Goal: Information Seeking & Learning: Learn about a topic

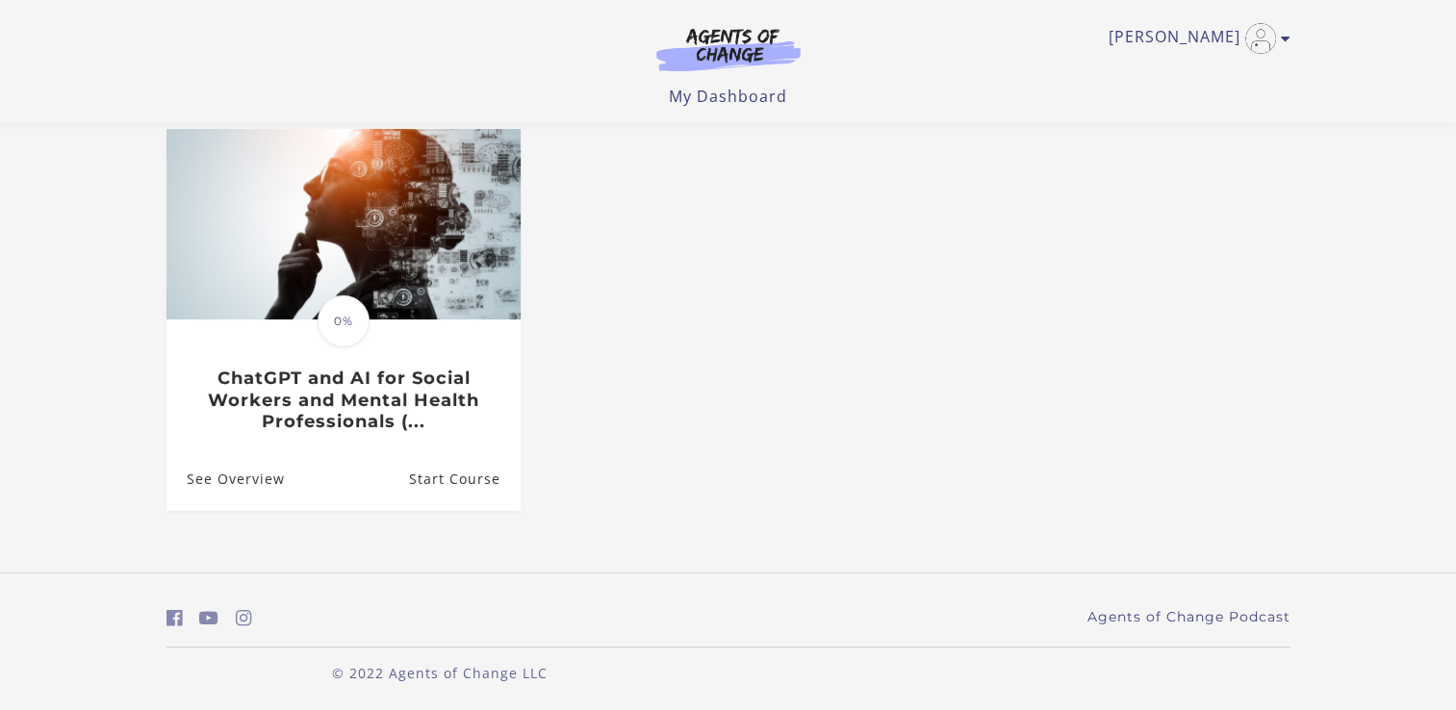
scroll to position [169, 0]
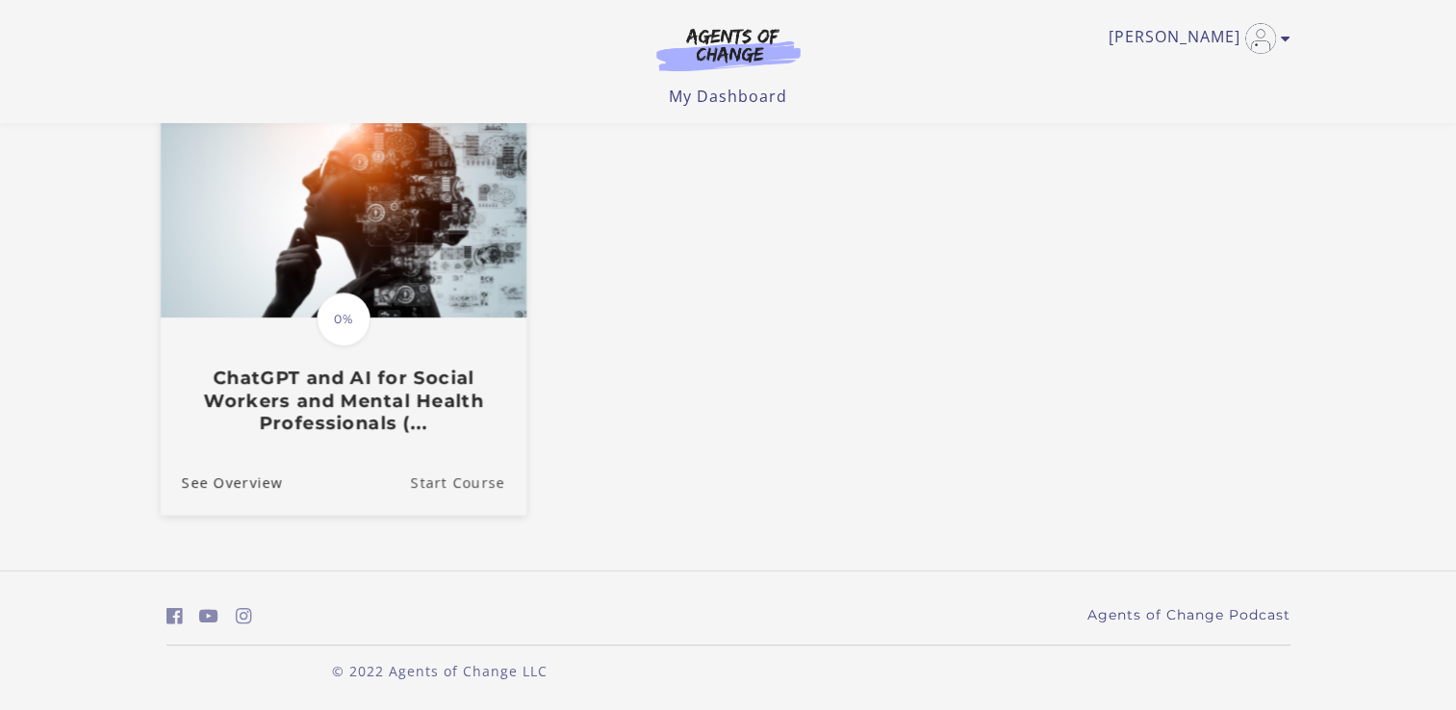
click at [462, 476] on link "Start Course" at bounding box center [467, 482] width 115 height 64
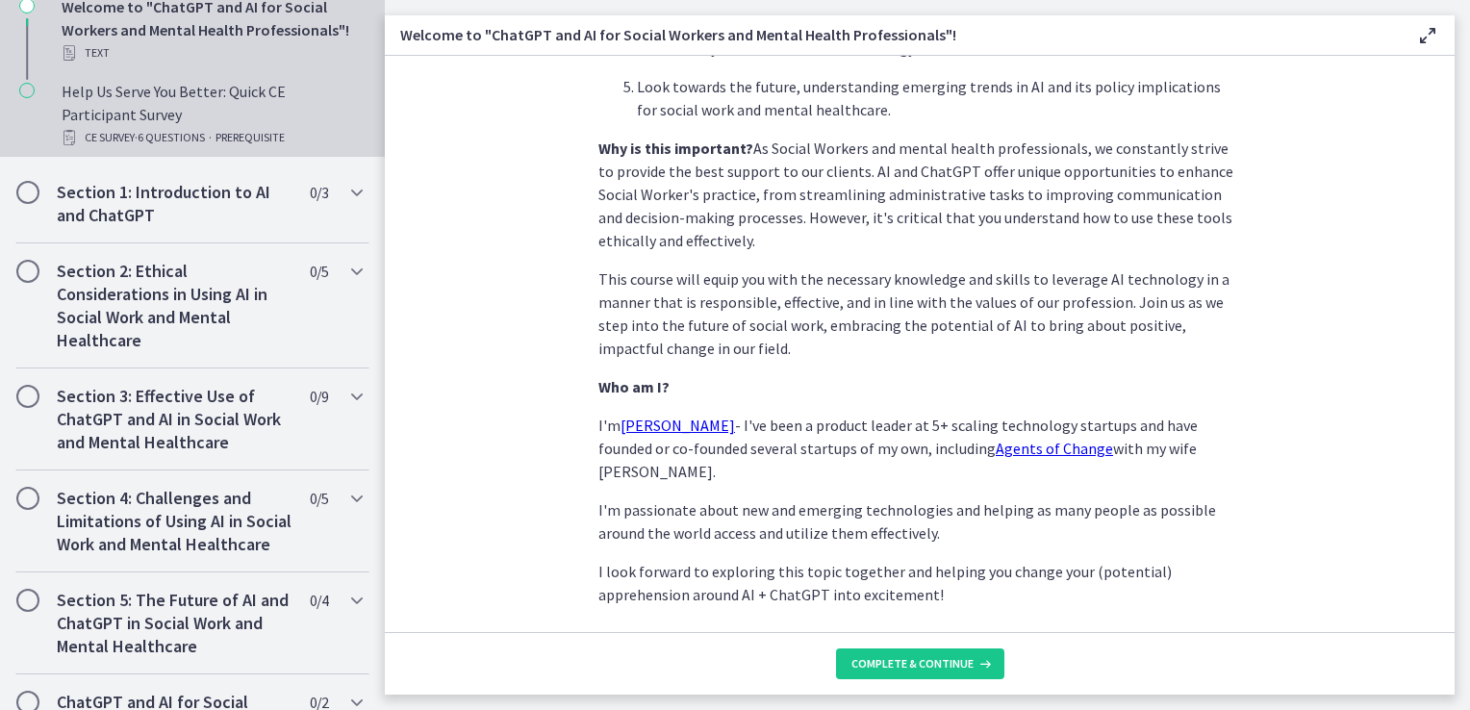
scroll to position [192, 0]
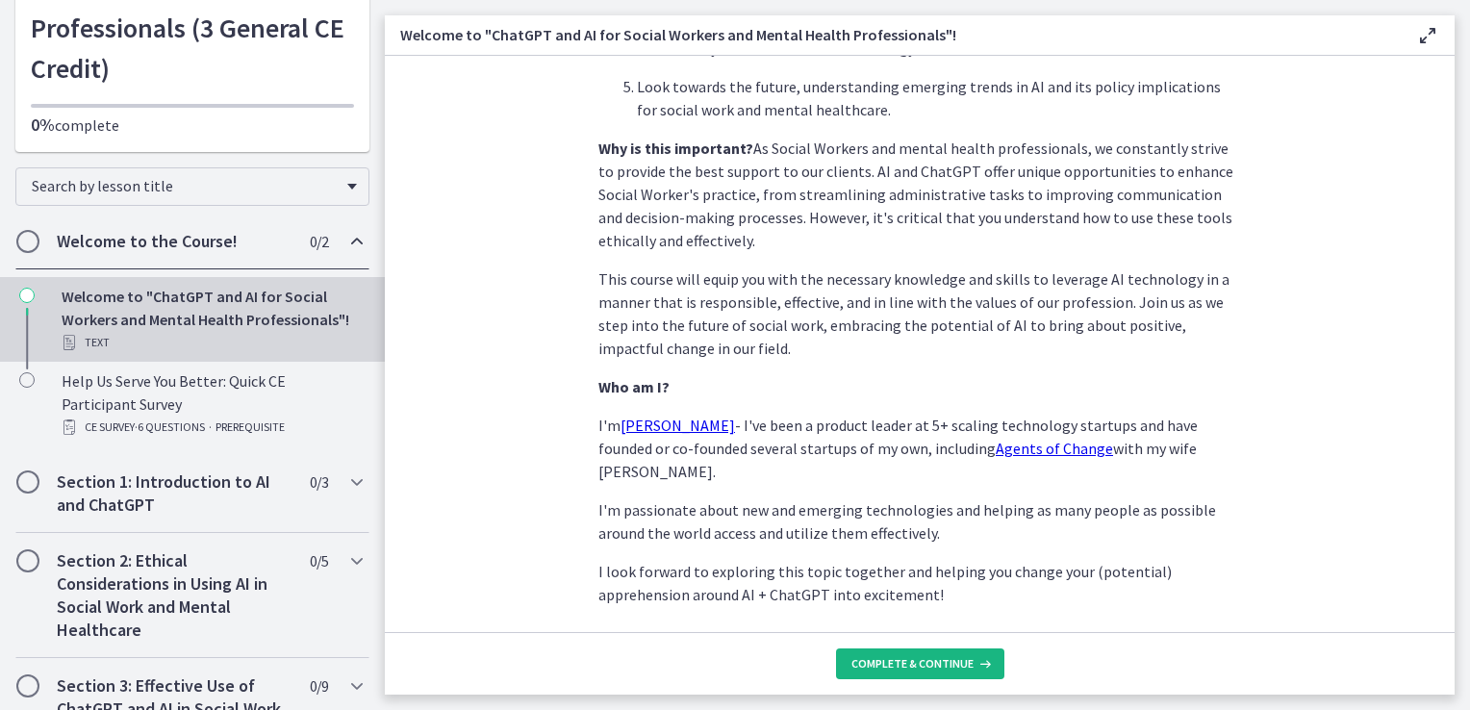
click at [983, 659] on icon at bounding box center [983, 663] width 19 height 15
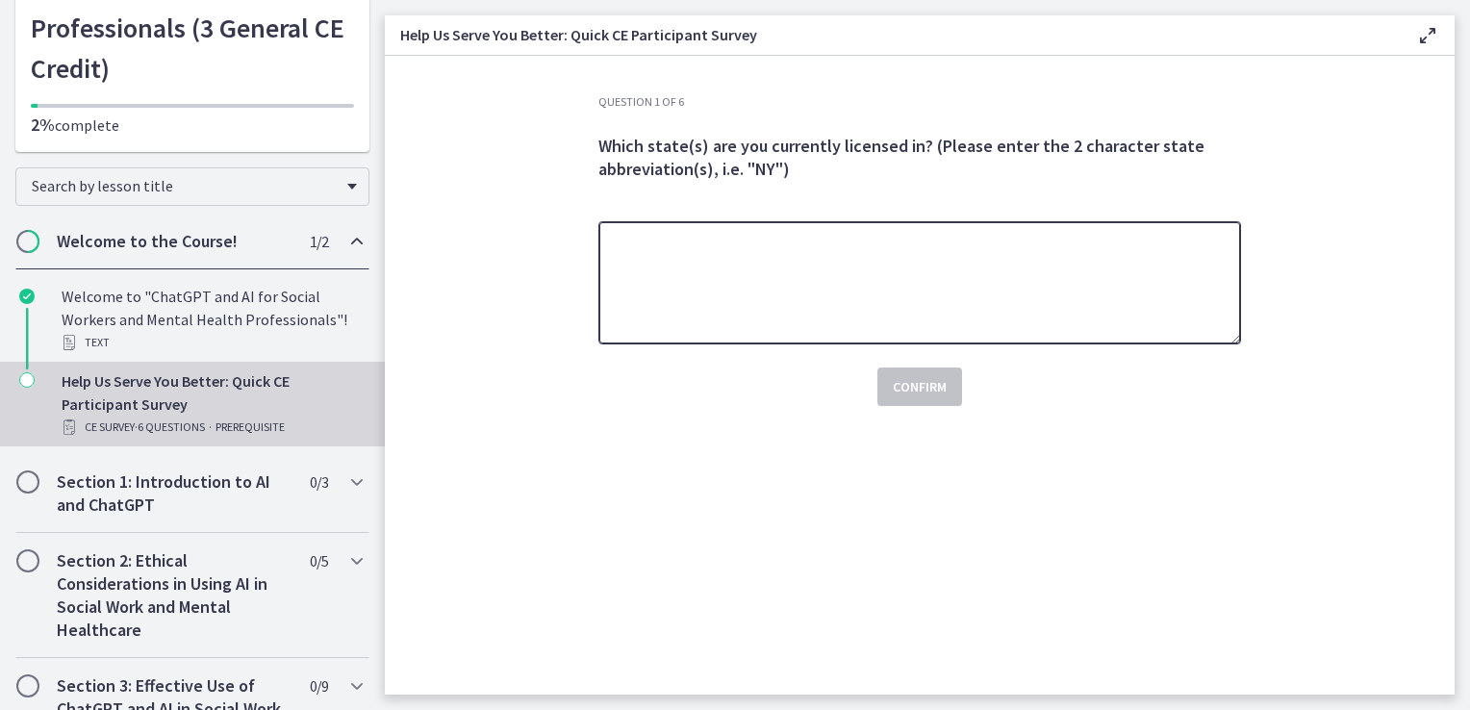
click at [900, 271] on textarea at bounding box center [920, 282] width 643 height 123
type textarea "**"
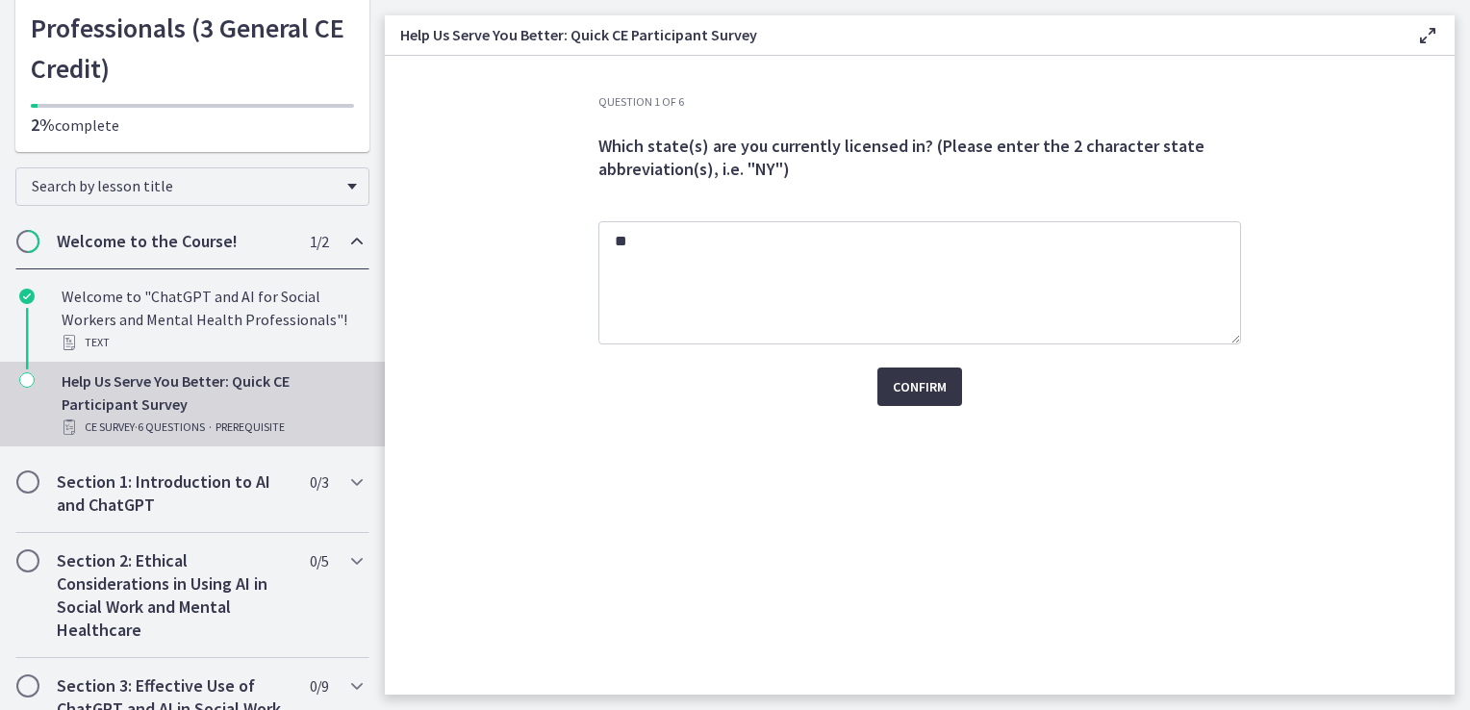
click at [922, 383] on span "Confirm" at bounding box center [920, 386] width 54 height 23
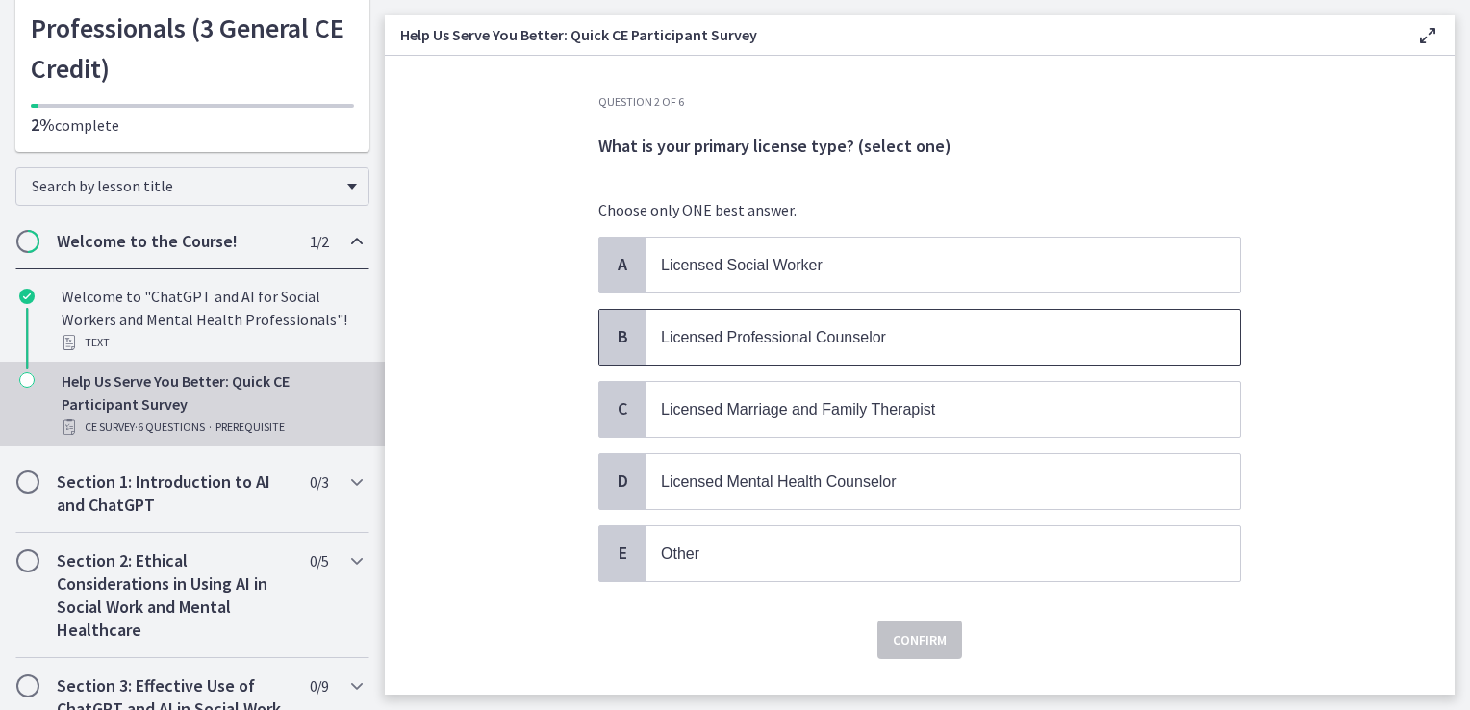
click at [862, 330] on span "Licensed Professional Counselor" at bounding box center [773, 337] width 225 height 16
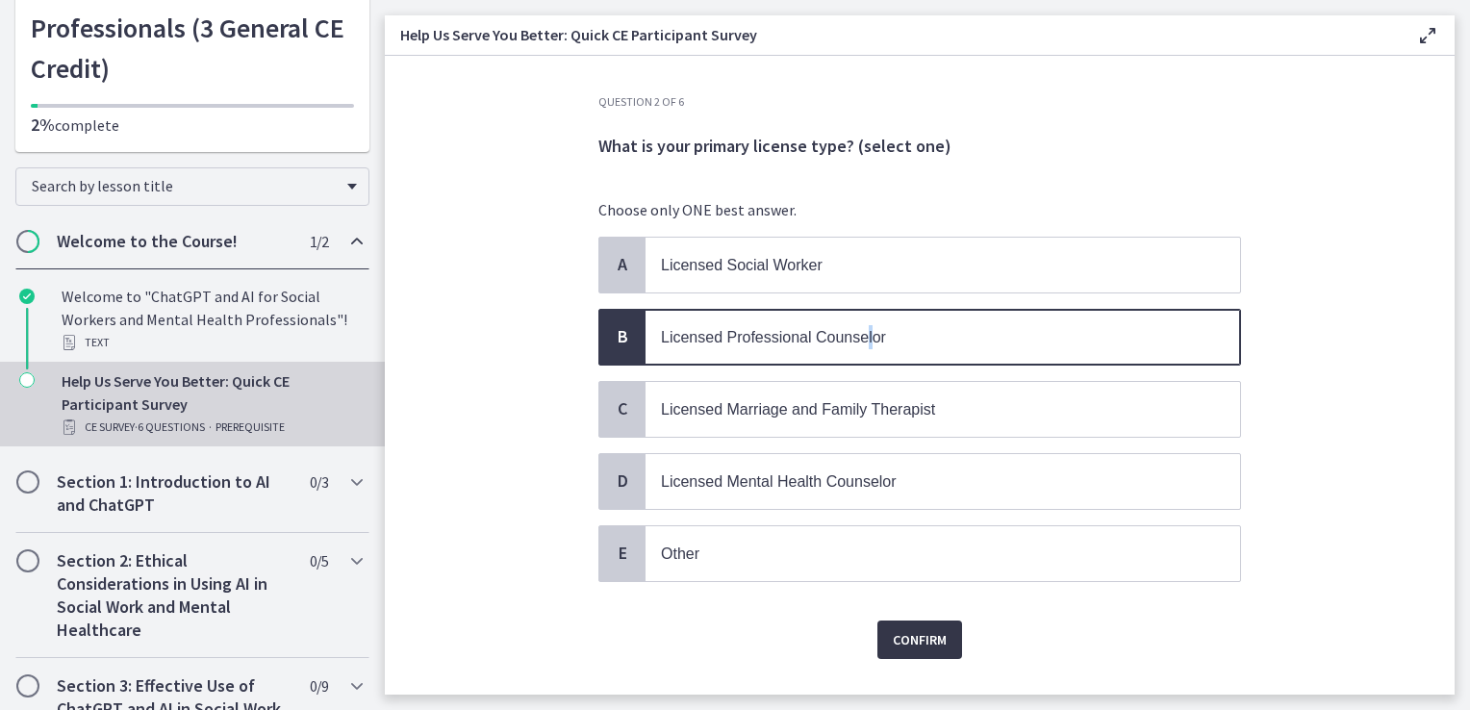
click at [928, 632] on span "Confirm" at bounding box center [920, 639] width 54 height 23
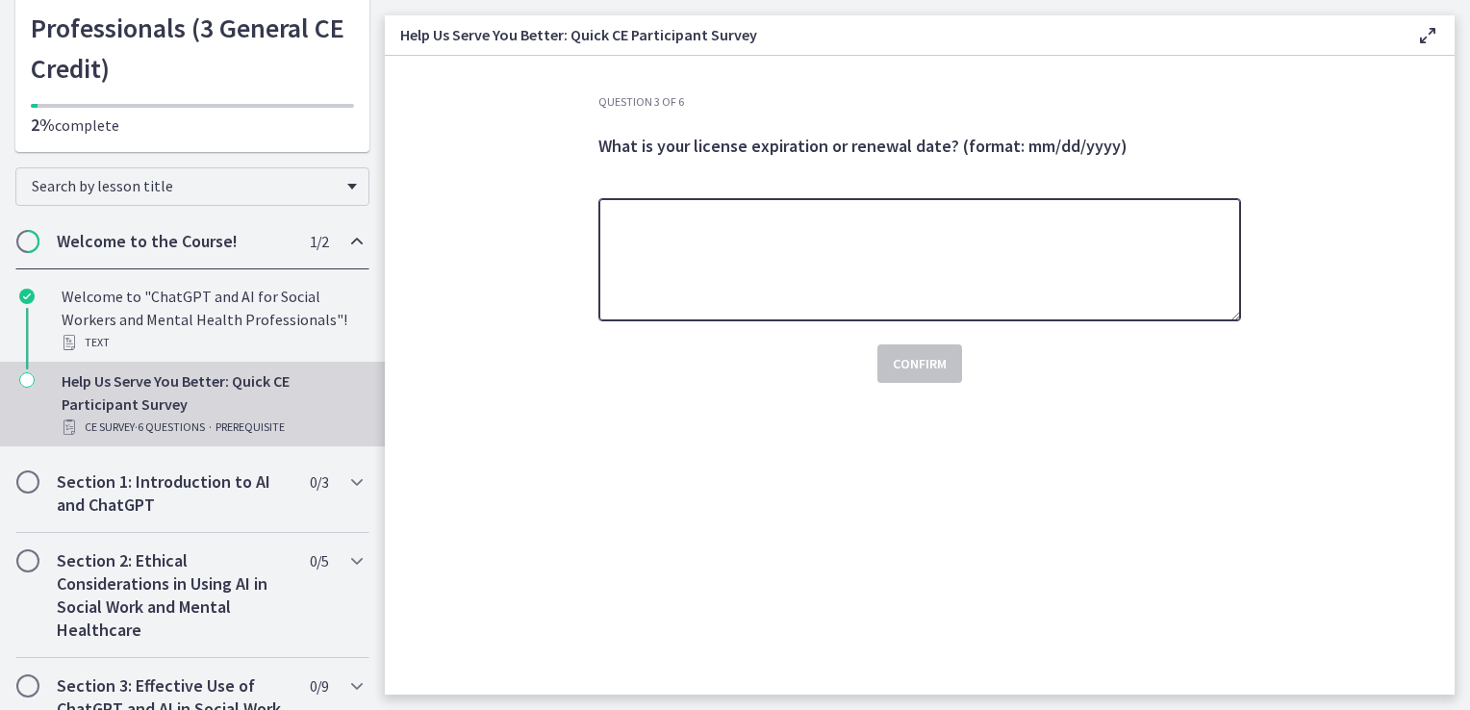
click at [719, 236] on textarea at bounding box center [920, 259] width 643 height 123
type textarea "**********"
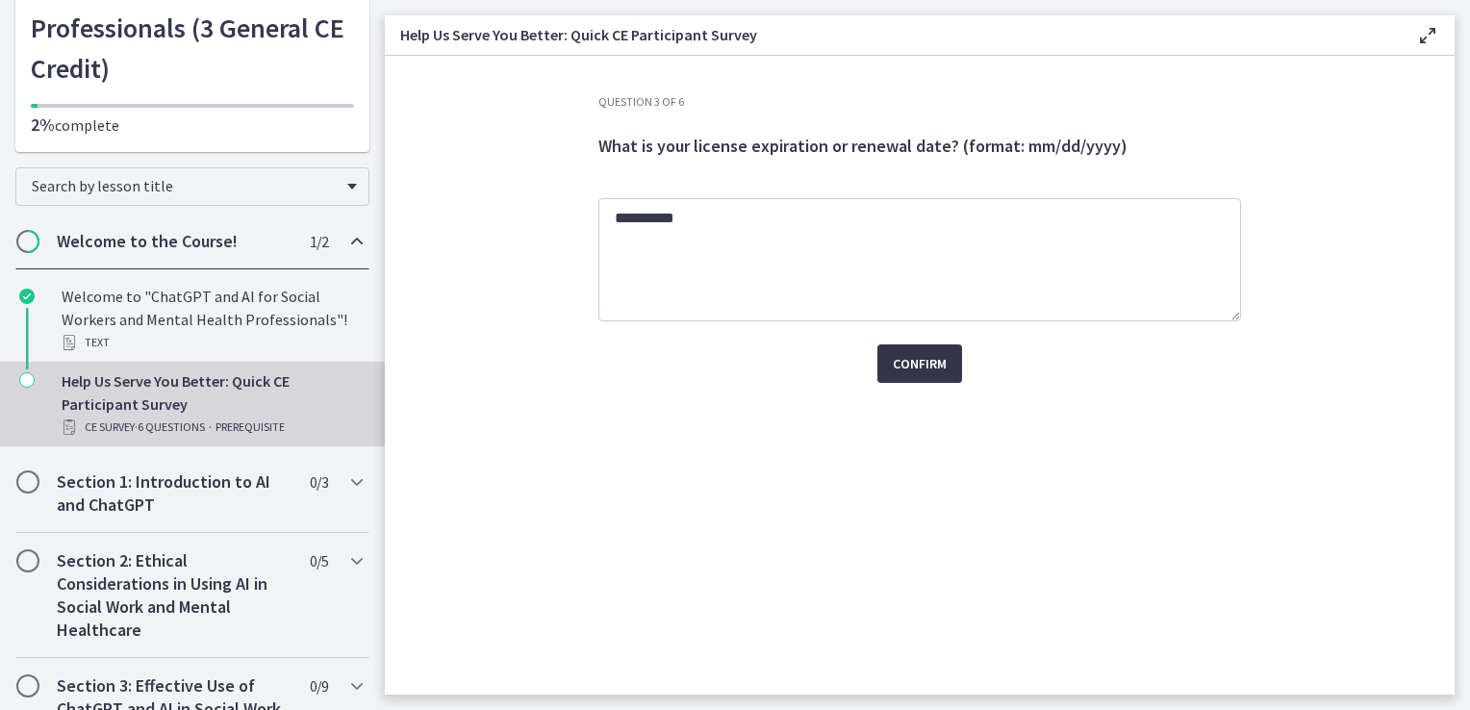
click at [904, 364] on span "Confirm" at bounding box center [920, 363] width 54 height 23
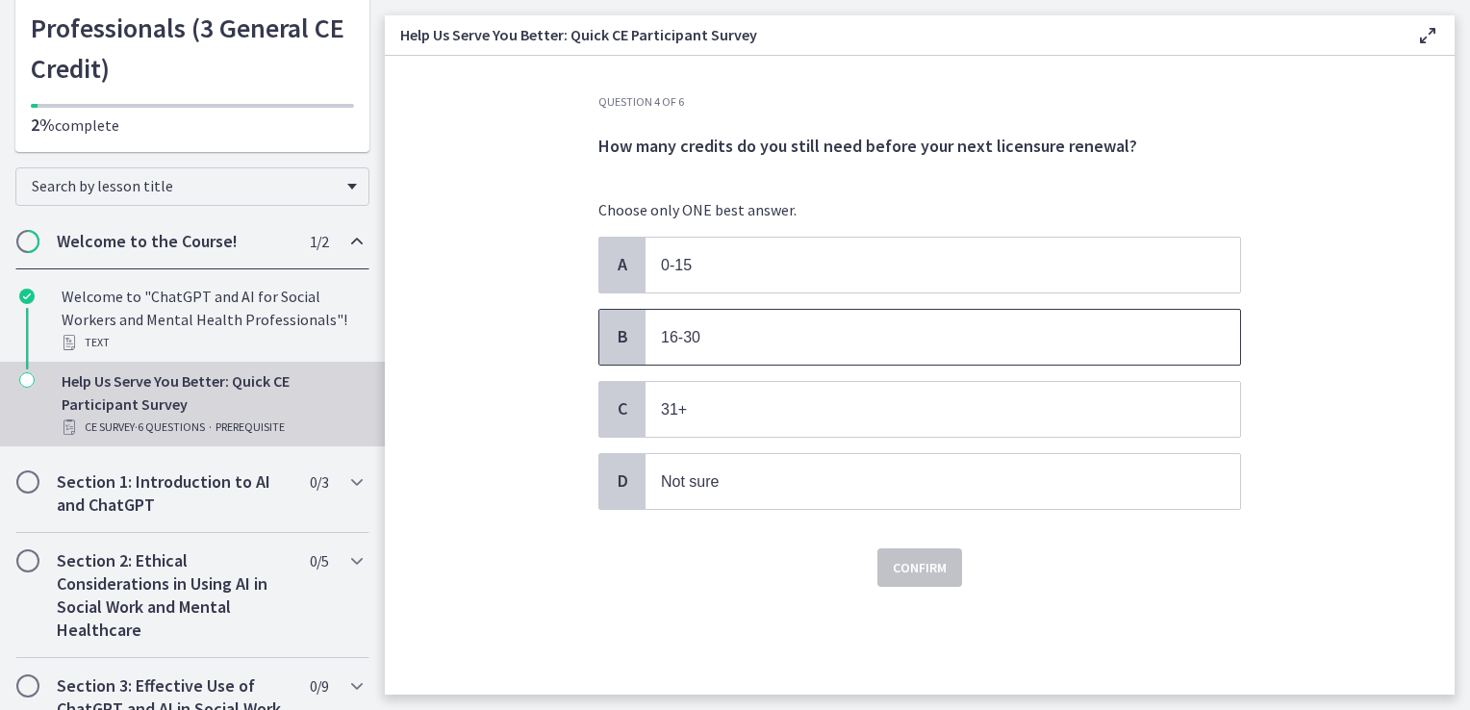
click at [794, 352] on span "16-30" at bounding box center [943, 337] width 595 height 55
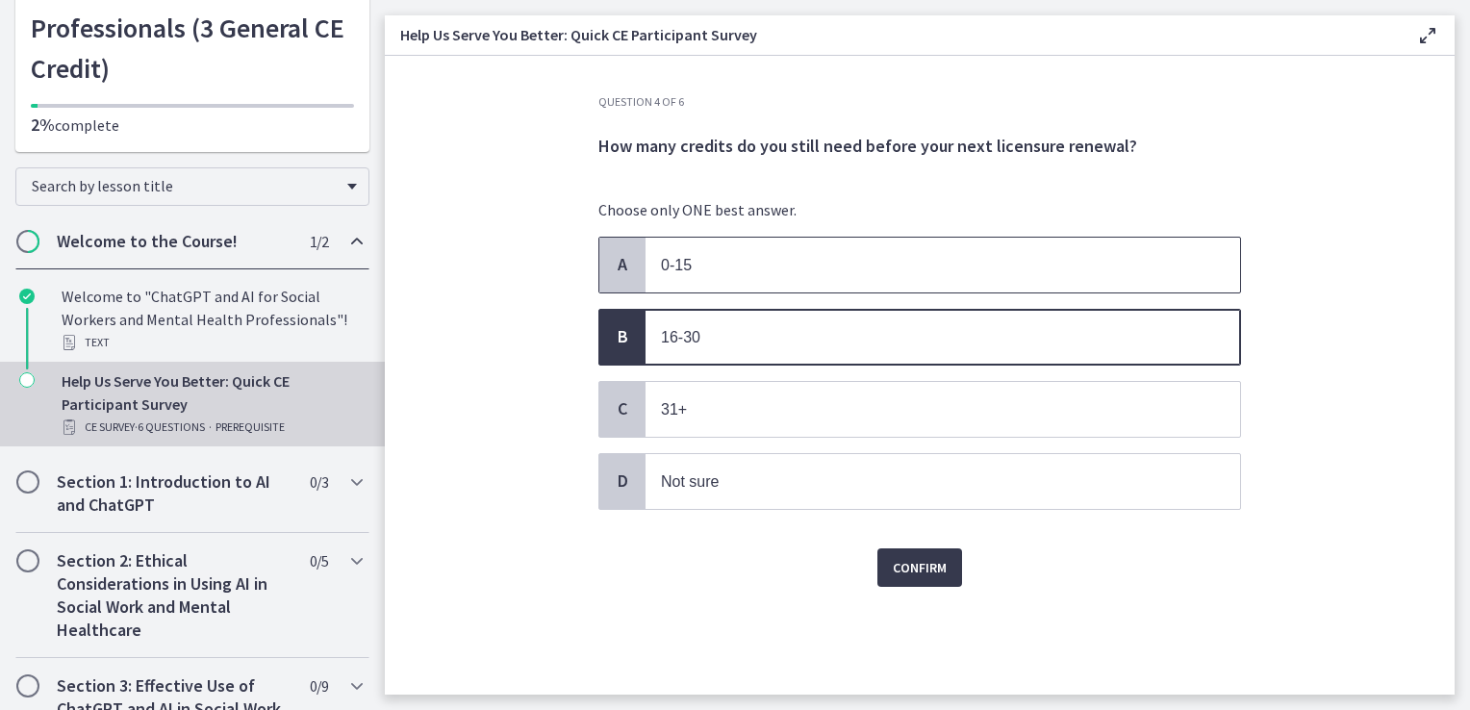
click at [735, 260] on p "0-15" at bounding box center [923, 265] width 525 height 24
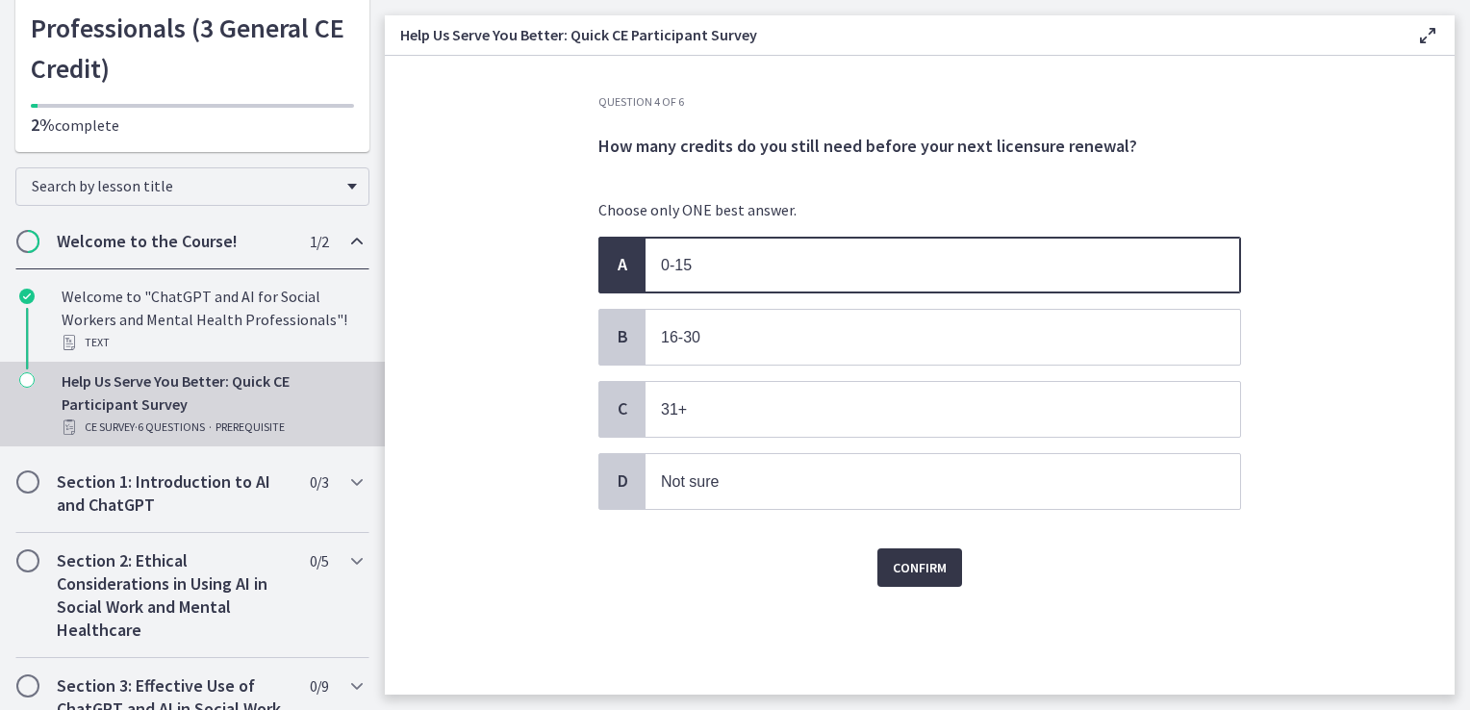
click at [911, 567] on span "Confirm" at bounding box center [920, 567] width 54 height 23
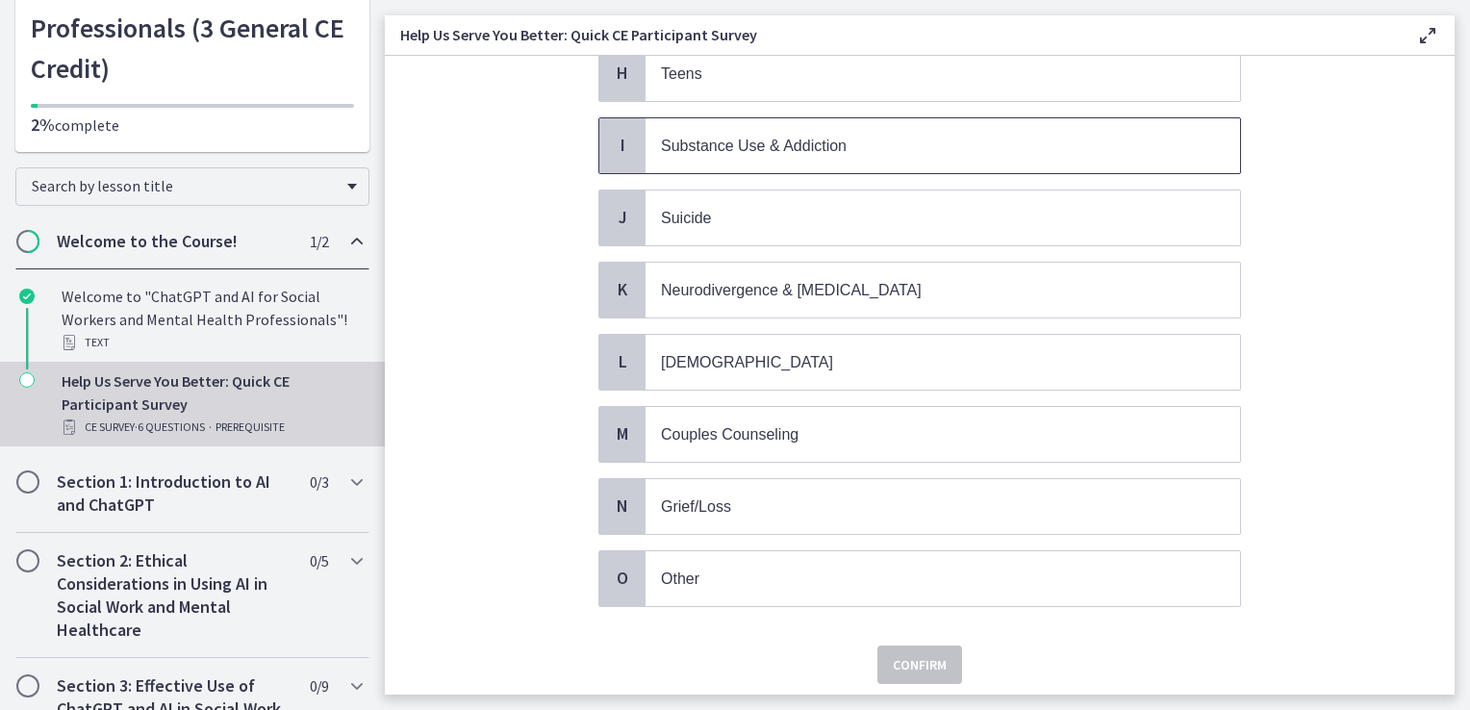
scroll to position [742, 0]
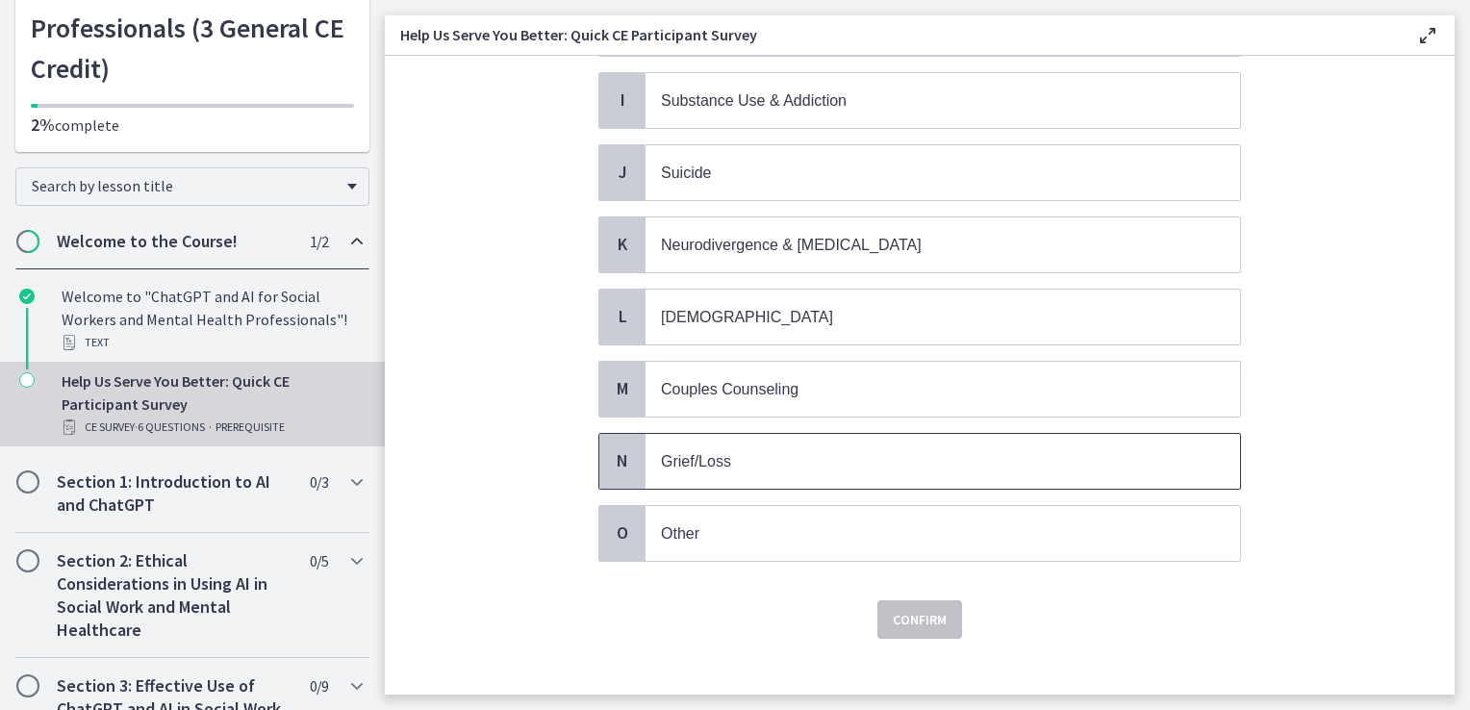
click at [746, 449] on p "Grief/Loss" at bounding box center [923, 461] width 525 height 24
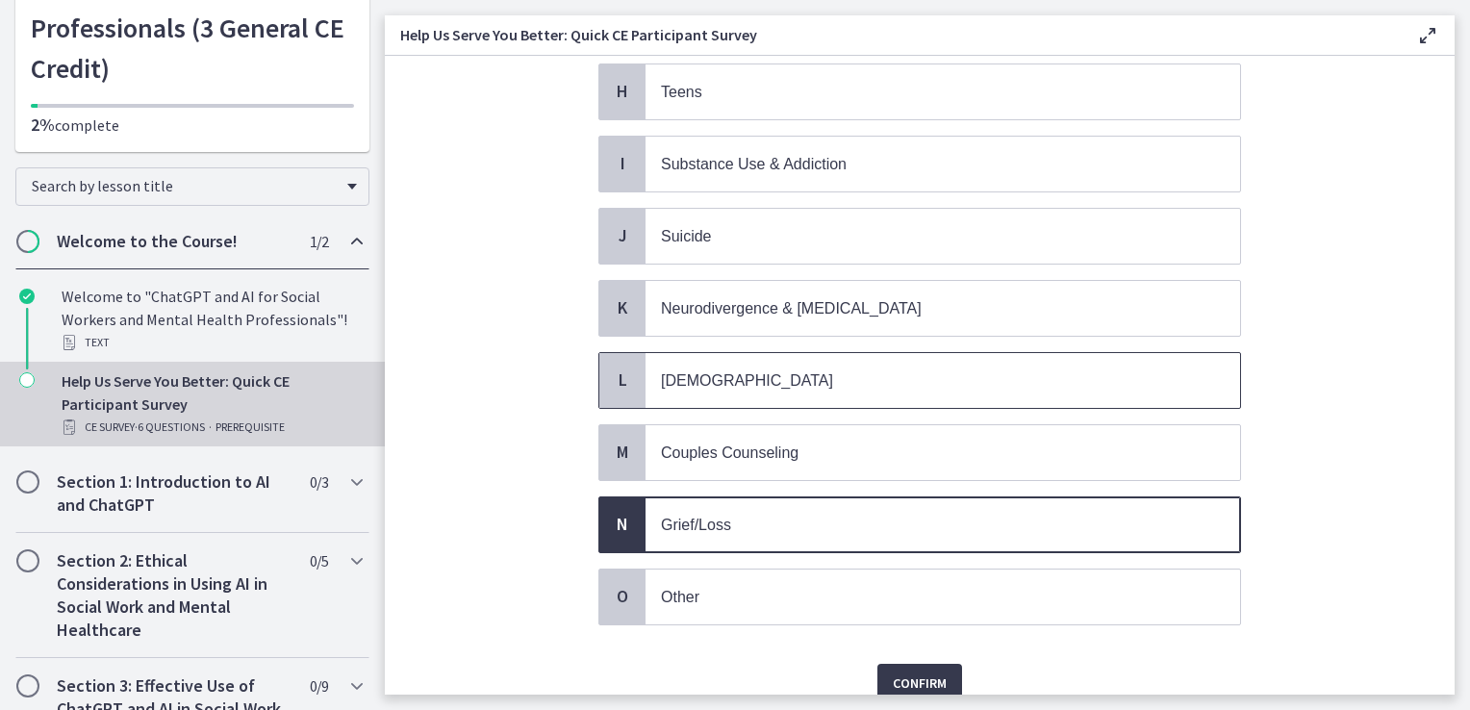
scroll to position [646, 0]
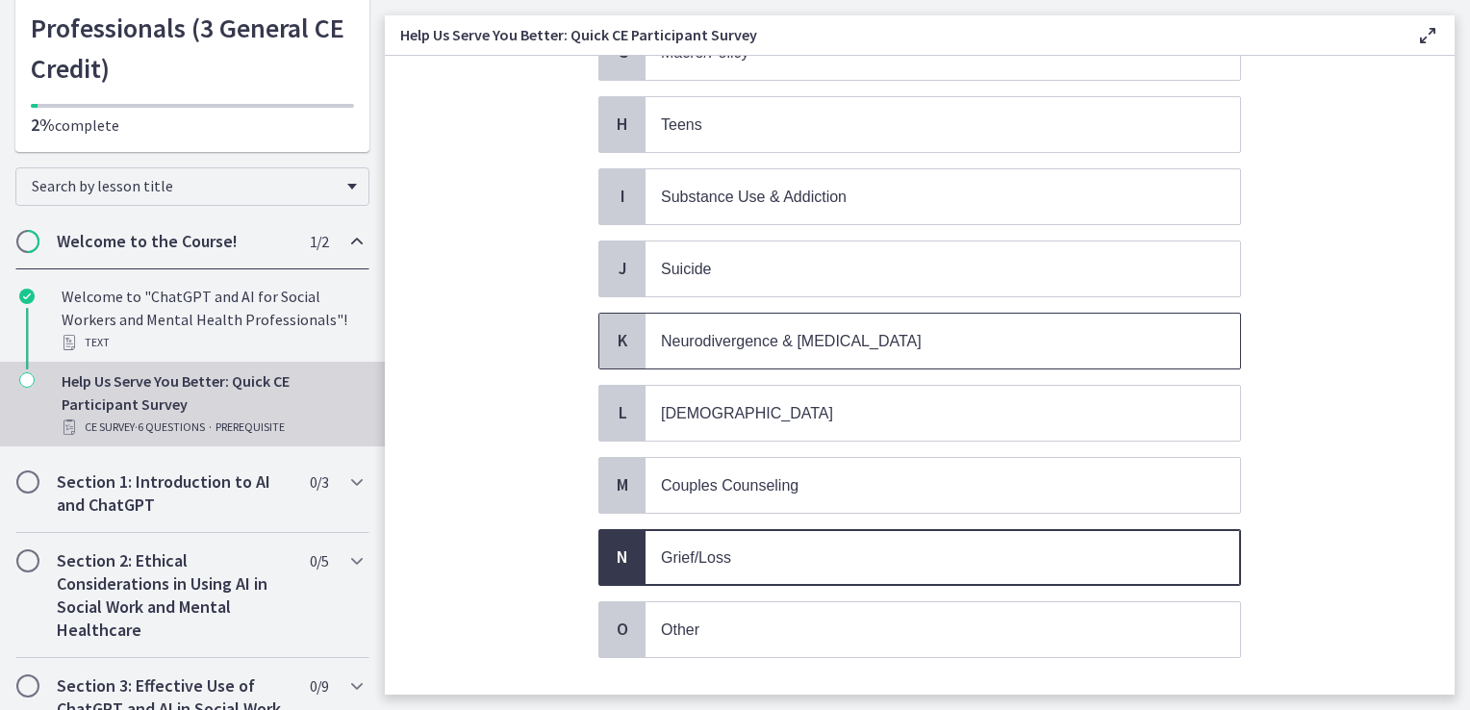
click at [778, 333] on span "Neurodivergence & Developmental Disorders" at bounding box center [791, 341] width 261 height 16
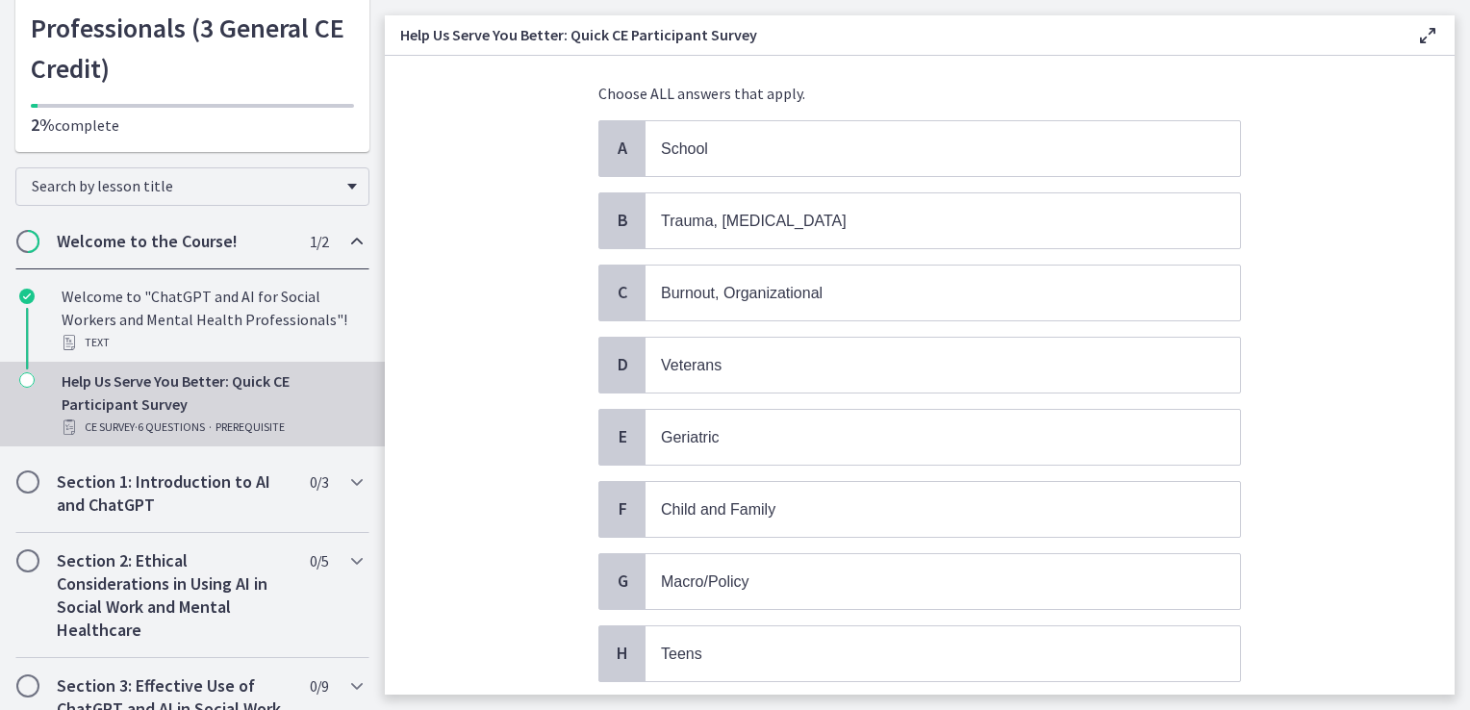
scroll to position [68, 0]
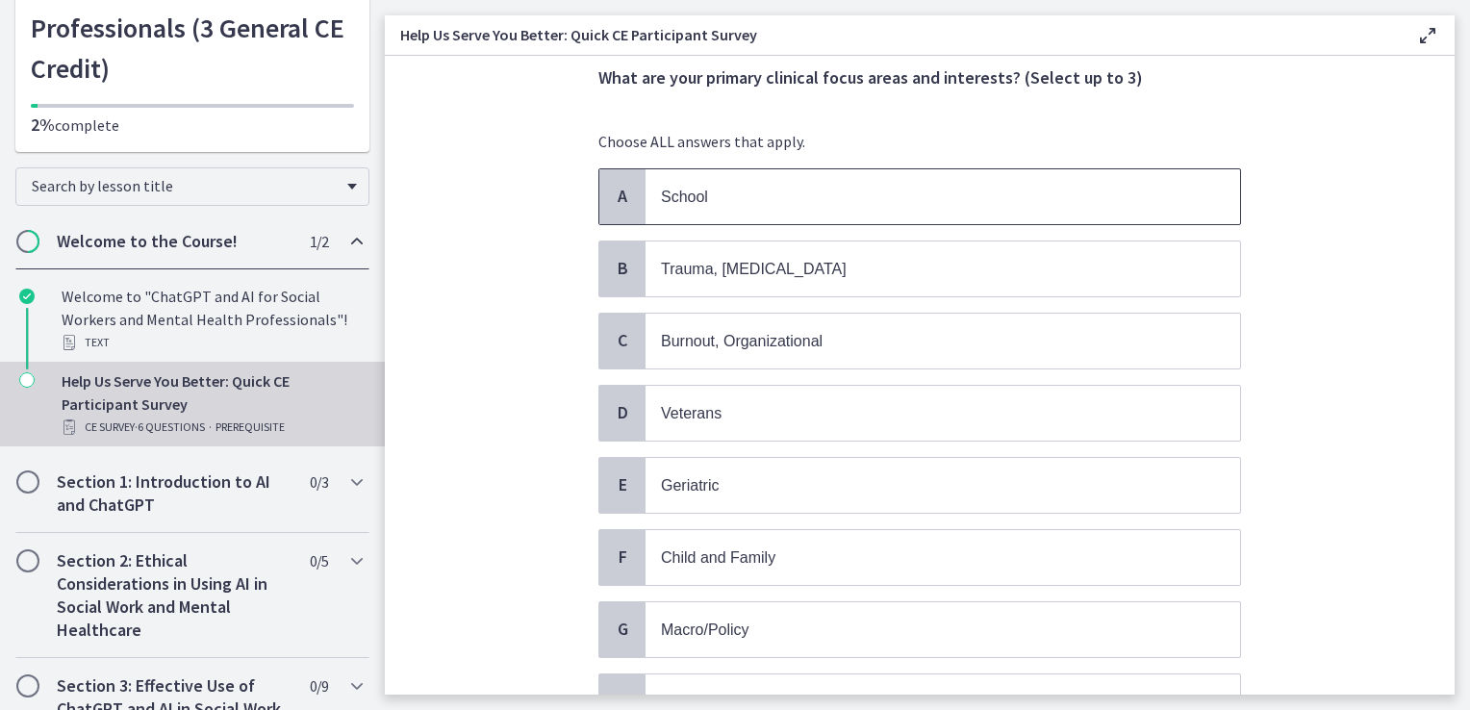
click at [759, 203] on p "School" at bounding box center [923, 197] width 525 height 24
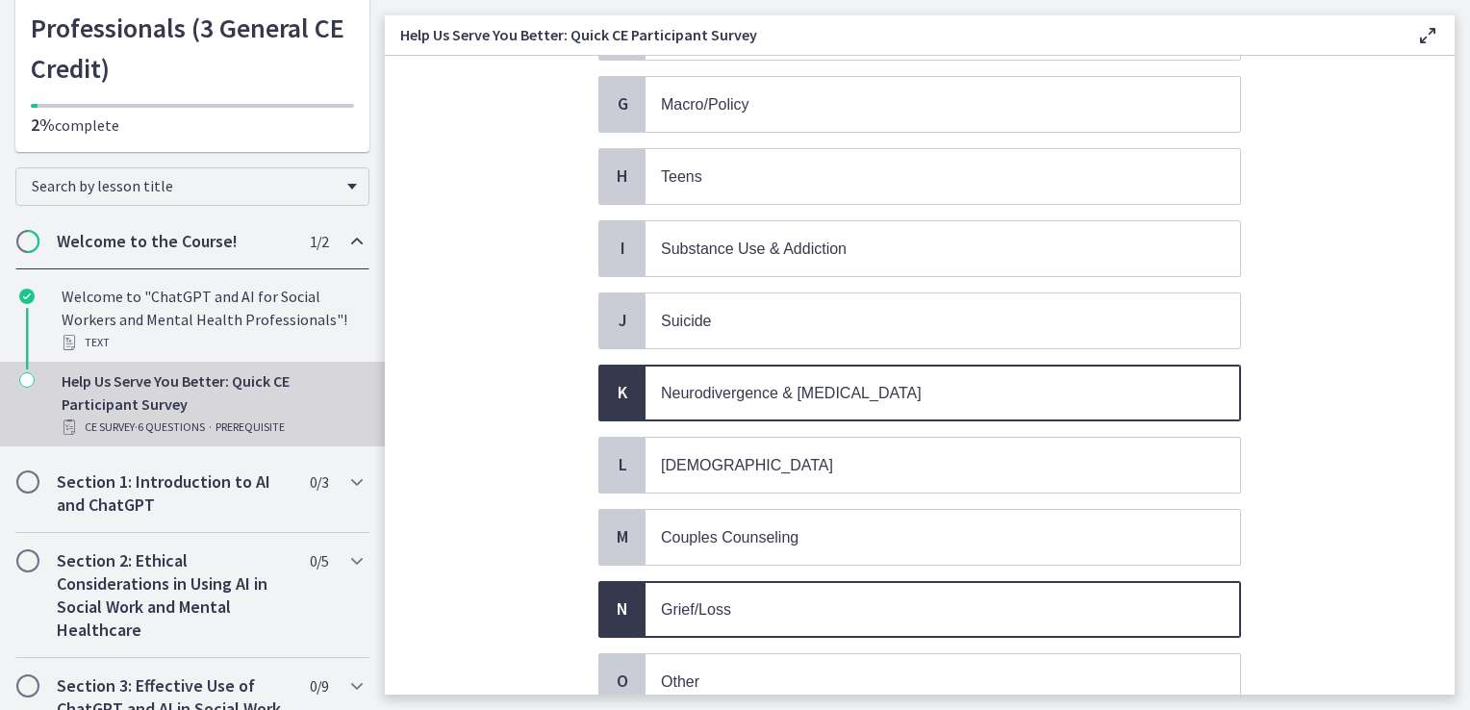
scroll to position [742, 0]
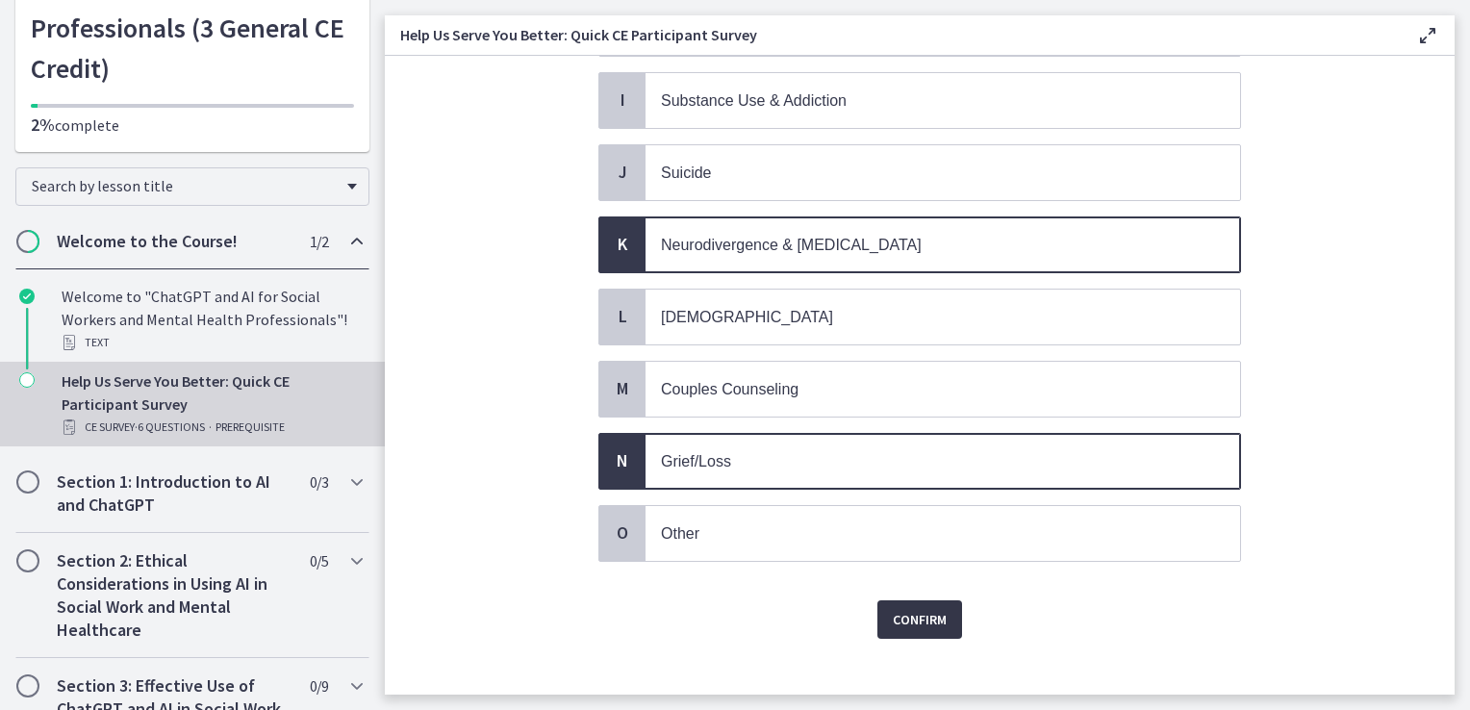
click at [917, 608] on span "Confirm" at bounding box center [920, 619] width 54 height 23
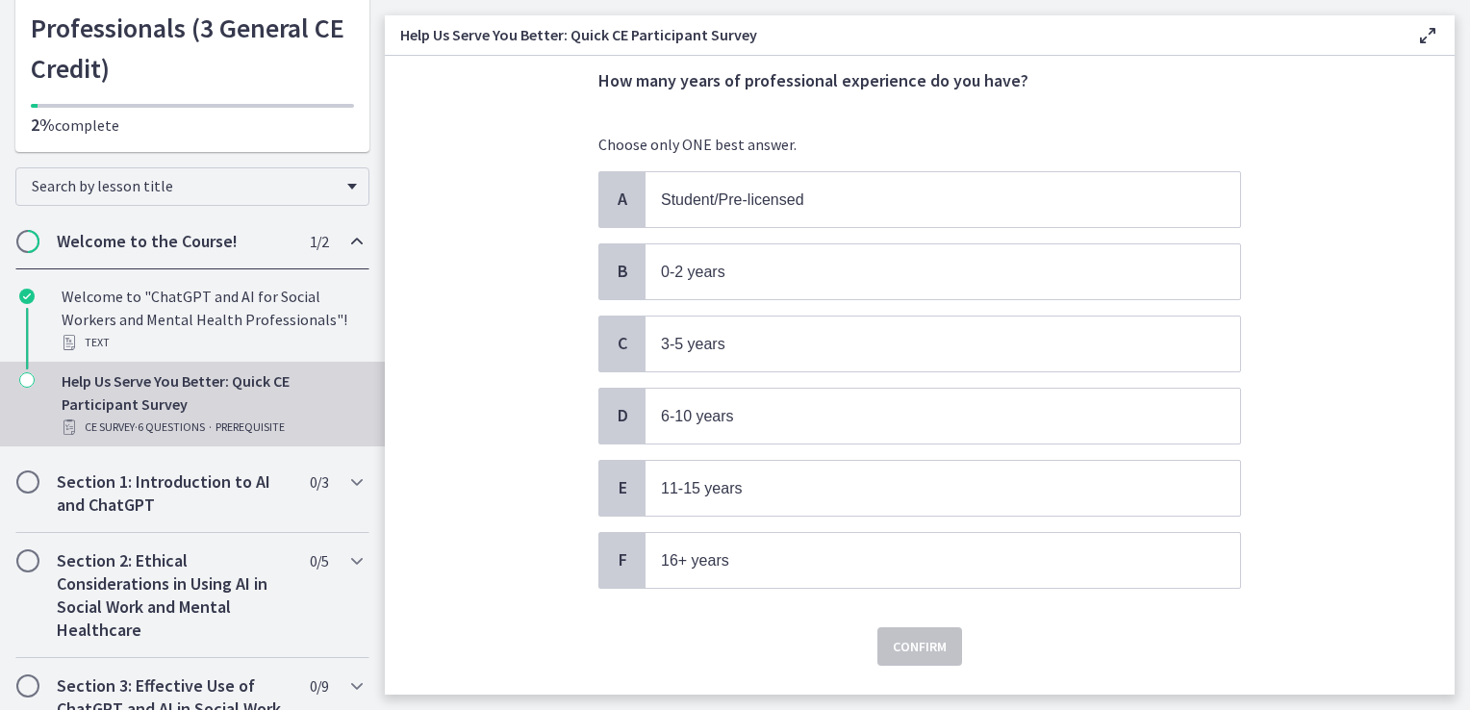
scroll to position [104, 0]
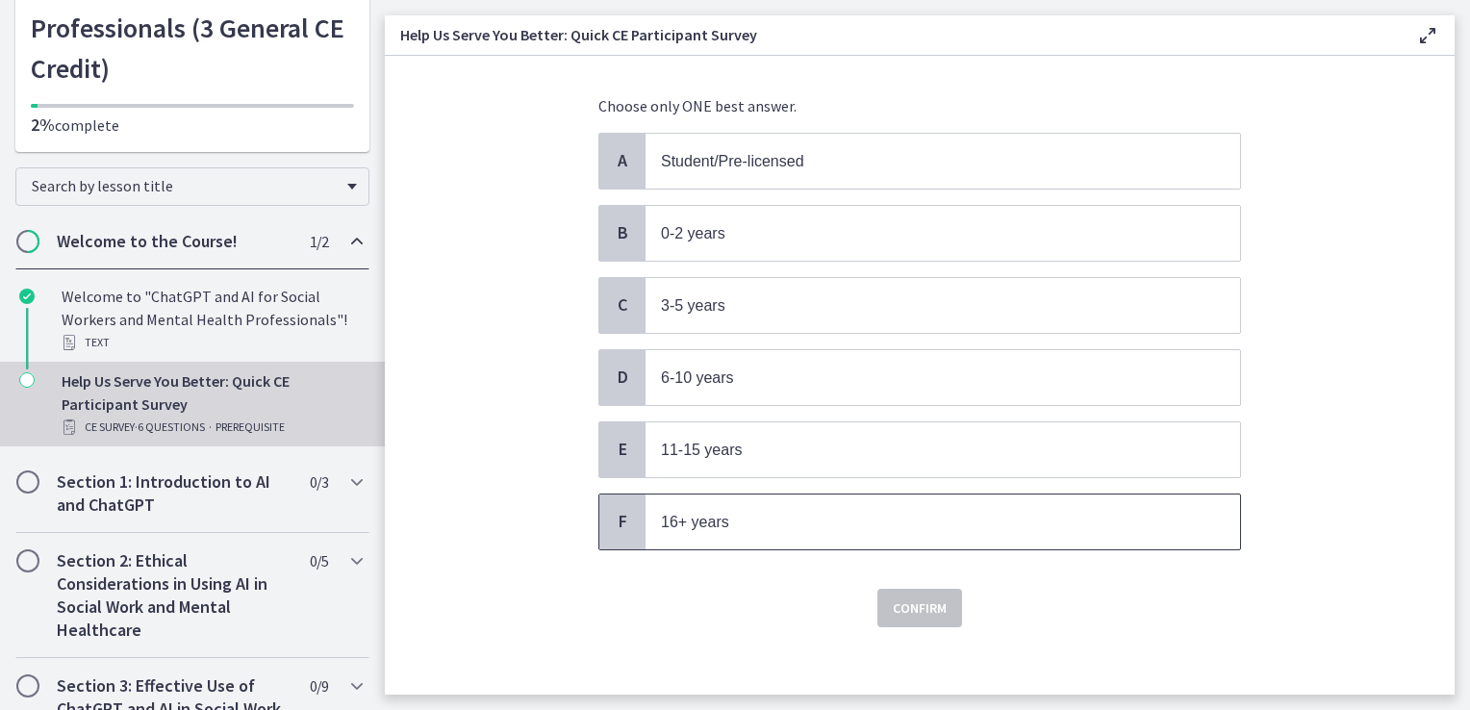
click at [776, 495] on span "16+ years" at bounding box center [943, 522] width 595 height 55
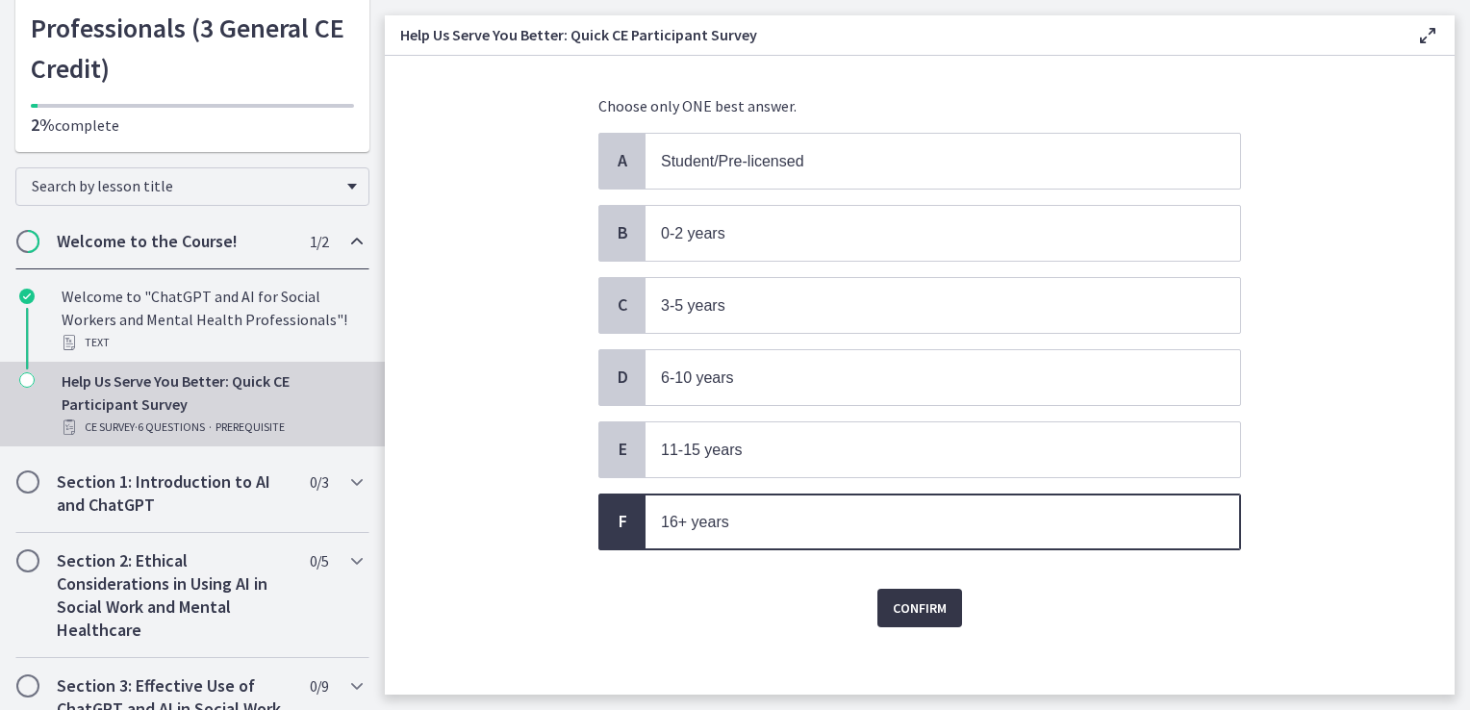
click at [921, 597] on span "Confirm" at bounding box center [920, 608] width 54 height 23
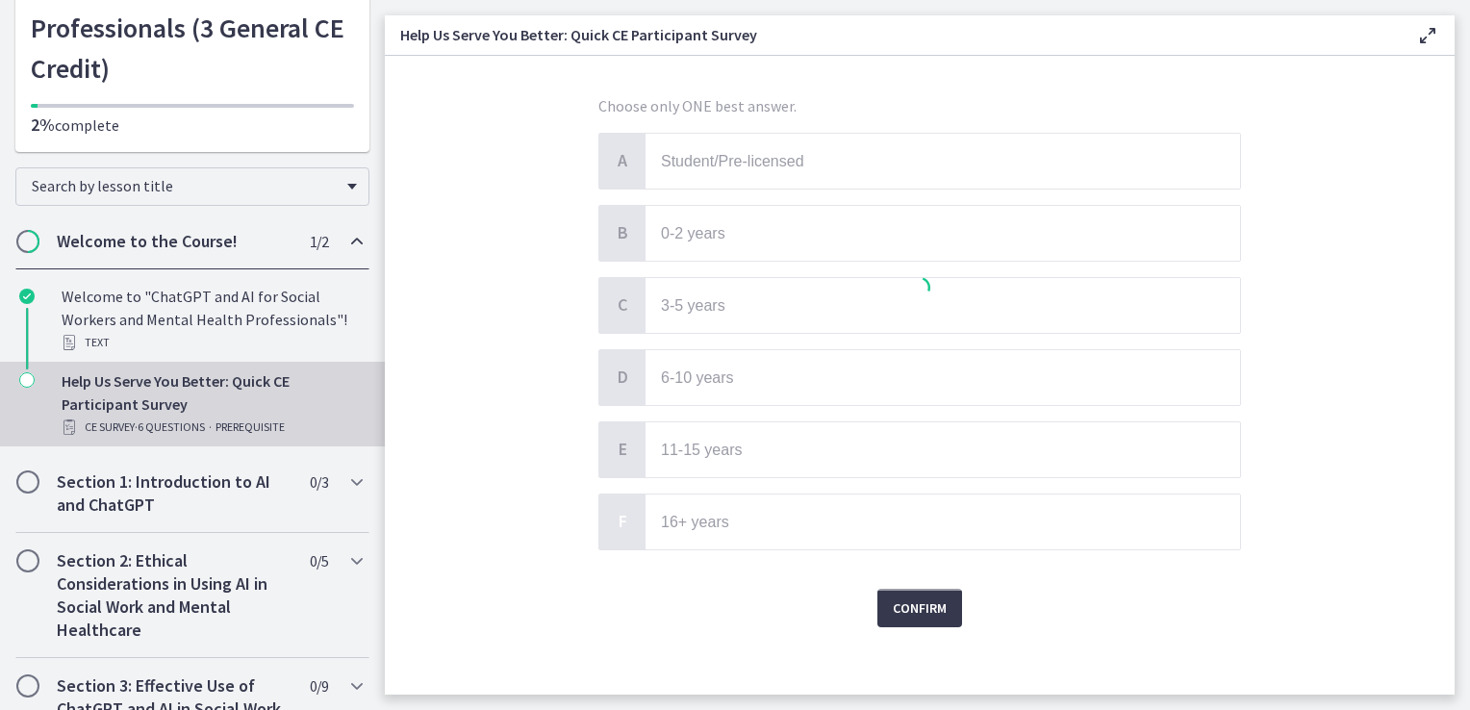
scroll to position [0, 0]
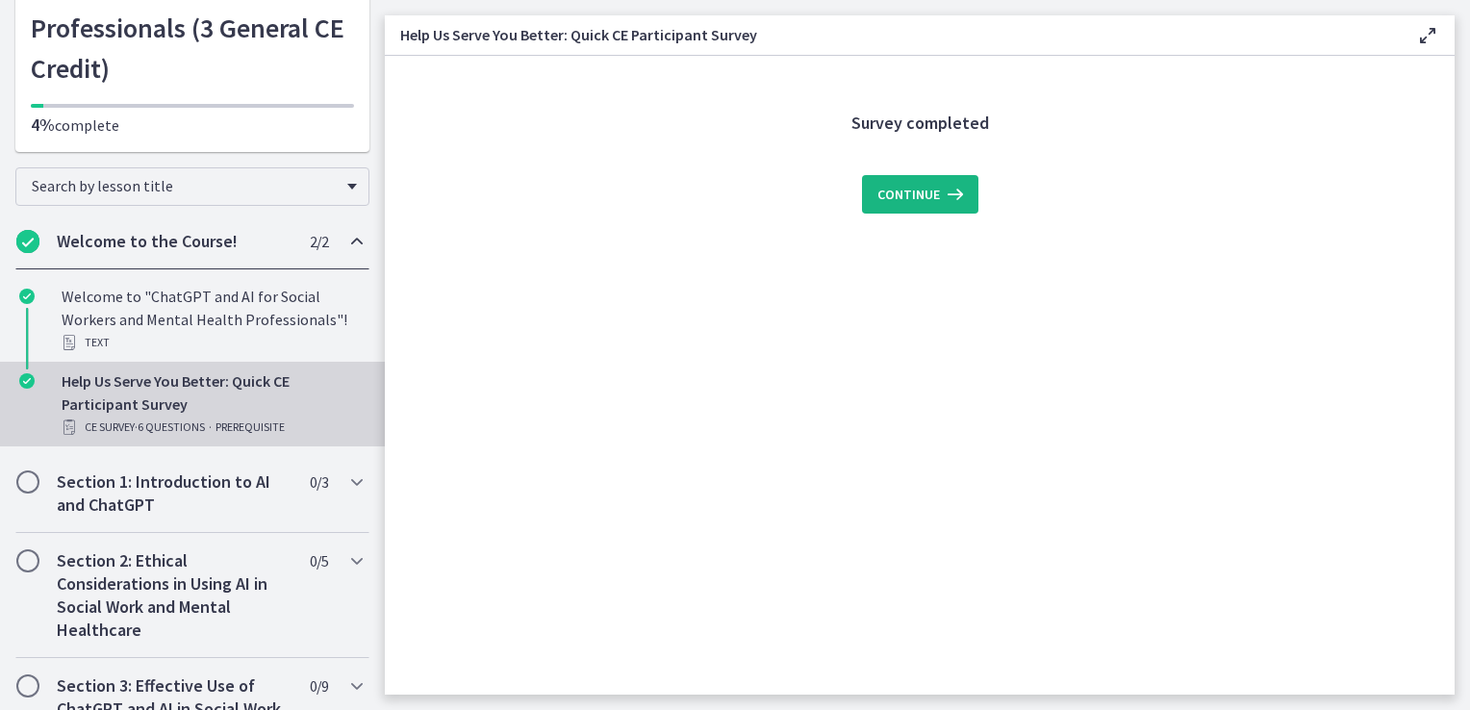
click at [920, 186] on span "Continue" at bounding box center [909, 194] width 63 height 23
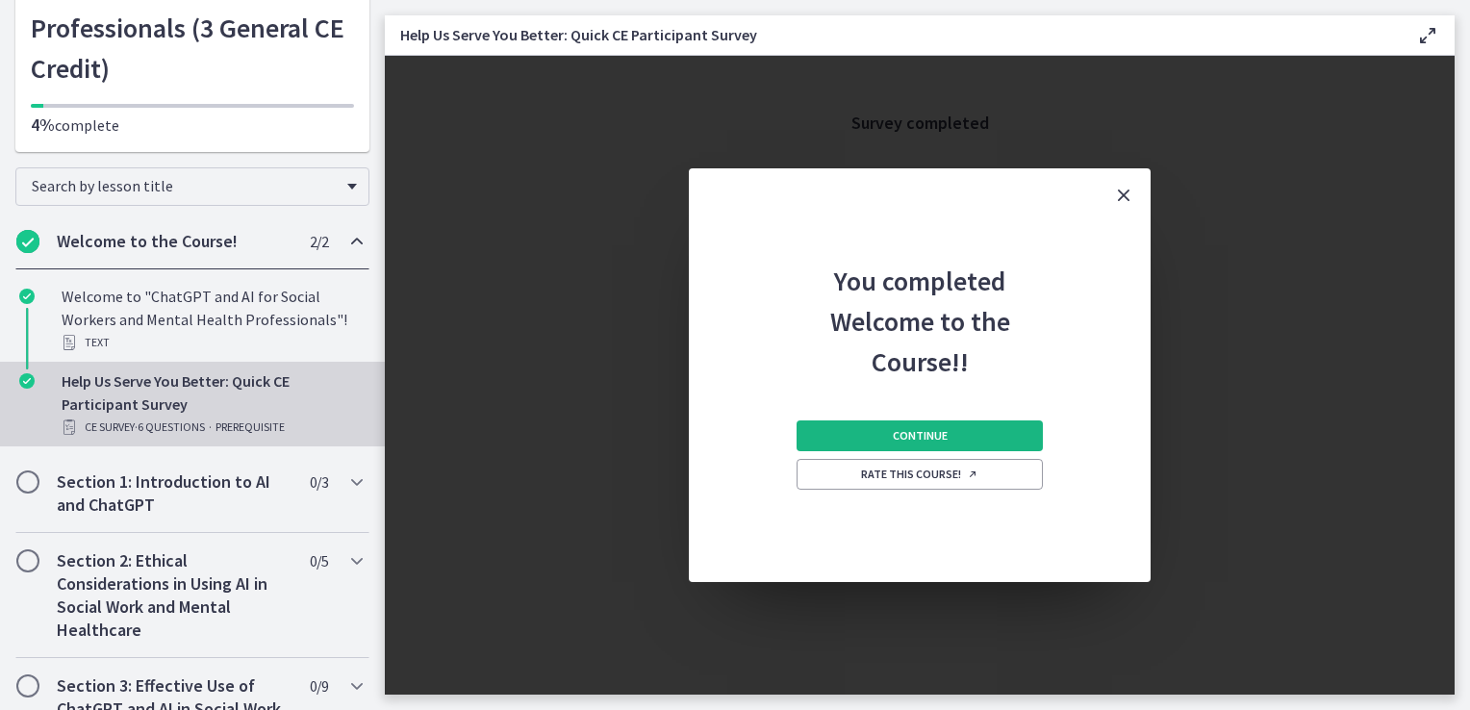
click at [955, 433] on button "Continue" at bounding box center [920, 436] width 246 height 31
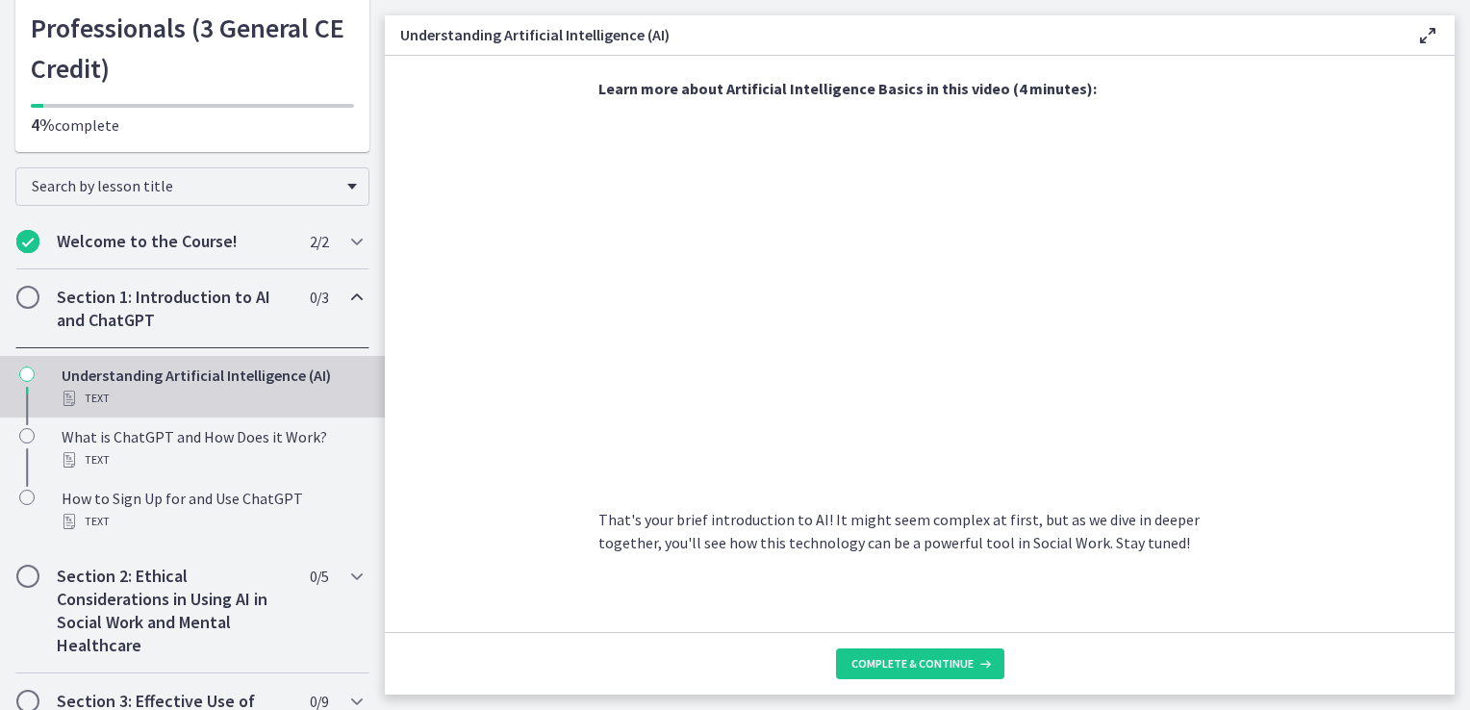
scroll to position [837, 0]
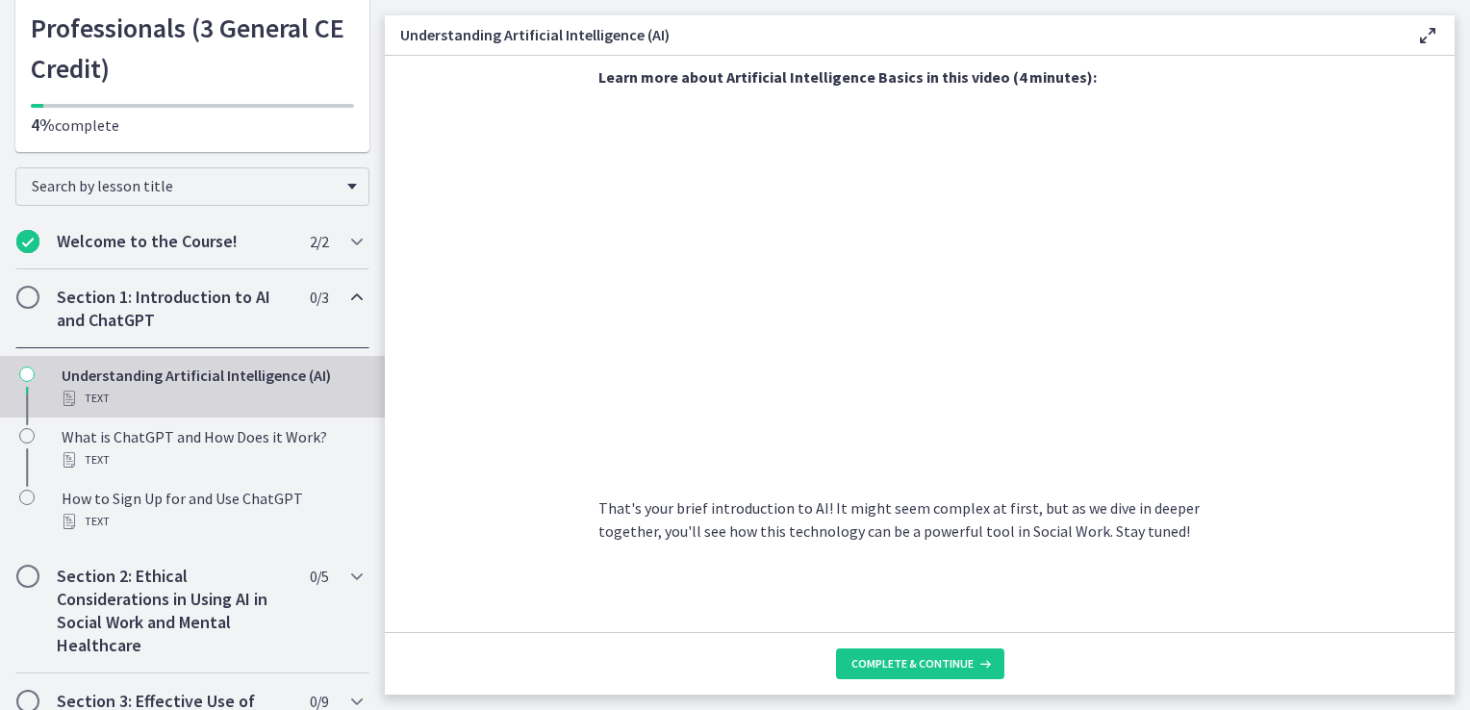
click at [475, 466] on section "AI is essentially a branch of computer science aiming to build machines that mi…" at bounding box center [920, 344] width 1070 height 576
click at [980, 660] on icon at bounding box center [983, 663] width 19 height 15
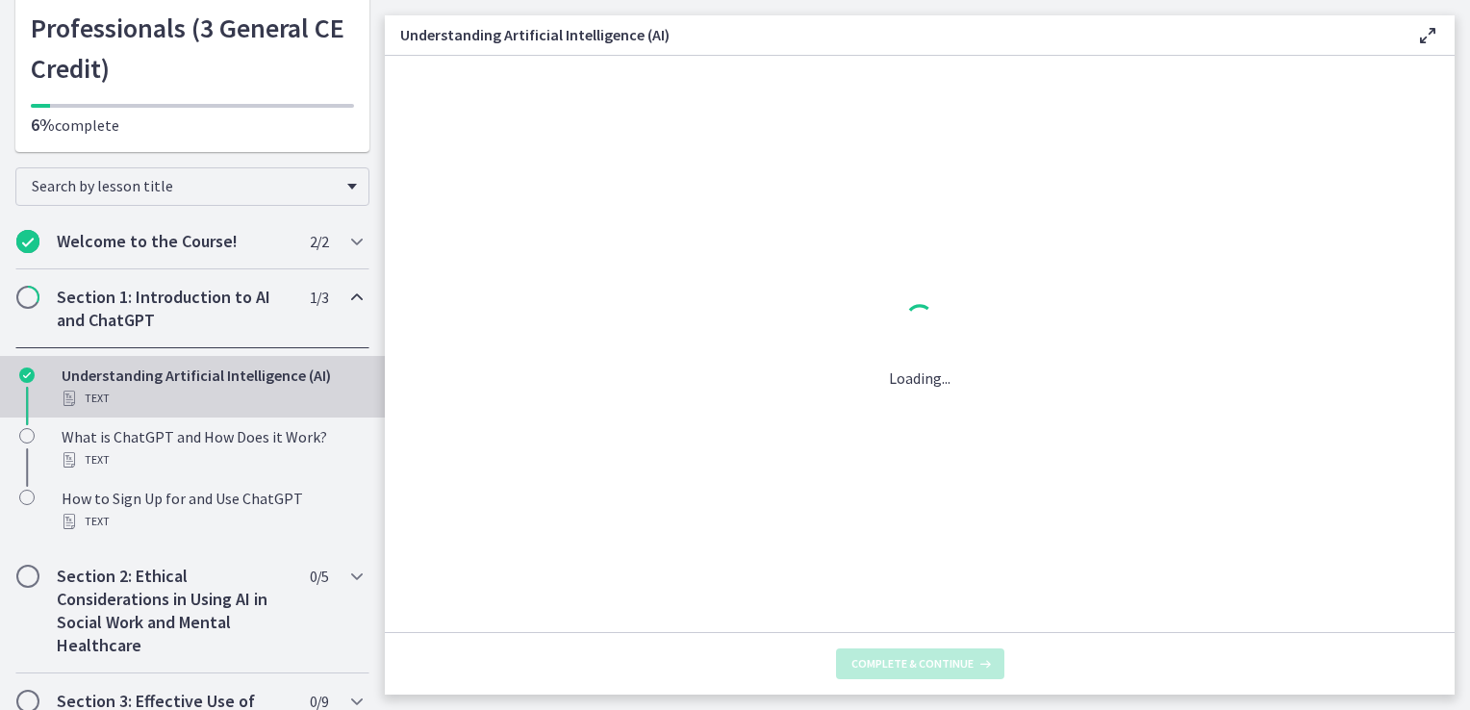
scroll to position [0, 0]
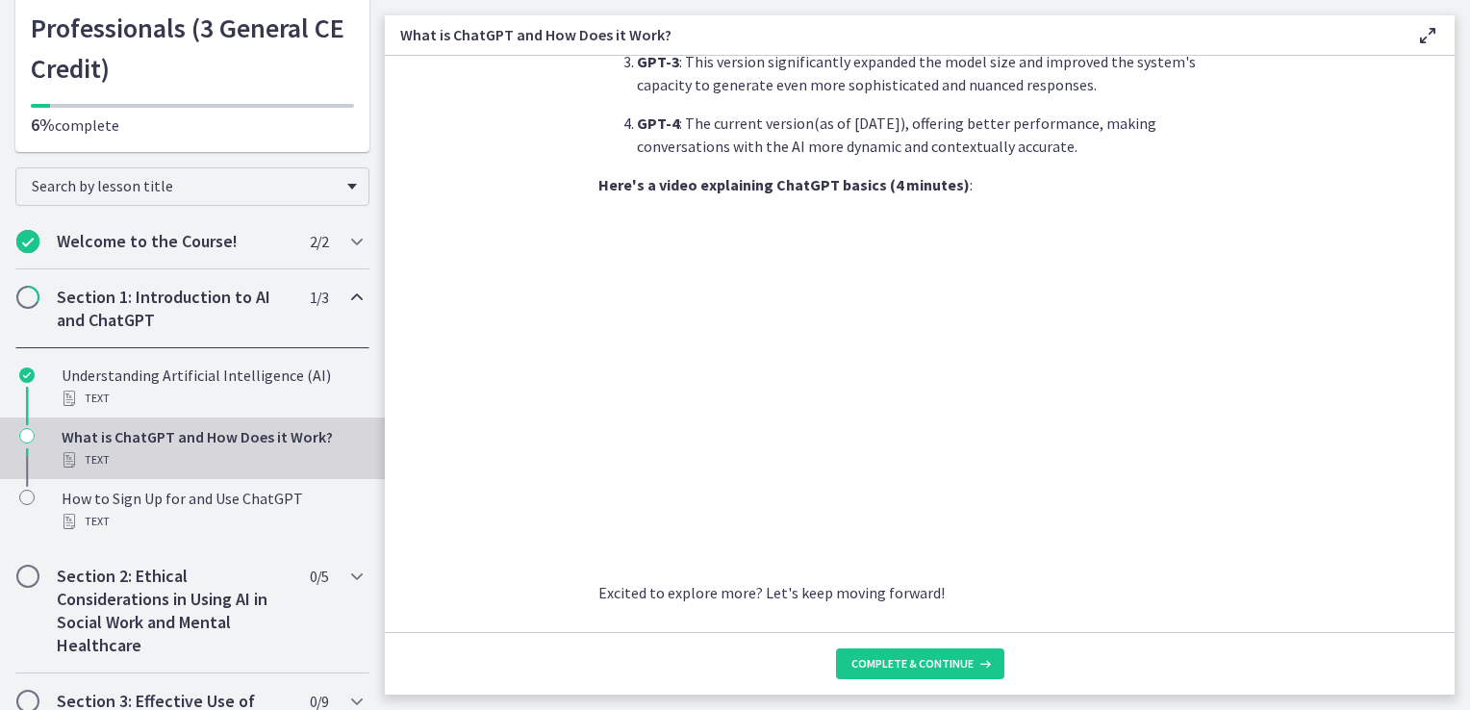
scroll to position [945, 0]
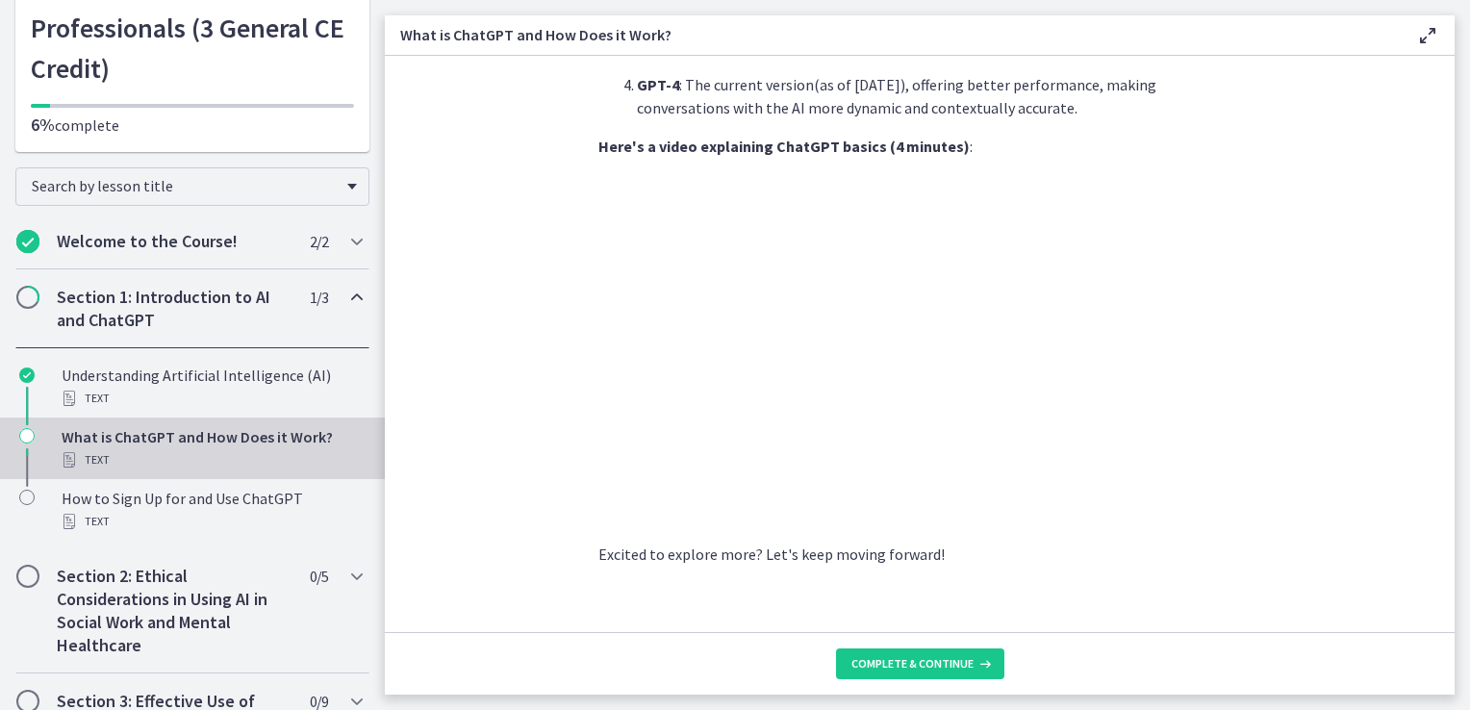
click at [477, 518] on section "ChatGPT , developed by OpenAI , is a language model powered by AI. But what doe…" at bounding box center [920, 344] width 1070 height 576
click at [949, 654] on button "Complete & continue" at bounding box center [920, 664] width 168 height 31
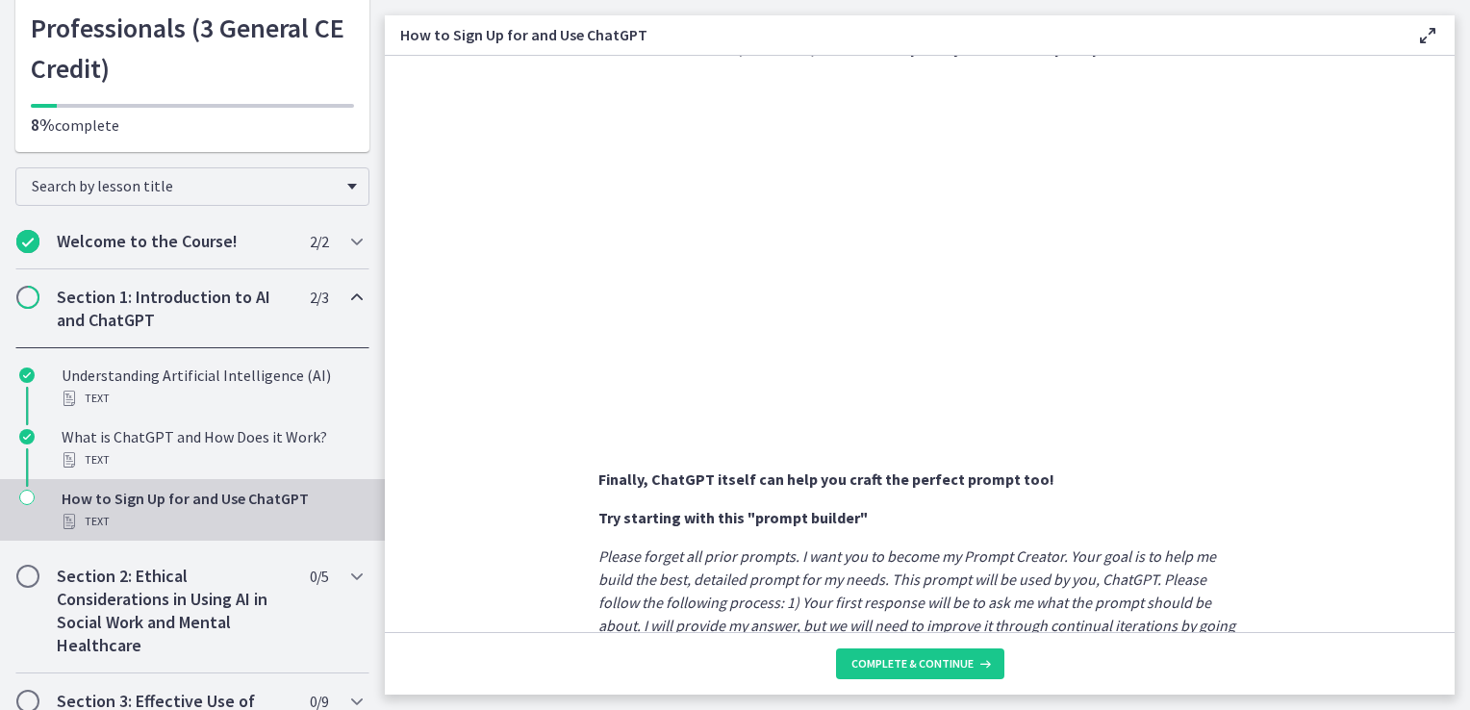
scroll to position [747, 0]
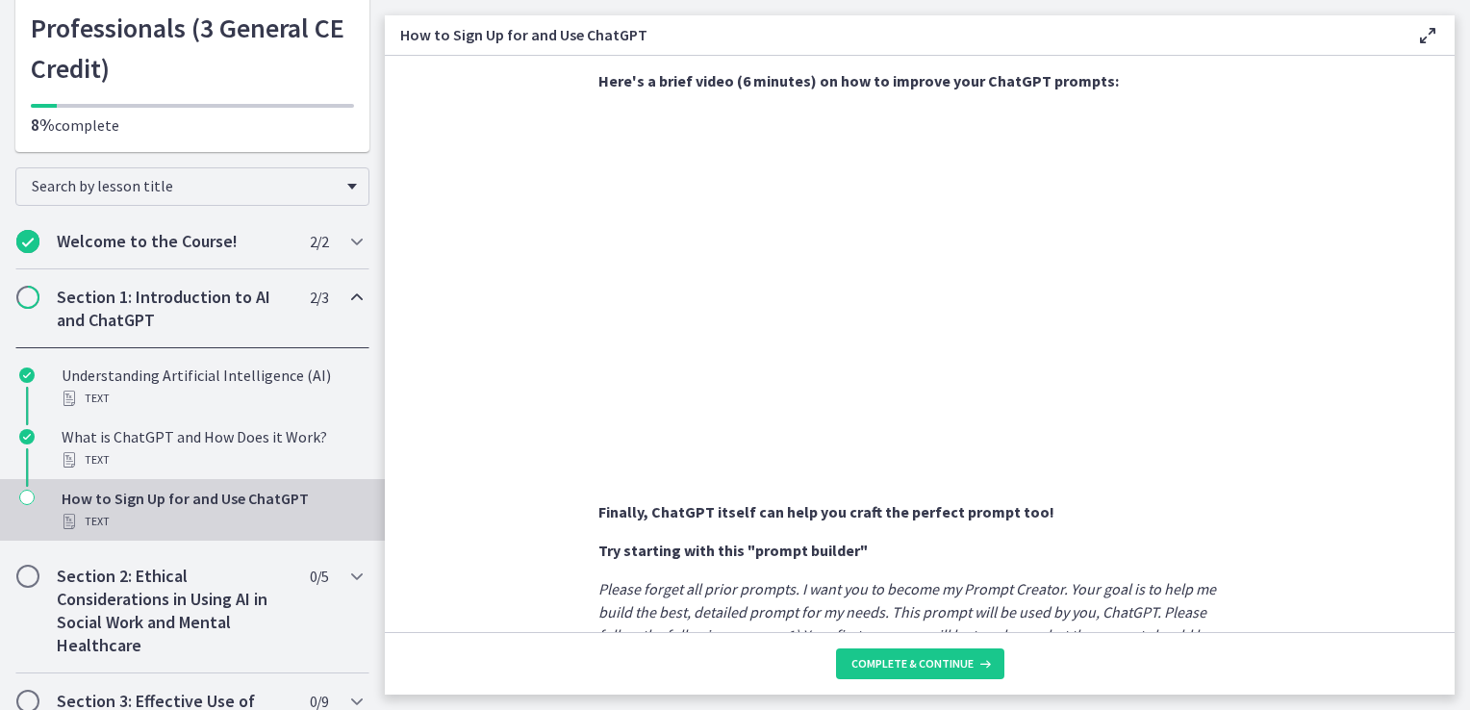
click at [487, 515] on section "Sign Up : Visit OpenAI's website , click on the 'Sign Up' button, and fill in y…" at bounding box center [920, 344] width 1070 height 576
click at [491, 512] on section "Sign Up : Visit OpenAI's website , click on the 'Sign Up' button, and fill in y…" at bounding box center [920, 344] width 1070 height 576
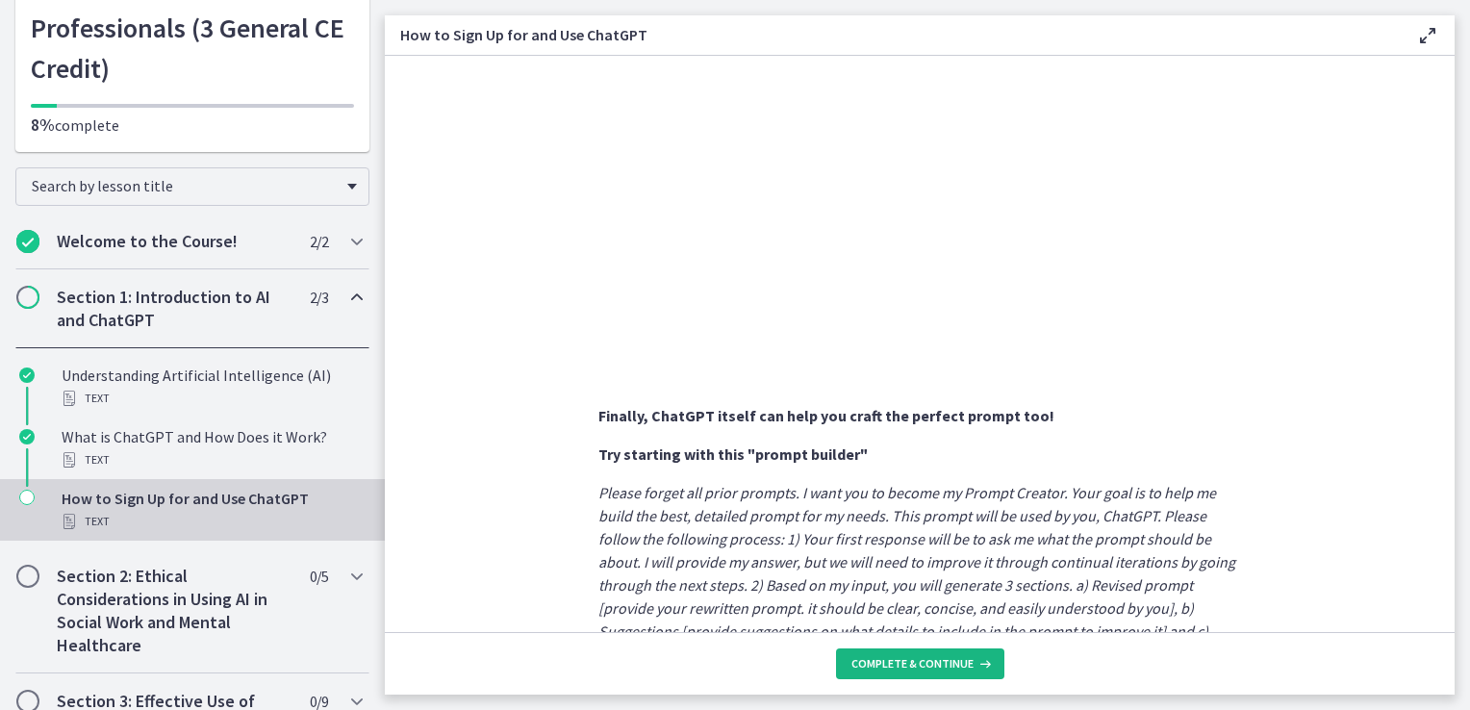
click at [939, 658] on span "Complete & continue" at bounding box center [913, 663] width 122 height 15
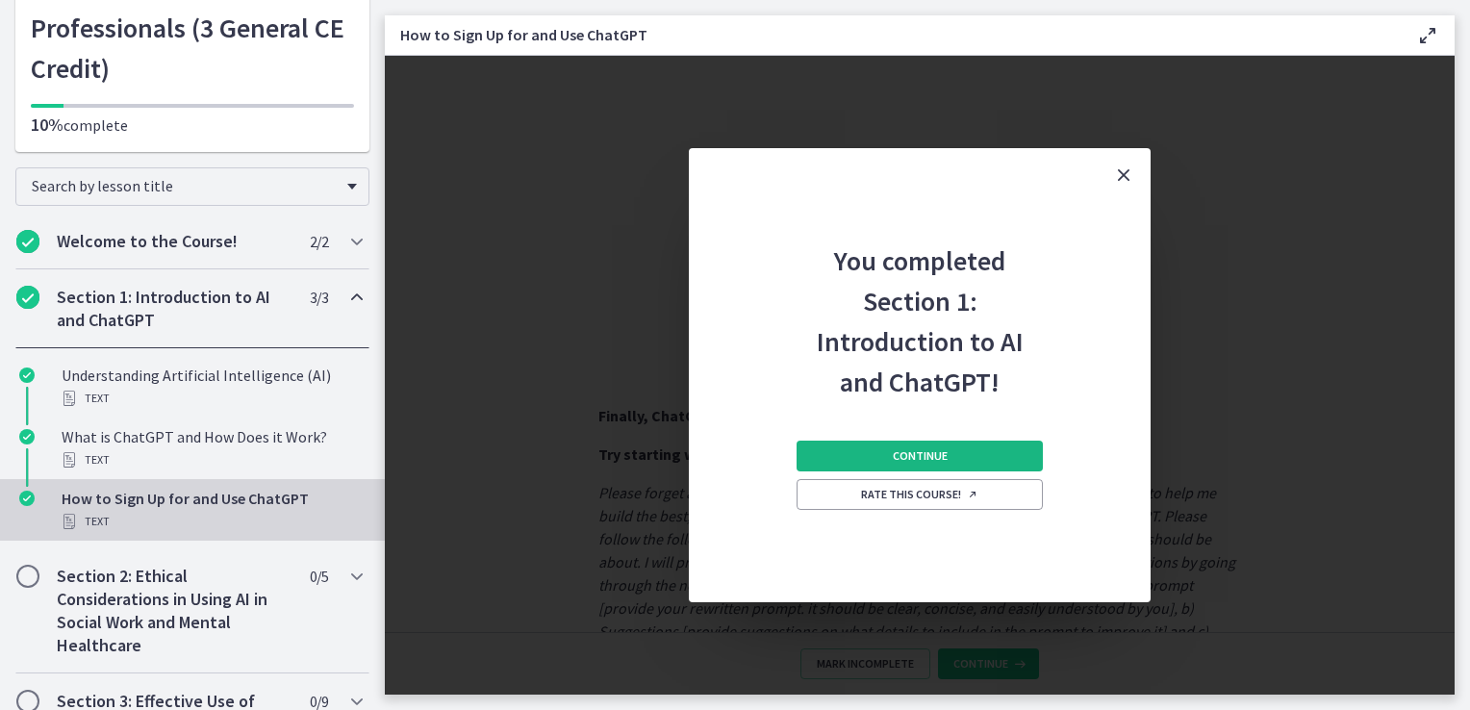
click at [942, 461] on span "Continue" at bounding box center [920, 455] width 55 height 15
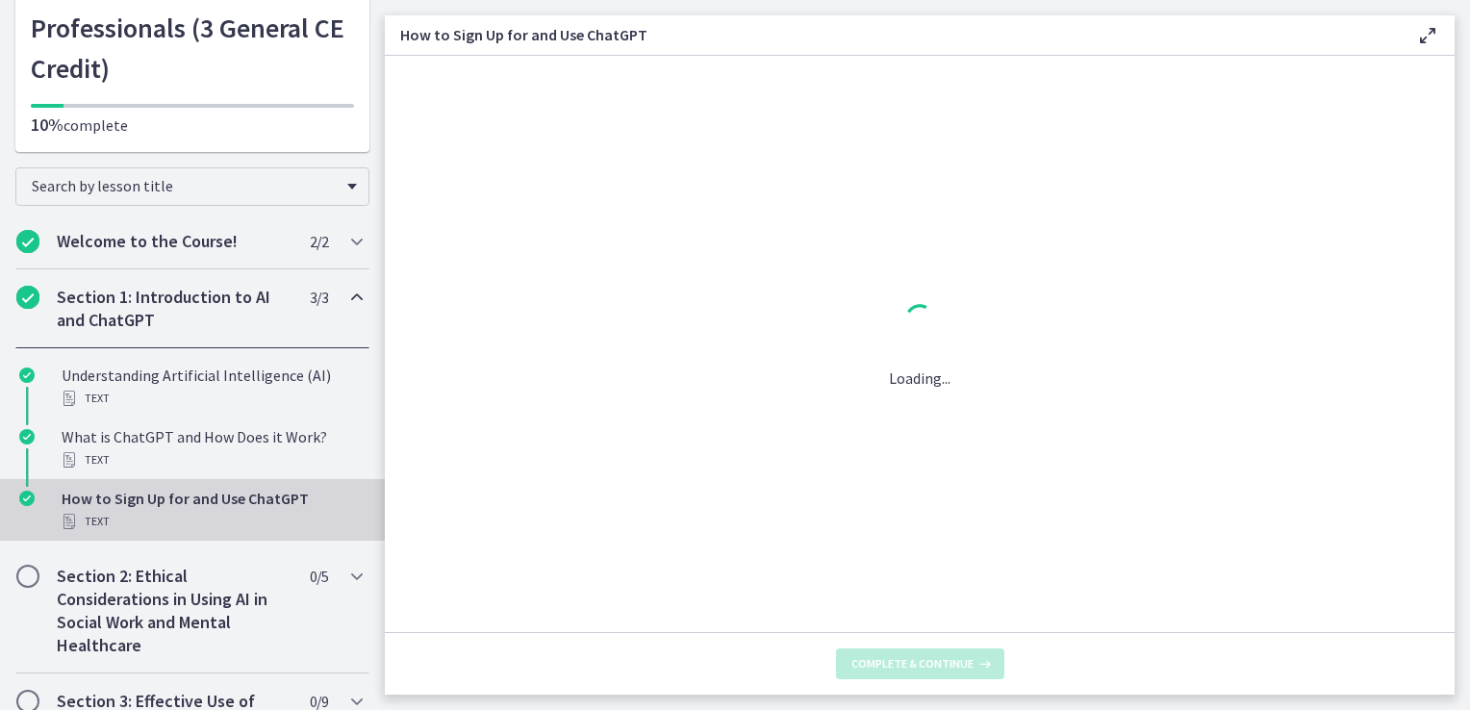
scroll to position [0, 0]
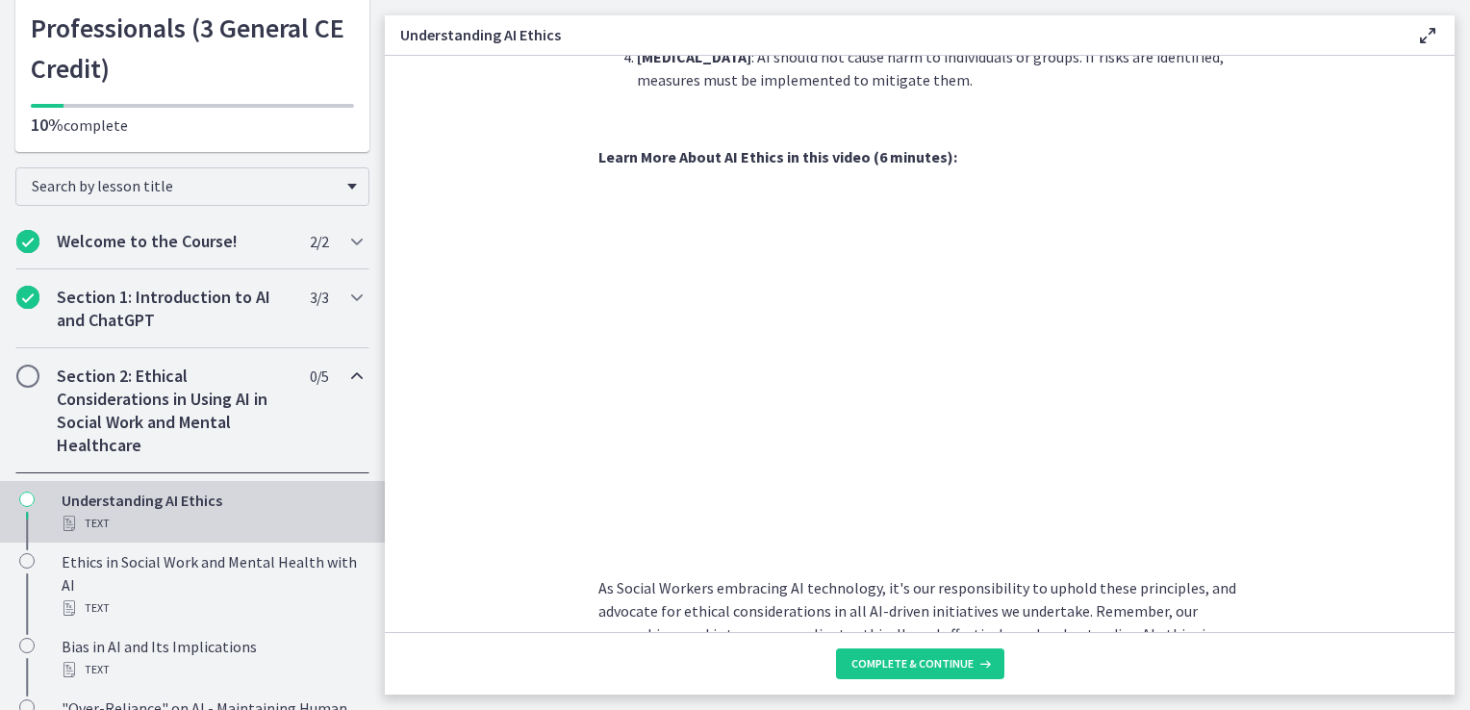
scroll to position [866, 0]
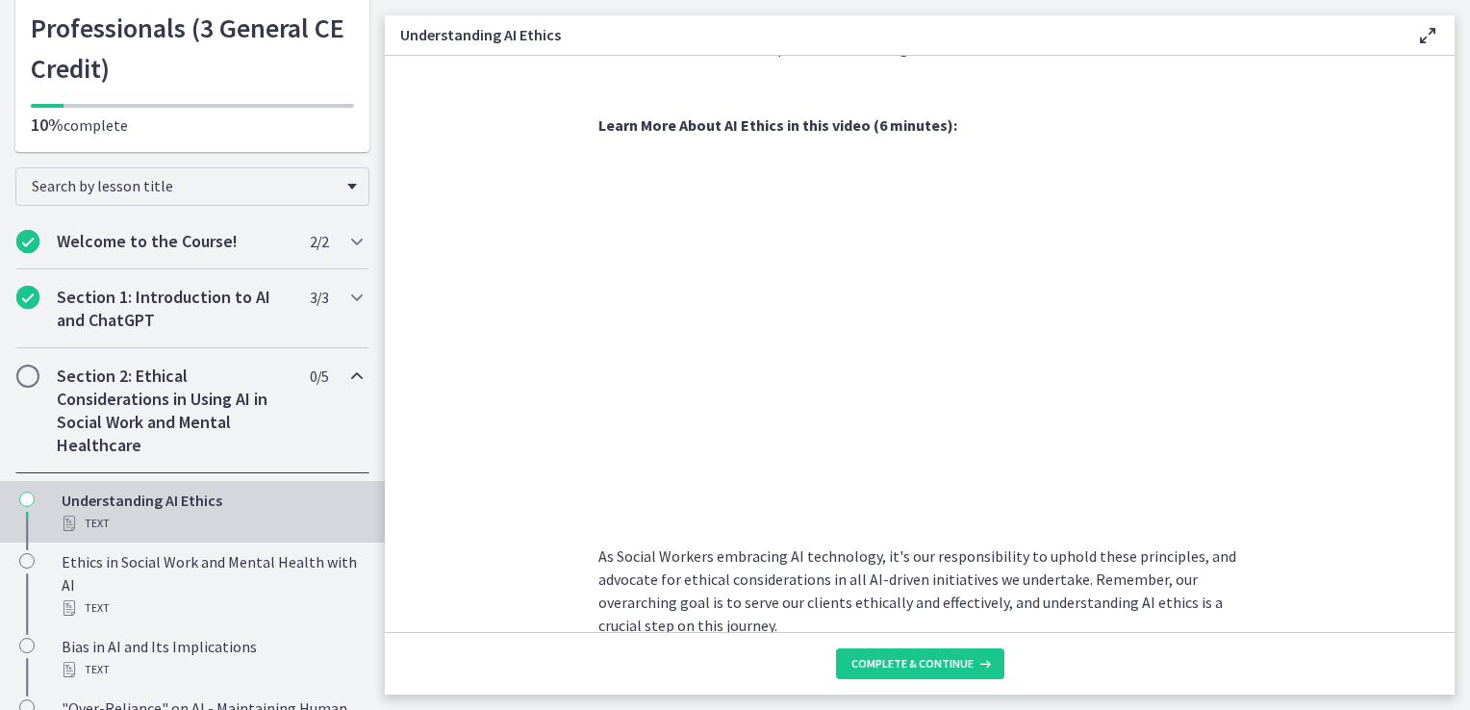
click at [475, 453] on section "Artificial Intelligence has transformed various industries, including Social Wo…" at bounding box center [920, 344] width 1070 height 576
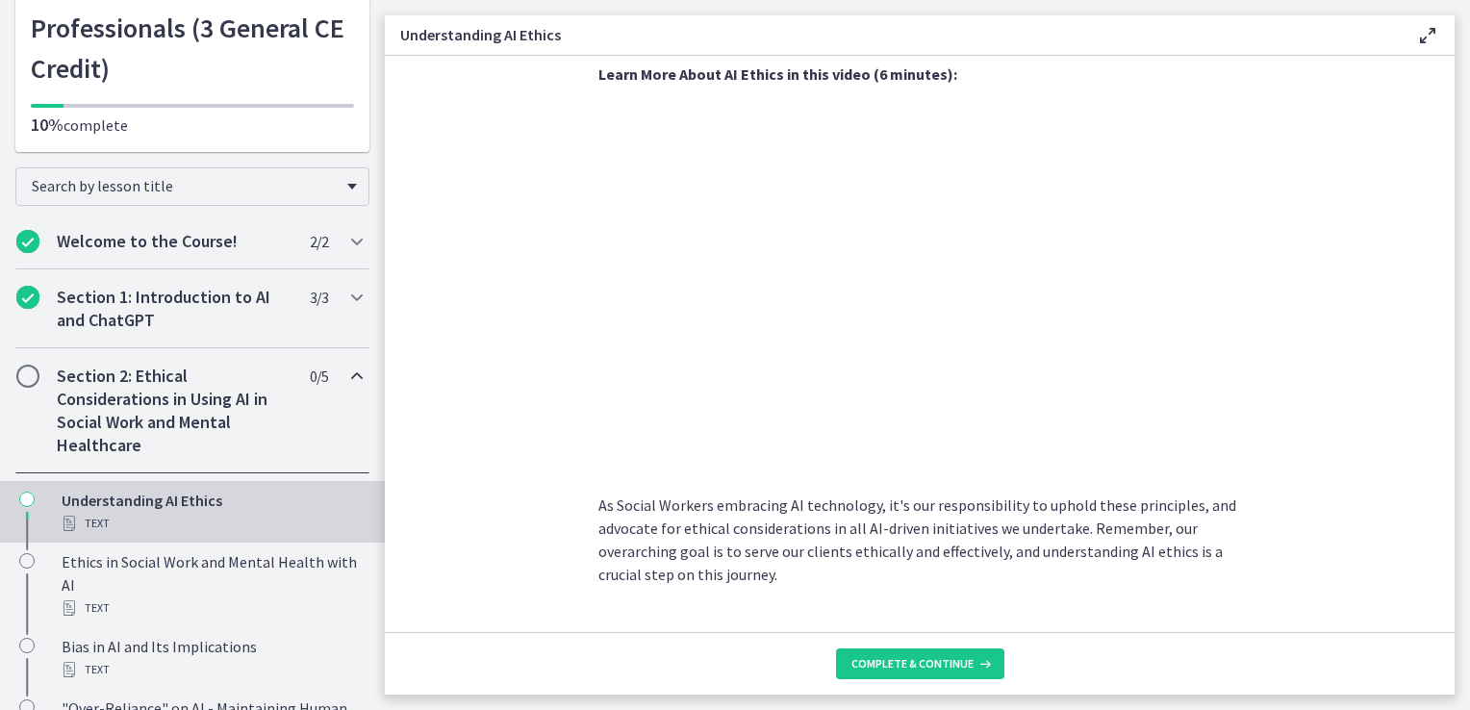
scroll to position [960, 0]
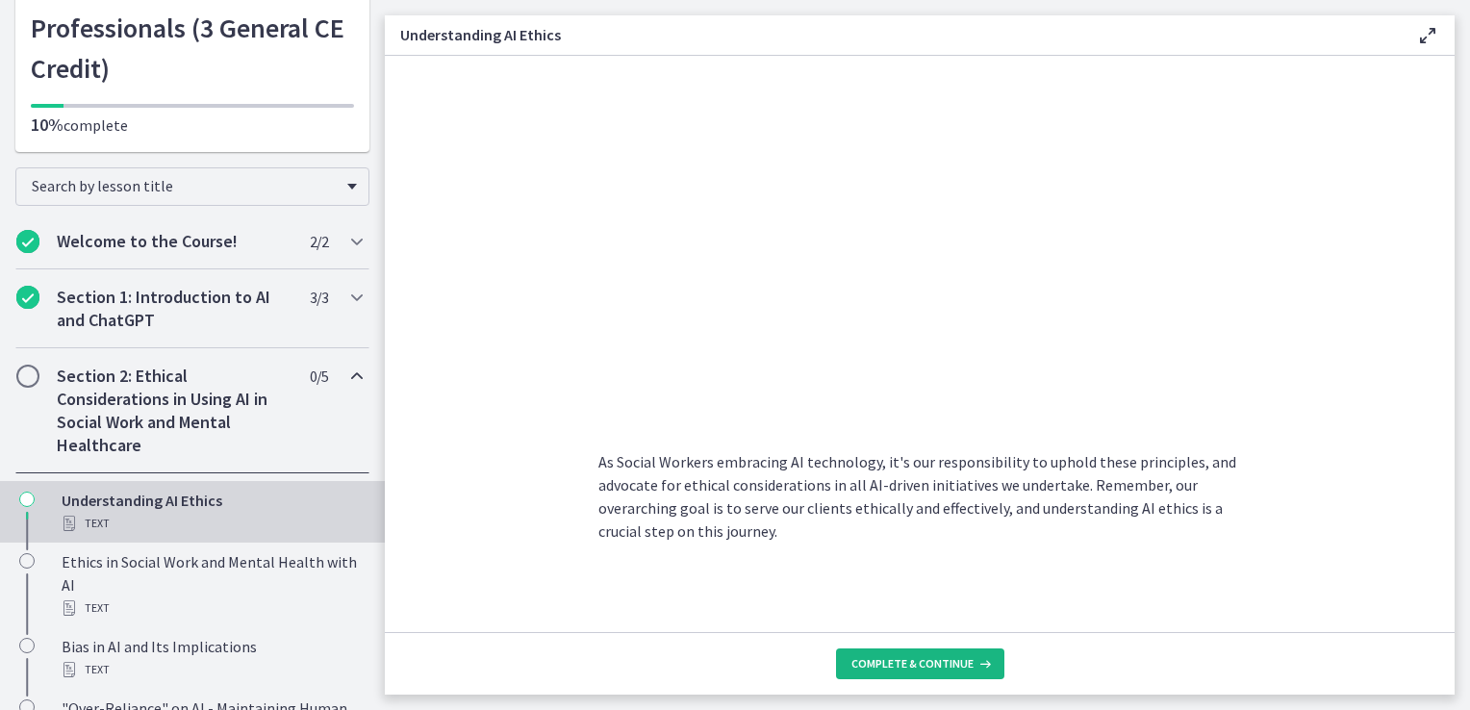
click at [951, 667] on span "Complete & continue" at bounding box center [913, 663] width 122 height 15
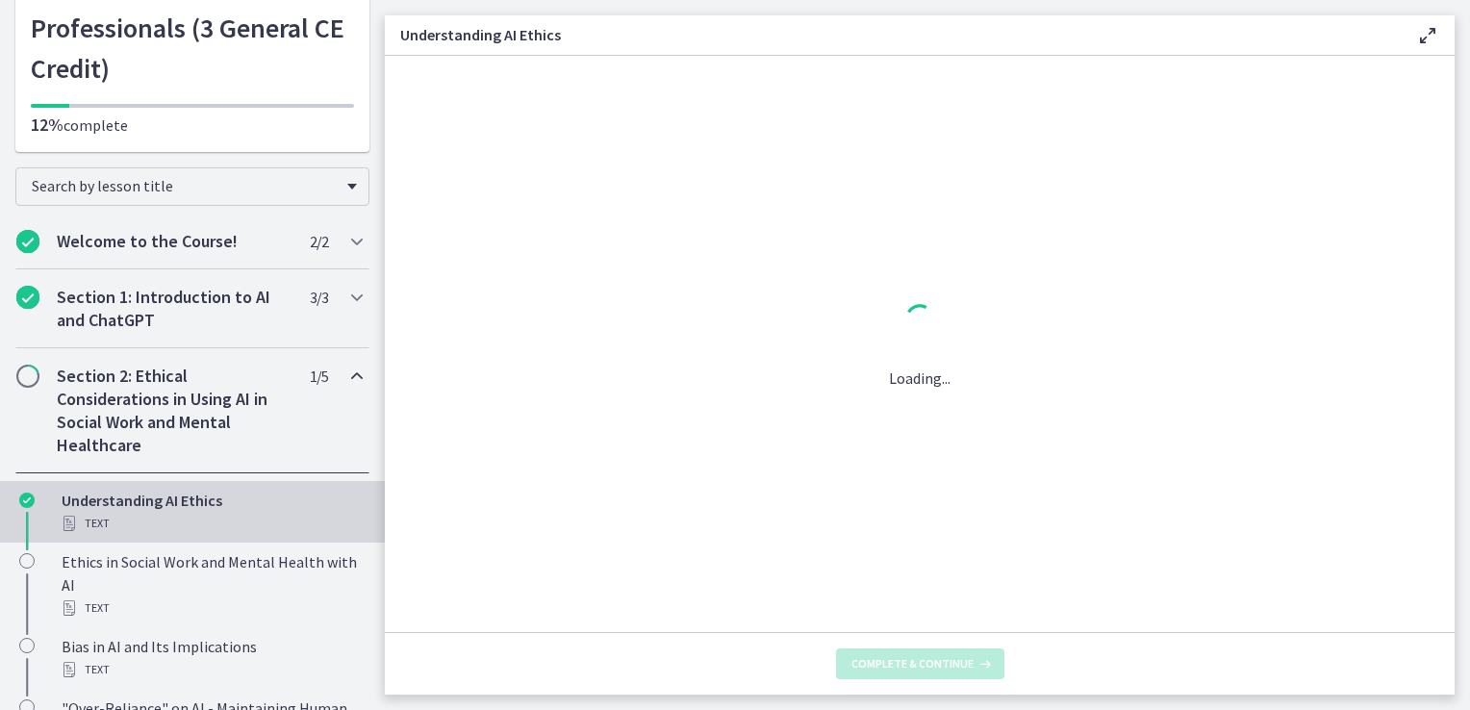
scroll to position [0, 0]
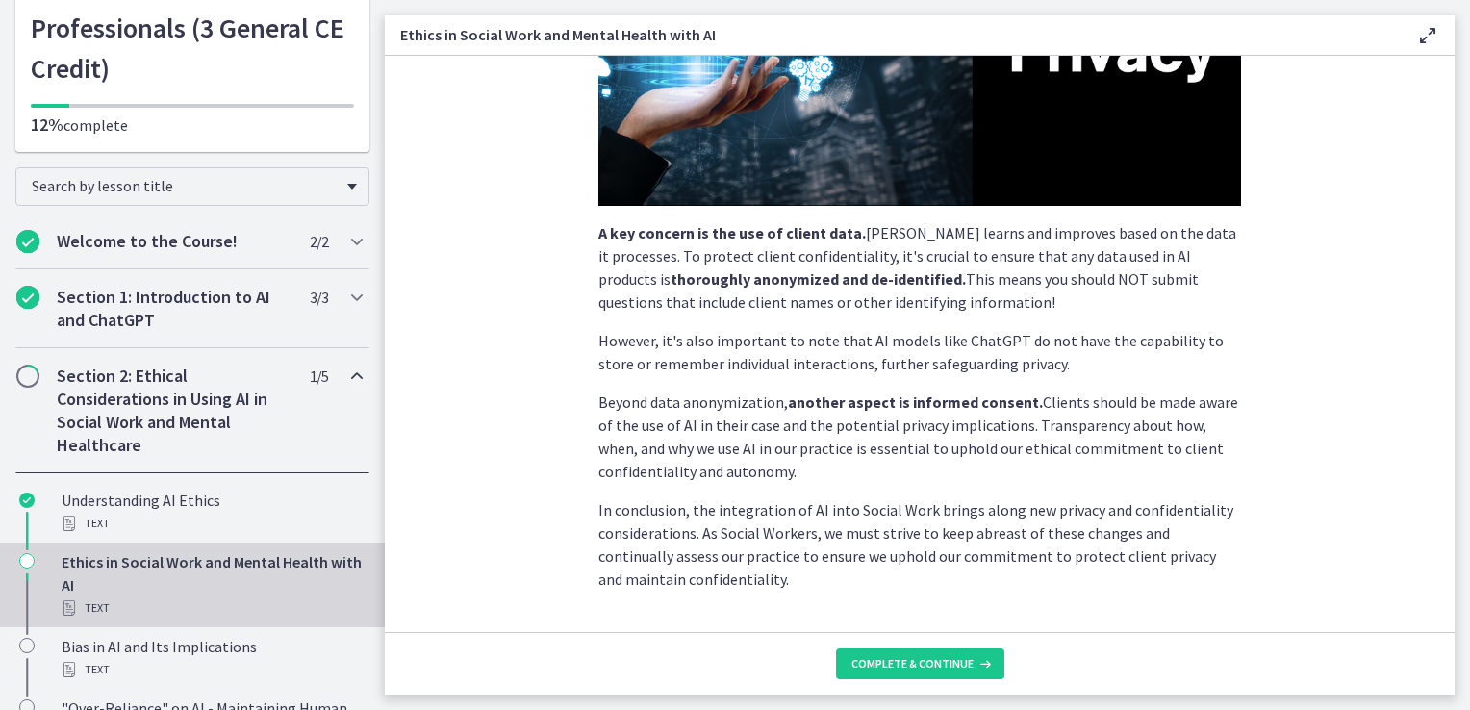
scroll to position [485, 0]
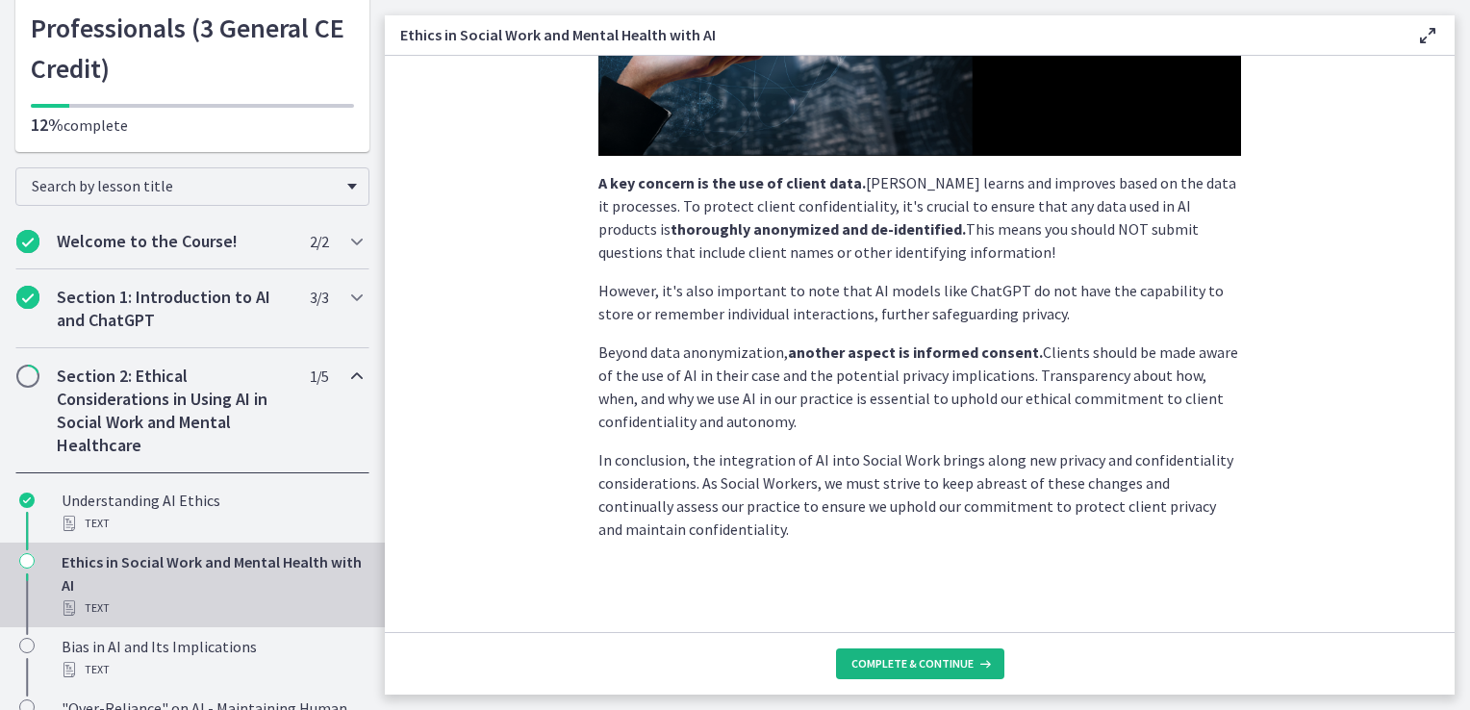
click at [936, 652] on button "Complete & continue" at bounding box center [920, 664] width 168 height 31
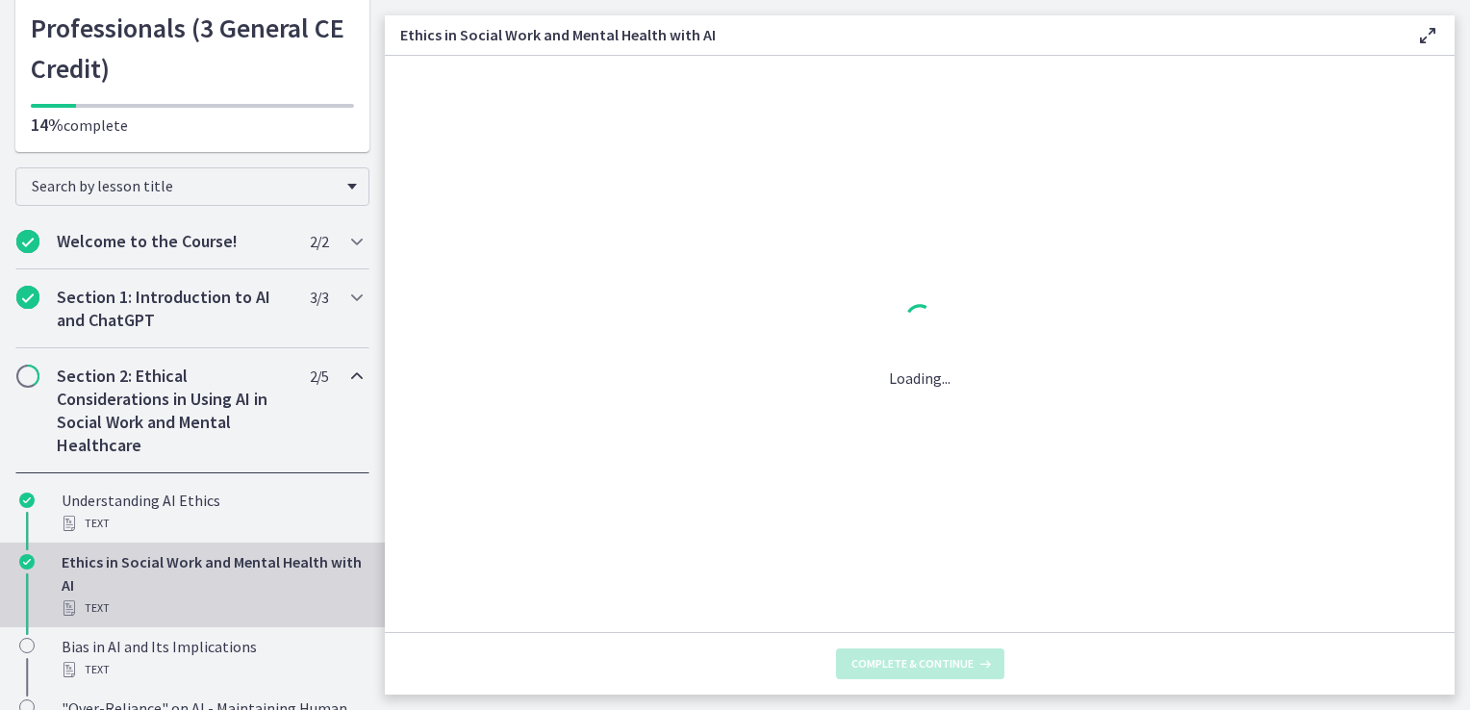
scroll to position [0, 0]
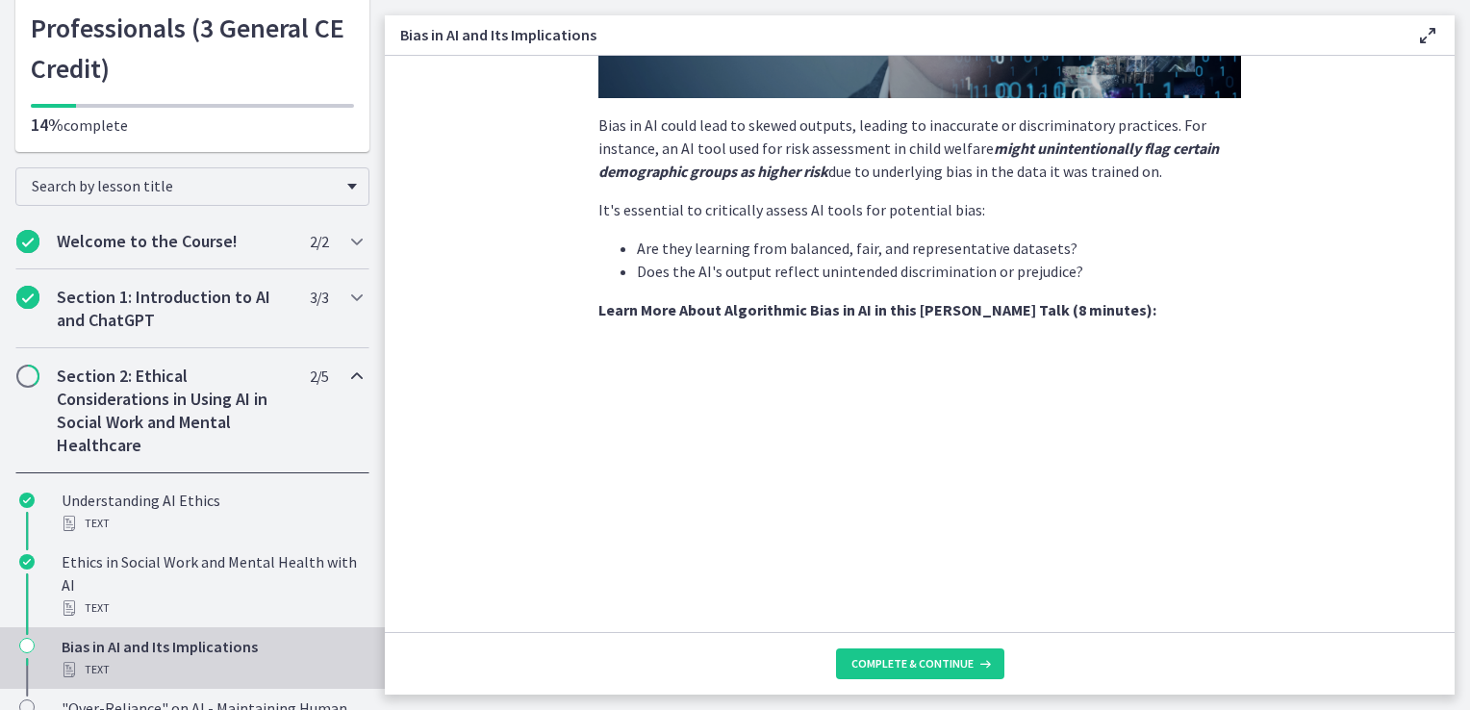
scroll to position [801, 0]
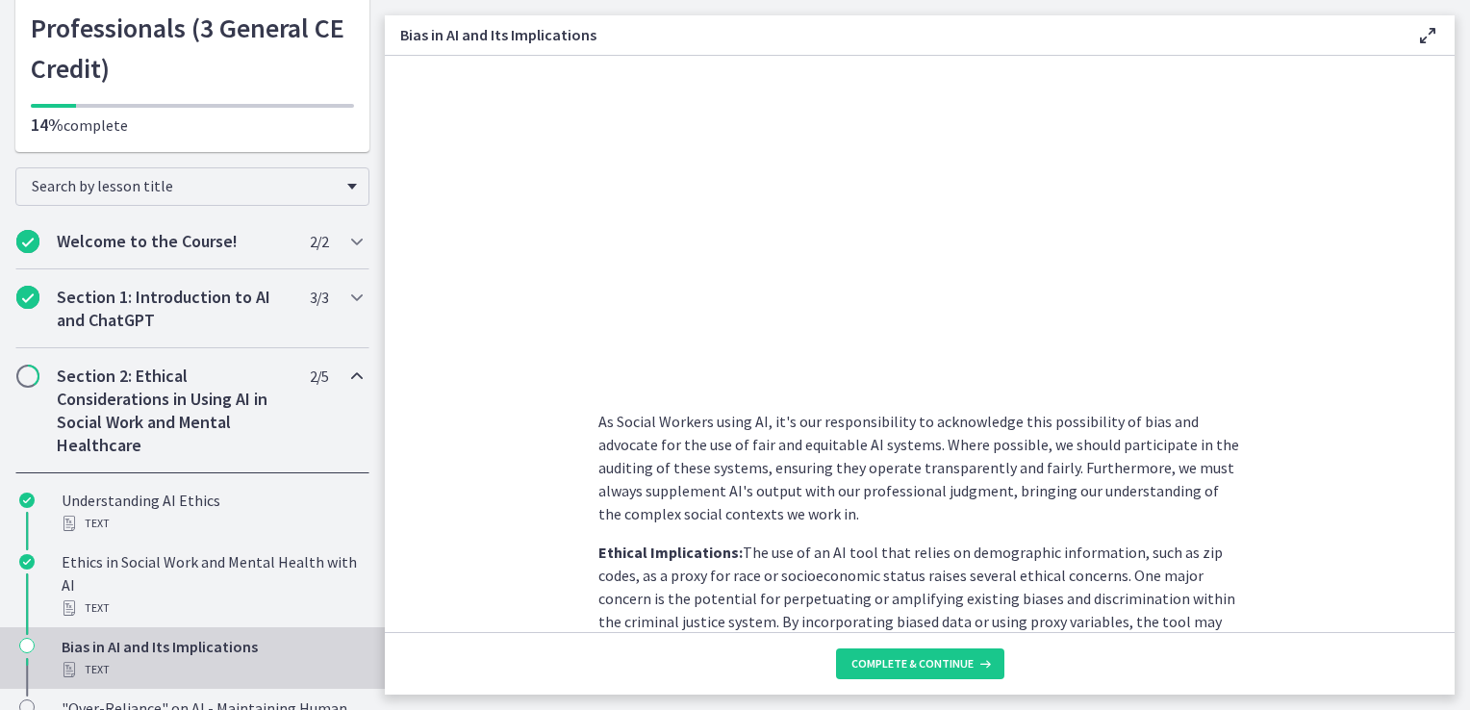
click at [489, 323] on section "AI systems like ChatGPT learn from vast amounts of data. If this data contains …" at bounding box center [920, 344] width 1070 height 576
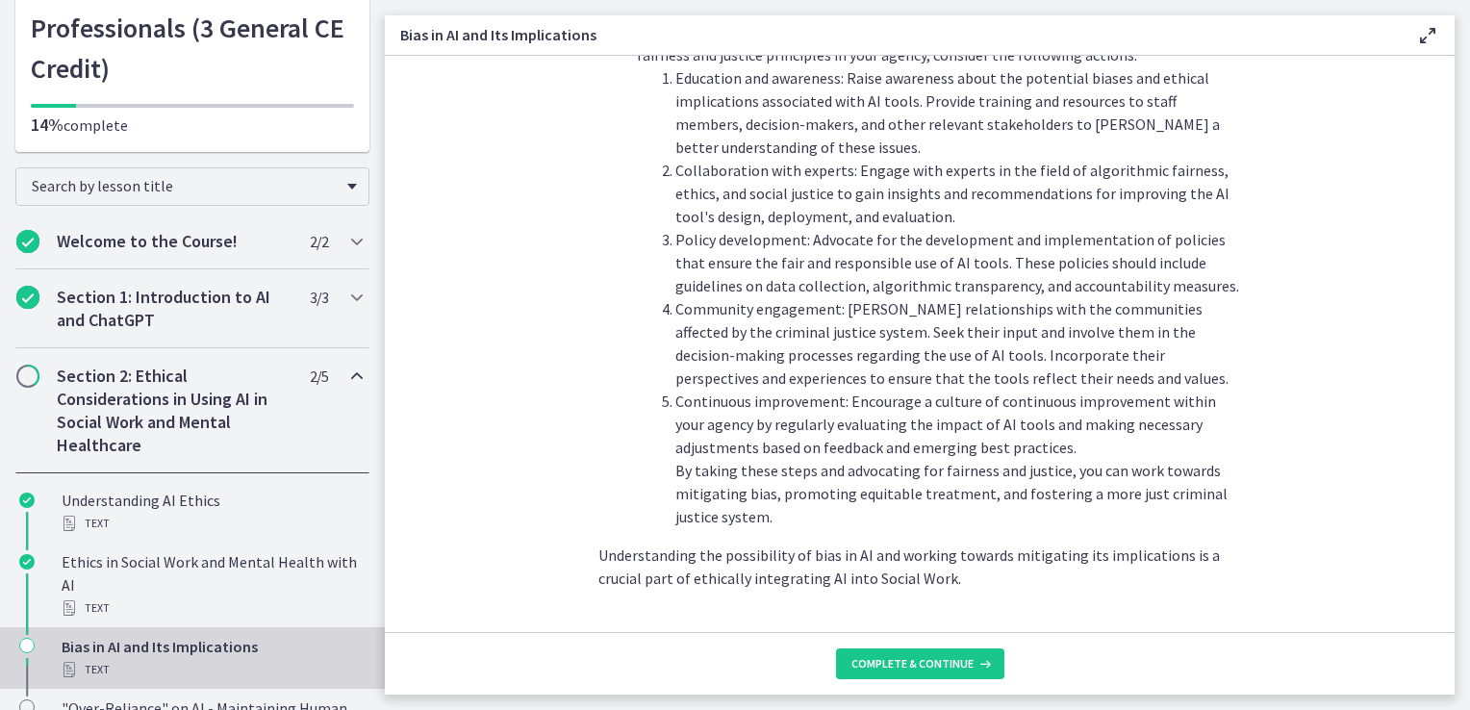
scroll to position [2154, 0]
click at [966, 663] on span "Complete & continue" at bounding box center [913, 663] width 122 height 15
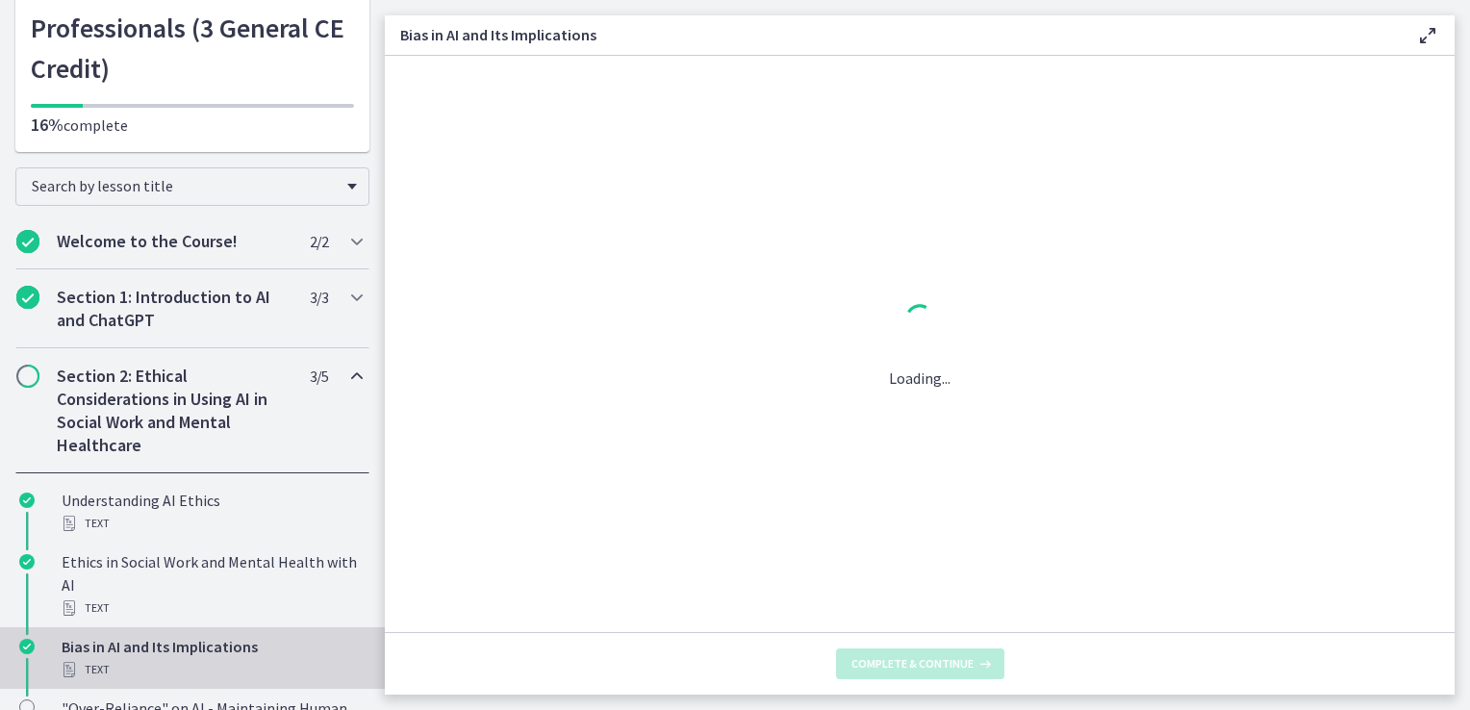
scroll to position [0, 0]
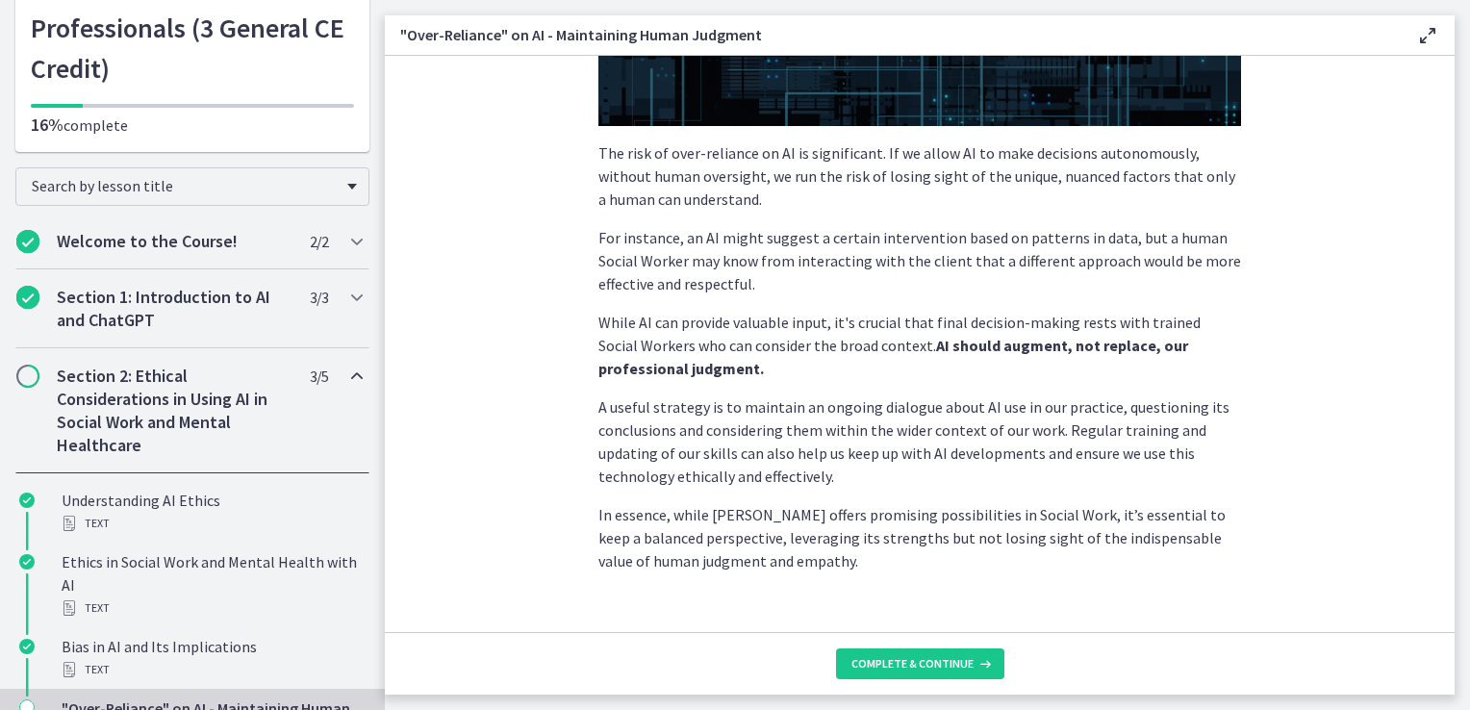
scroll to position [473, 0]
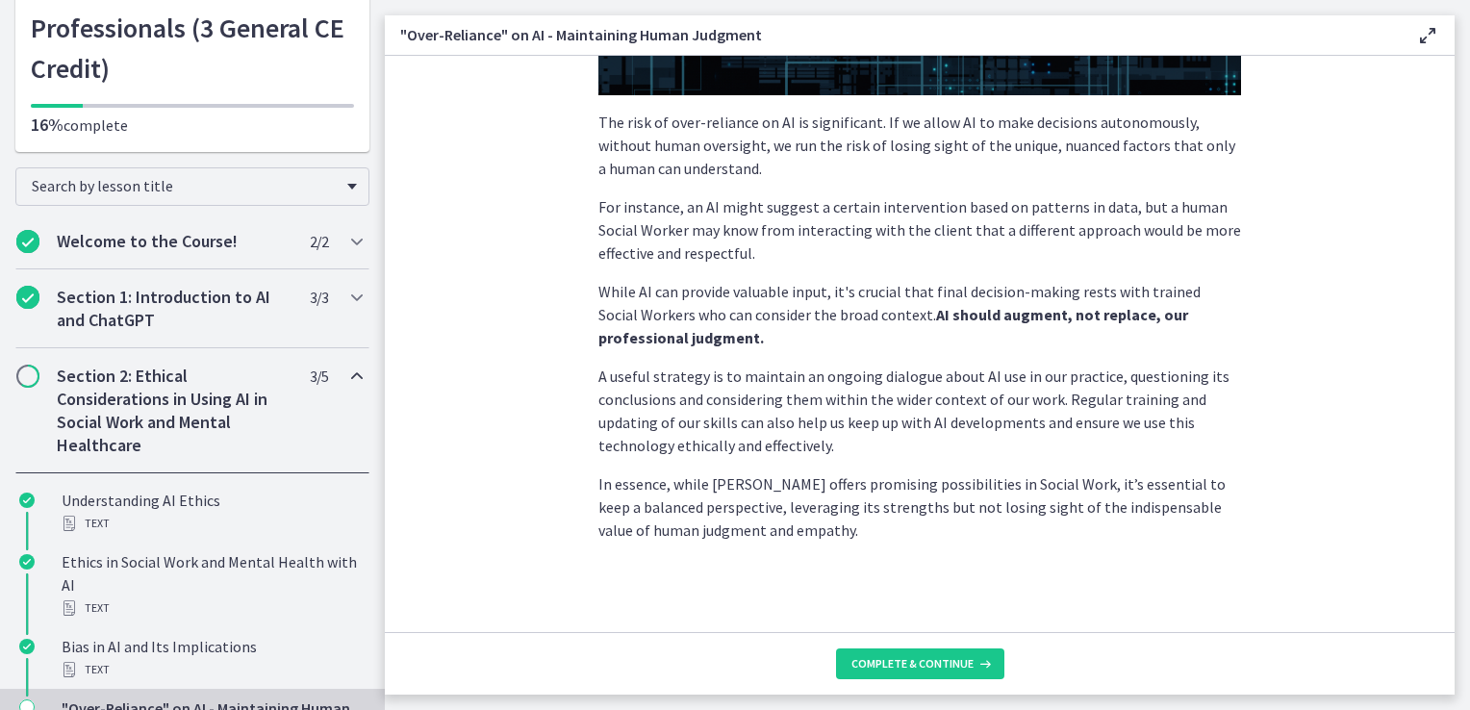
click at [1001, 644] on footer "Complete & continue" at bounding box center [920, 663] width 1070 height 63
click at [984, 656] on icon at bounding box center [983, 663] width 19 height 15
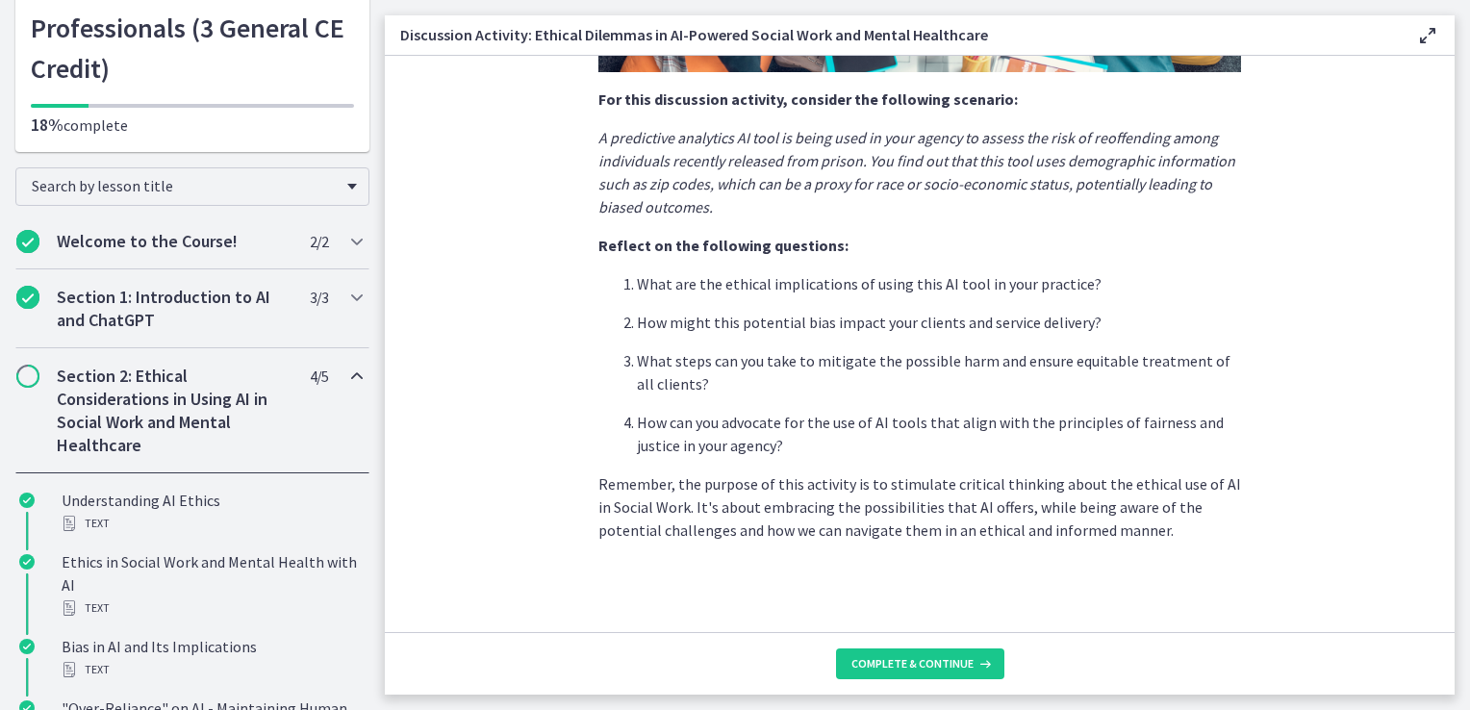
scroll to position [485, 0]
click at [955, 658] on span "Complete & continue" at bounding box center [913, 663] width 122 height 15
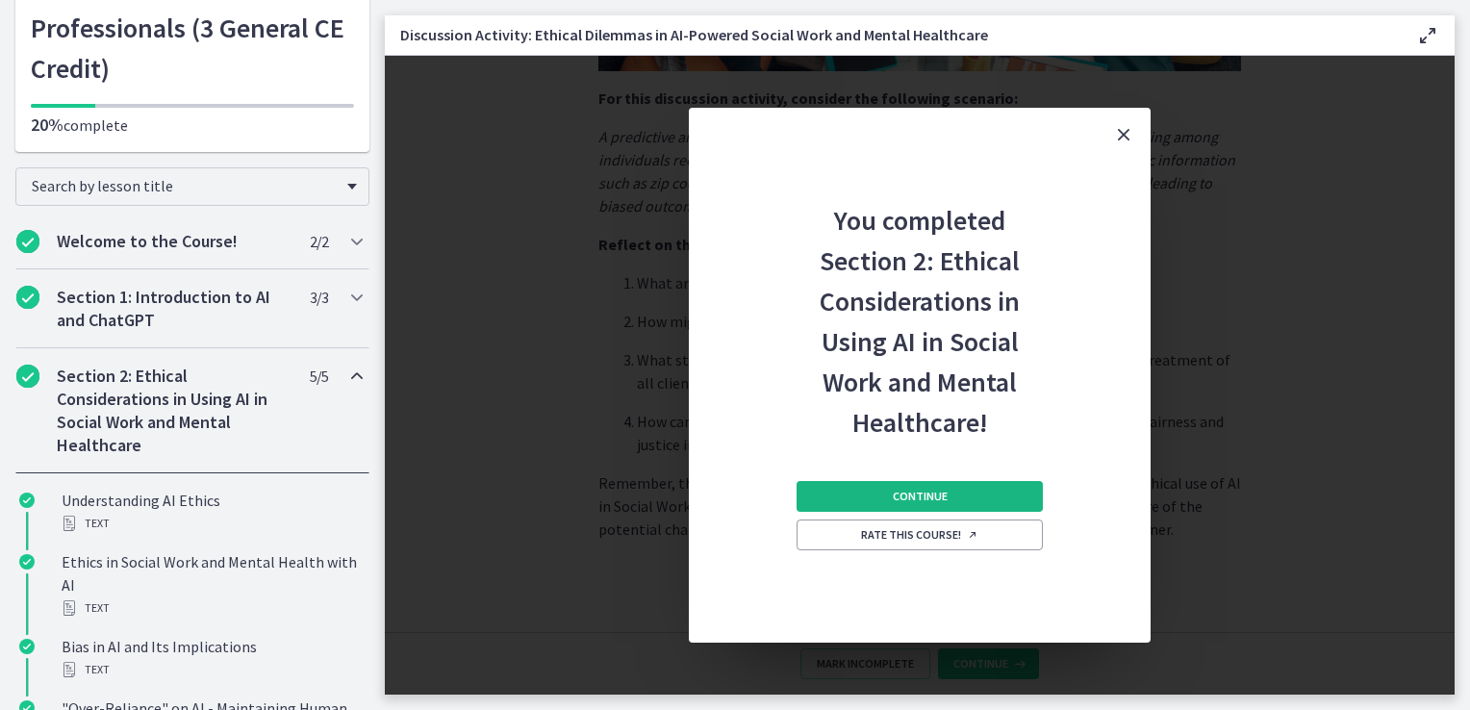
click at [916, 491] on span "Continue" at bounding box center [920, 496] width 55 height 15
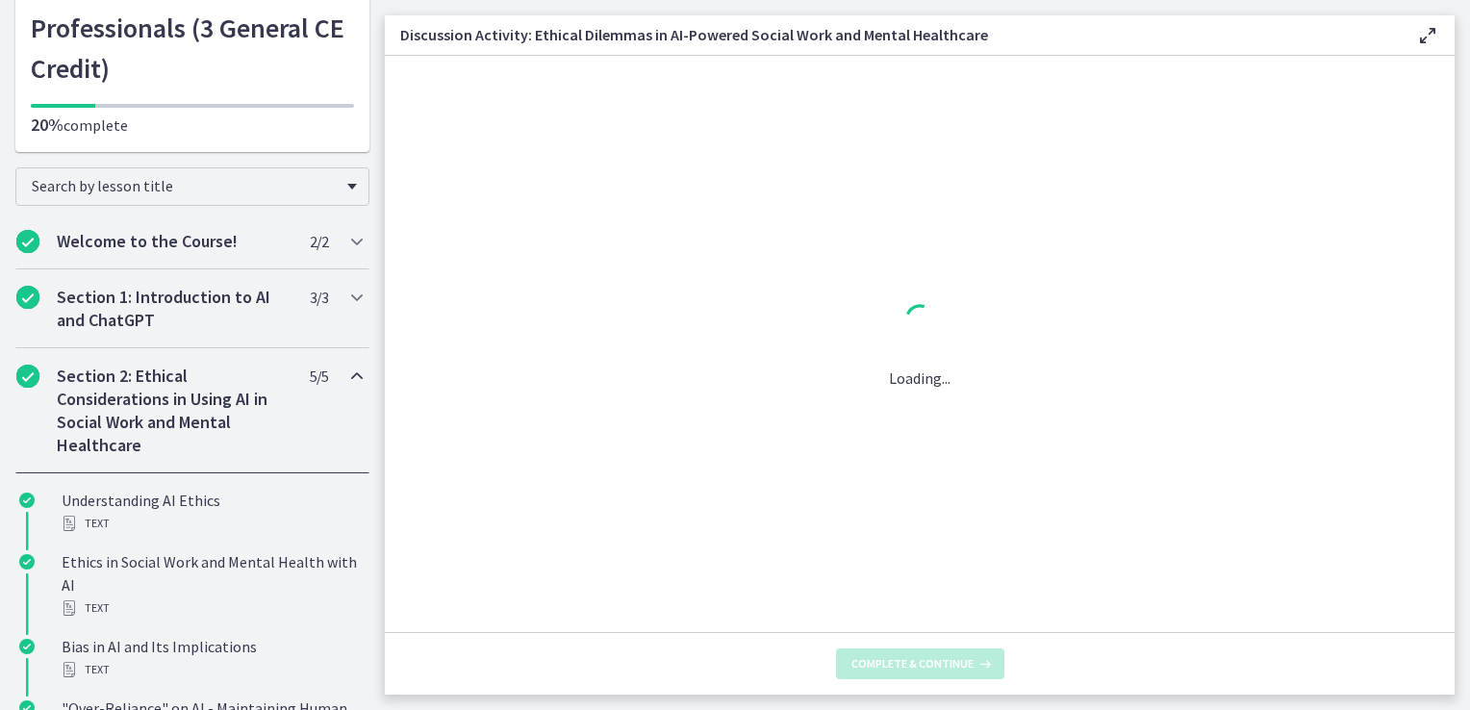
scroll to position [0, 0]
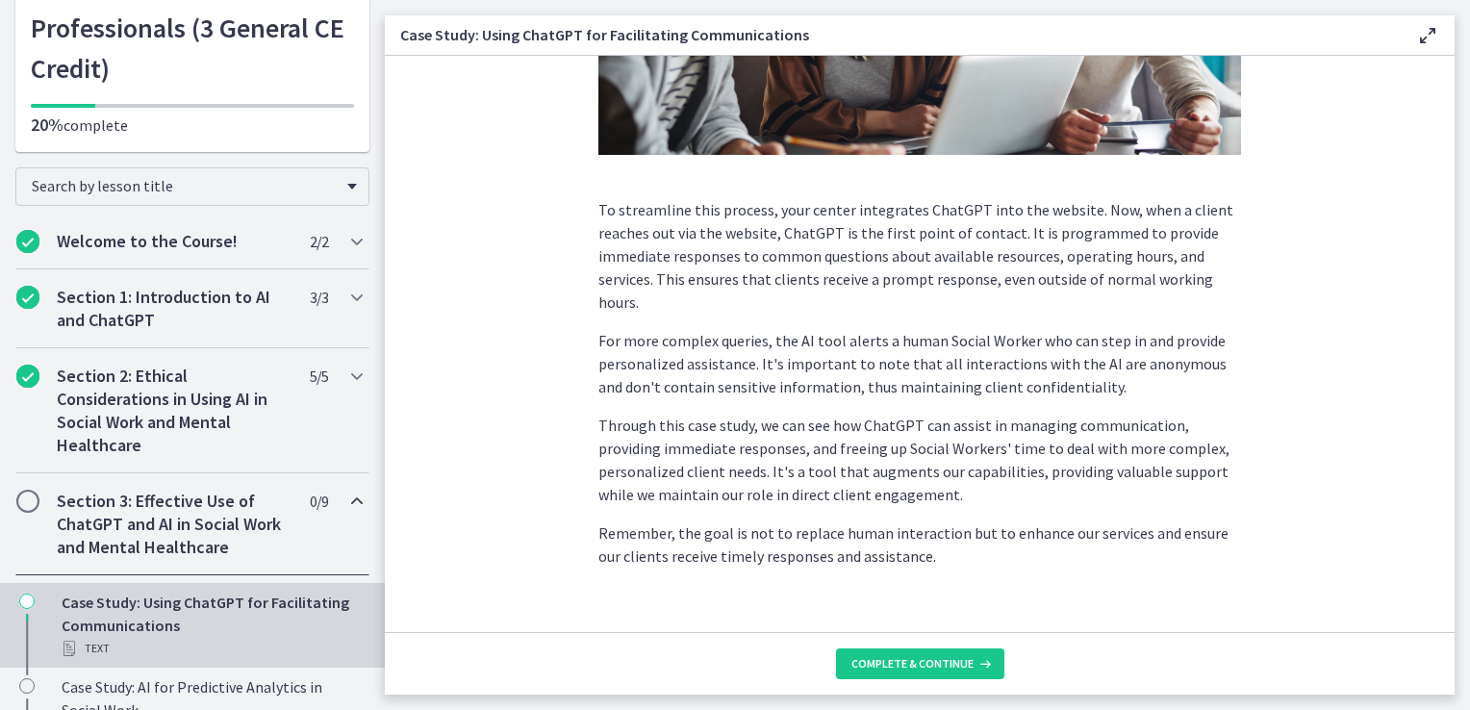
scroll to position [489, 0]
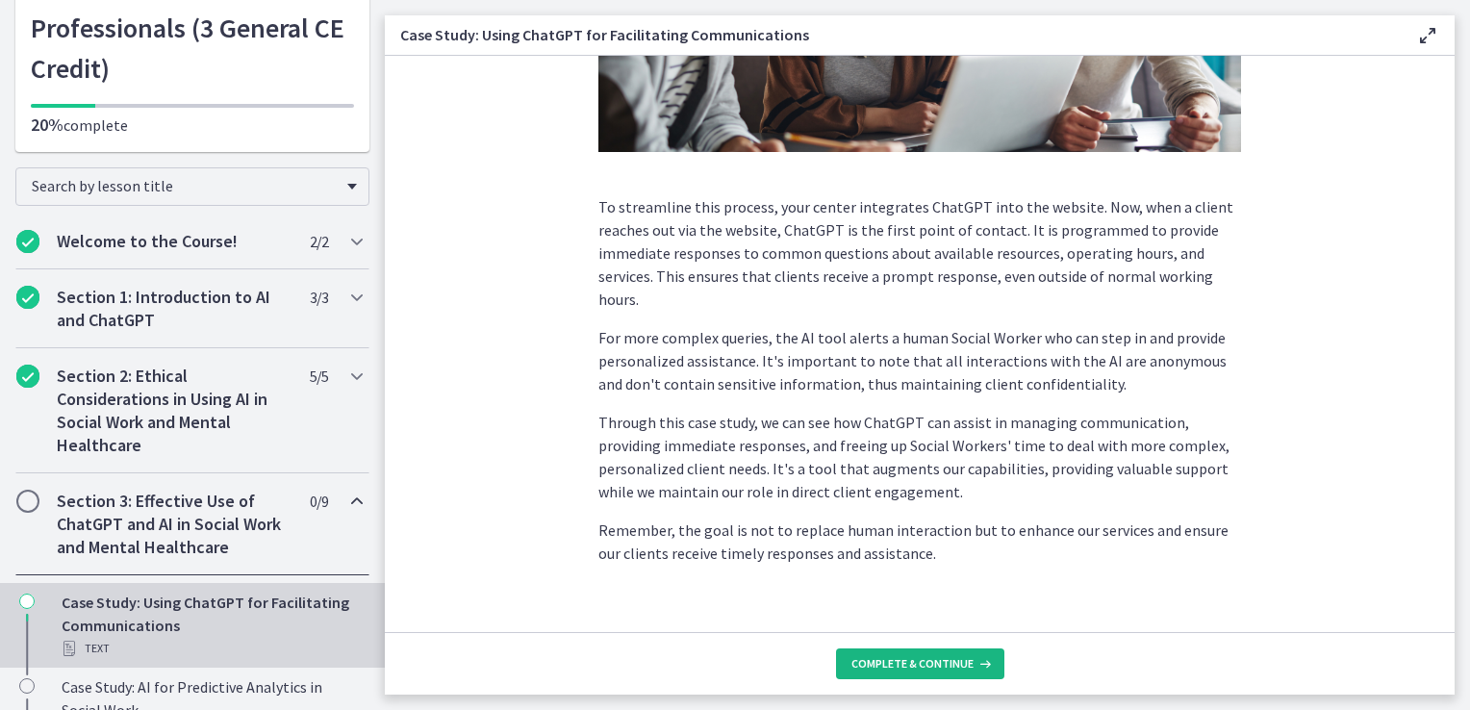
click at [931, 660] on span "Complete & continue" at bounding box center [913, 663] width 122 height 15
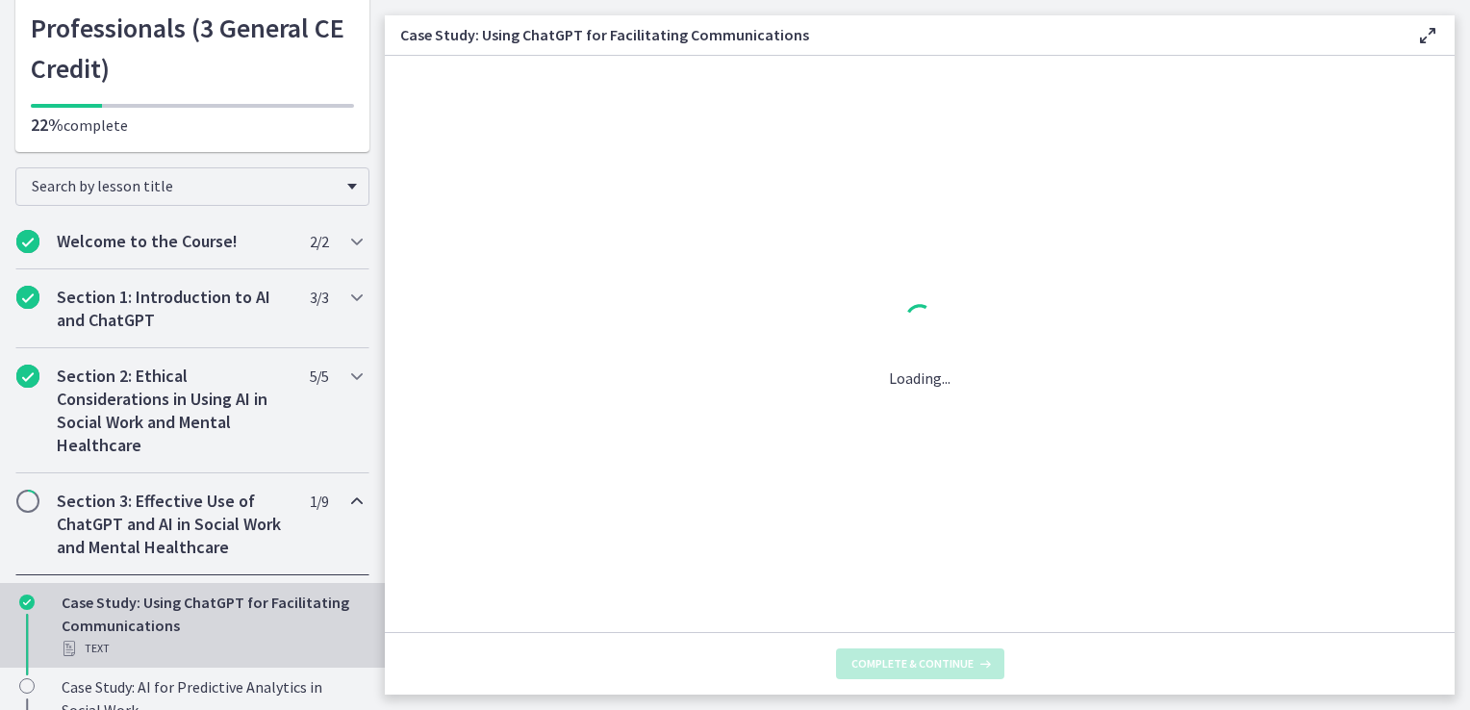
scroll to position [0, 0]
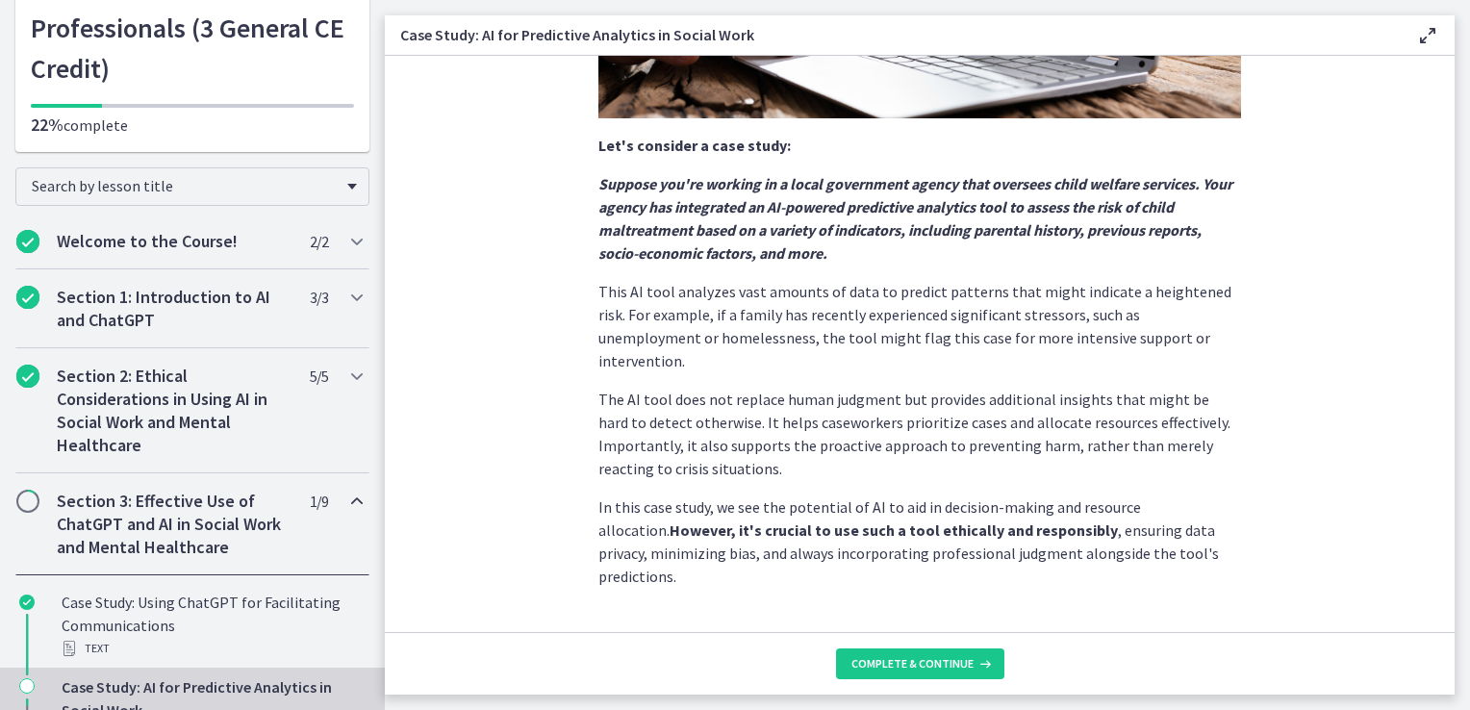
scroll to position [439, 0]
click at [907, 664] on span "Complete & continue" at bounding box center [913, 663] width 122 height 15
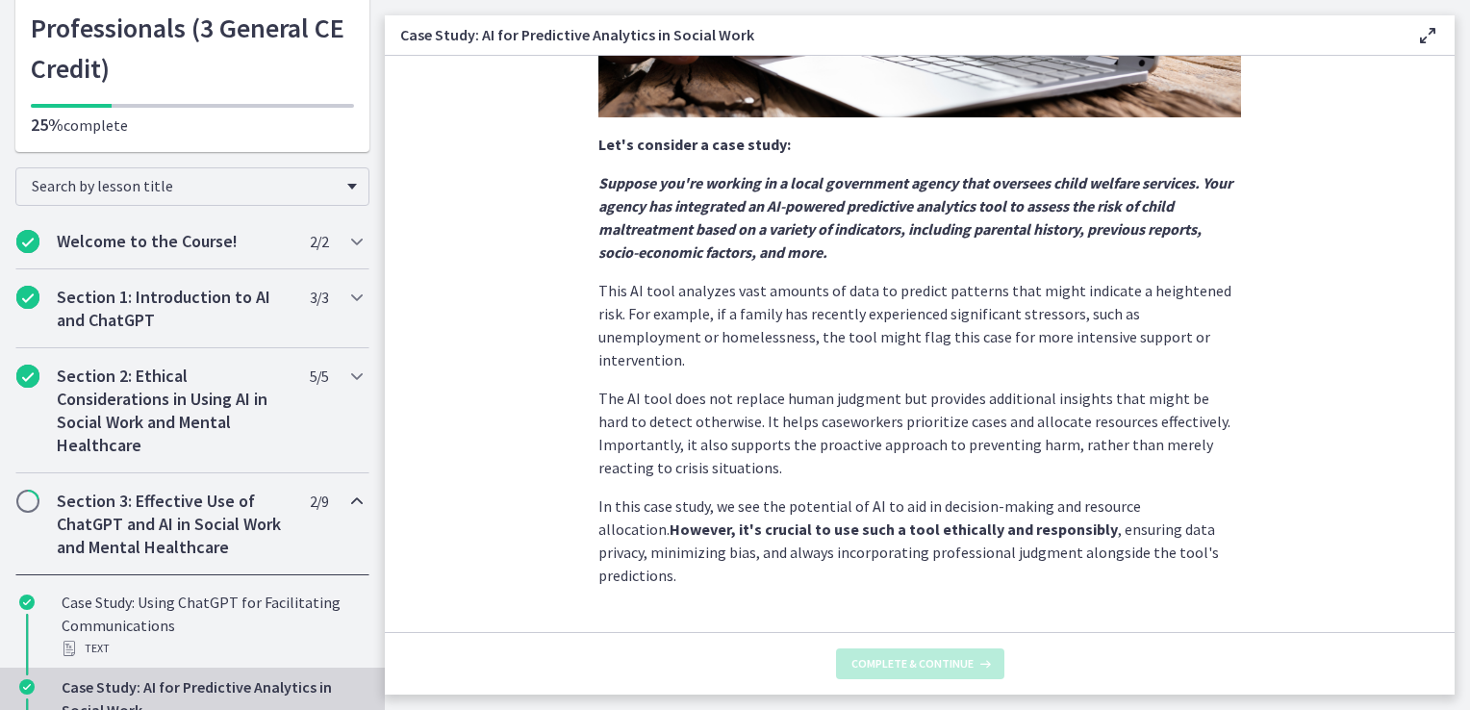
scroll to position [0, 0]
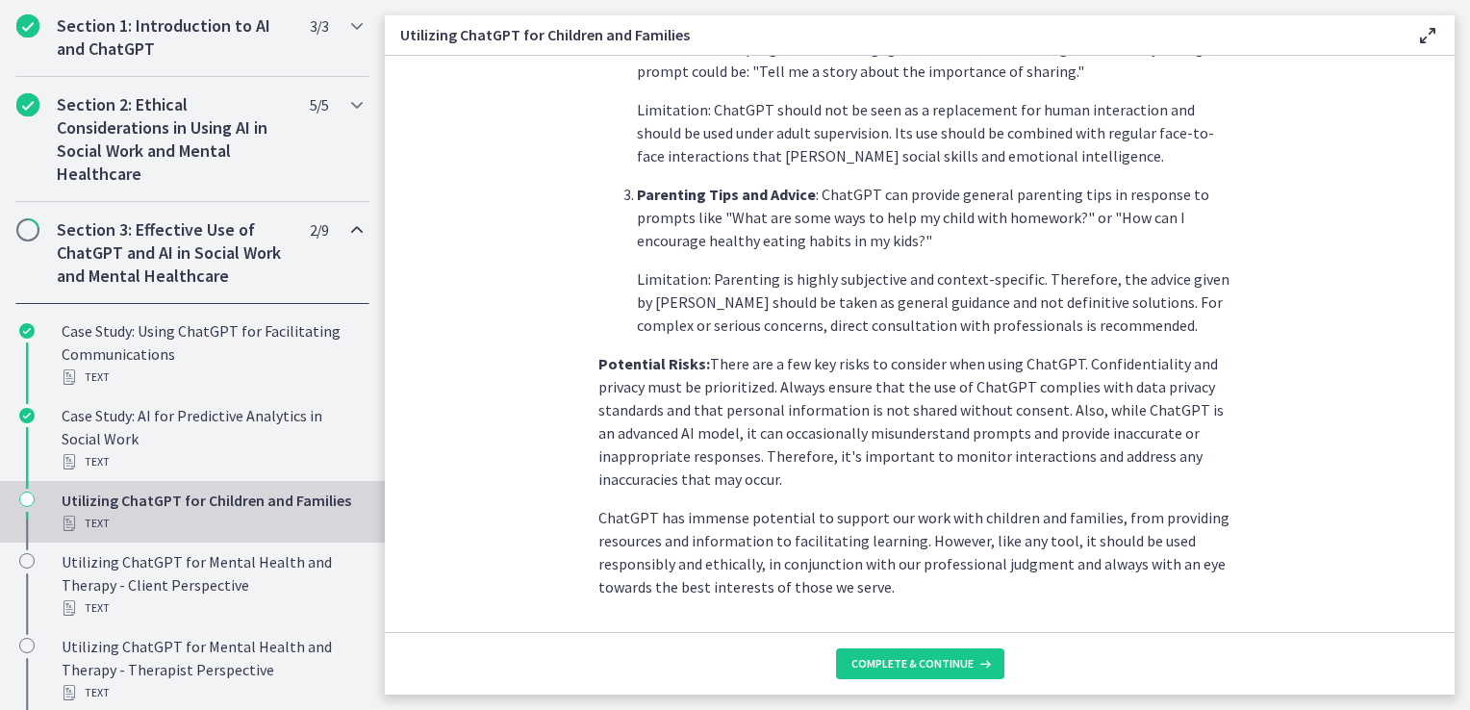
scroll to position [847, 0]
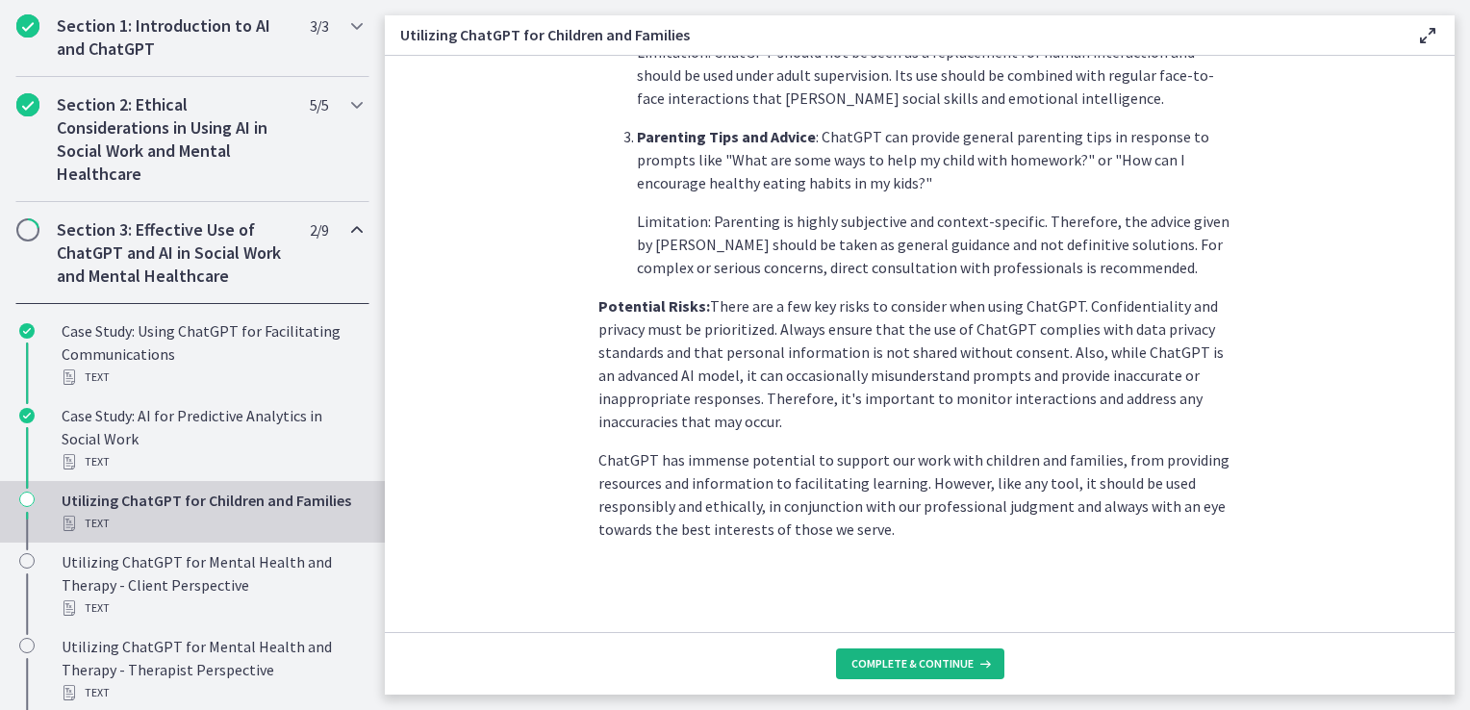
drag, startPoint x: 926, startPoint y: 658, endPoint x: 931, endPoint y: 641, distance: 18.3
click at [928, 658] on span "Complete & continue" at bounding box center [913, 663] width 122 height 15
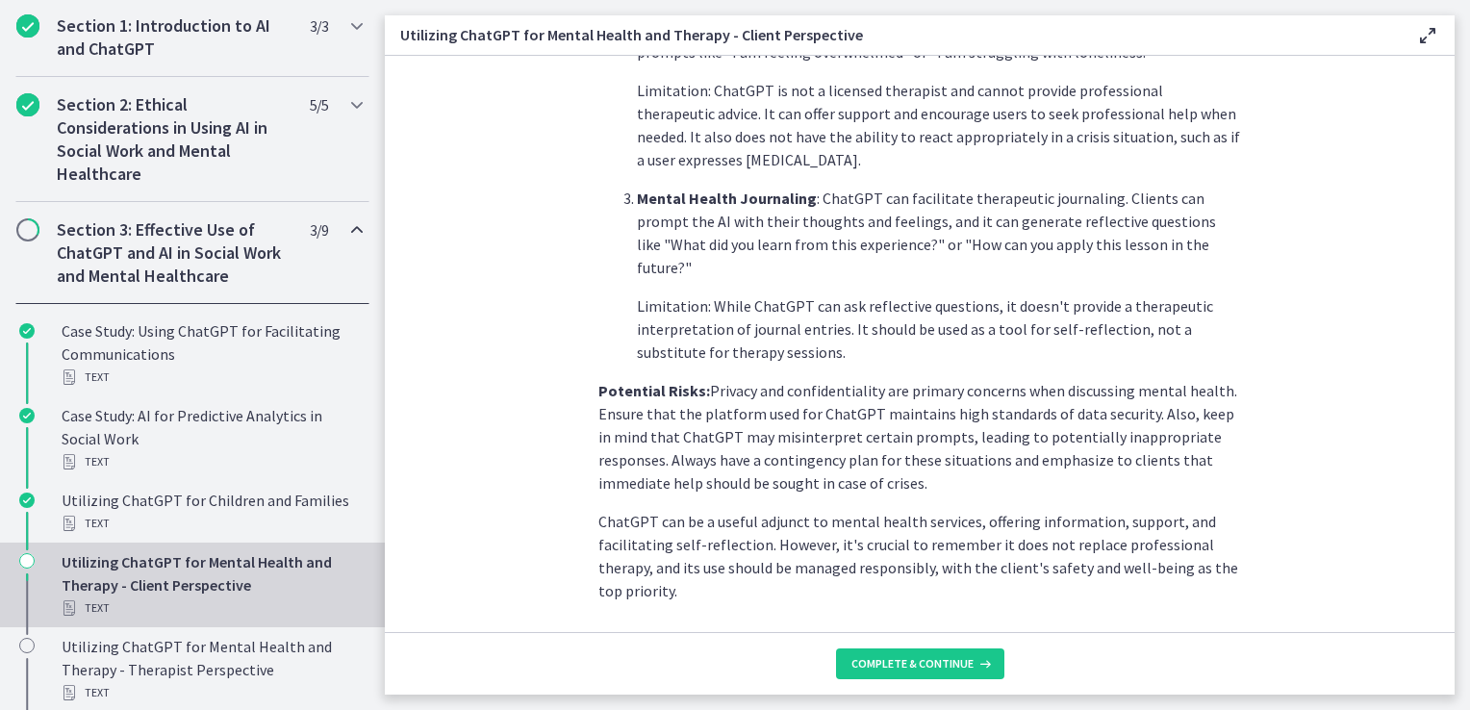
scroll to position [808, 0]
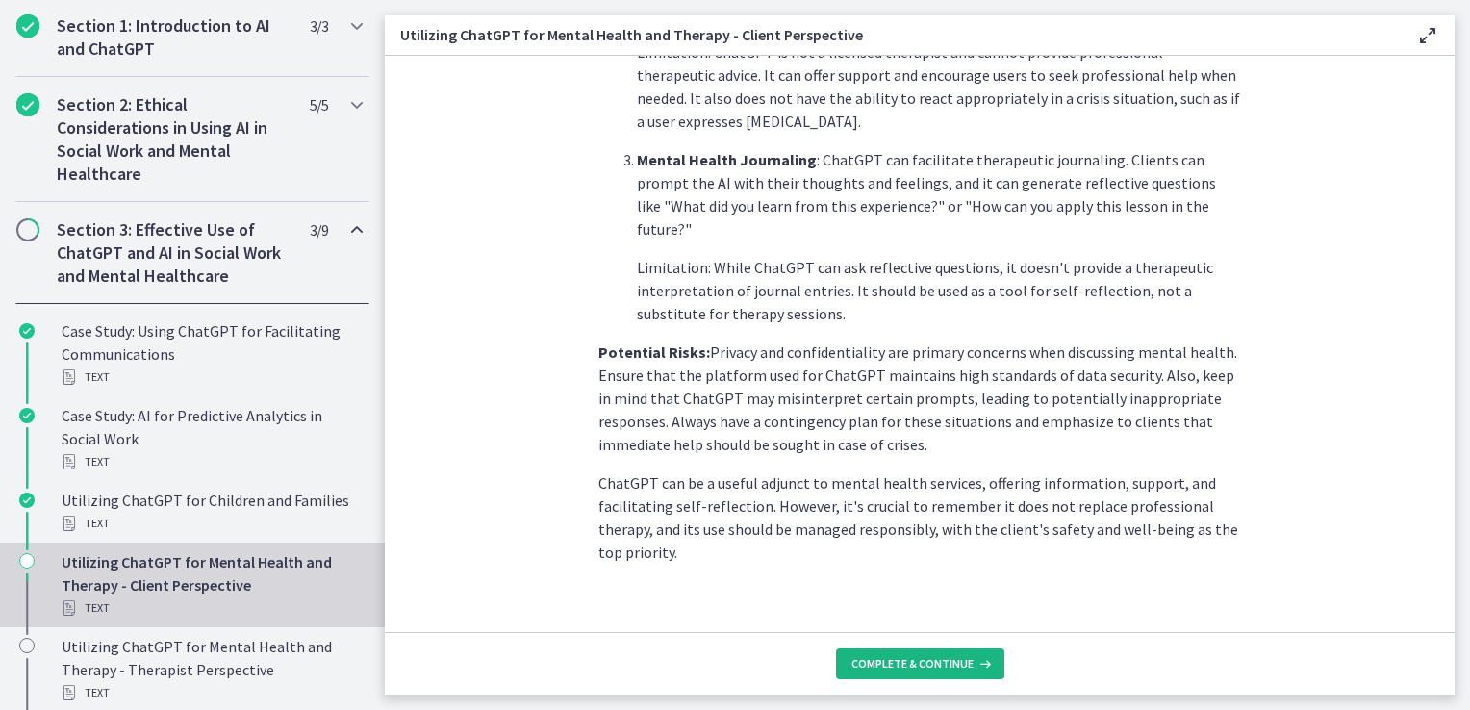
click at [856, 665] on span "Complete & continue" at bounding box center [913, 663] width 122 height 15
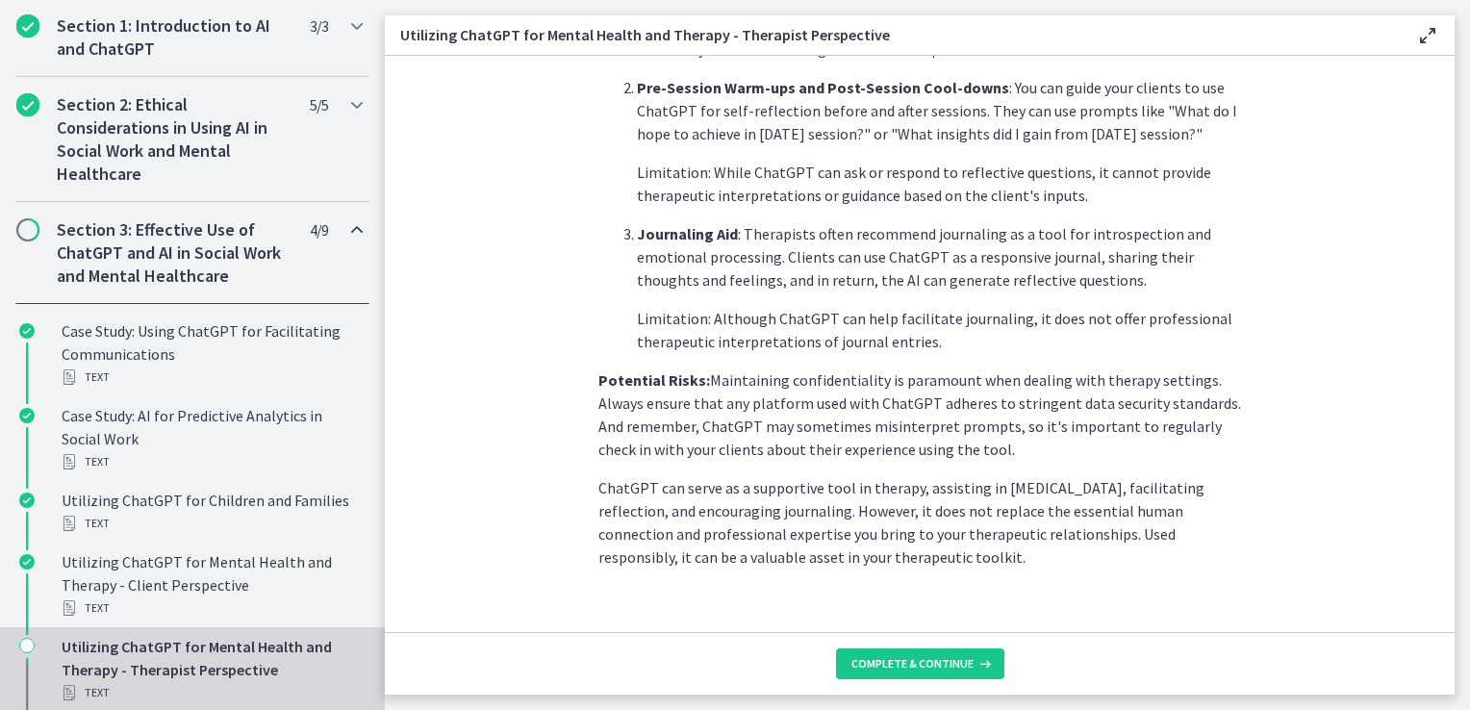
scroll to position [762, 0]
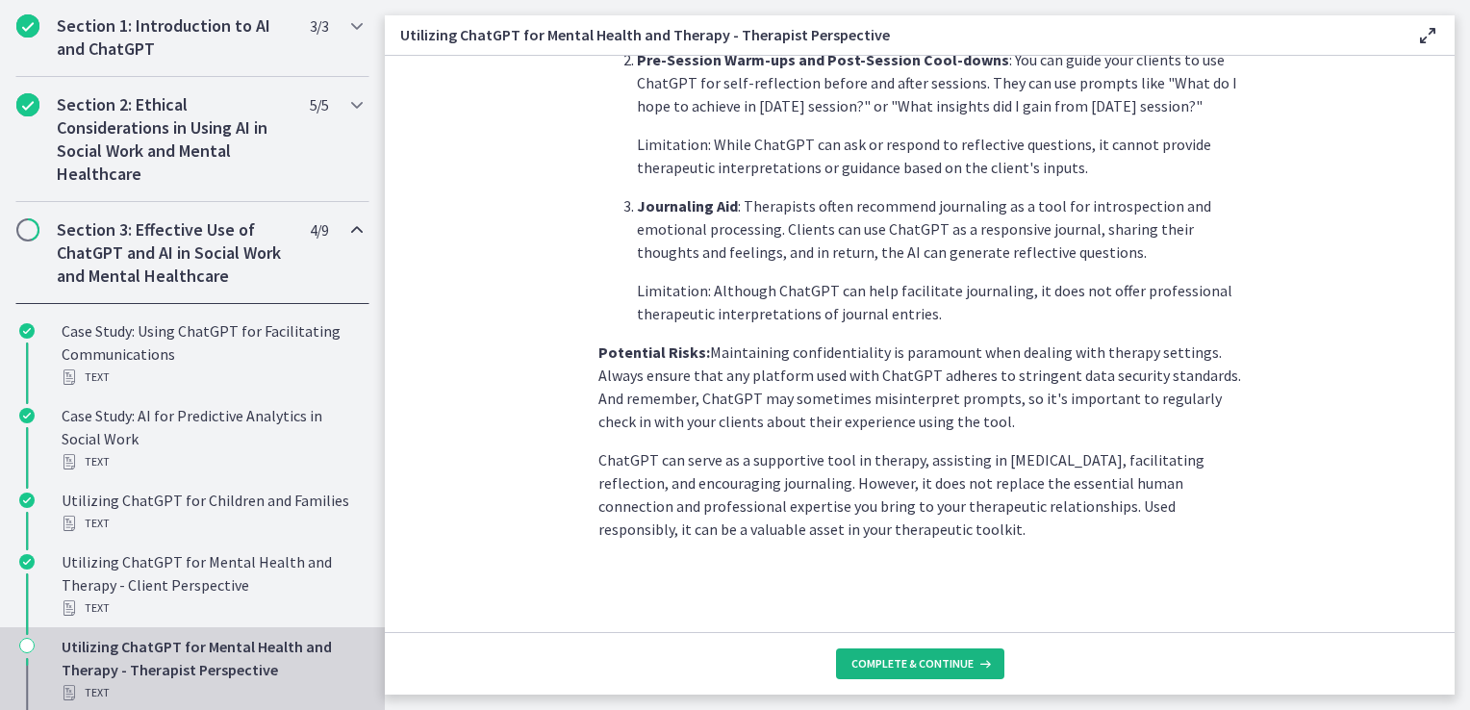
click at [947, 658] on span "Complete & continue" at bounding box center [913, 663] width 122 height 15
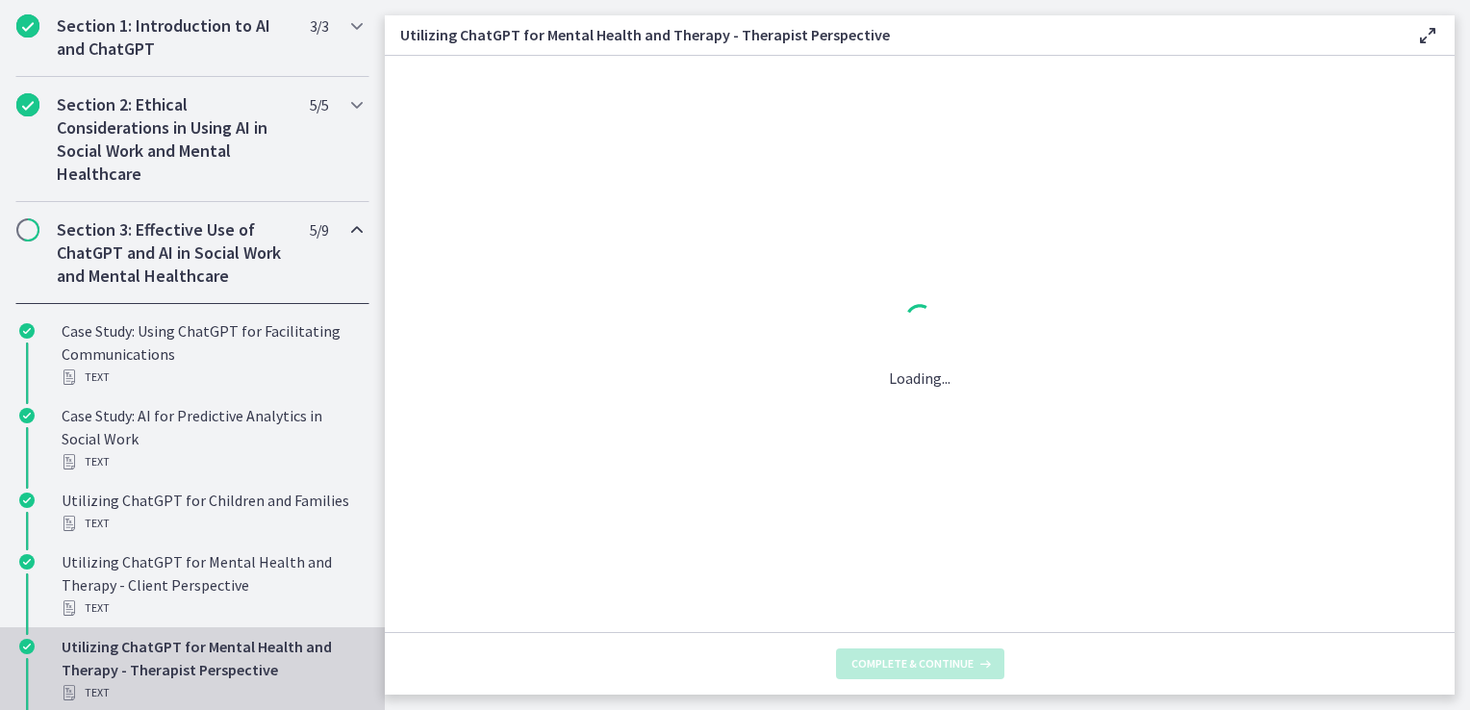
scroll to position [0, 0]
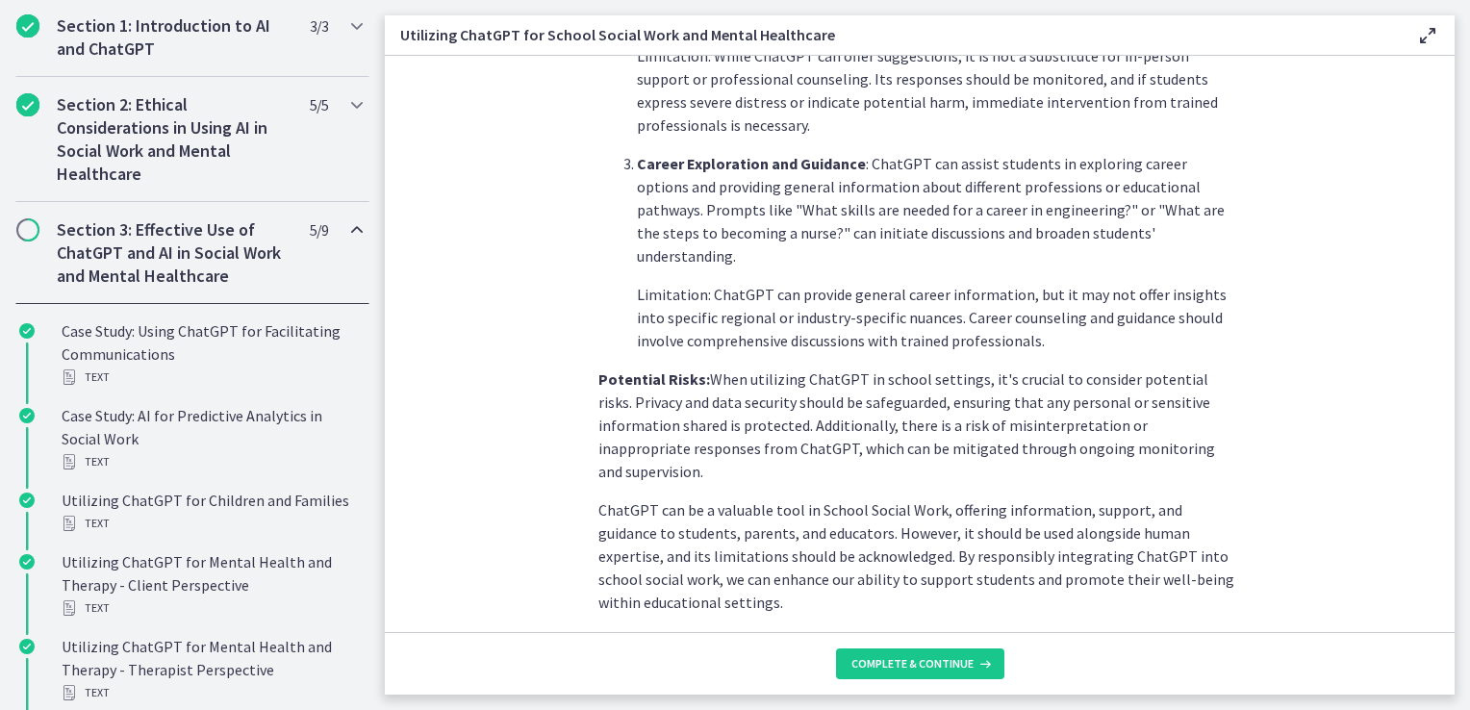
scroll to position [855, 0]
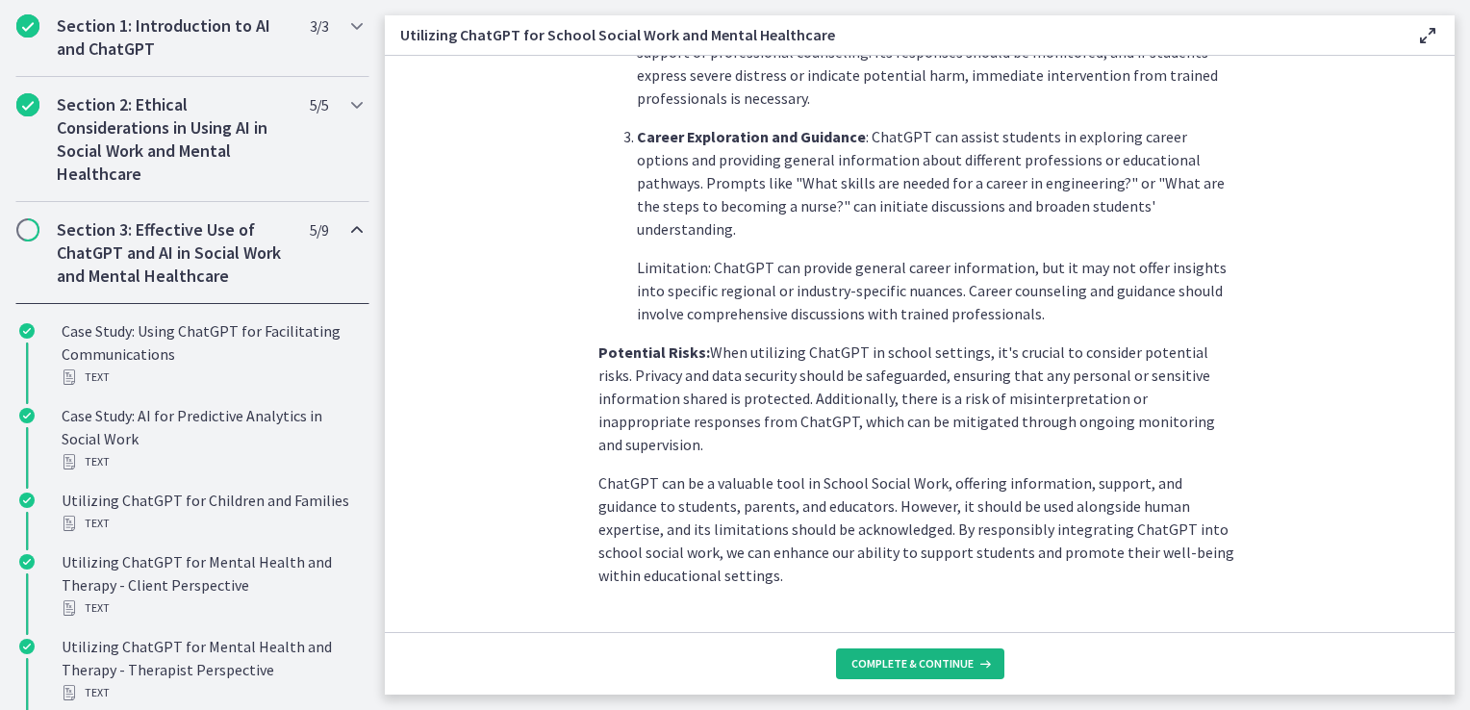
click at [931, 669] on span "Complete & continue" at bounding box center [913, 663] width 122 height 15
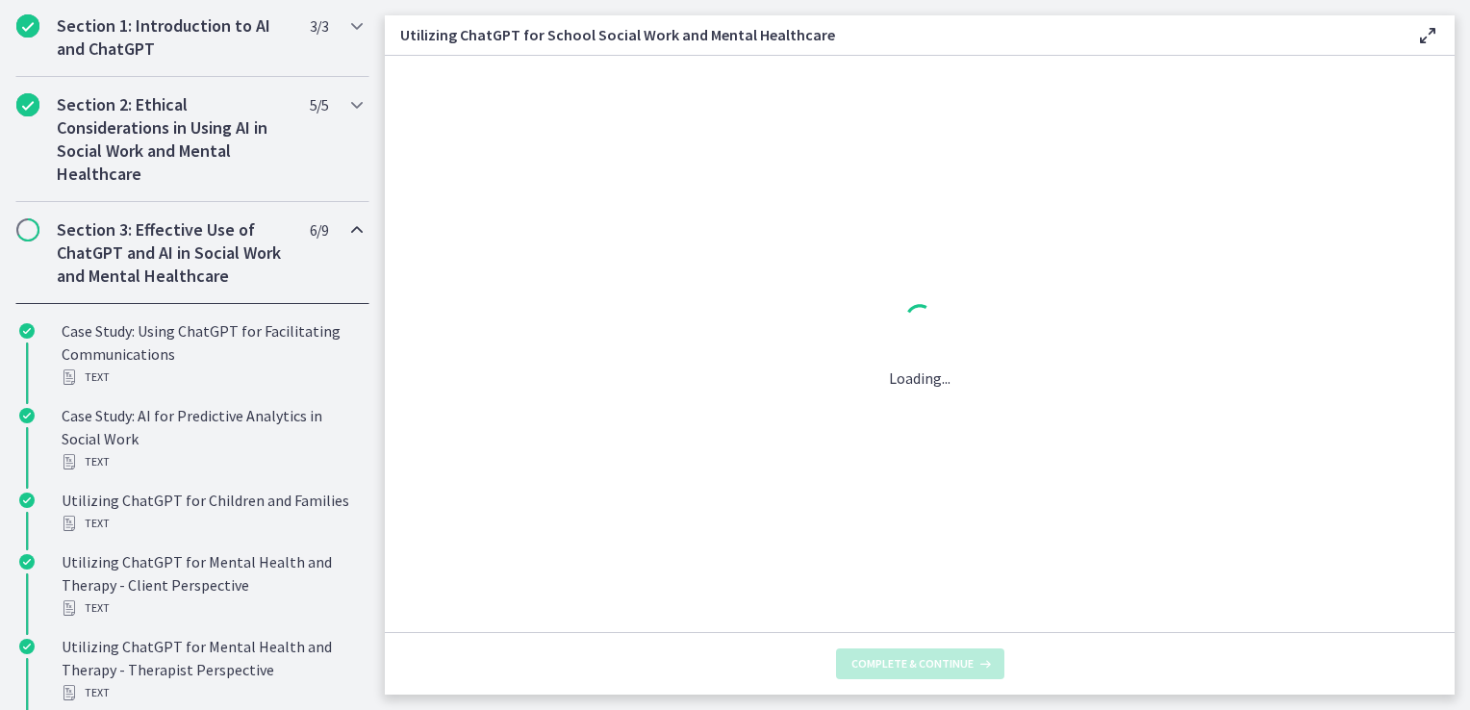
scroll to position [0, 0]
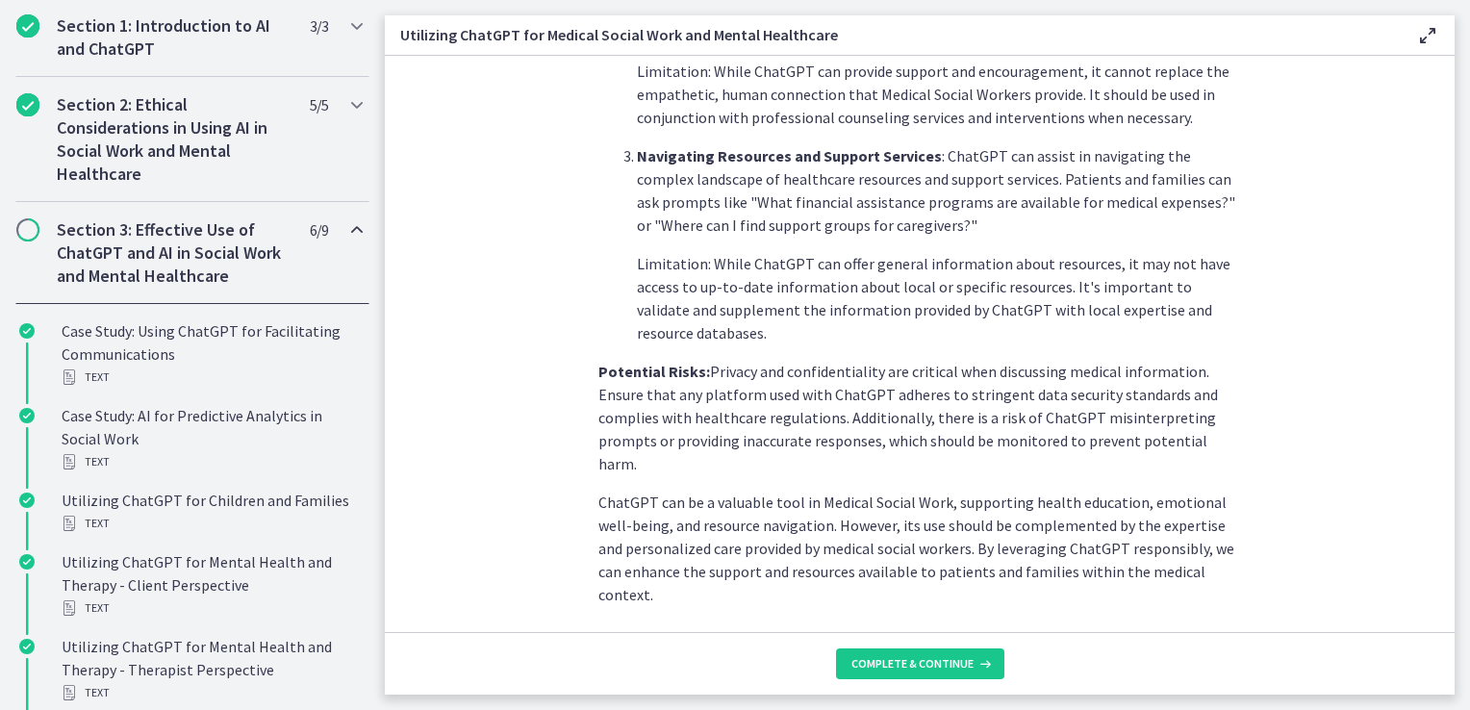
scroll to position [770, 0]
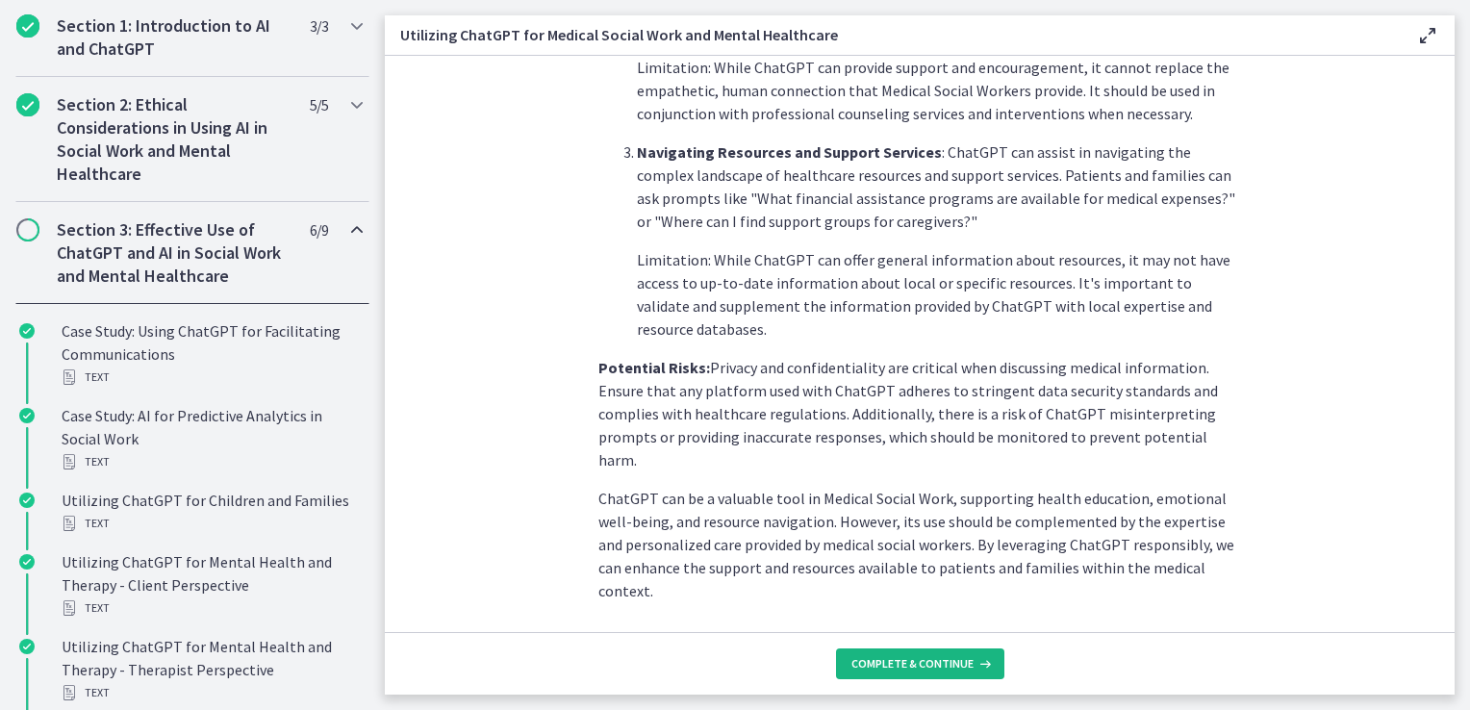
click at [941, 667] on span "Complete & continue" at bounding box center [913, 663] width 122 height 15
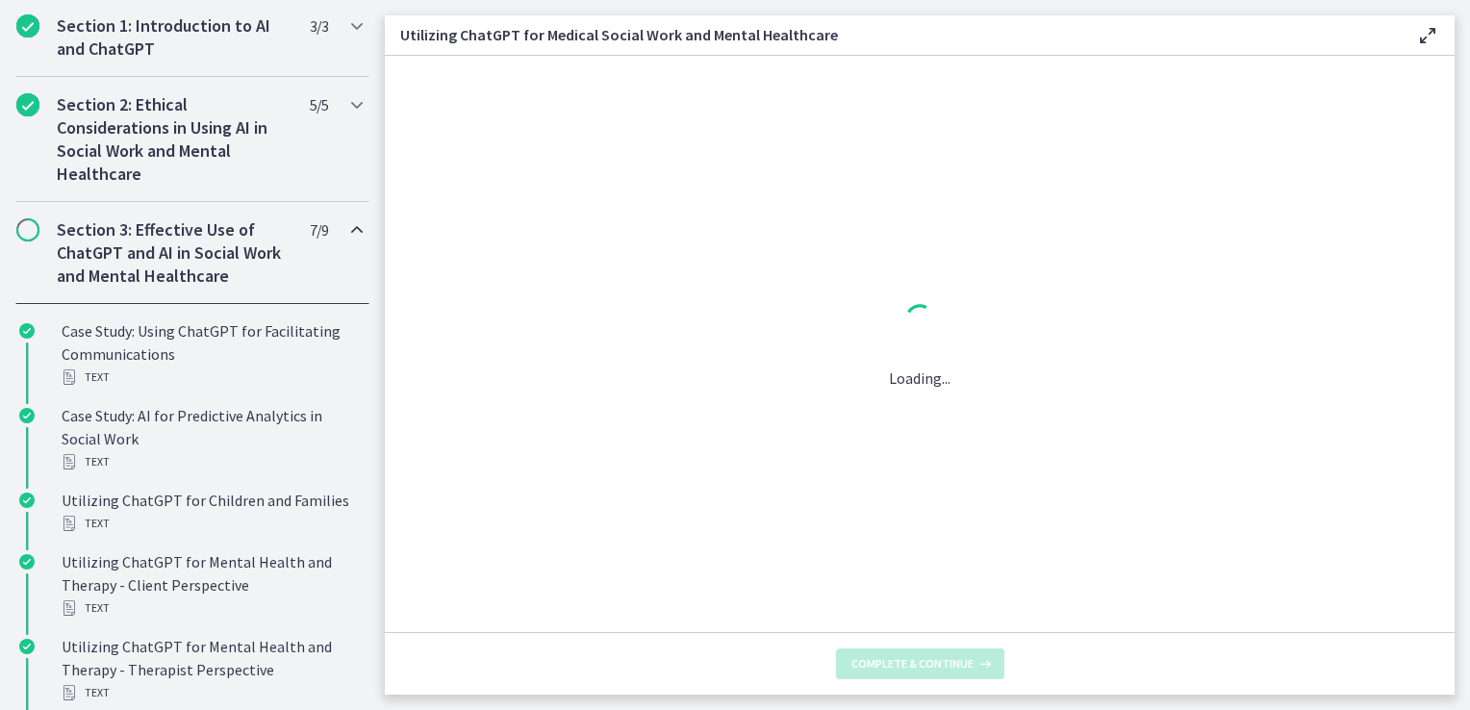
scroll to position [0, 0]
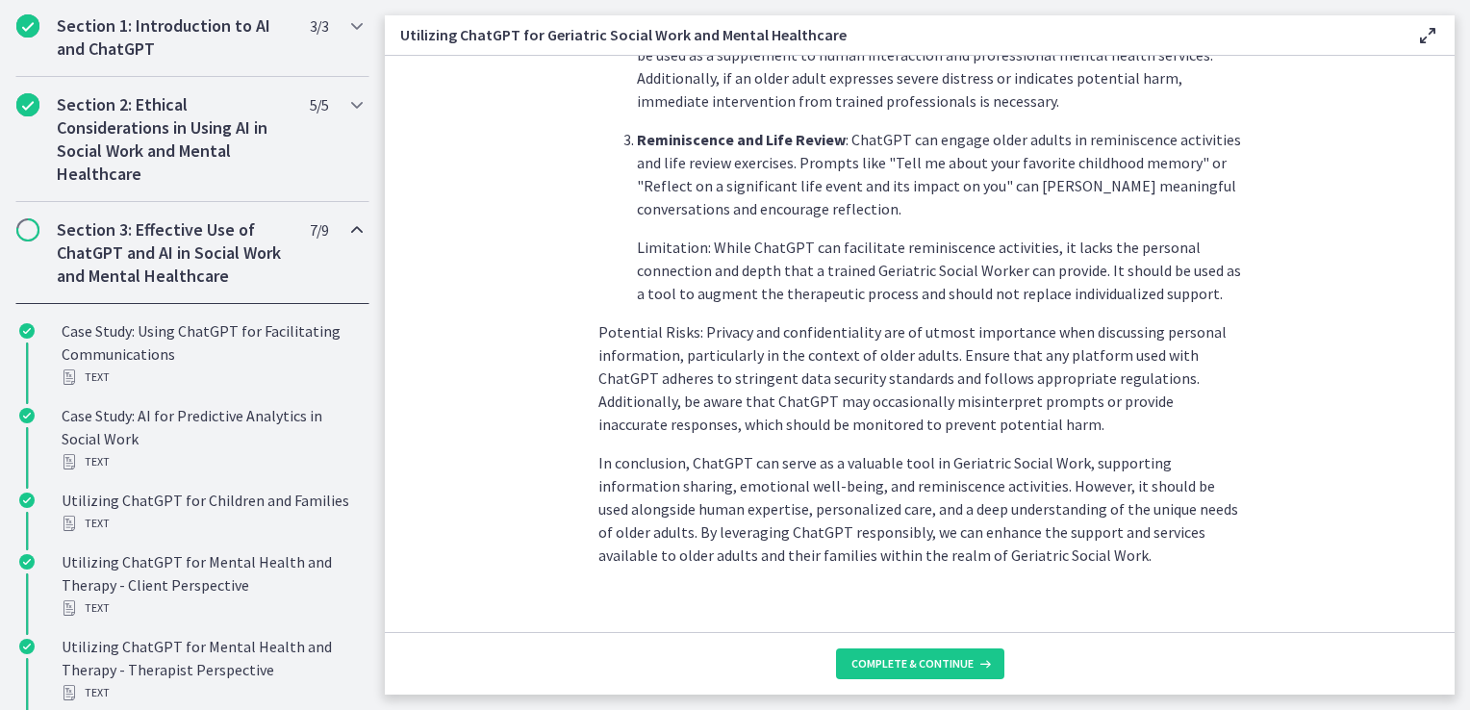
scroll to position [878, 0]
click at [918, 666] on span "Complete & continue" at bounding box center [913, 663] width 122 height 15
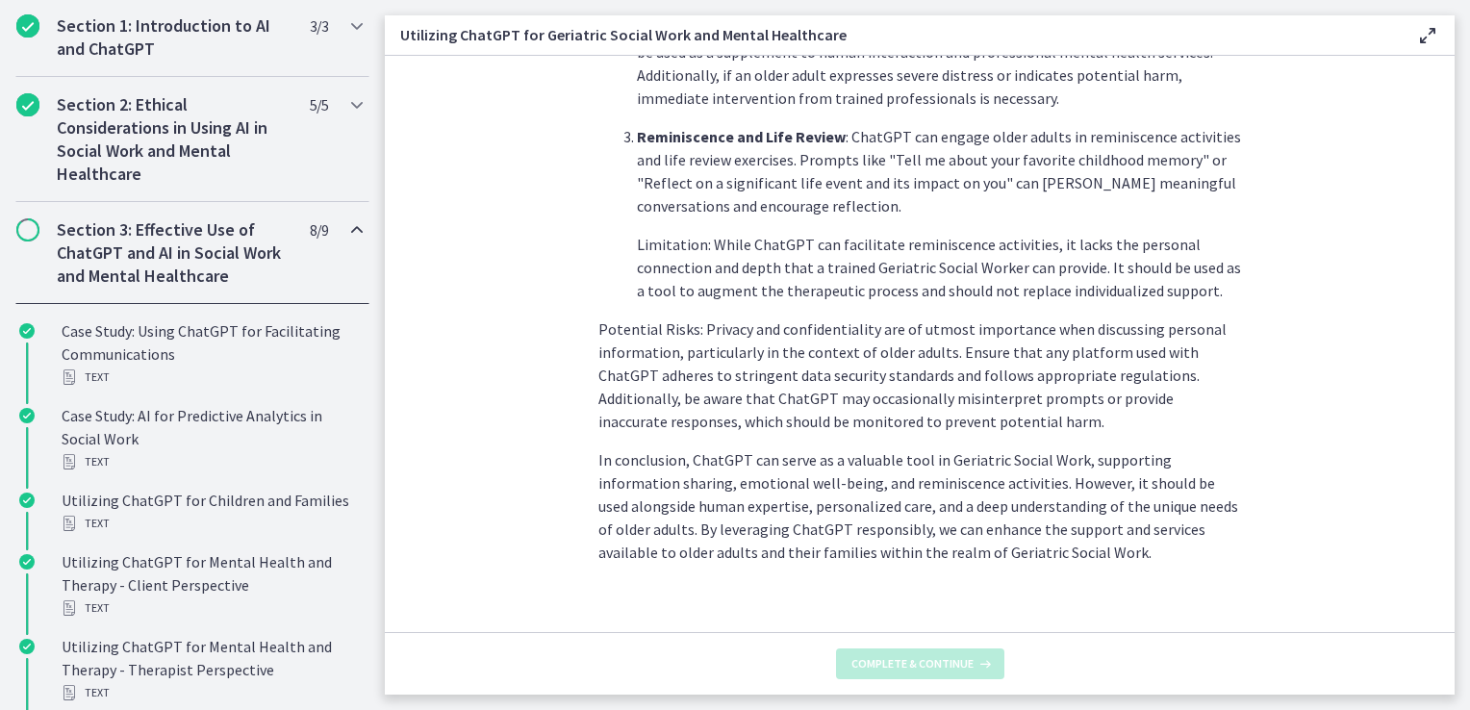
scroll to position [0, 0]
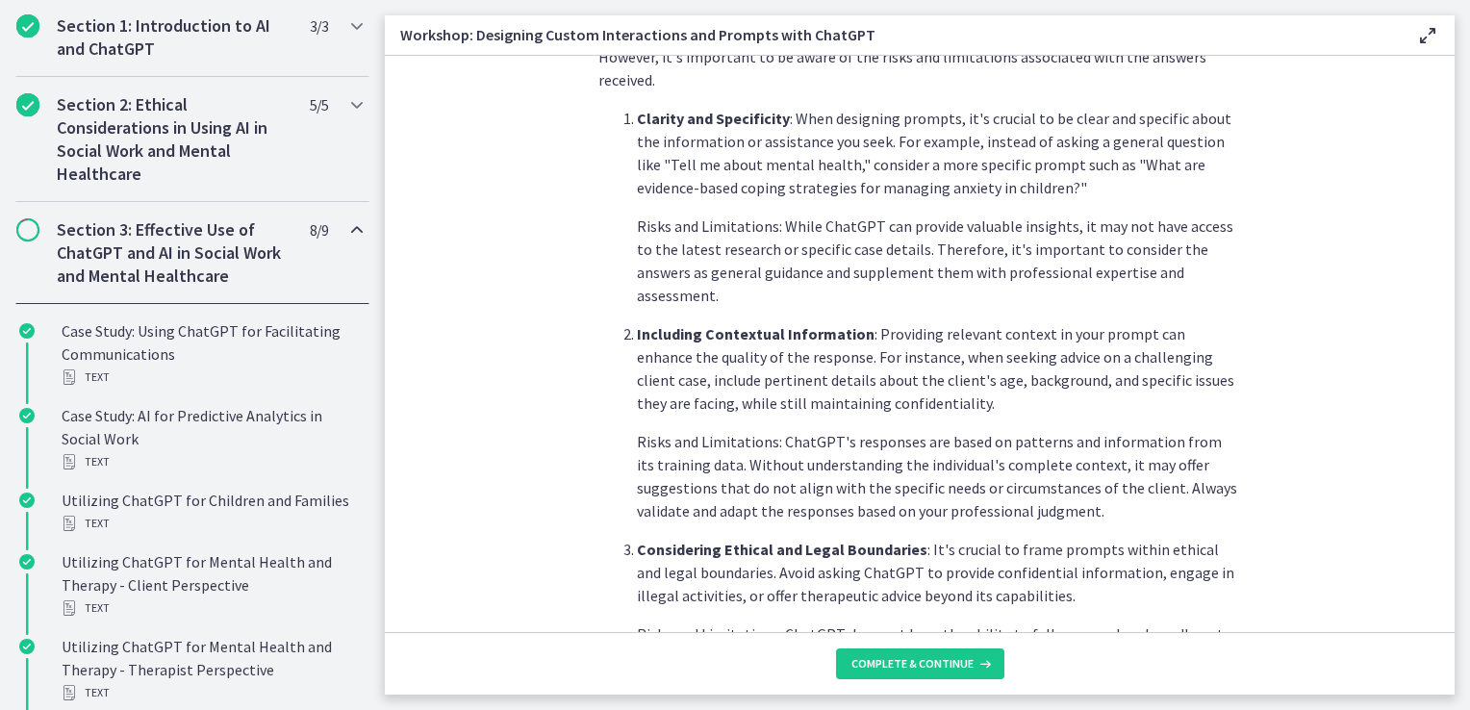
scroll to position [558, 0]
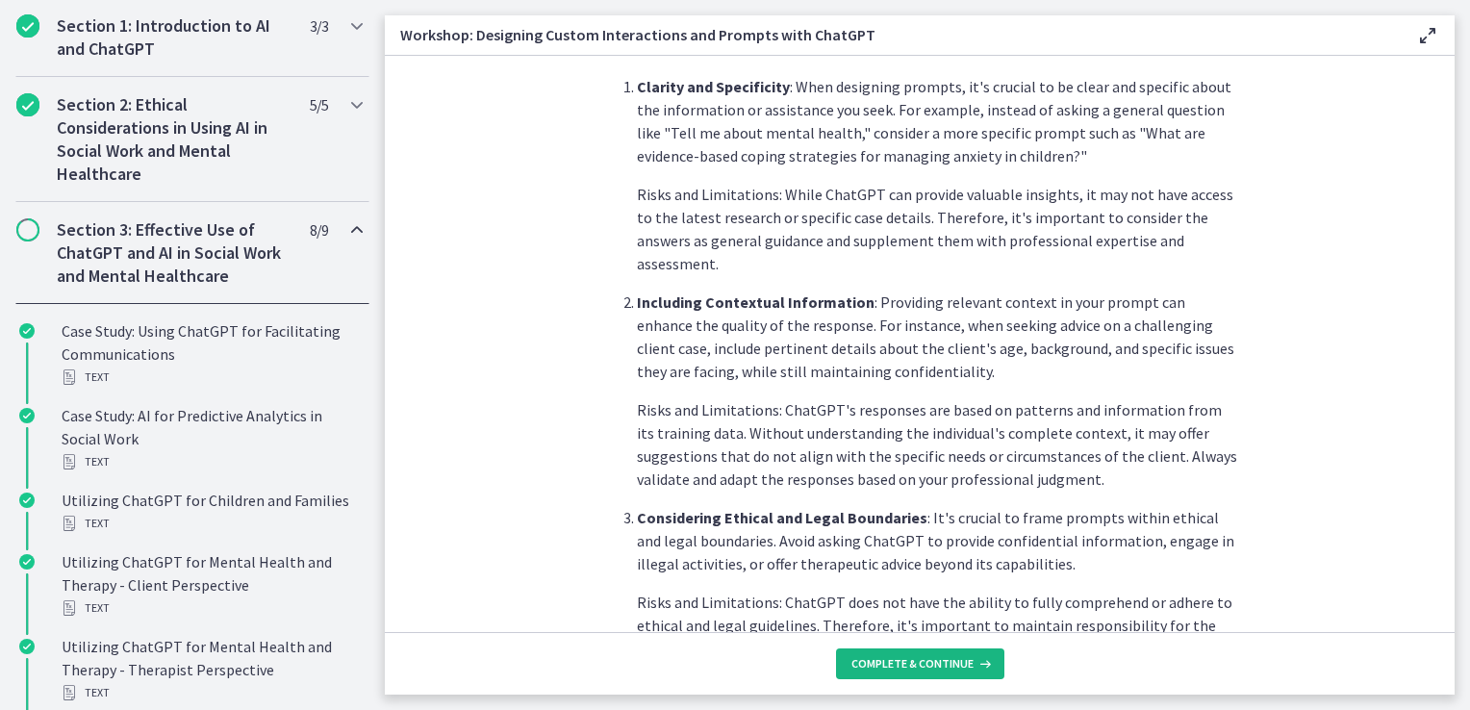
click at [957, 662] on span "Complete & continue" at bounding box center [913, 663] width 122 height 15
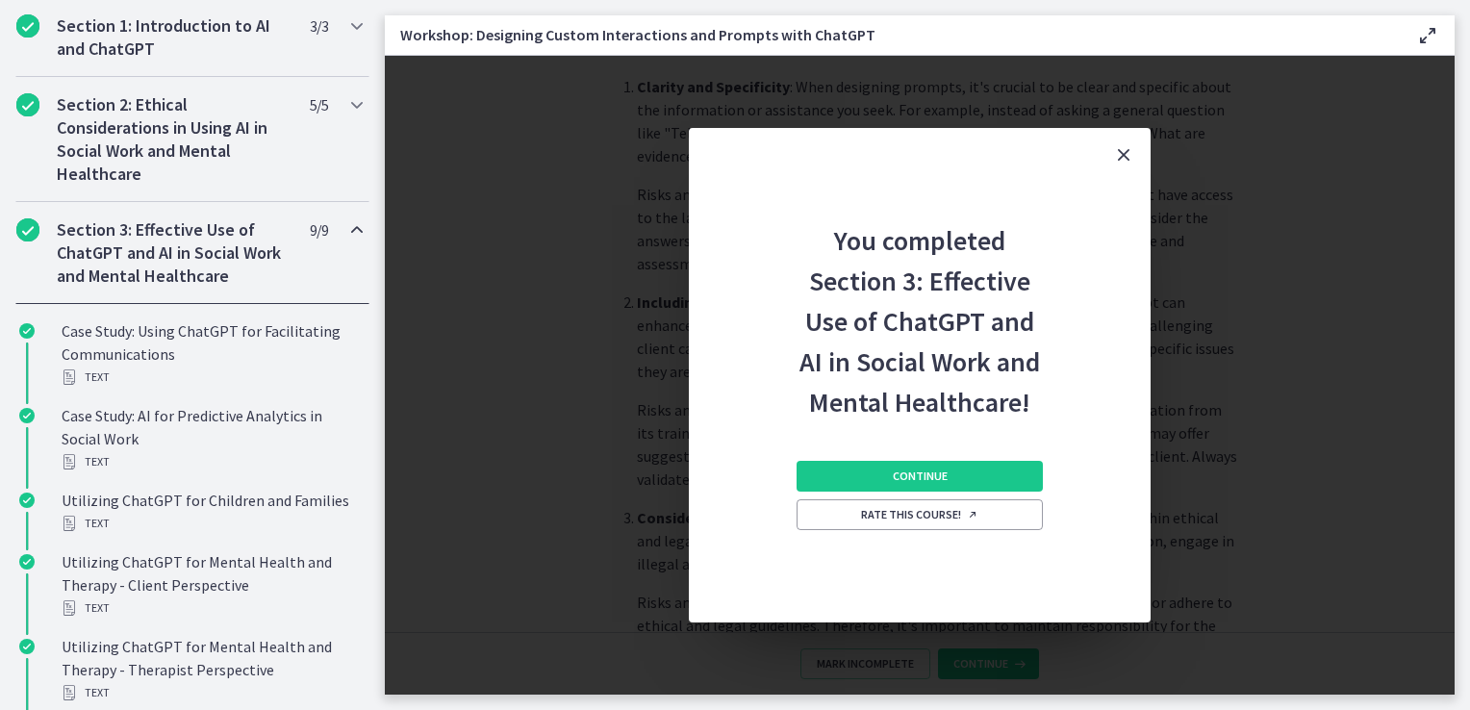
click at [1120, 155] on icon "Close" at bounding box center [1123, 154] width 23 height 23
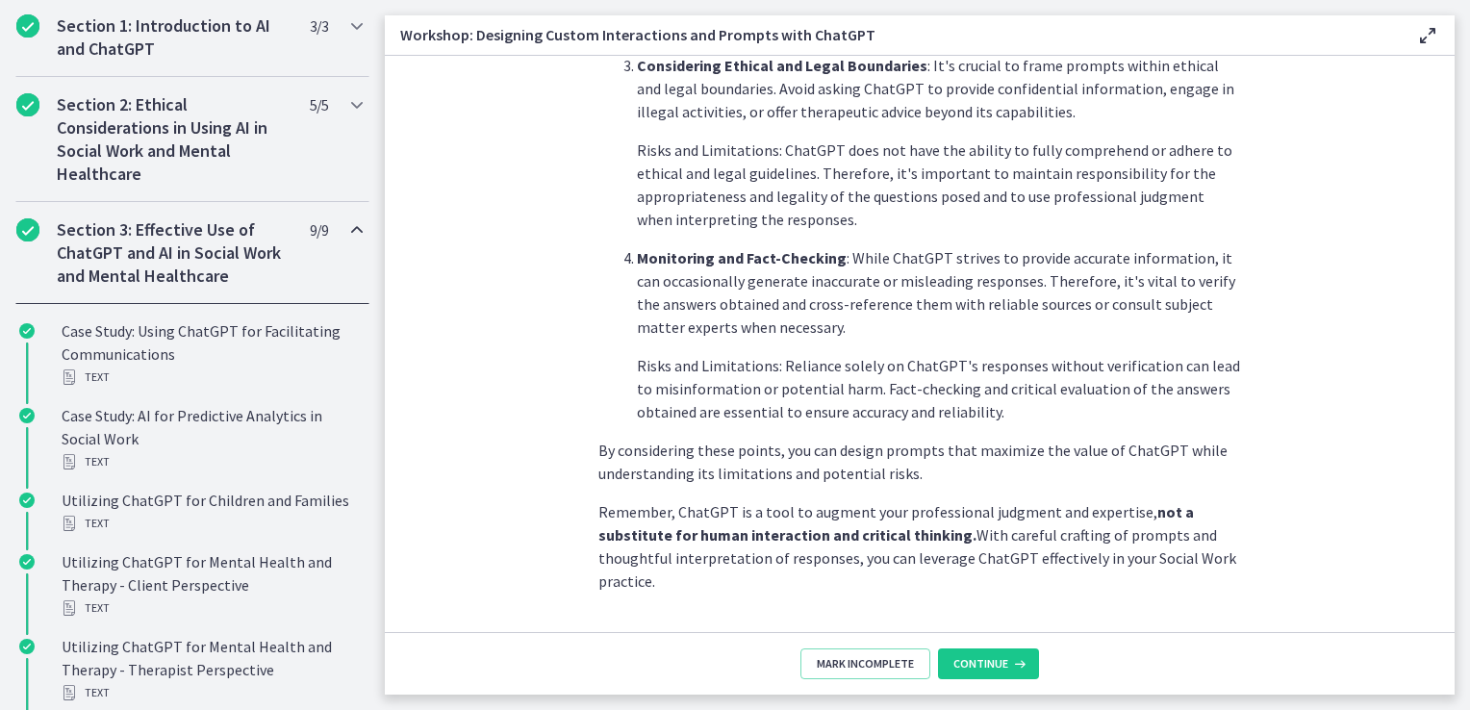
scroll to position [1039, 0]
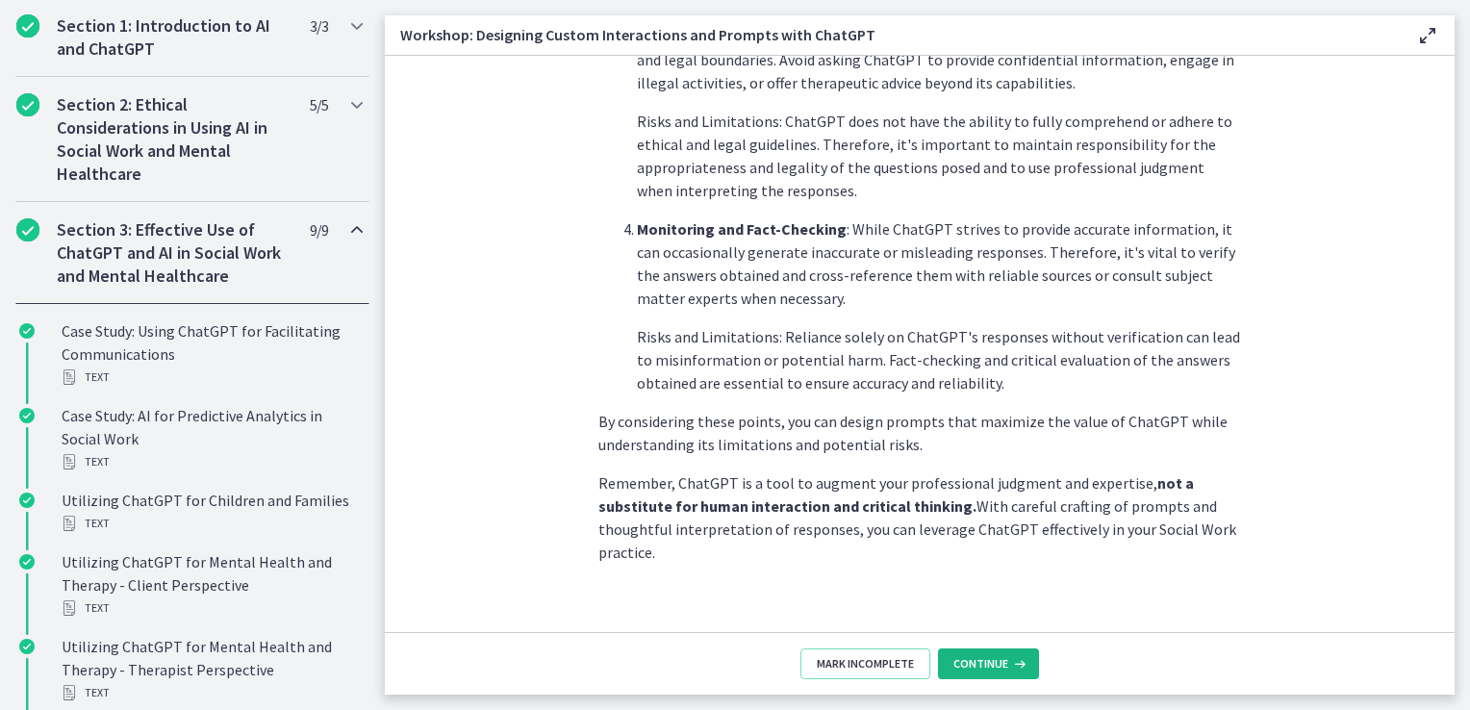
click at [1026, 658] on button "Continue" at bounding box center [988, 664] width 101 height 31
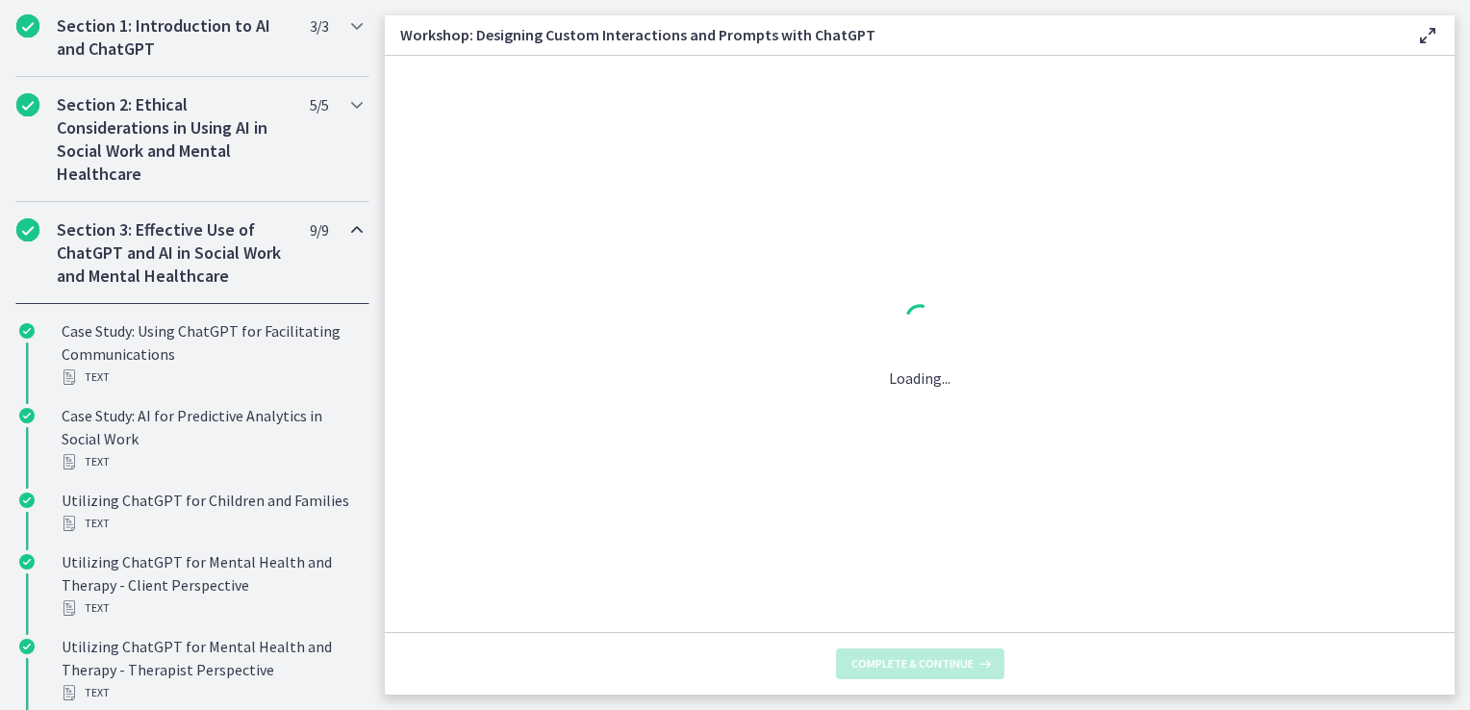
scroll to position [0, 0]
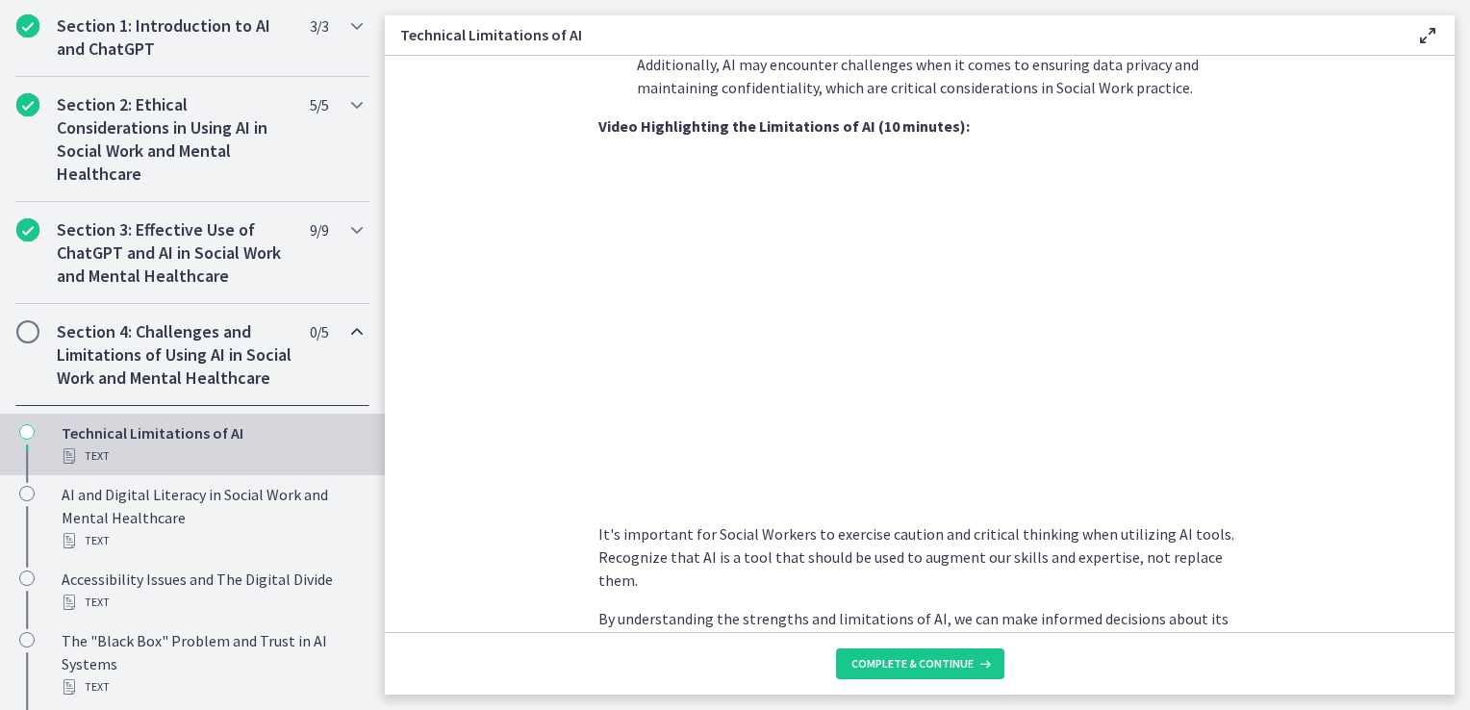
scroll to position [1251, 0]
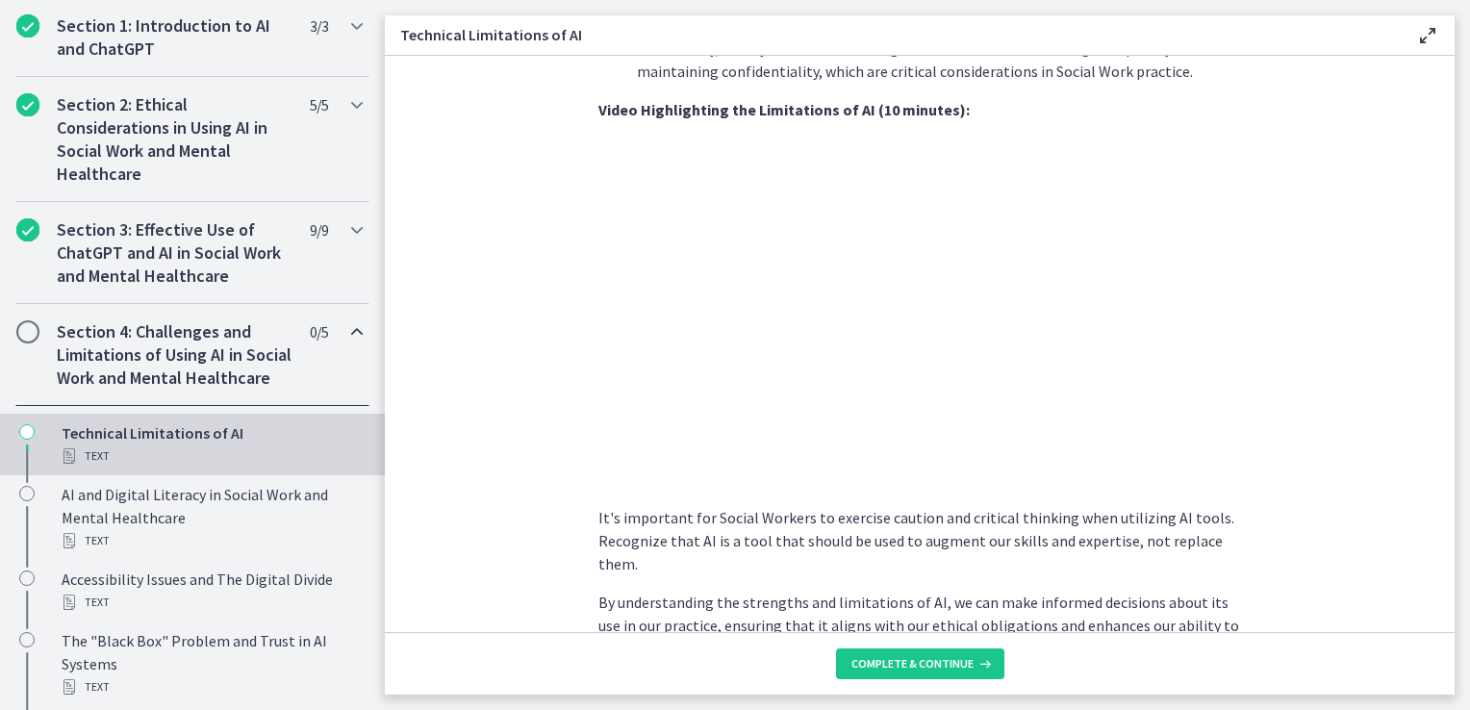
click at [580, 375] on section "As Social Workers, understanding these limitations is crucial to effectively ut…" at bounding box center [920, 344] width 1070 height 576
click at [527, 484] on section "As Social Workers, understanding these limitations is crucial to effectively ut…" at bounding box center [920, 344] width 1070 height 576
click at [530, 537] on section "As Social Workers, understanding these limitations is crucial to effectively ut…" at bounding box center [920, 344] width 1070 height 576
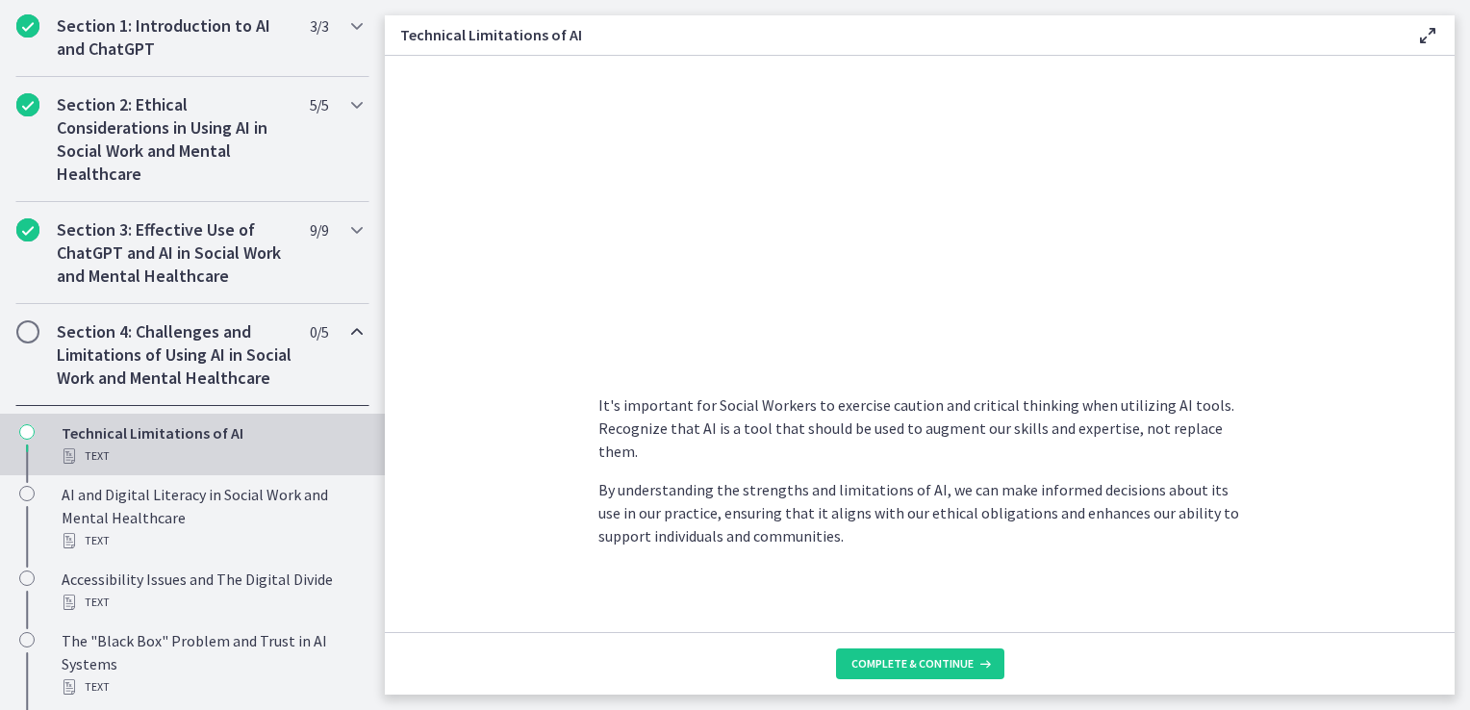
scroll to position [1368, 0]
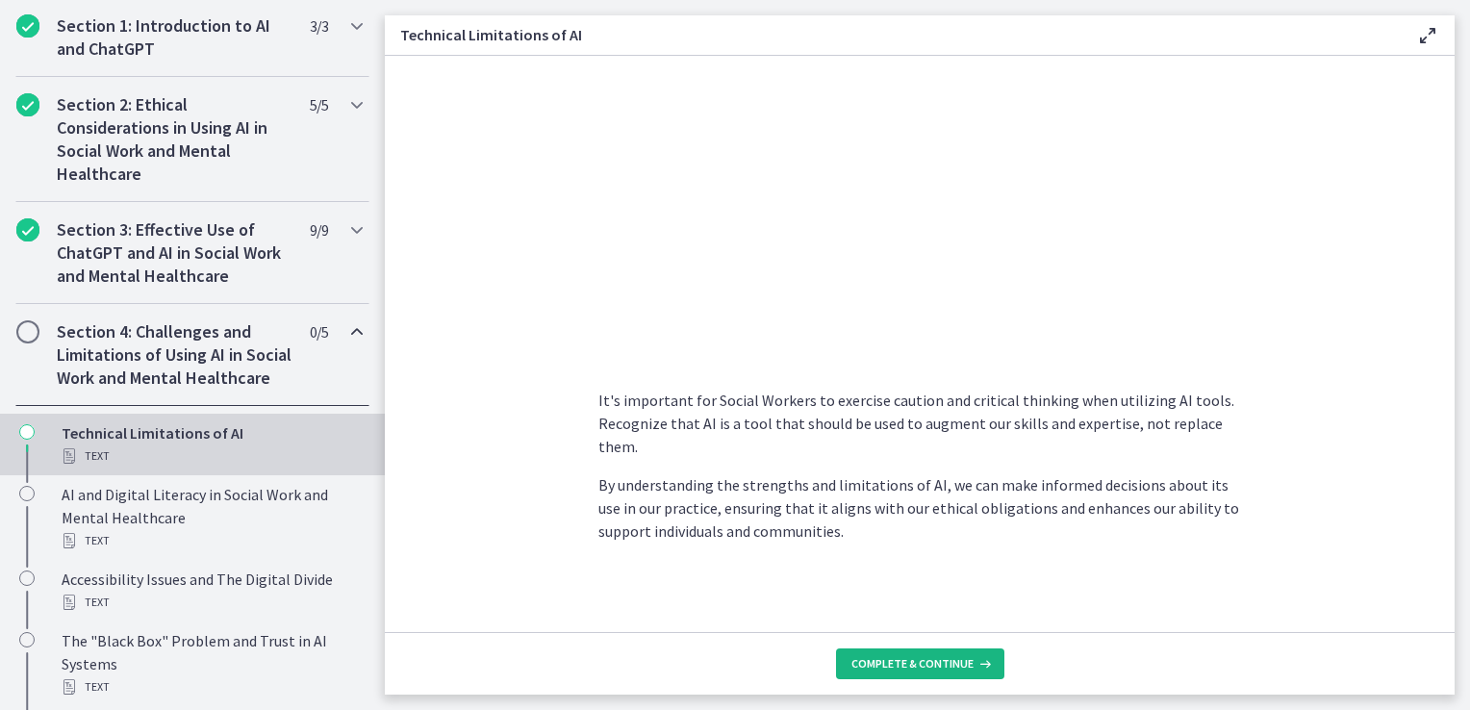
click at [985, 661] on icon at bounding box center [983, 663] width 19 height 15
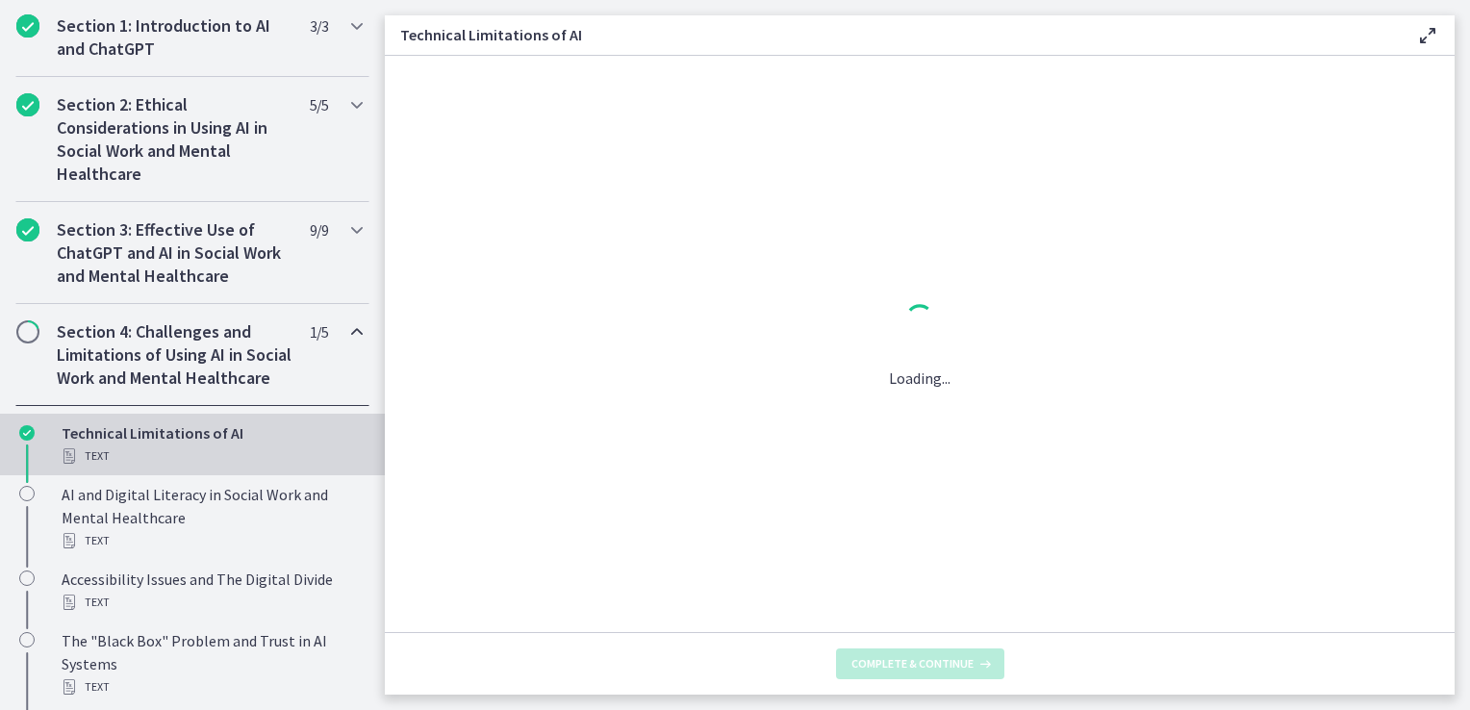
scroll to position [0, 0]
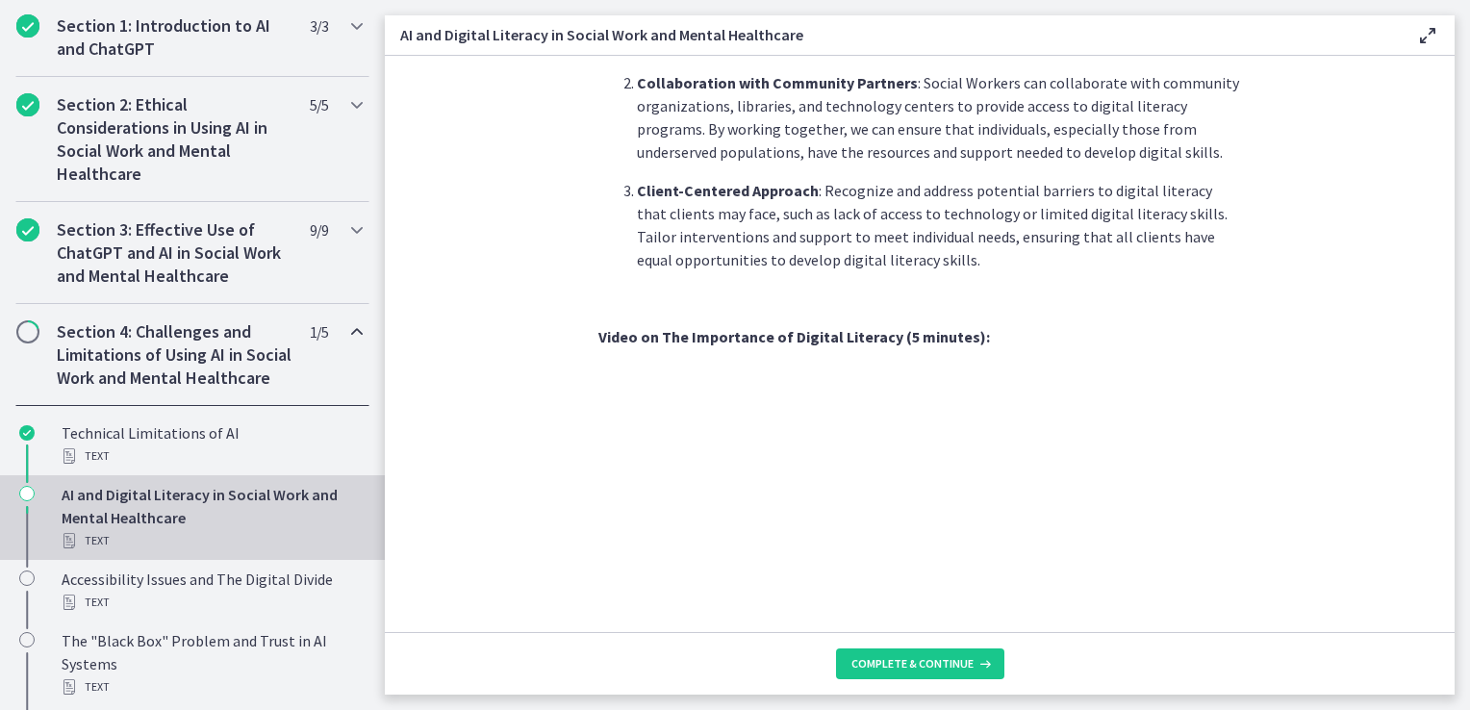
scroll to position [1630, 0]
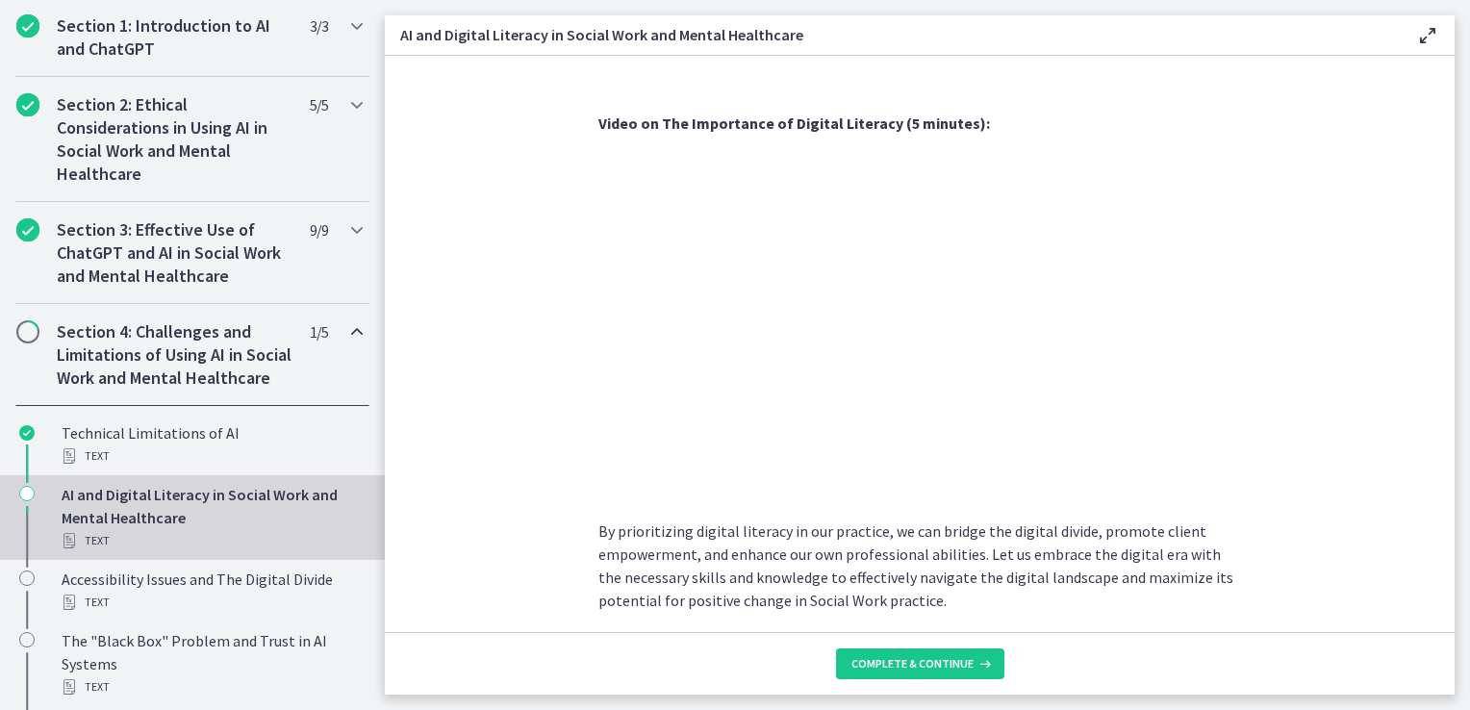
click at [504, 461] on section "In today's rapidly advancing digital age, understanding and promoting digital l…" at bounding box center [920, 344] width 1070 height 576
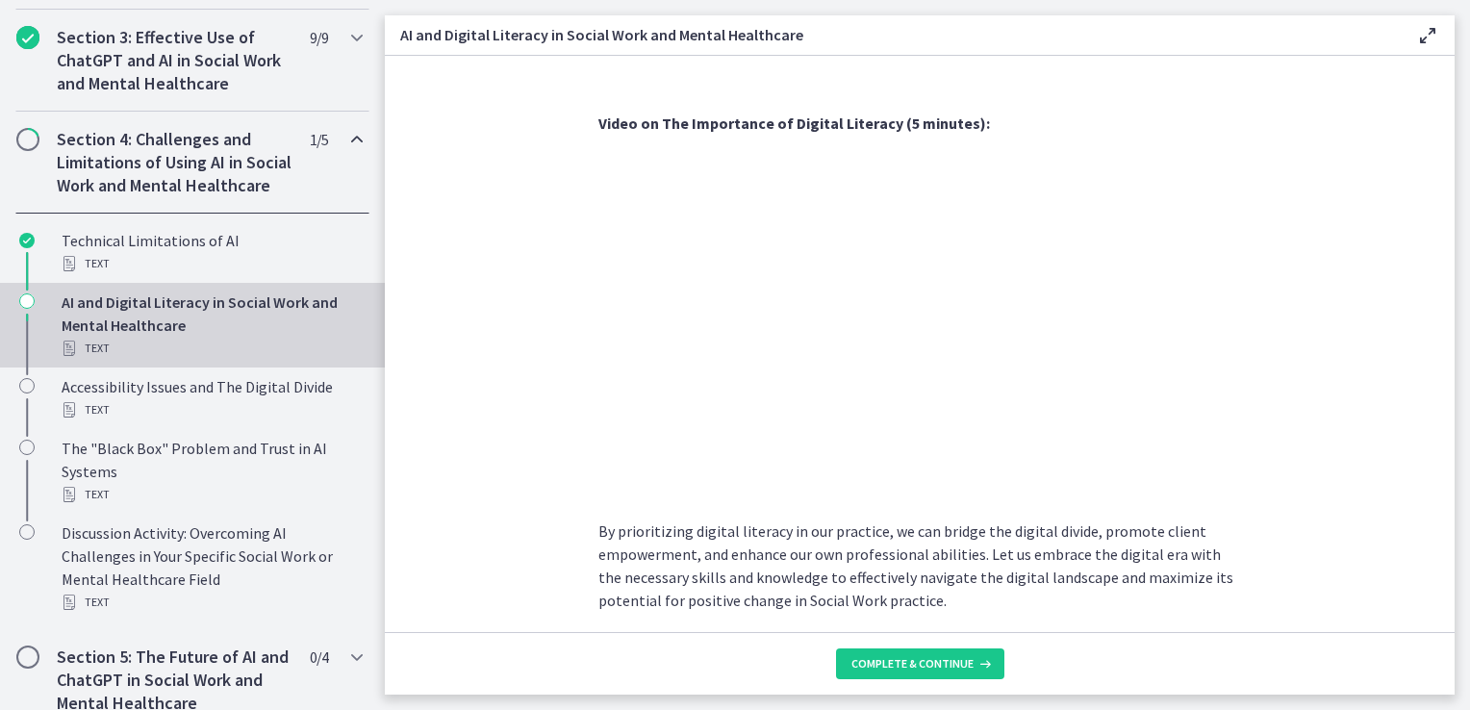
scroll to position [753, 0]
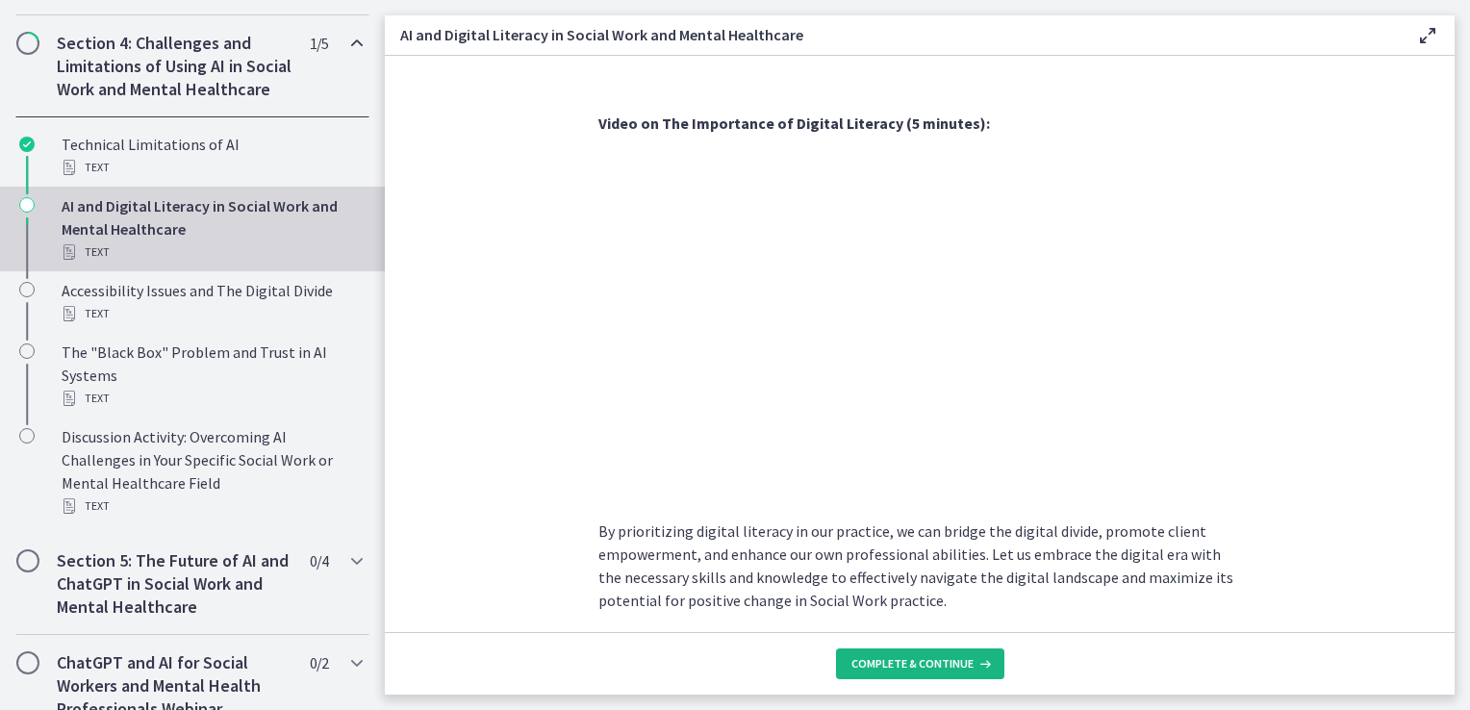
click at [905, 661] on span "Complete & continue" at bounding box center [913, 663] width 122 height 15
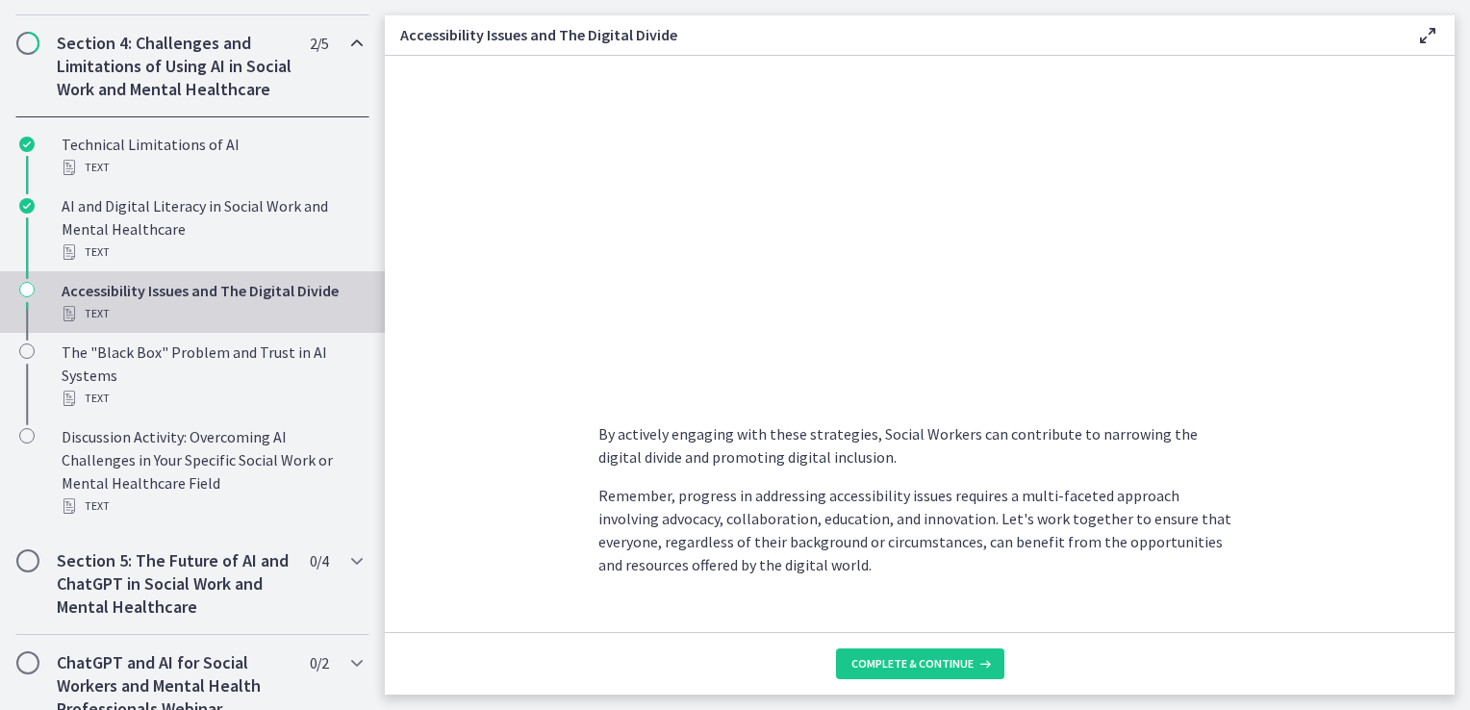
scroll to position [1636, 0]
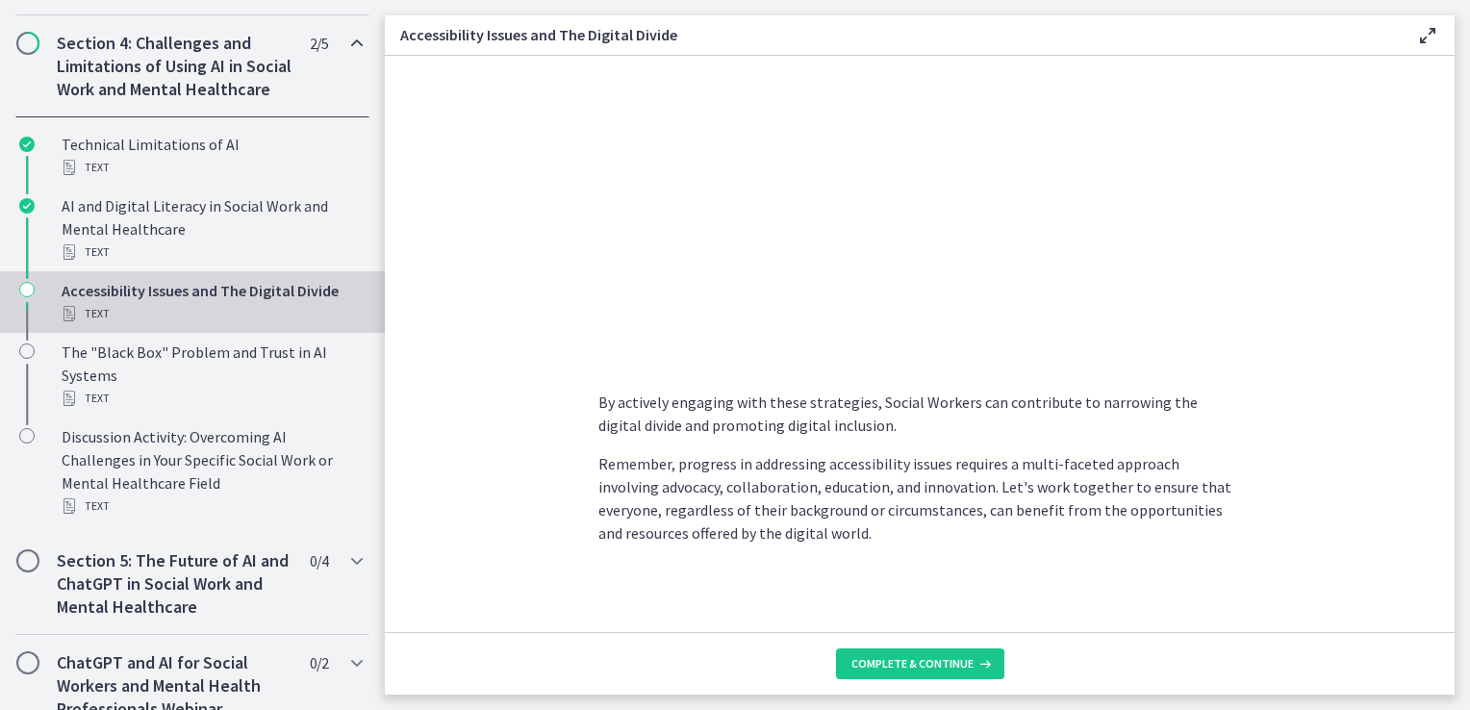
click at [516, 459] on section "As Social Workers, it is crucial to recognize and address these challenges to e…" at bounding box center [920, 344] width 1070 height 576
click at [518, 575] on section "As Social Workers, it is crucial to recognize and address these challenges to e…" at bounding box center [920, 344] width 1070 height 576
click at [969, 672] on span "Complete & continue" at bounding box center [913, 663] width 122 height 15
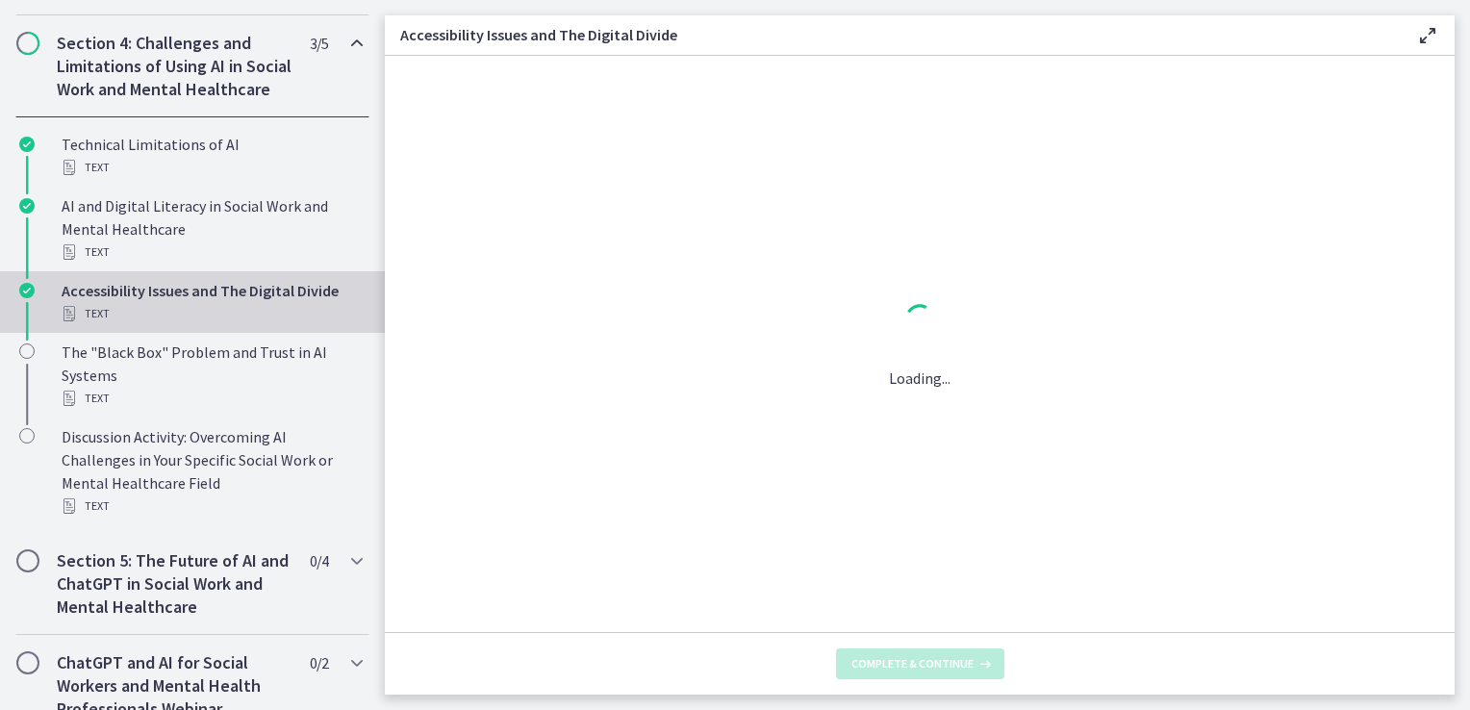
scroll to position [0, 0]
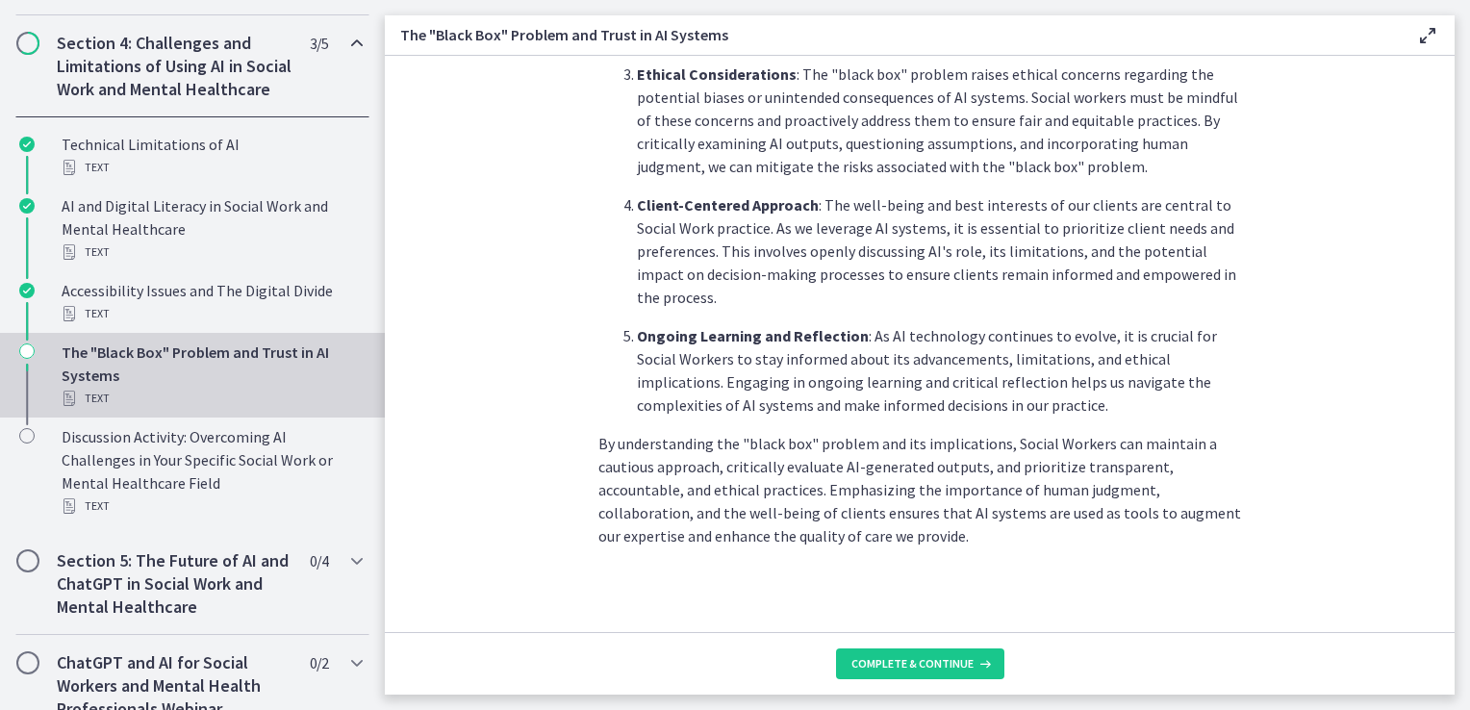
scroll to position [947, 0]
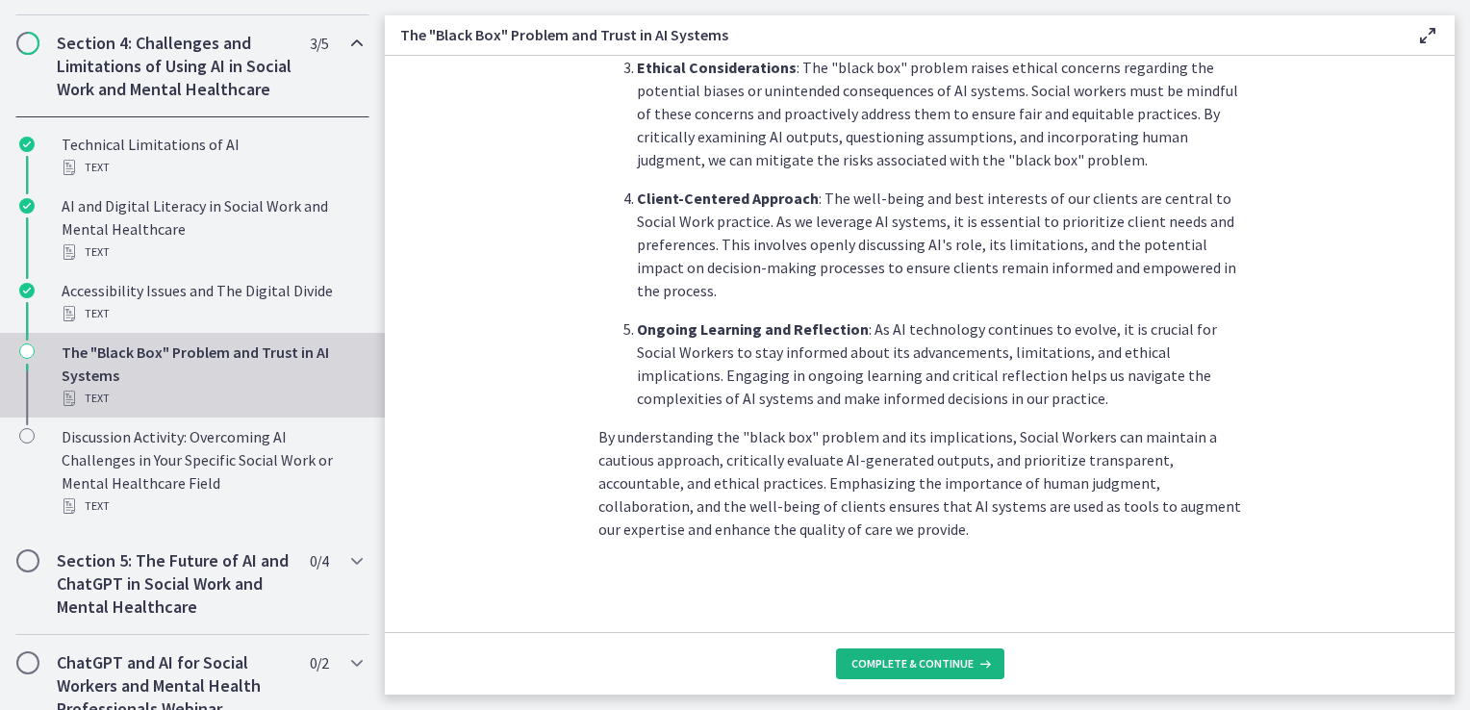
click at [912, 670] on span "Complete & continue" at bounding box center [913, 663] width 122 height 15
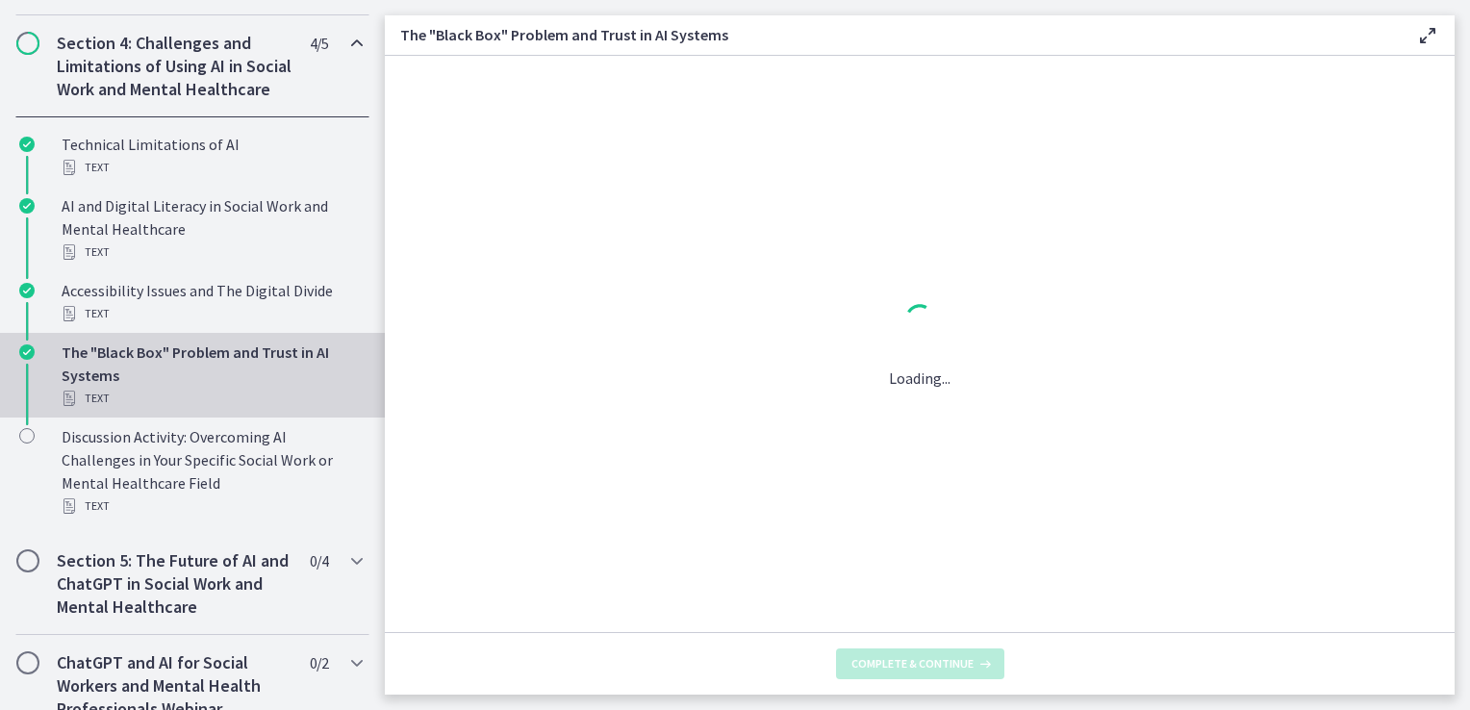
scroll to position [0, 0]
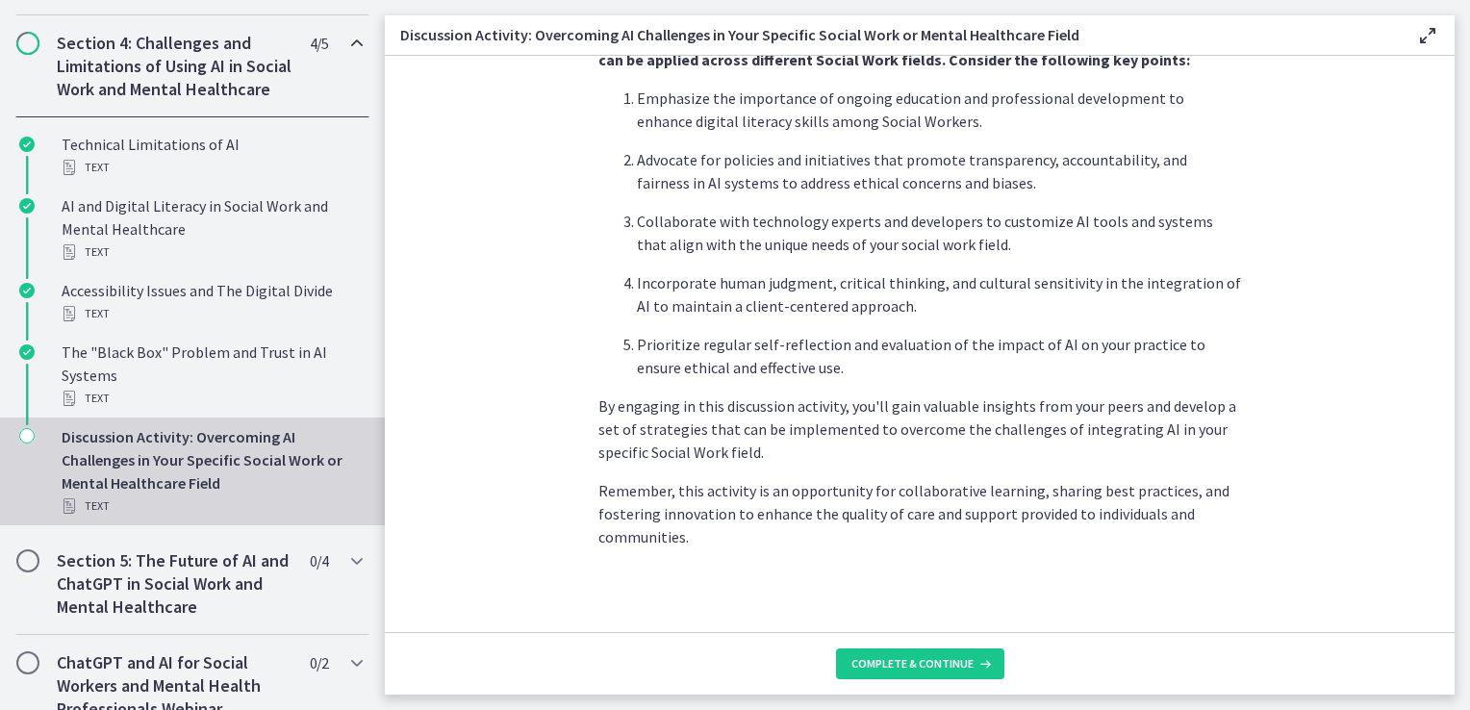
scroll to position [1178, 0]
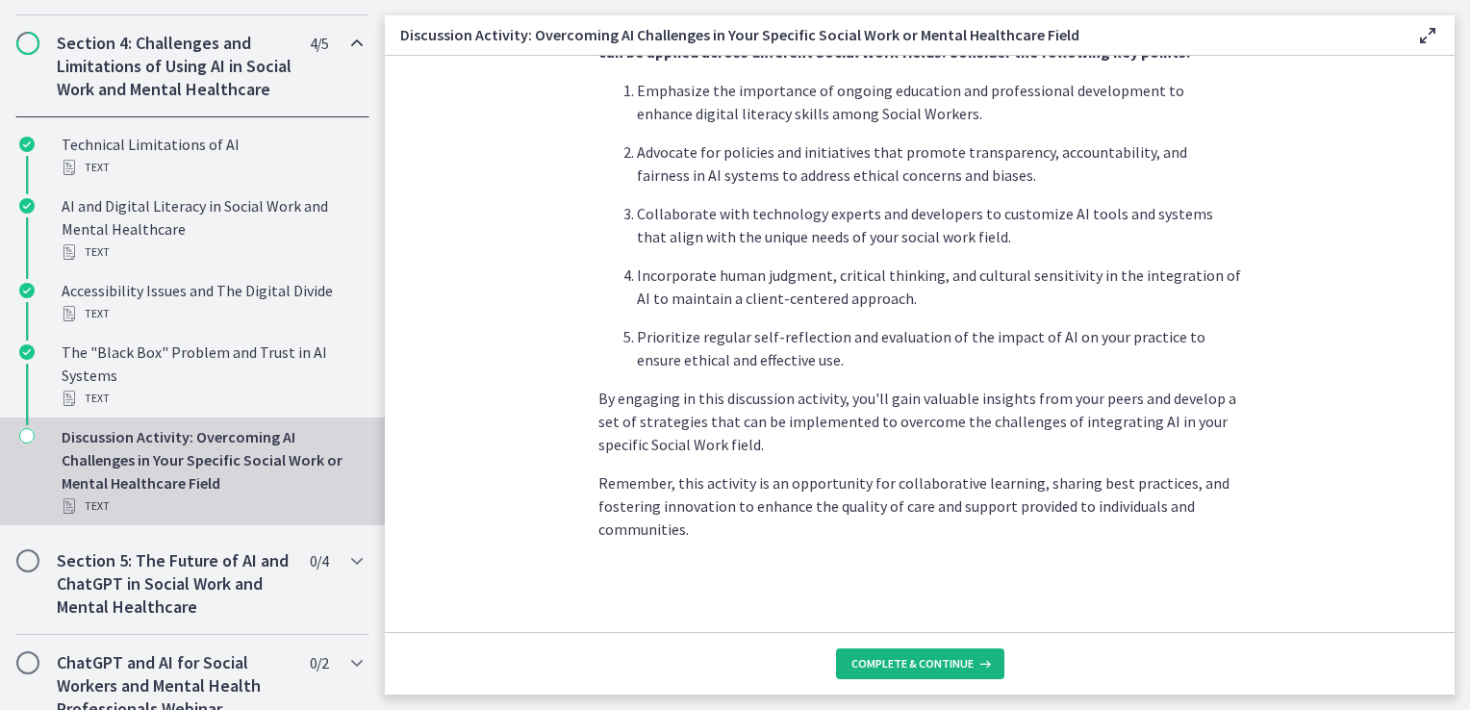
click at [951, 659] on span "Complete & continue" at bounding box center [913, 663] width 122 height 15
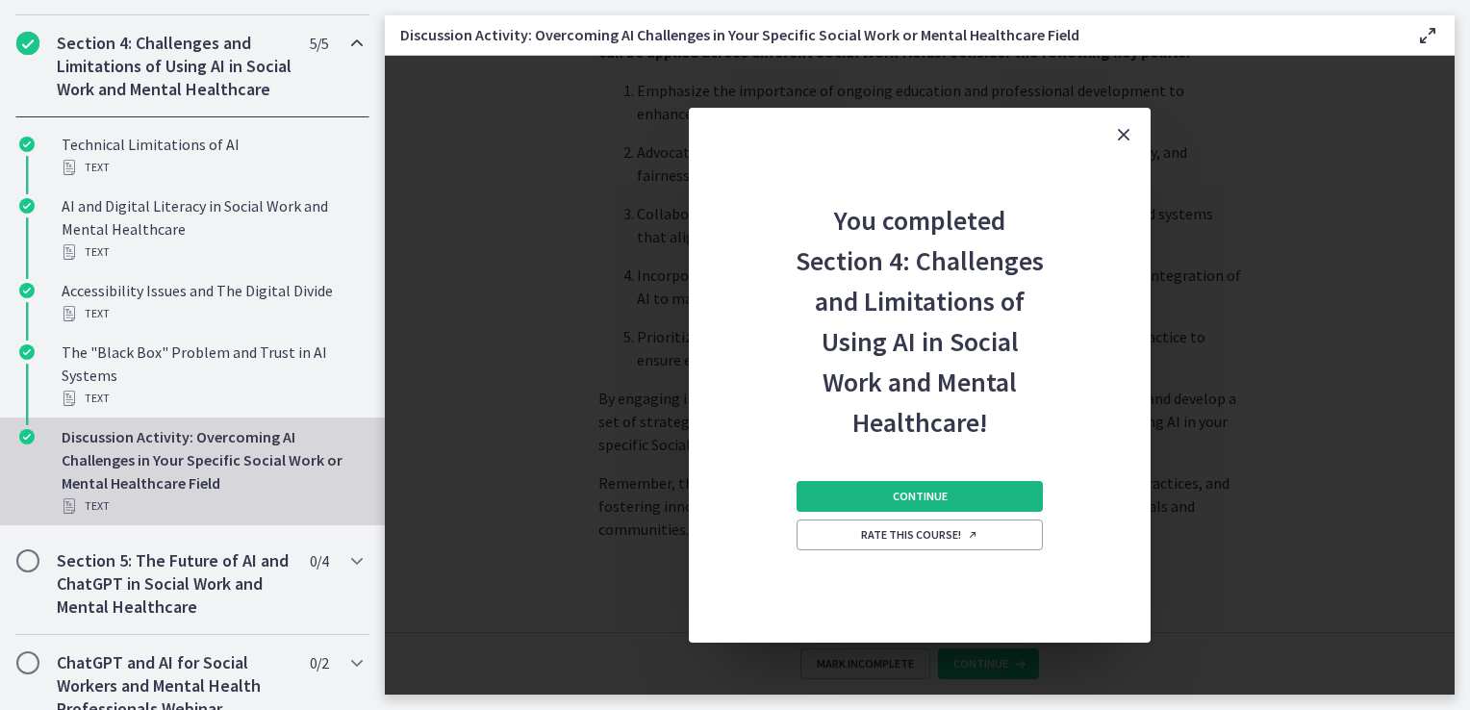
click at [924, 489] on span "Continue" at bounding box center [920, 496] width 55 height 15
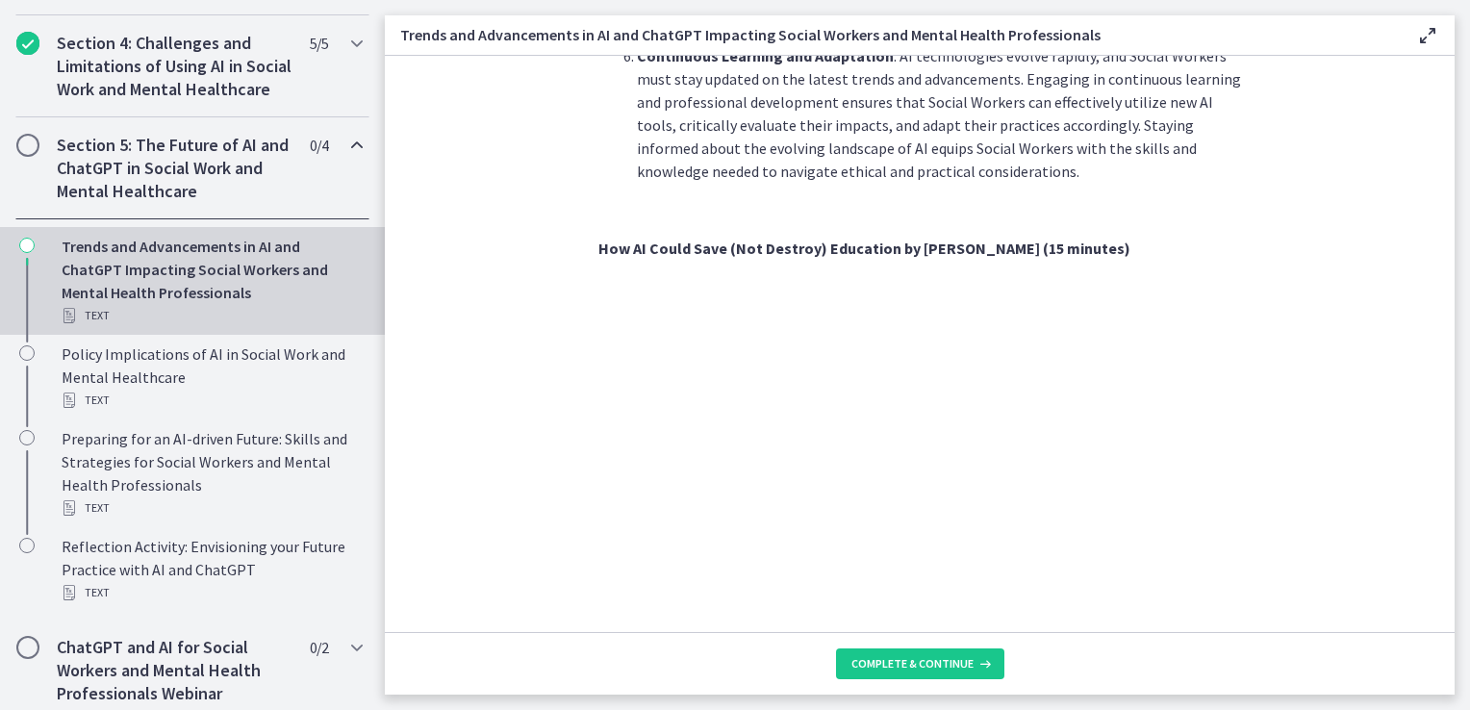
scroll to position [1347, 0]
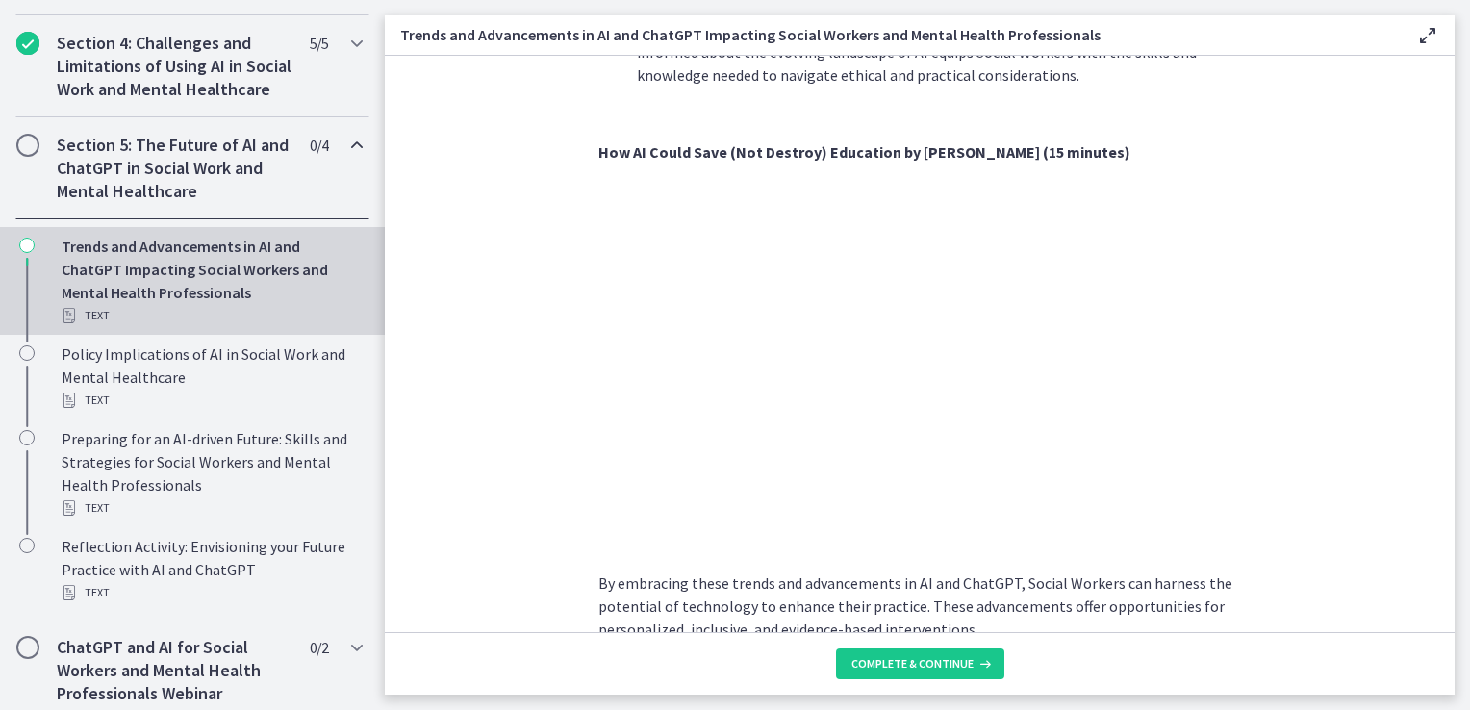
click at [531, 528] on section "As technology continues to evolve, Social Workers can harness these advancement…" at bounding box center [920, 344] width 1070 height 576
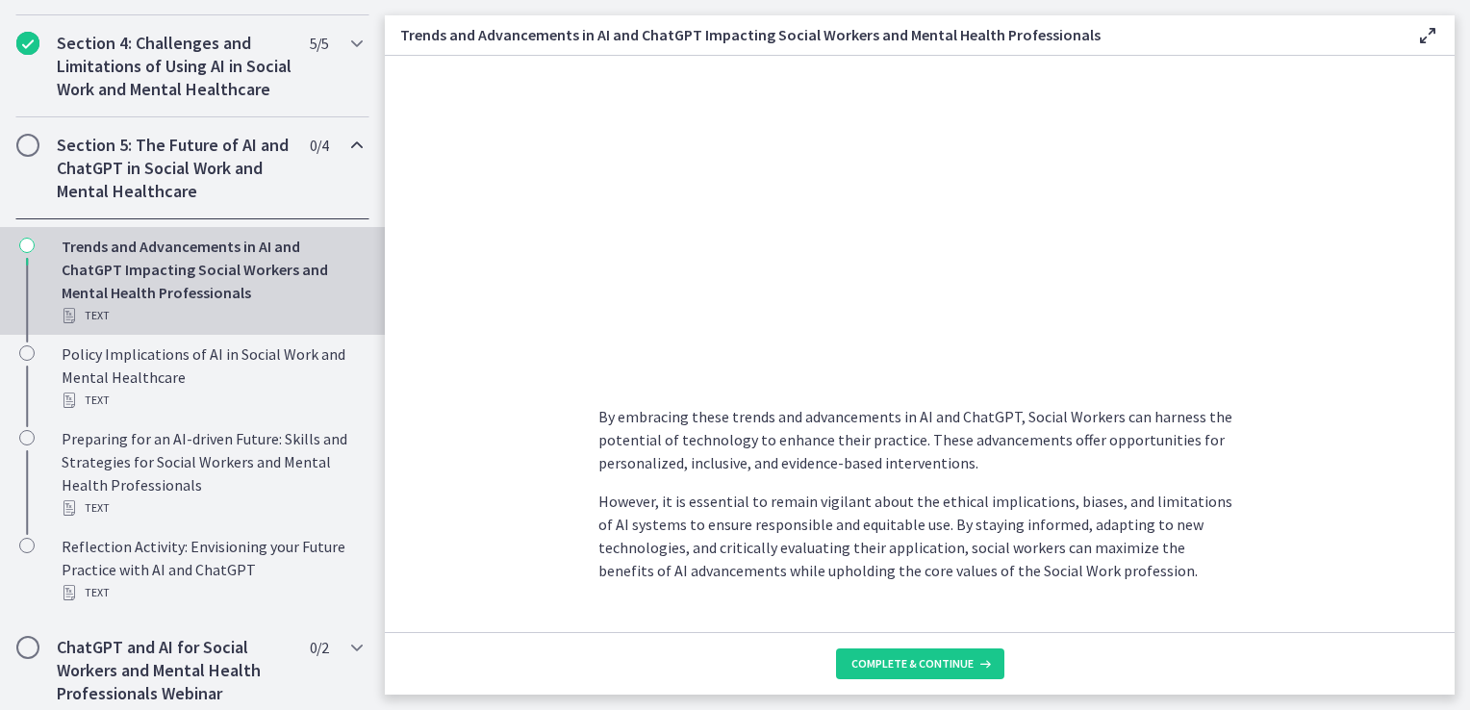
scroll to position [1443, 0]
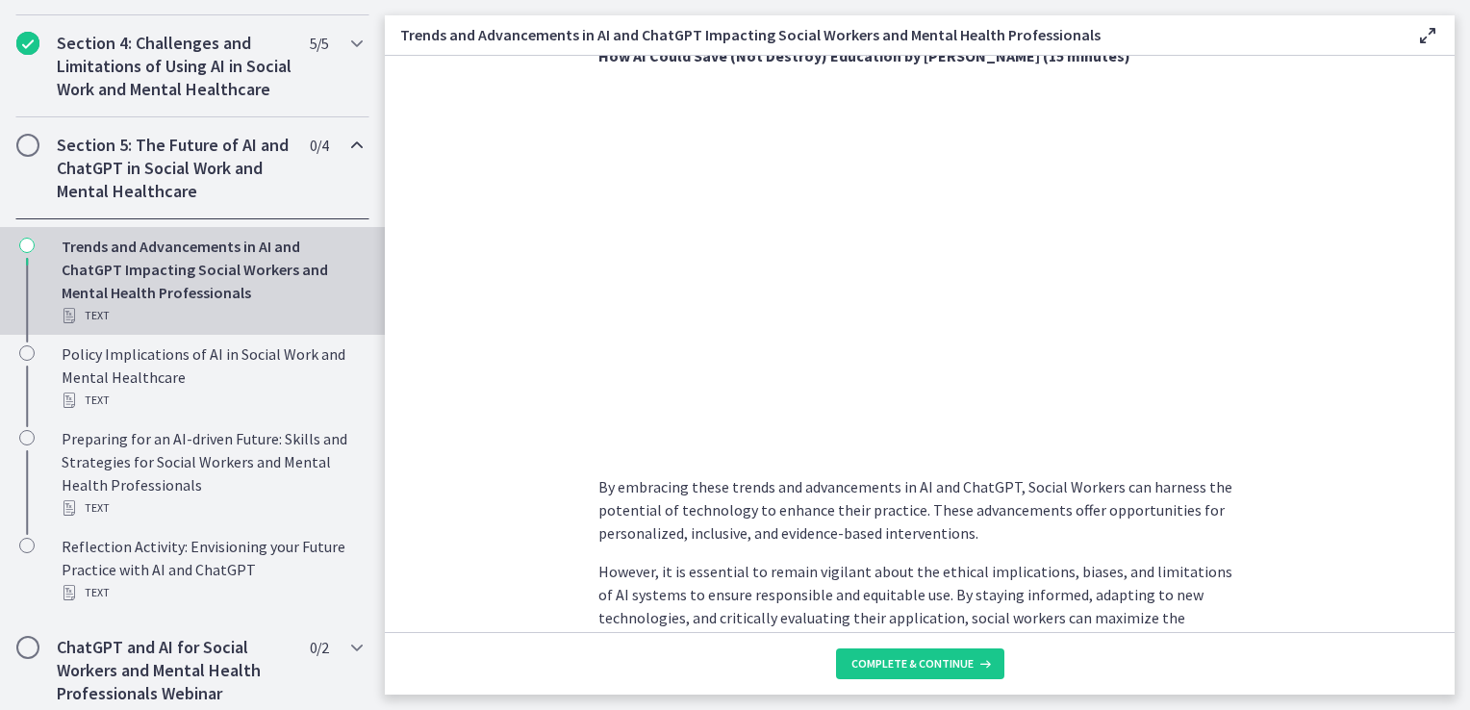
click at [1289, 432] on section "As technology continues to evolve, Social Workers can harness these advancement…" at bounding box center [920, 344] width 1070 height 576
click at [917, 663] on span "Complete & continue" at bounding box center [913, 663] width 122 height 15
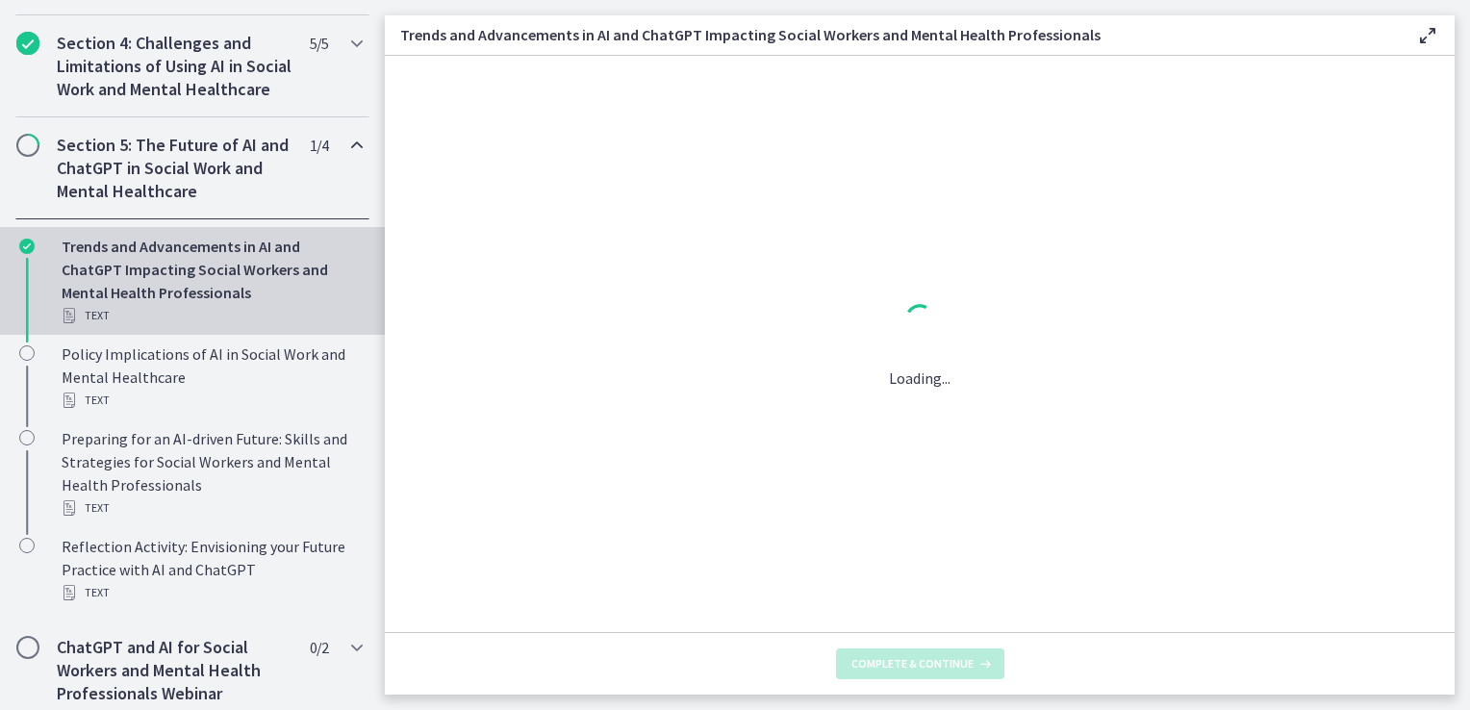
scroll to position [0, 0]
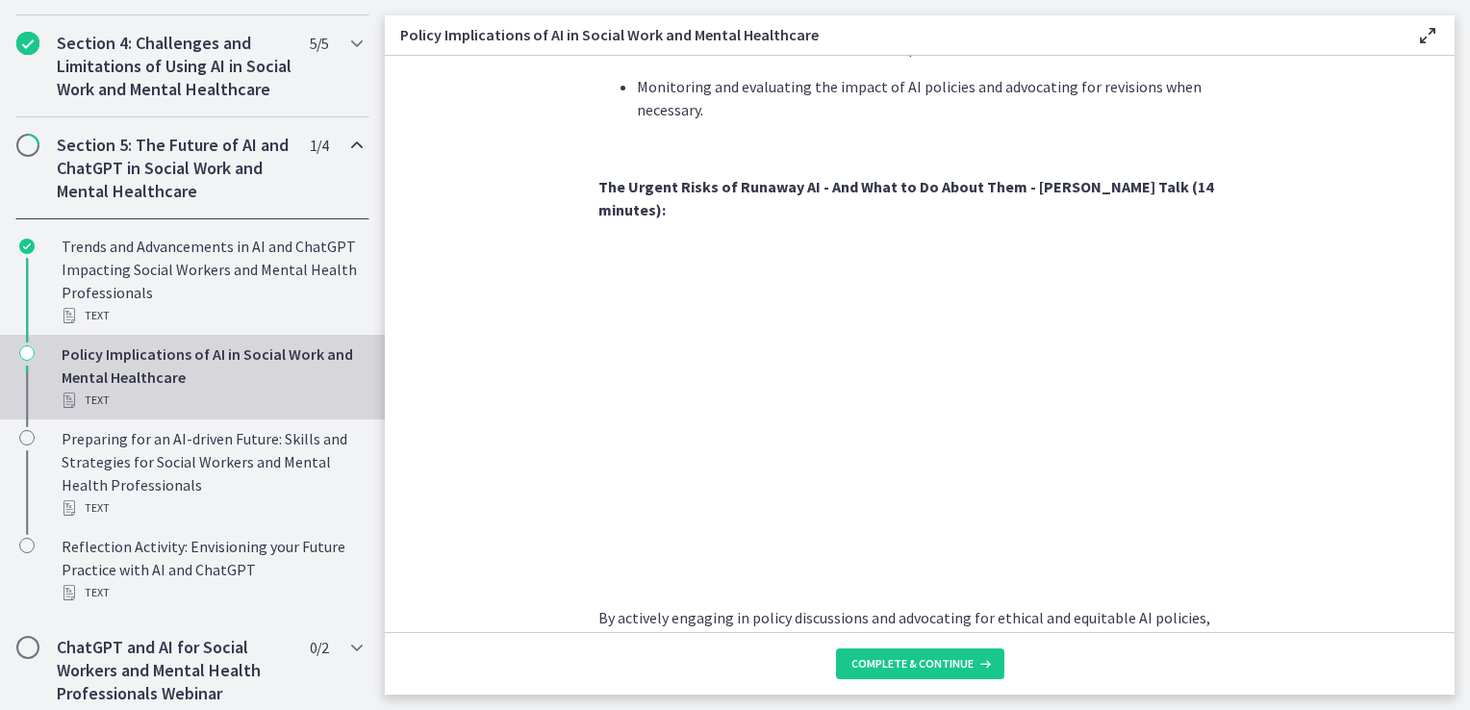
scroll to position [1636, 0]
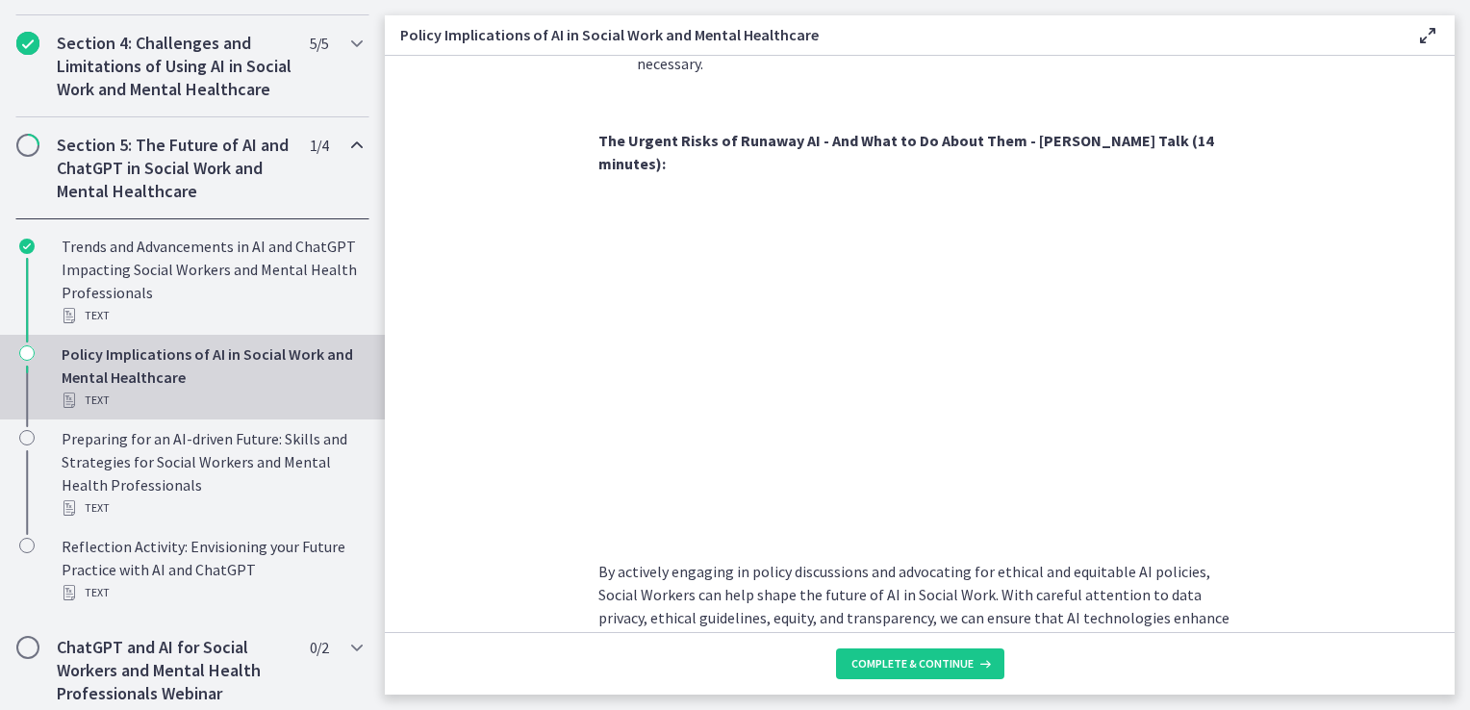
click at [508, 448] on section "As AI technology continues to advance, it is essential for Social Workers to co…" at bounding box center [920, 344] width 1070 height 576
drag, startPoint x: 982, startPoint y: 654, endPoint x: 970, endPoint y: 650, distance: 12.5
click at [978, 655] on button "Complete & continue" at bounding box center [920, 664] width 168 height 31
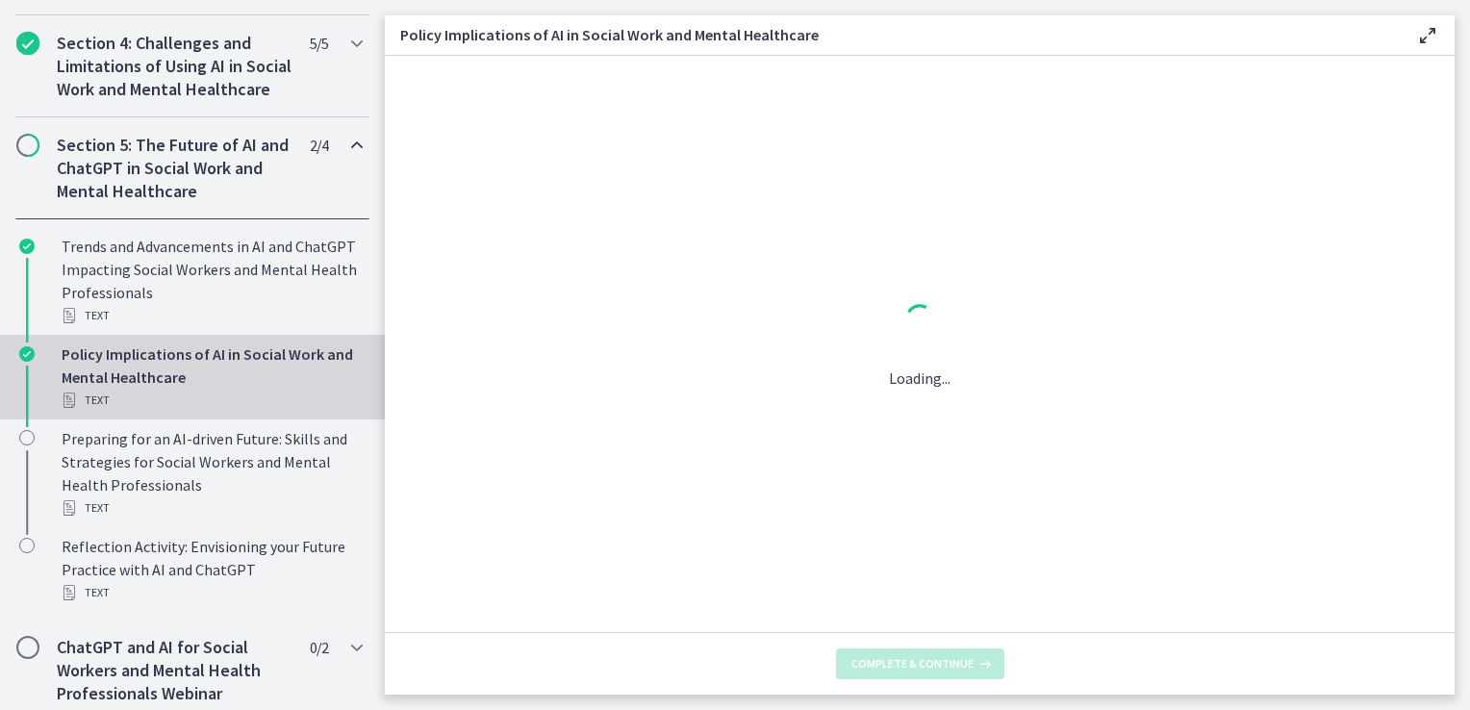
scroll to position [0, 0]
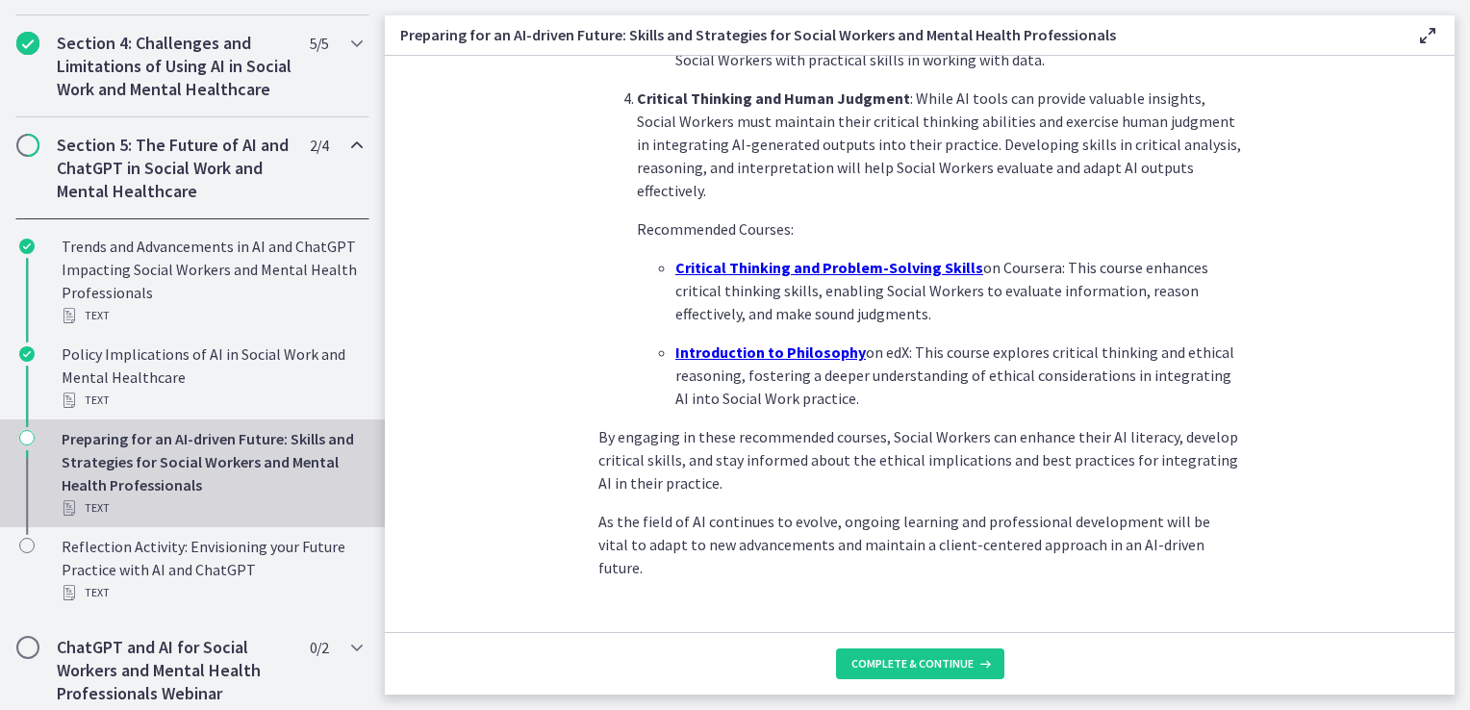
scroll to position [1363, 0]
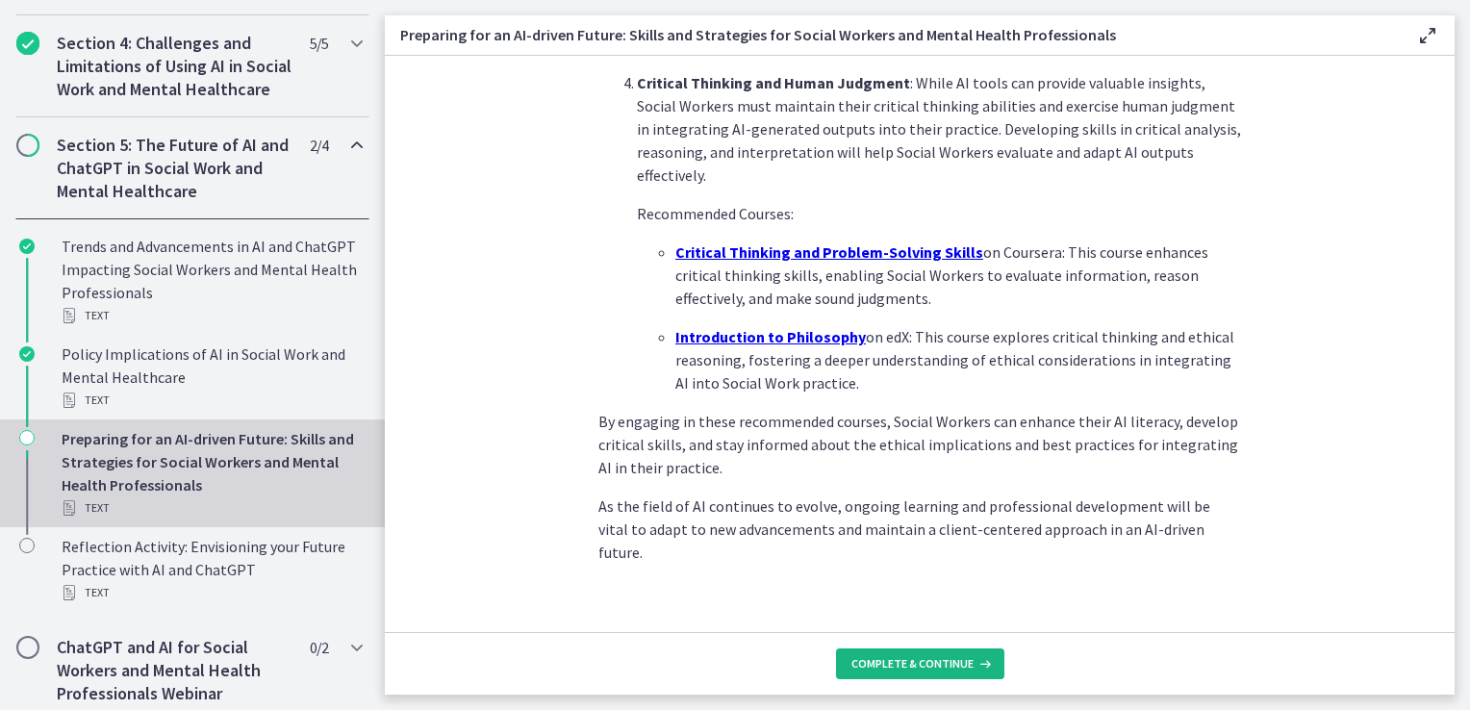
click at [954, 668] on span "Complete & continue" at bounding box center [913, 663] width 122 height 15
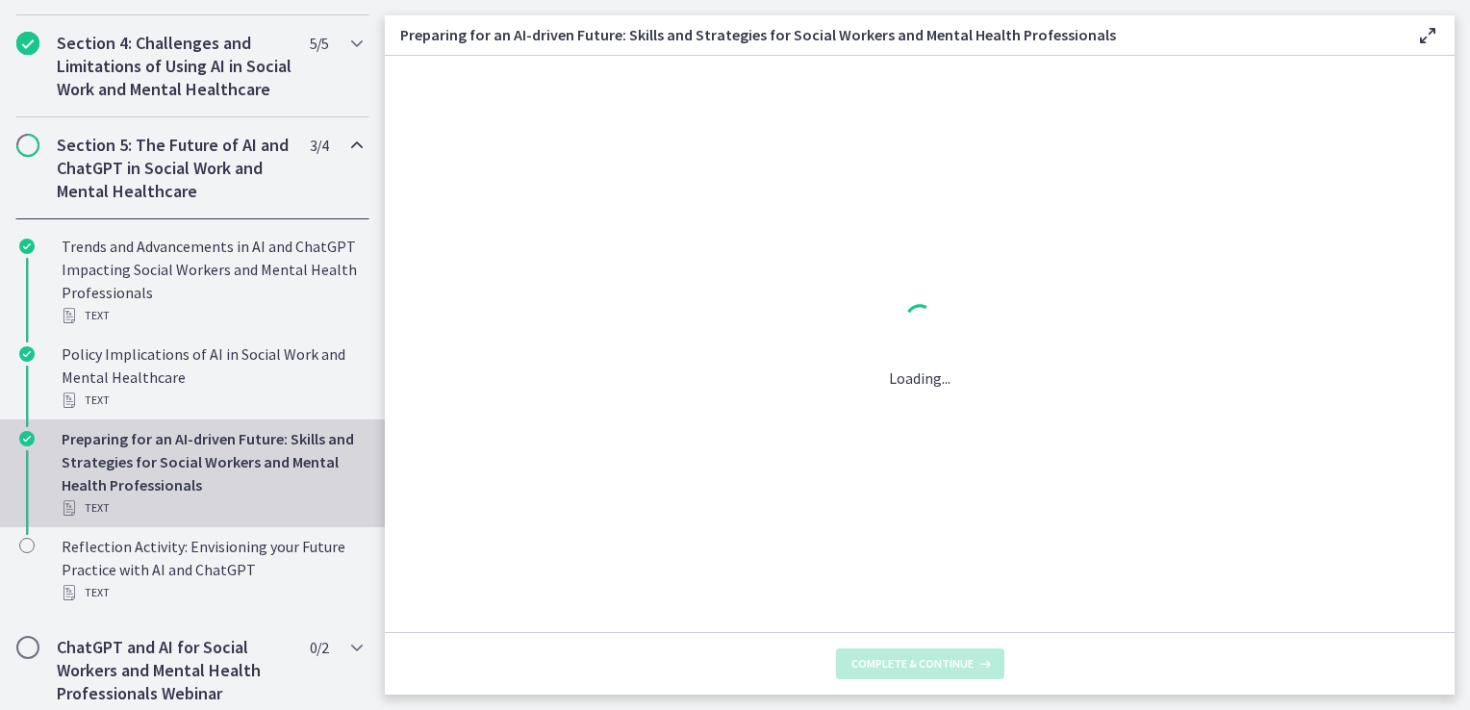
scroll to position [0, 0]
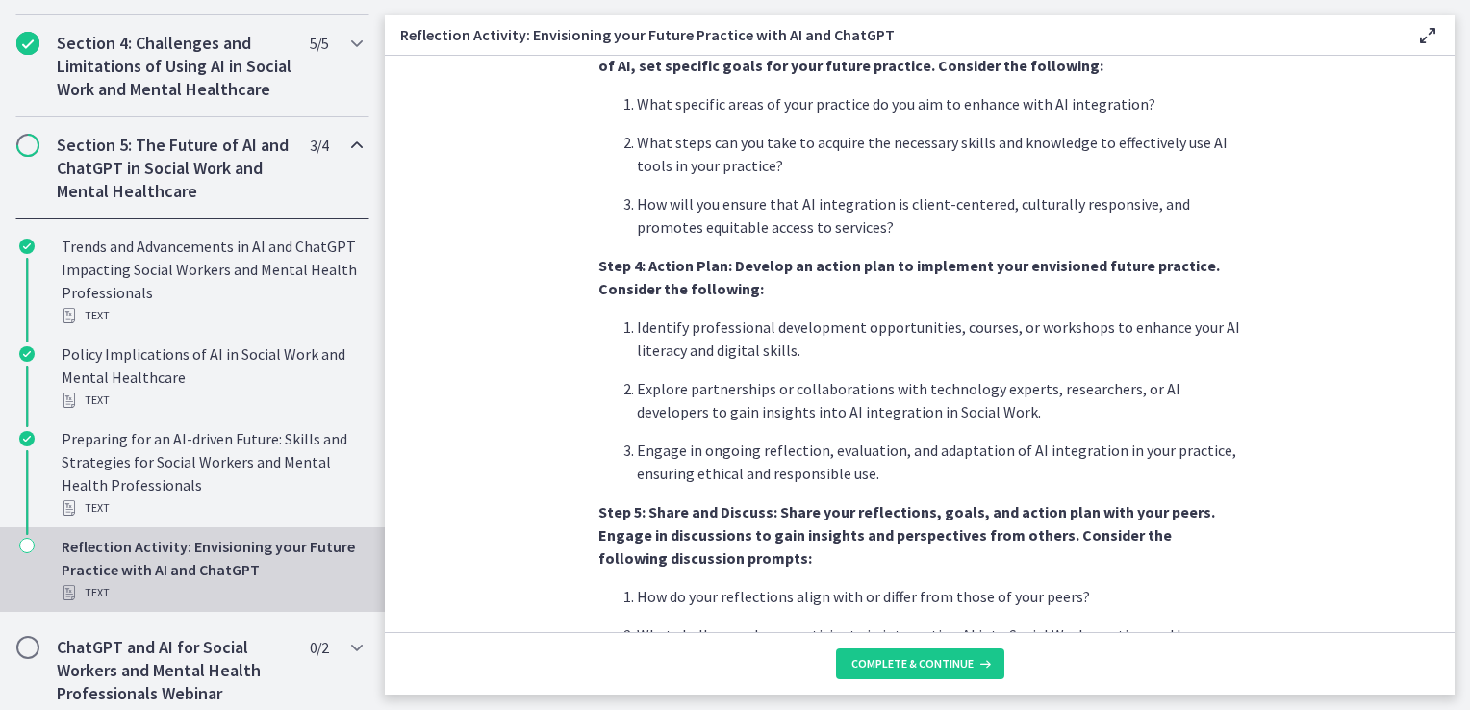
scroll to position [1624, 0]
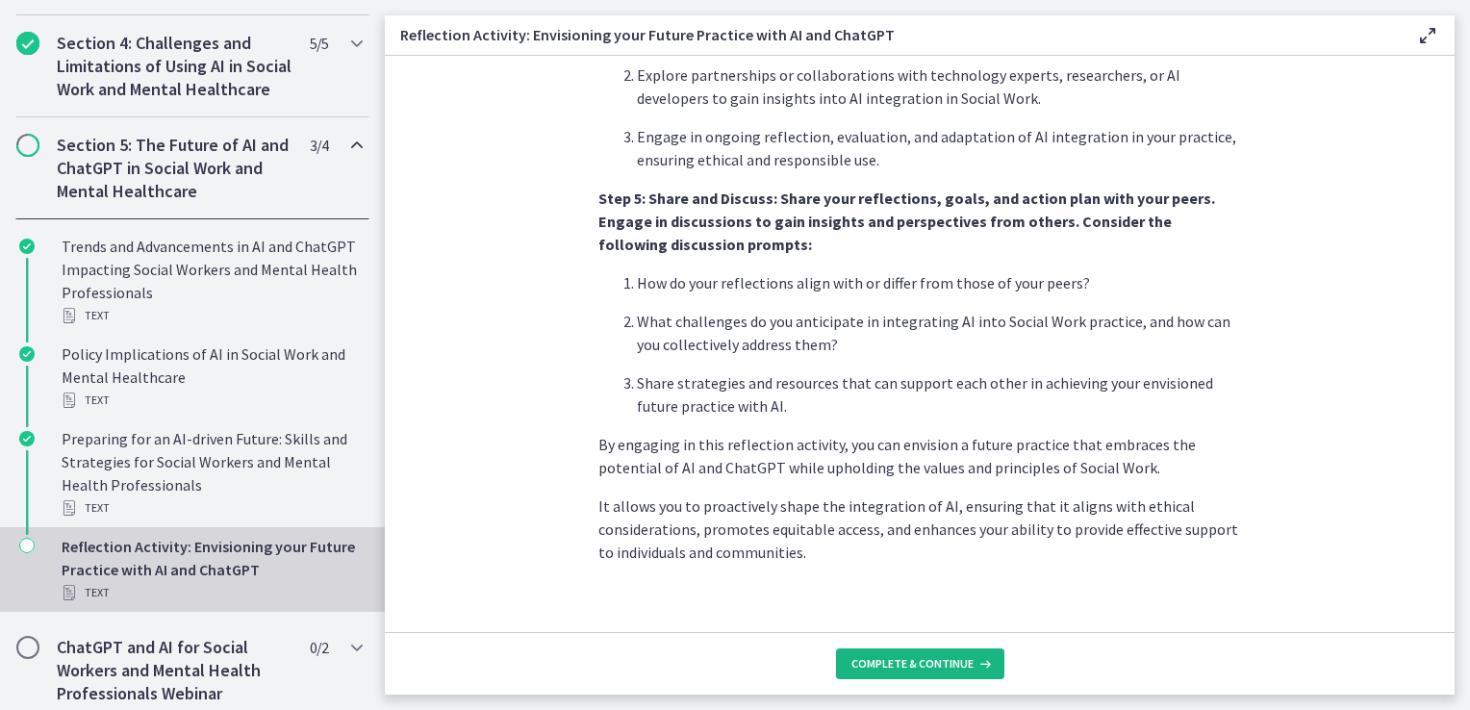
drag, startPoint x: 945, startPoint y: 660, endPoint x: 941, endPoint y: 626, distance: 33.9
click at [944, 660] on span "Complete & continue" at bounding box center [913, 663] width 122 height 15
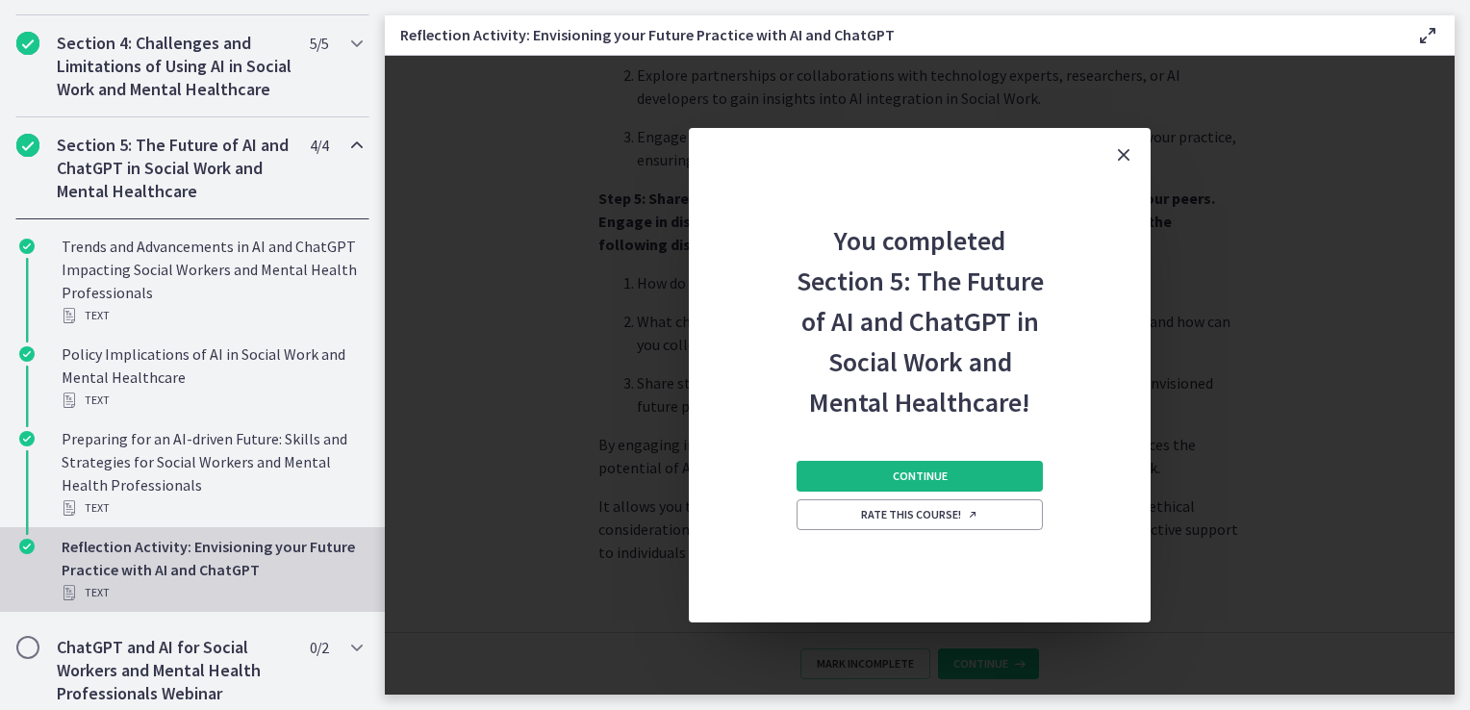
click at [962, 475] on button "Continue" at bounding box center [920, 476] width 246 height 31
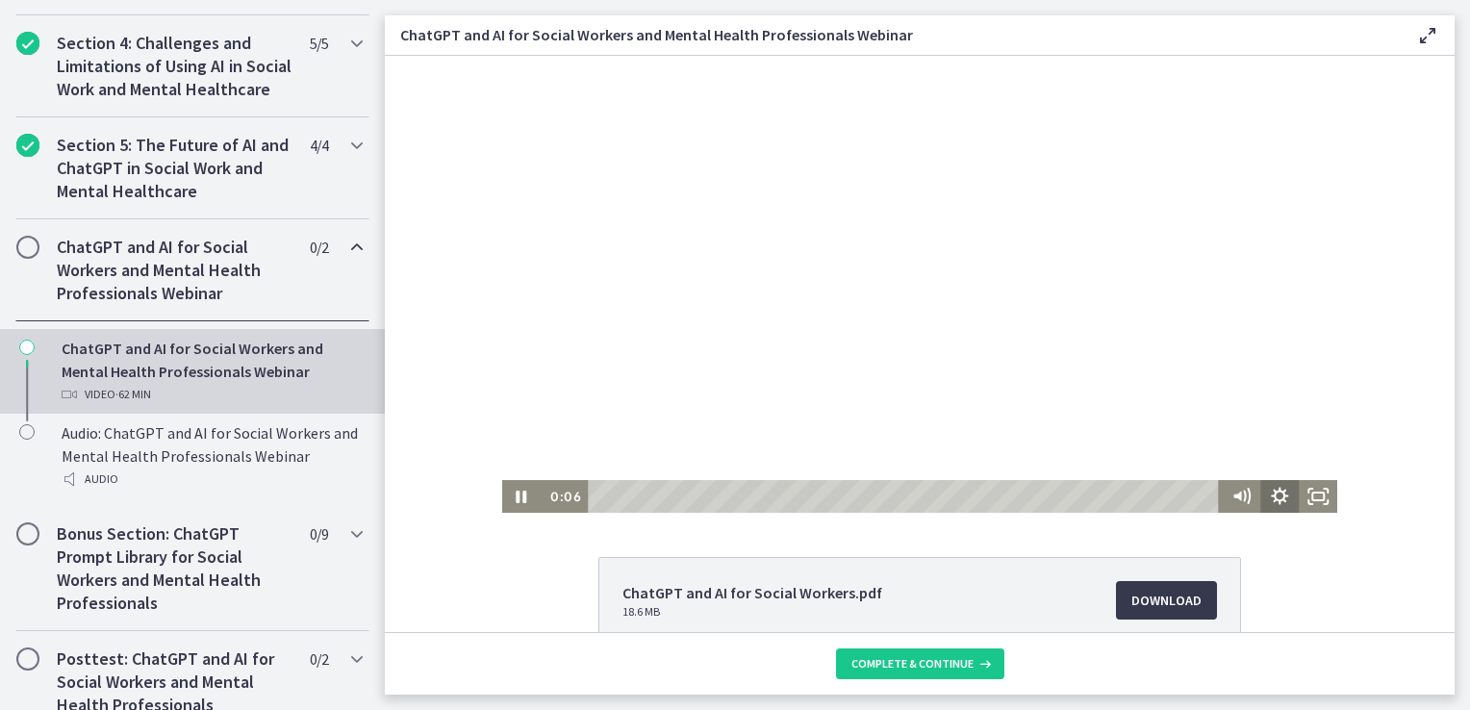
click at [1270, 487] on icon "Show settings menu" at bounding box center [1280, 496] width 38 height 33
click at [1268, 496] on icon "Hide settings menu" at bounding box center [1280, 496] width 38 height 33
click at [1271, 491] on icon "Show settings menu" at bounding box center [1279, 495] width 17 height 17
click at [1248, 437] on span "Speed" at bounding box center [1256, 431] width 48 height 33
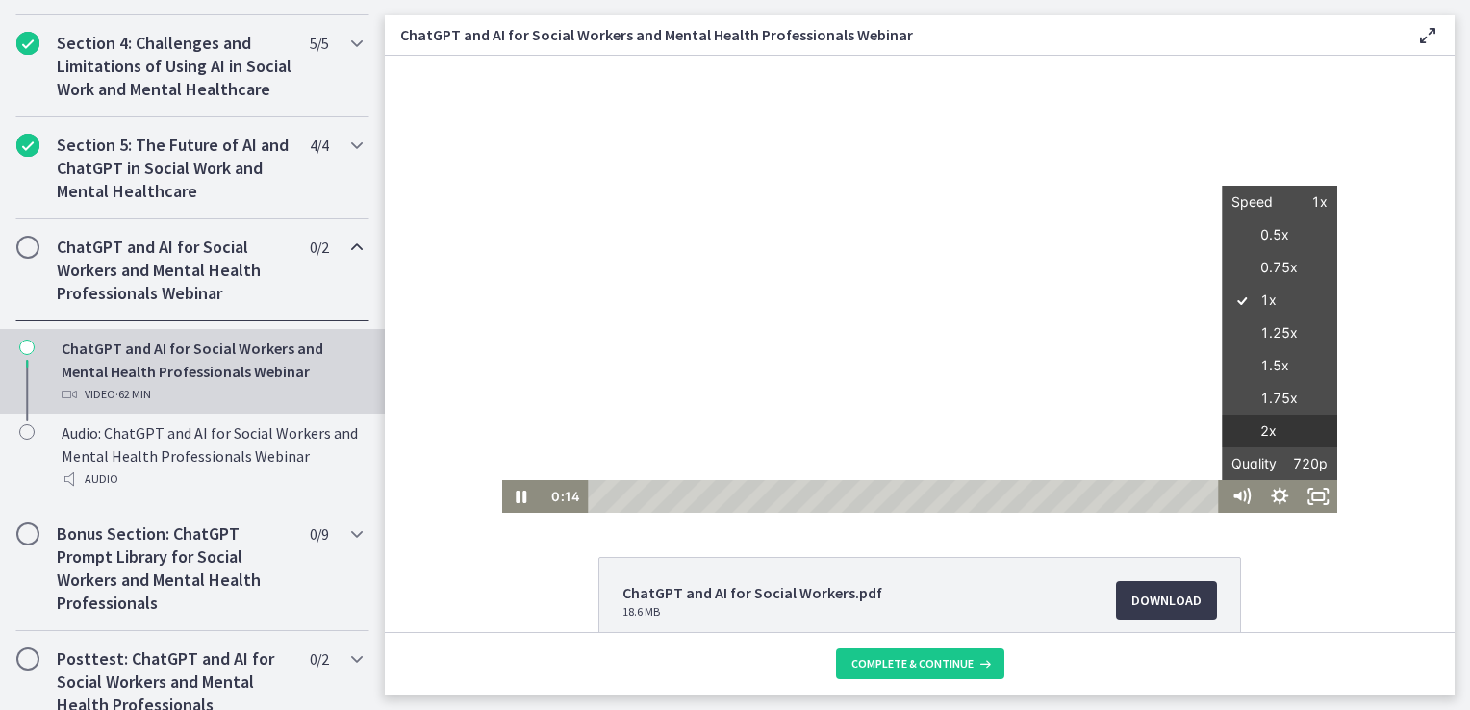
click at [1274, 425] on label "2x" at bounding box center [1279, 432] width 115 height 34
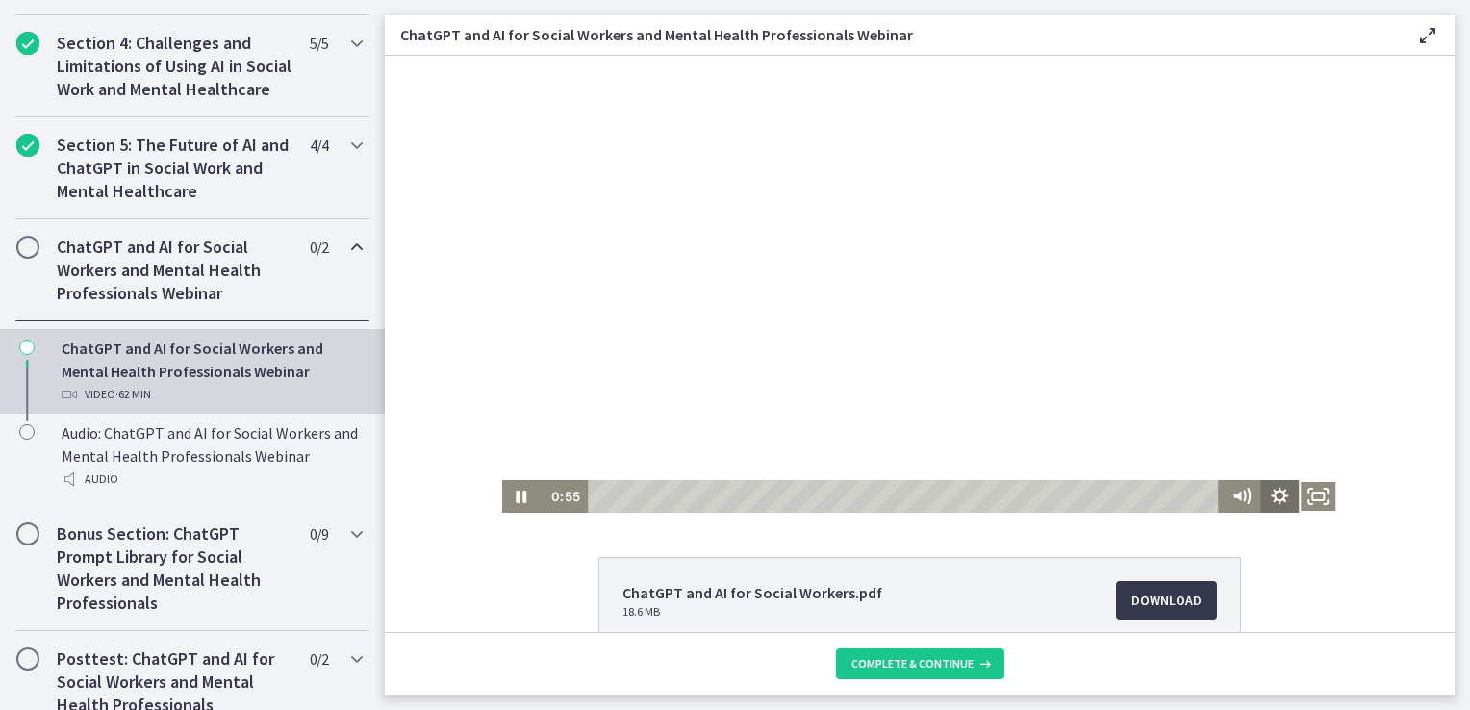
drag, startPoint x: 1269, startPoint y: 494, endPoint x: 1264, endPoint y: 475, distance: 18.9
click at [1271, 493] on icon "Show settings menu" at bounding box center [1279, 495] width 17 height 17
click at [1280, 430] on span "2x" at bounding box center [1304, 431] width 48 height 33
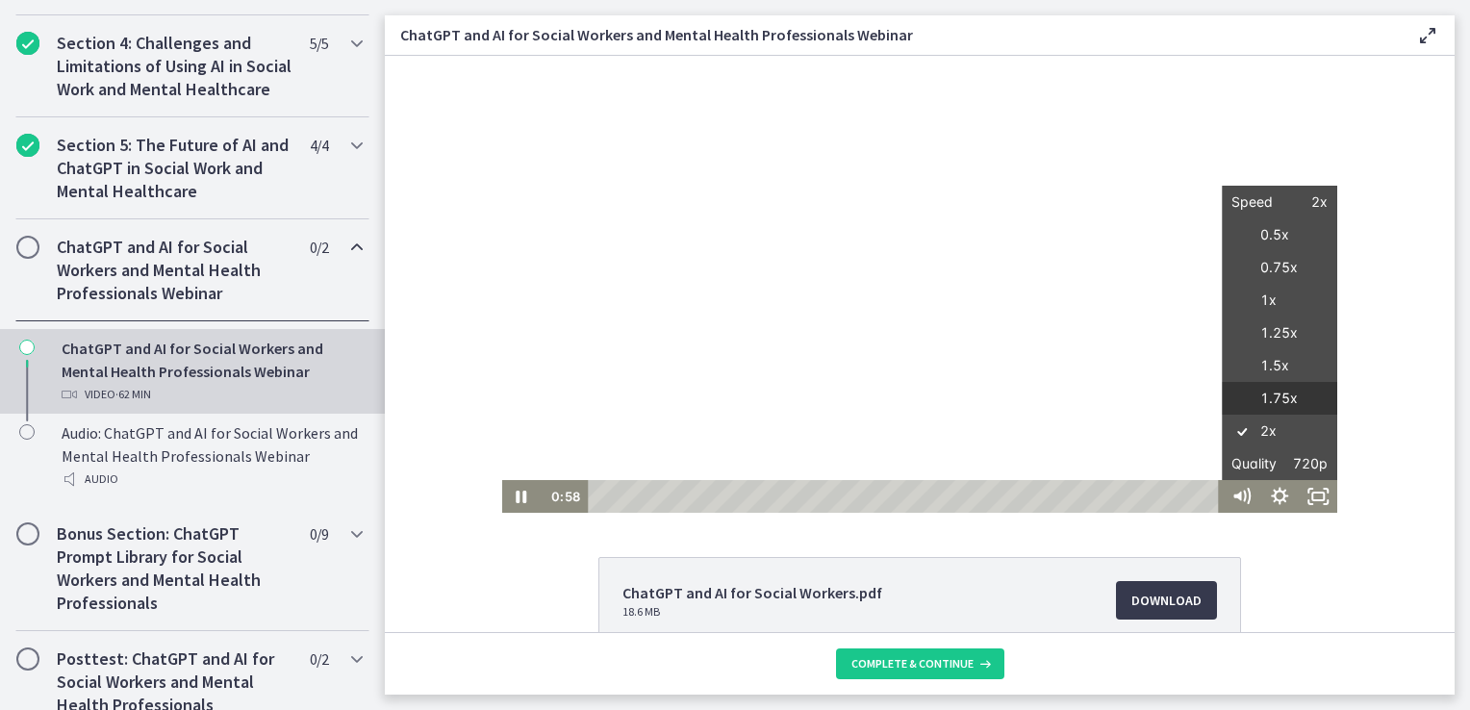
click at [1278, 395] on label "1.75x" at bounding box center [1279, 399] width 115 height 34
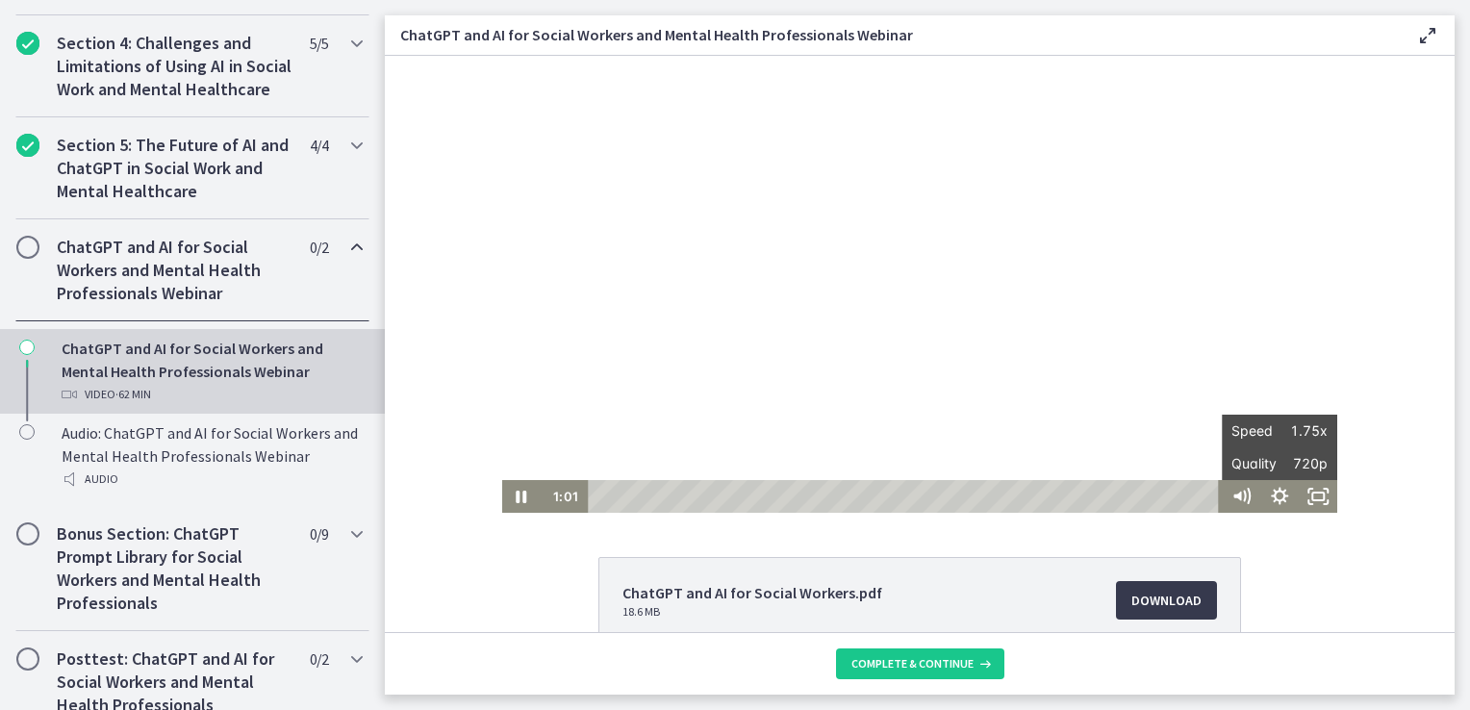
click at [458, 492] on div "Click for sound @keyframes VOLUME_SMALL_WAVE_FLASH { 0% { opacity: 0; } 33% { o…" at bounding box center [920, 284] width 1070 height 457
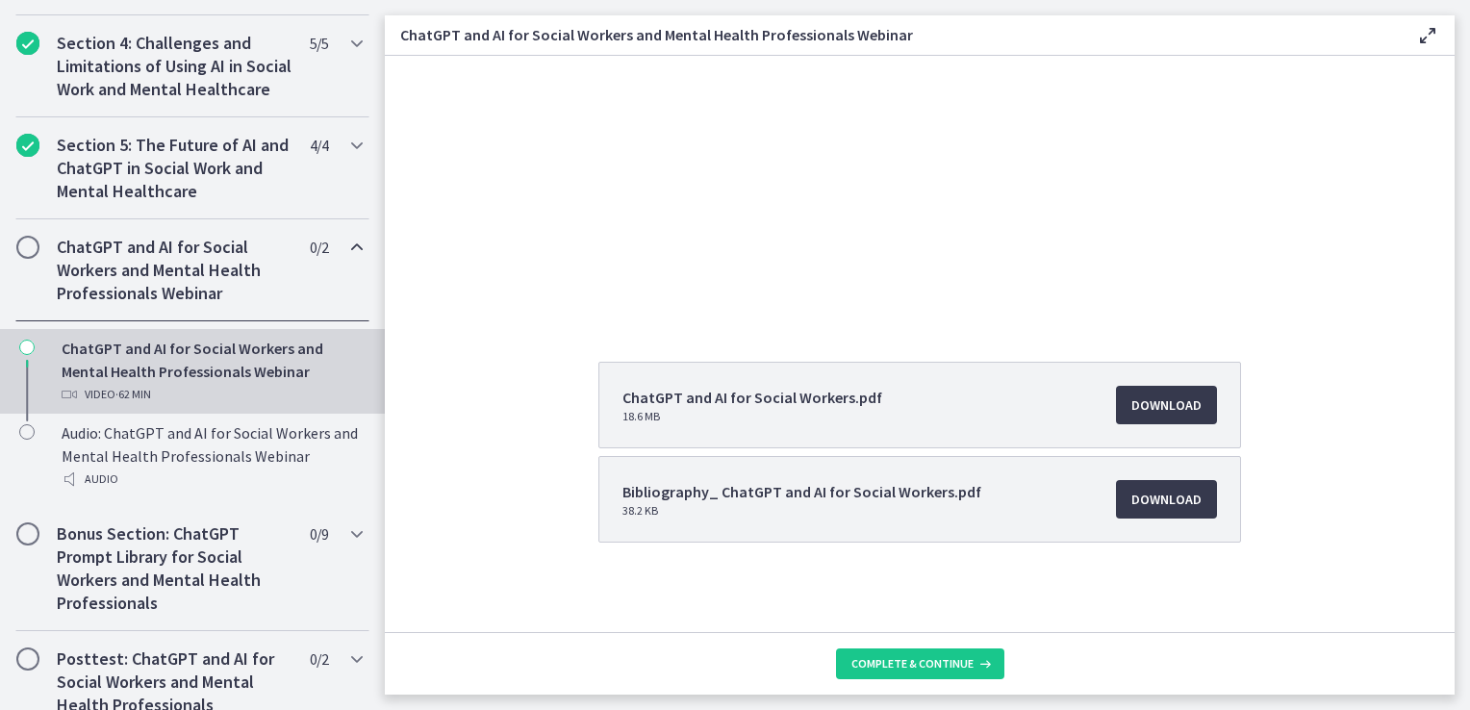
scroll to position [196, 0]
click at [1186, 402] on span "Download Opens in a new window" at bounding box center [1167, 404] width 70 height 23
click at [1158, 490] on span "Download Opens in a new window" at bounding box center [1167, 498] width 70 height 23
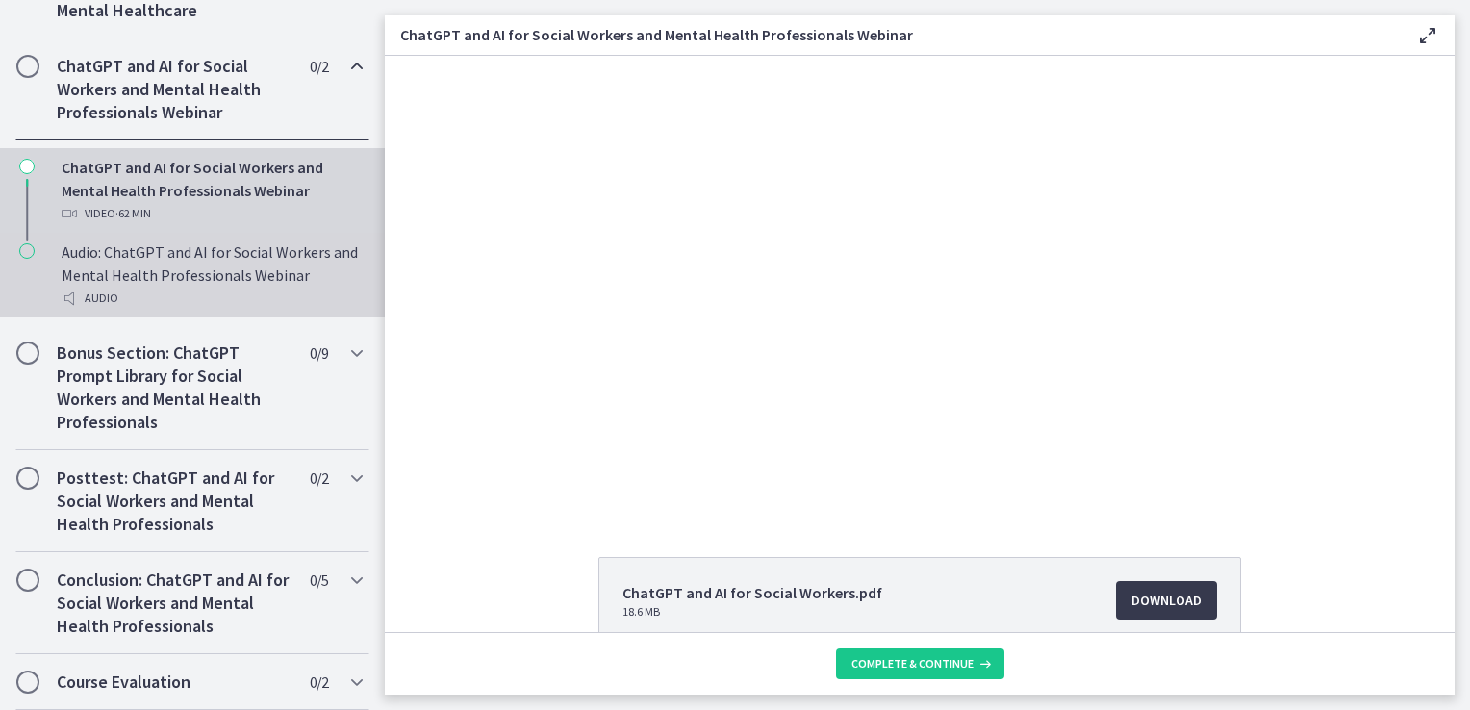
scroll to position [953, 0]
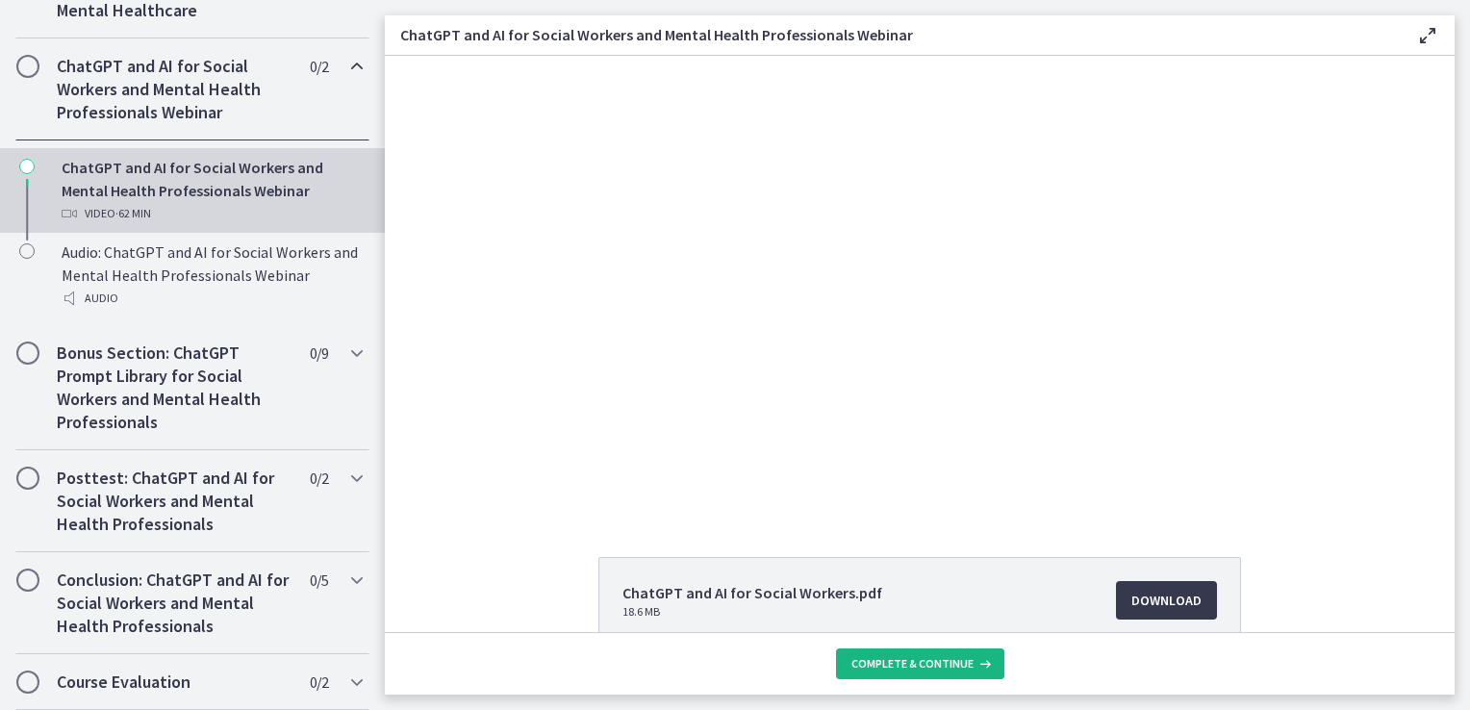
drag, startPoint x: 959, startPoint y: 656, endPoint x: 953, endPoint y: 649, distance: 10.2
click at [958, 656] on span "Complete & continue" at bounding box center [913, 663] width 122 height 15
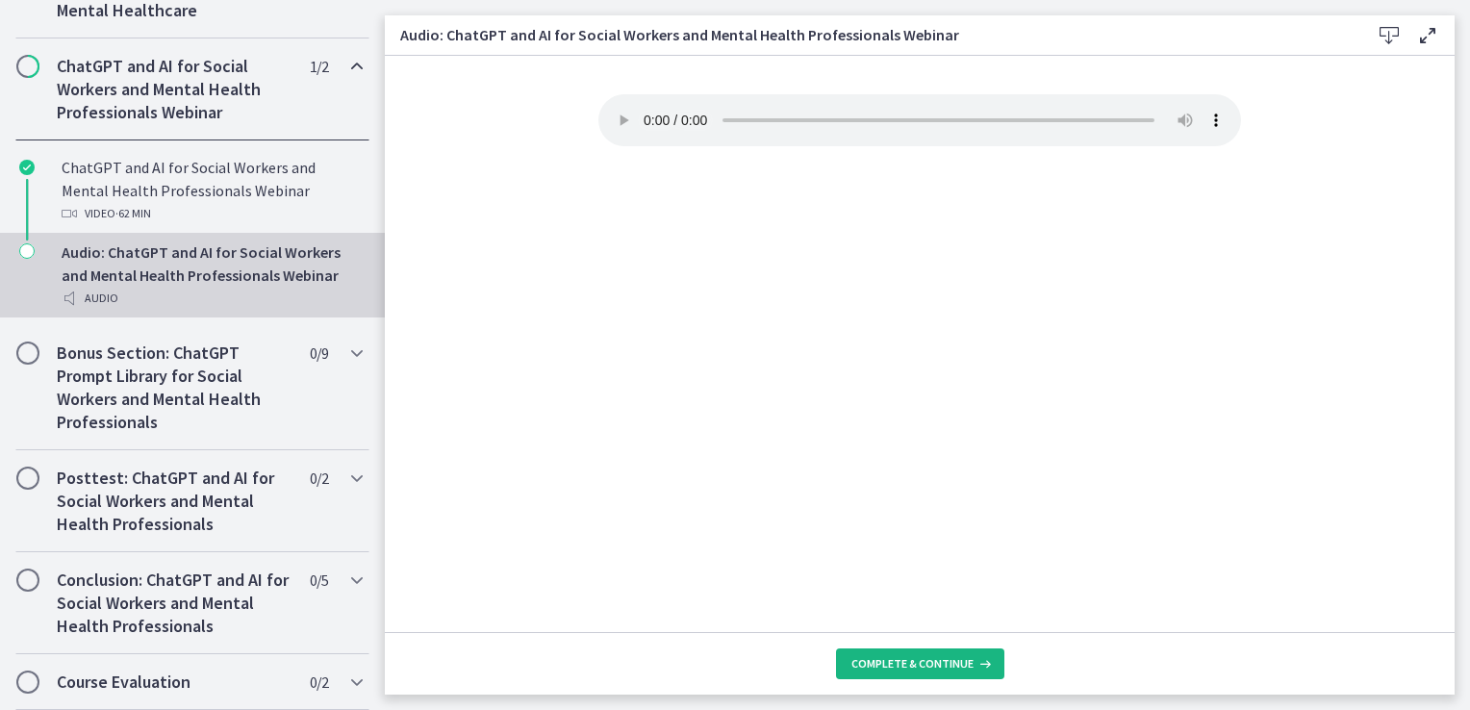
click at [912, 661] on span "Complete & continue" at bounding box center [913, 663] width 122 height 15
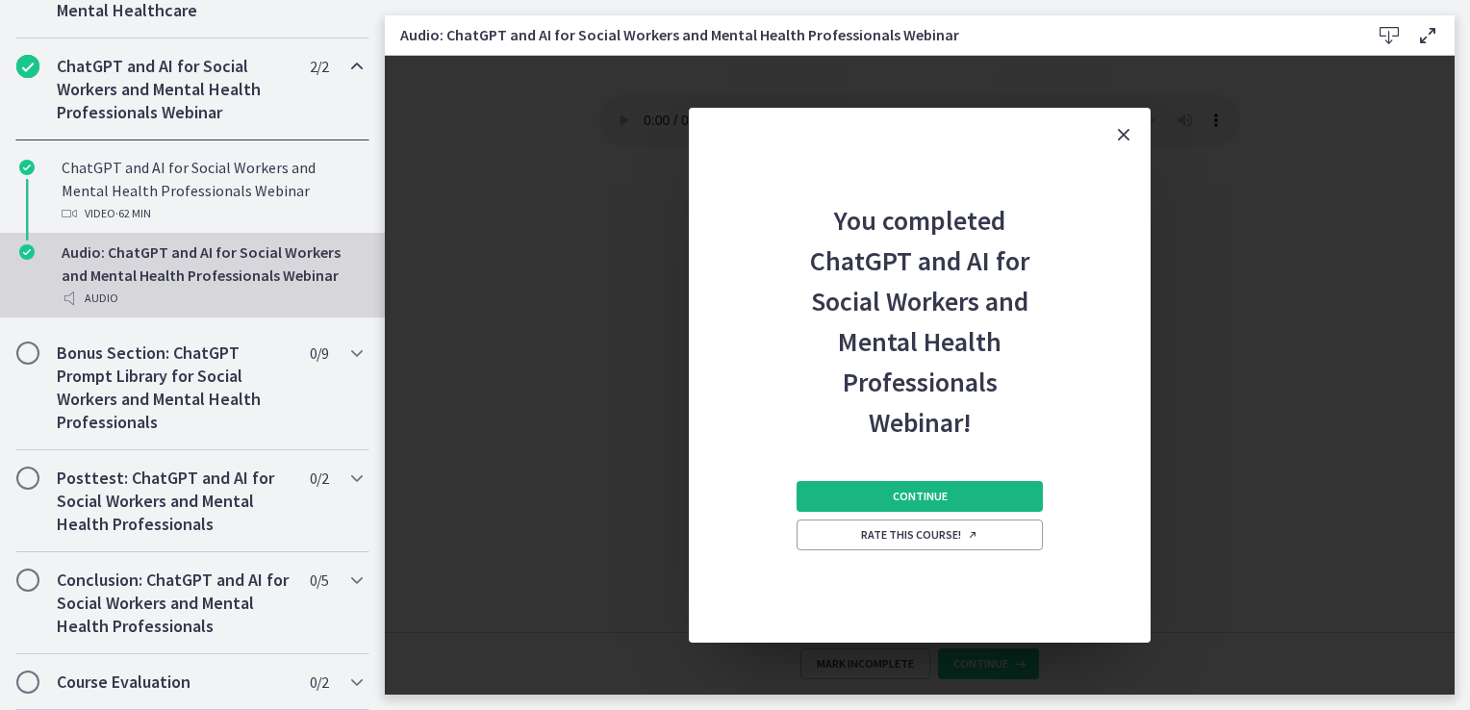
click at [906, 495] on span "Continue" at bounding box center [920, 496] width 55 height 15
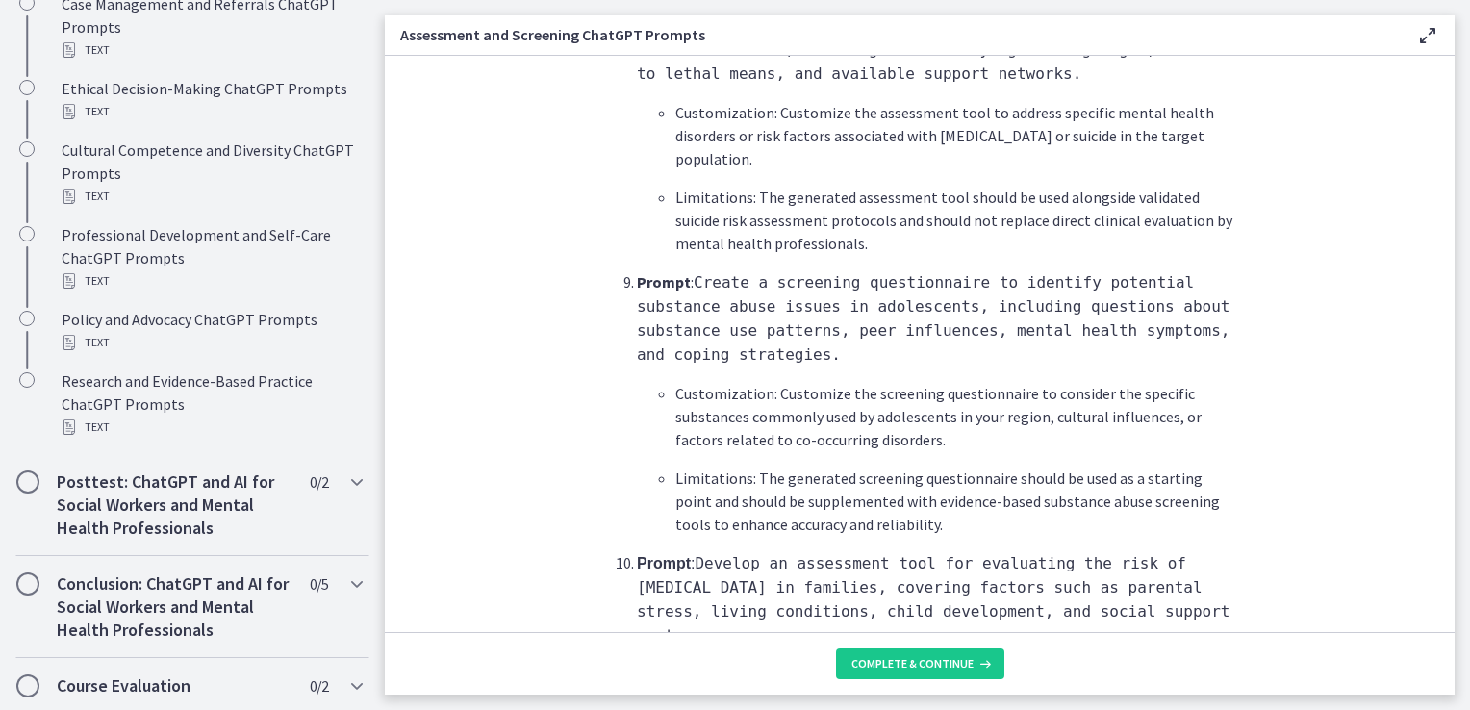
scroll to position [2900, 0]
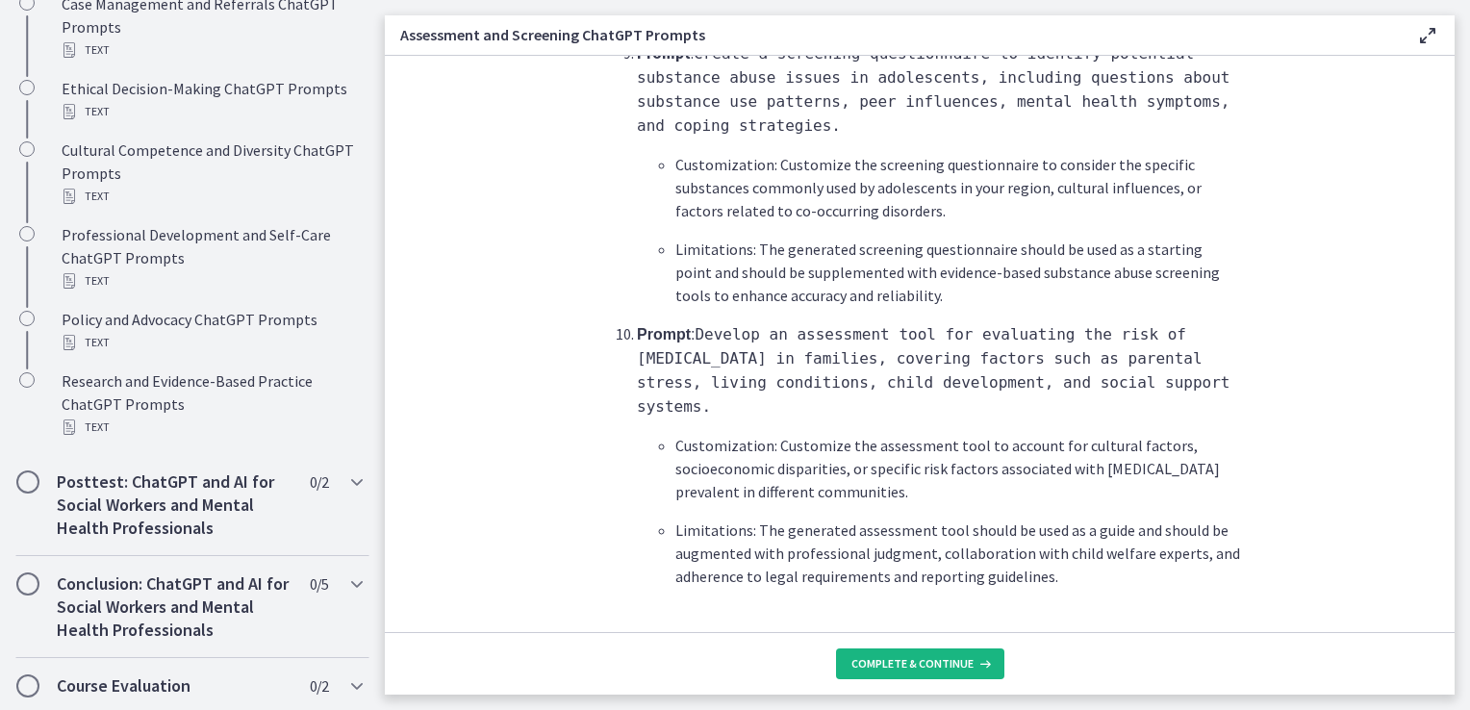
click at [899, 657] on span "Complete & continue" at bounding box center [913, 663] width 122 height 15
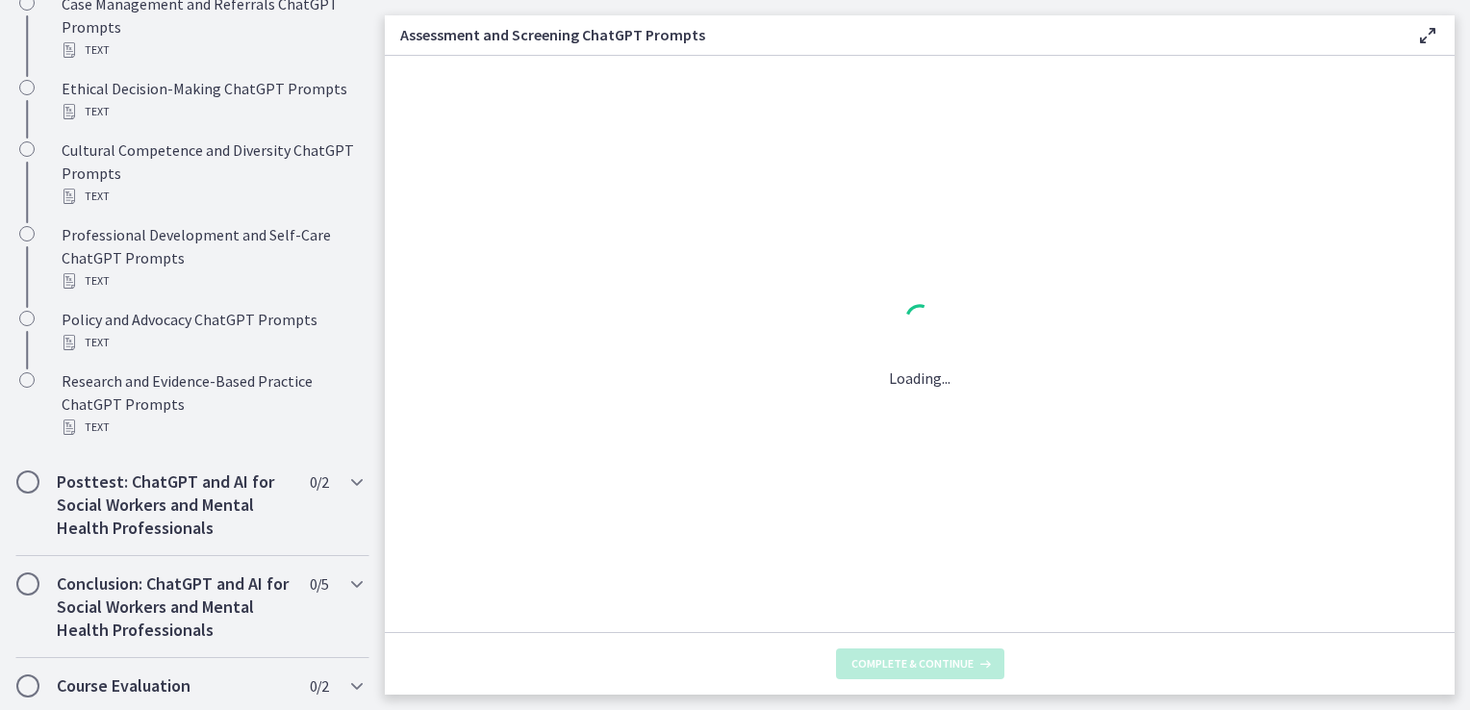
scroll to position [0, 0]
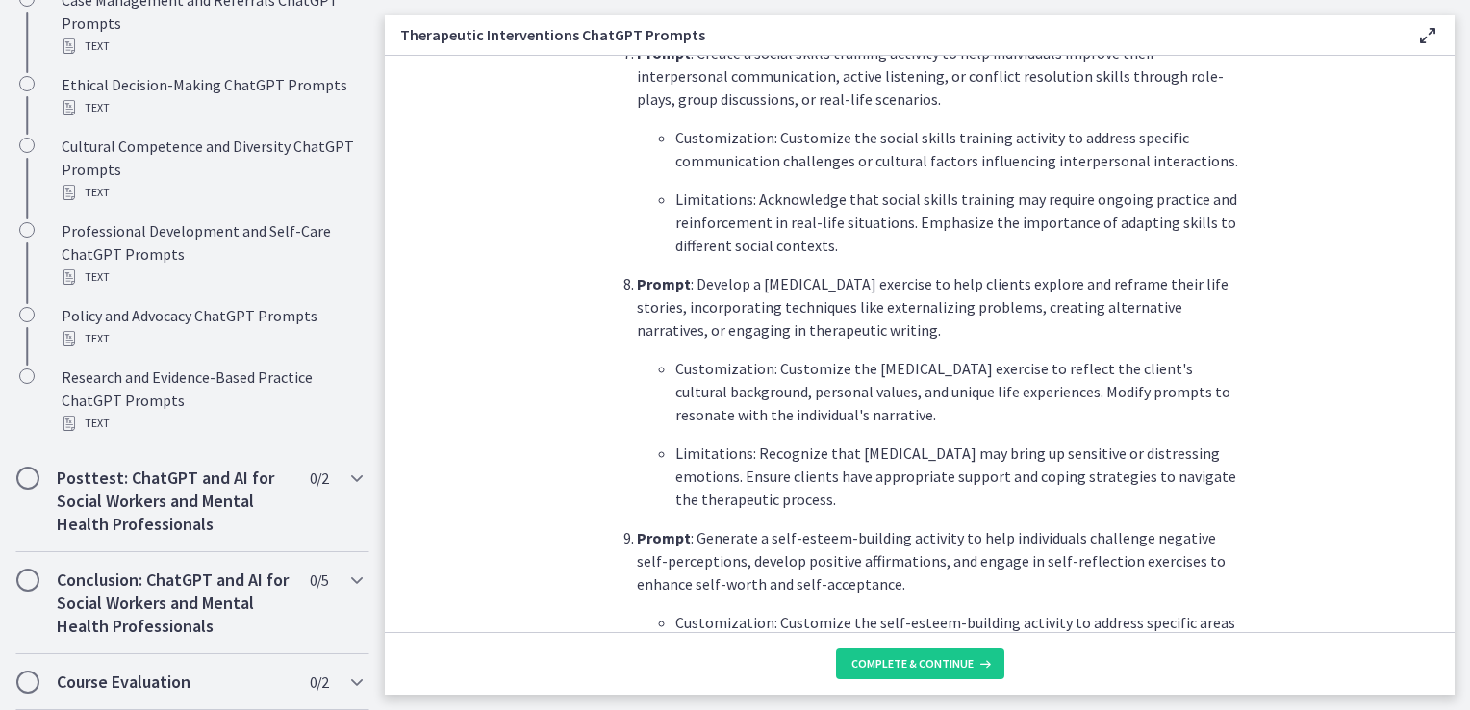
scroll to position [2598, 0]
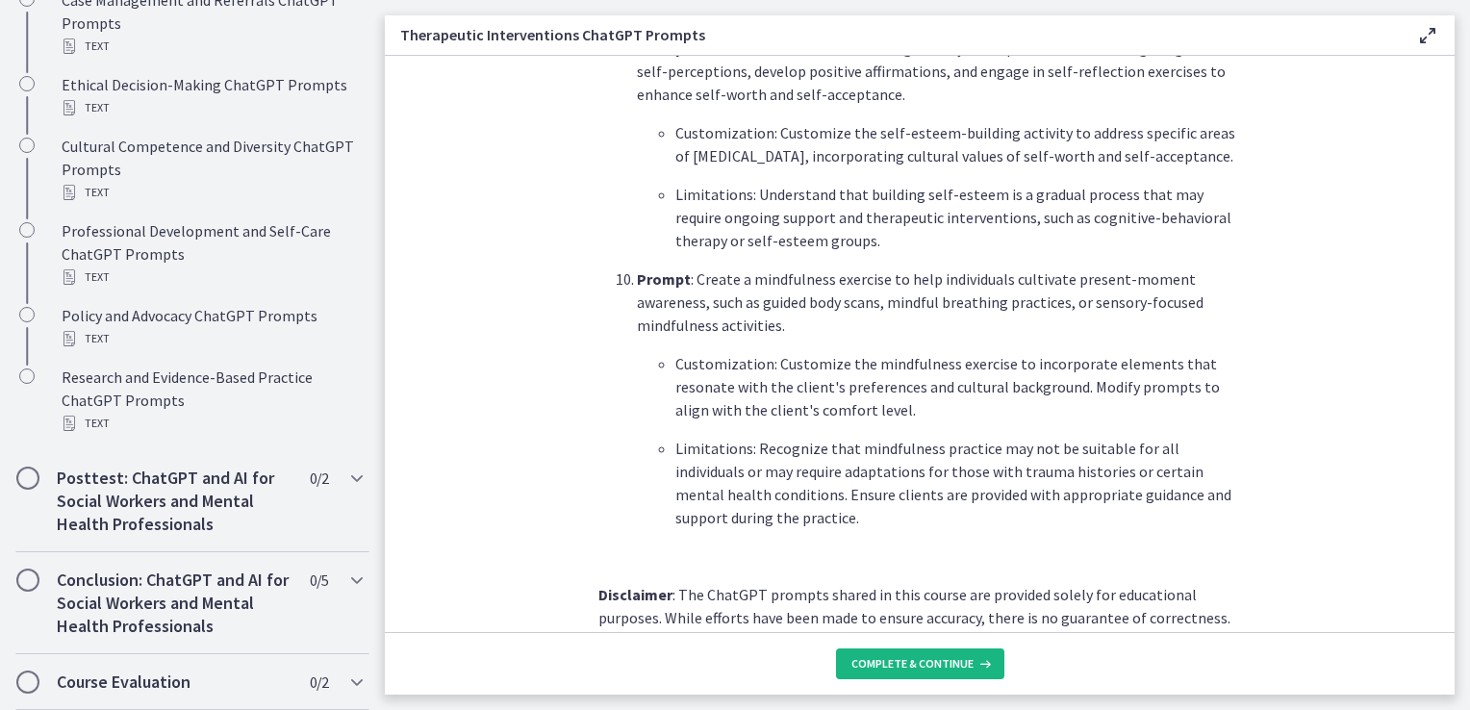
click at [950, 660] on span "Complete & continue" at bounding box center [913, 663] width 122 height 15
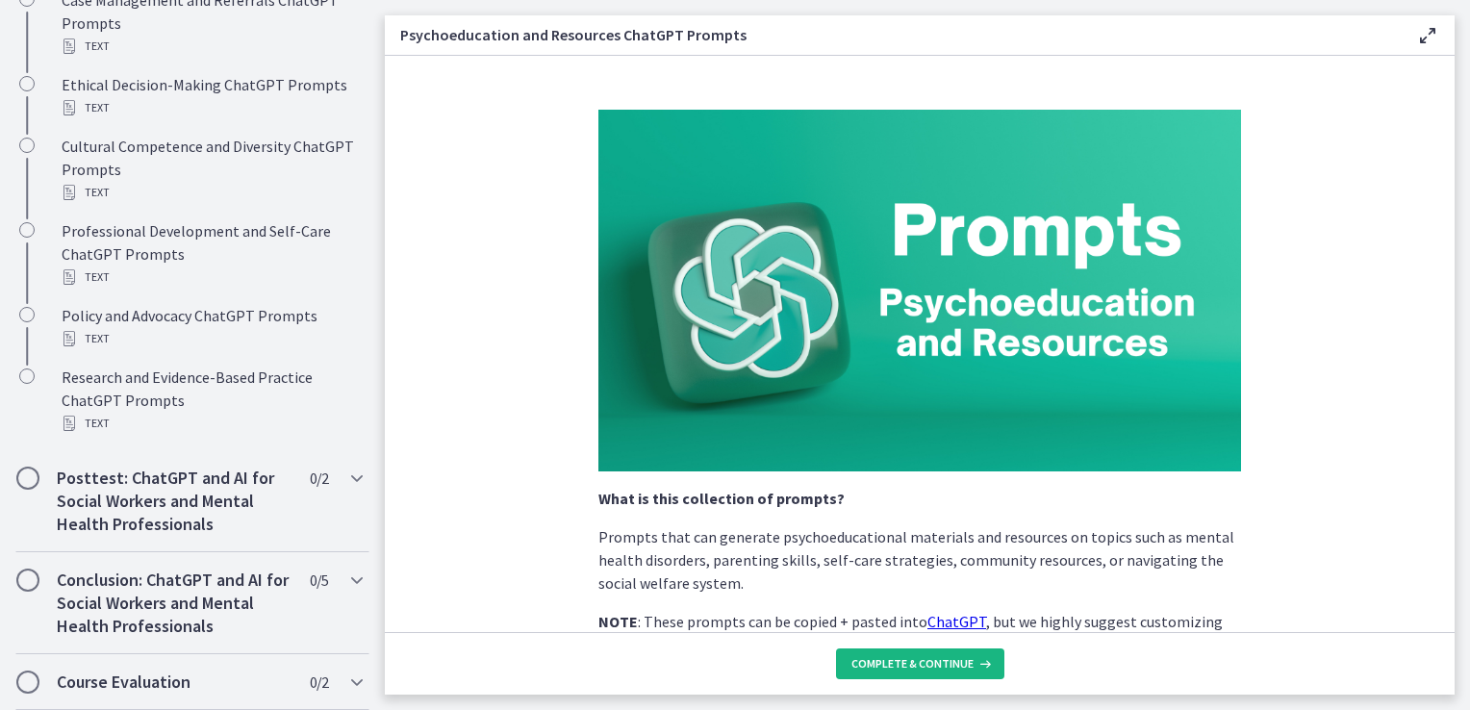
scroll to position [1476, 0]
click at [943, 665] on span "Complete & continue" at bounding box center [913, 663] width 122 height 15
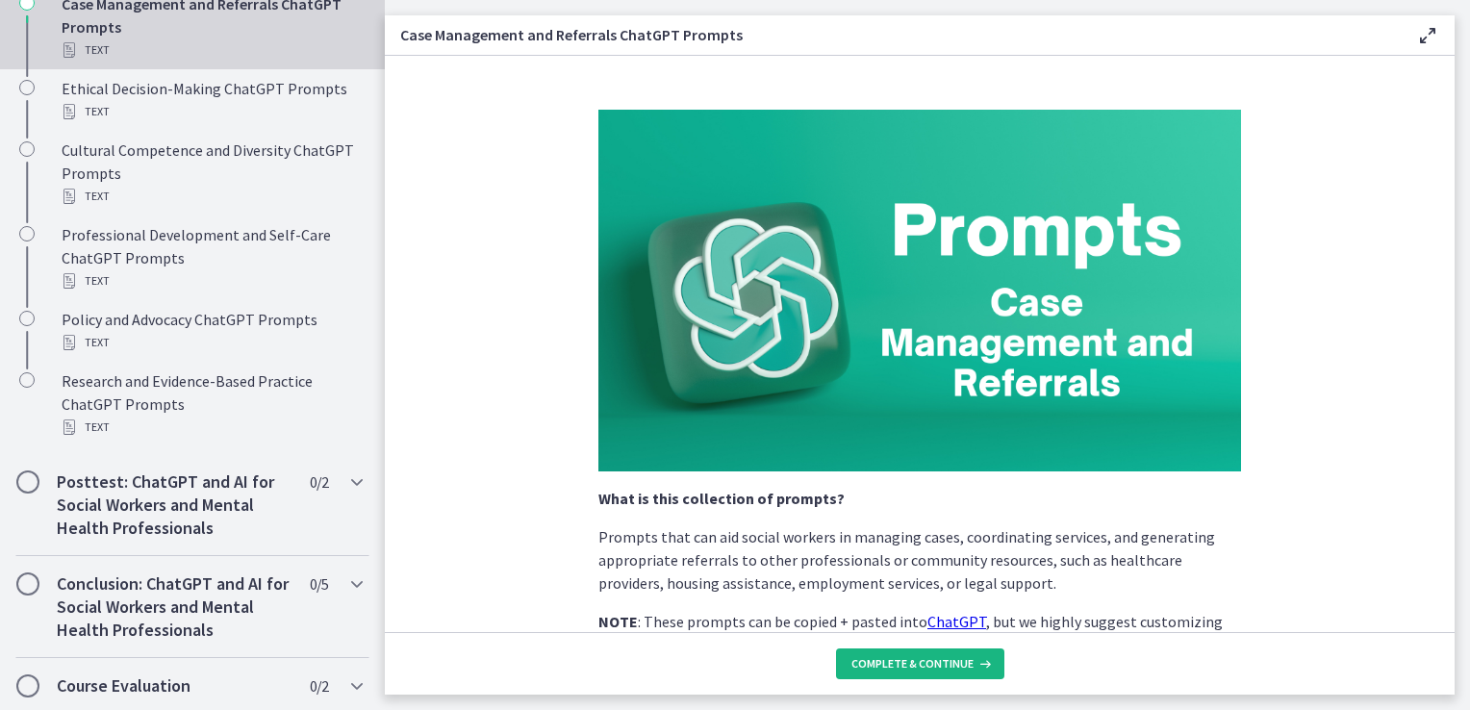
click at [936, 664] on span "Complete & continue" at bounding box center [913, 663] width 122 height 15
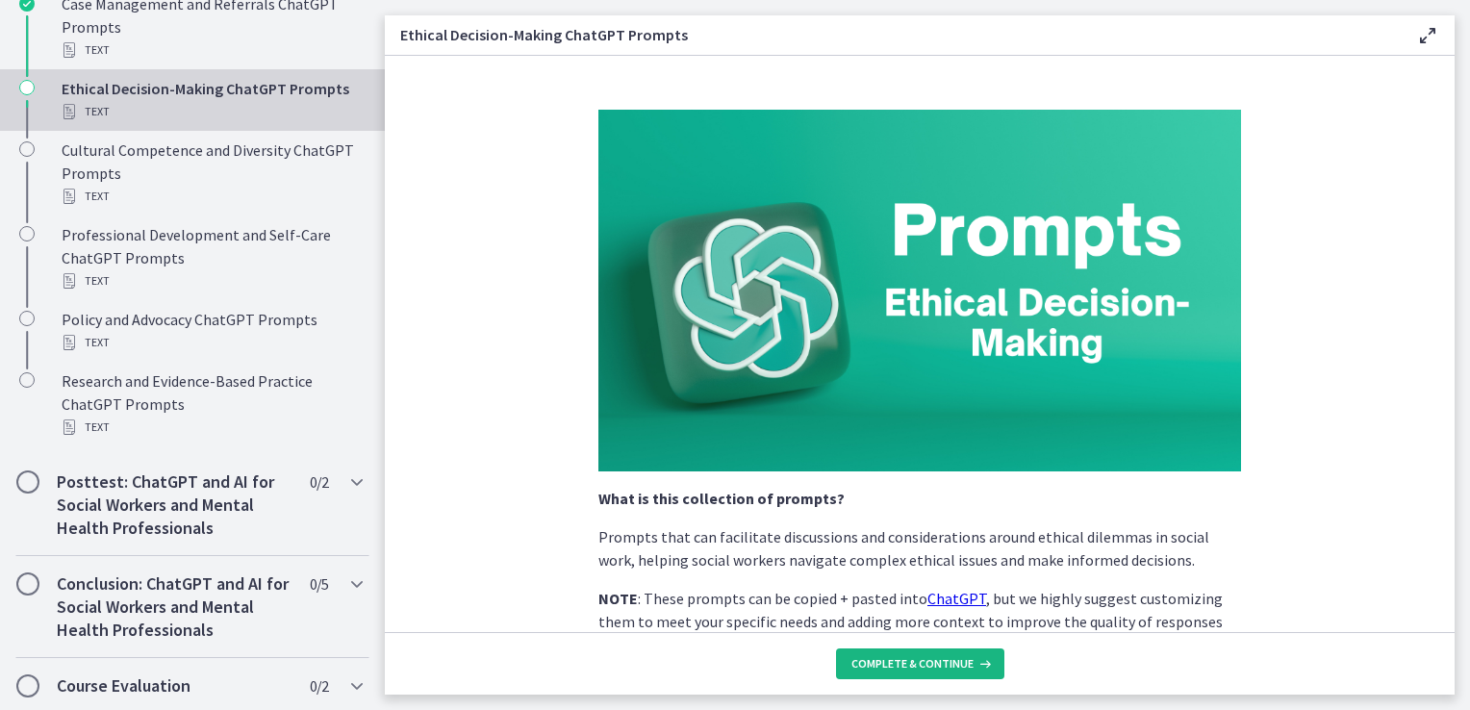
click at [936, 657] on span "Complete & continue" at bounding box center [913, 663] width 122 height 15
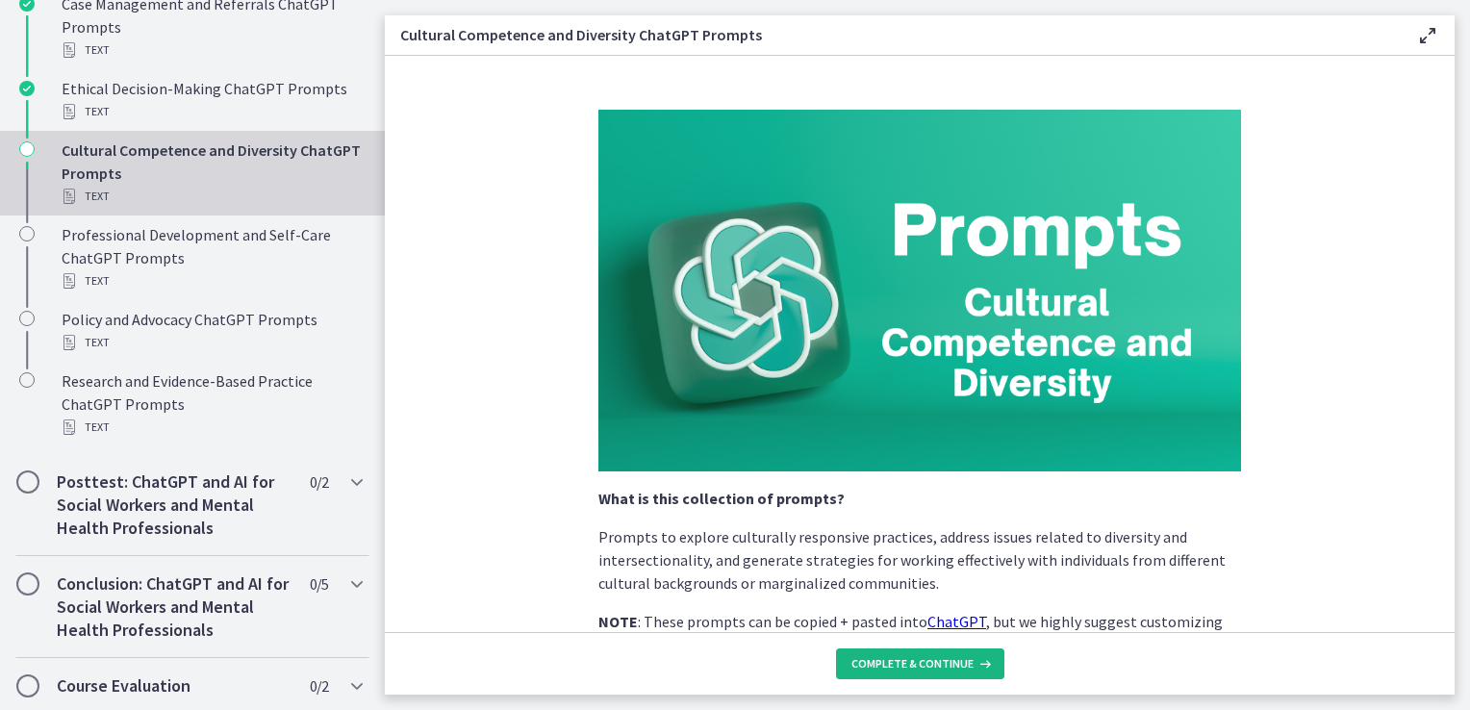
click at [936, 657] on span "Complete & continue" at bounding box center [913, 663] width 122 height 15
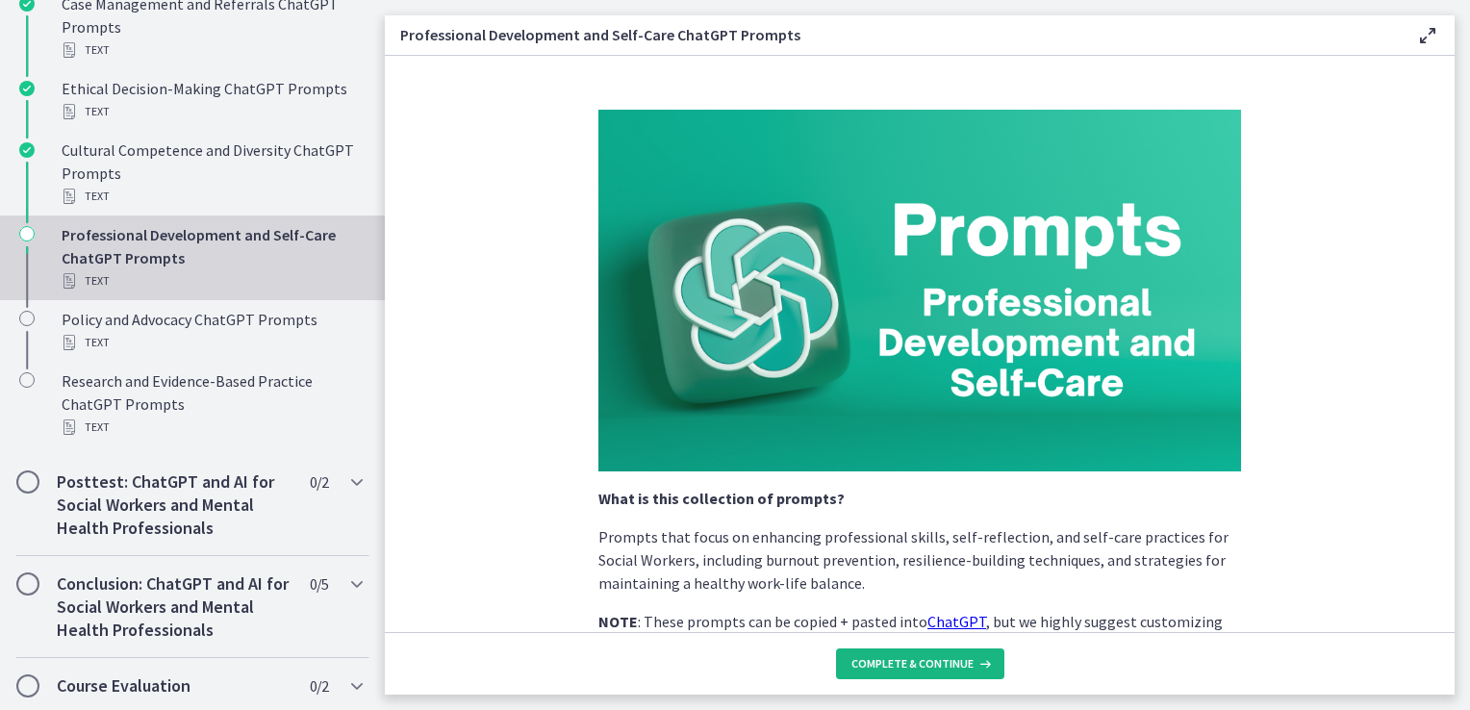
click at [936, 657] on span "Complete & continue" at bounding box center [913, 663] width 122 height 15
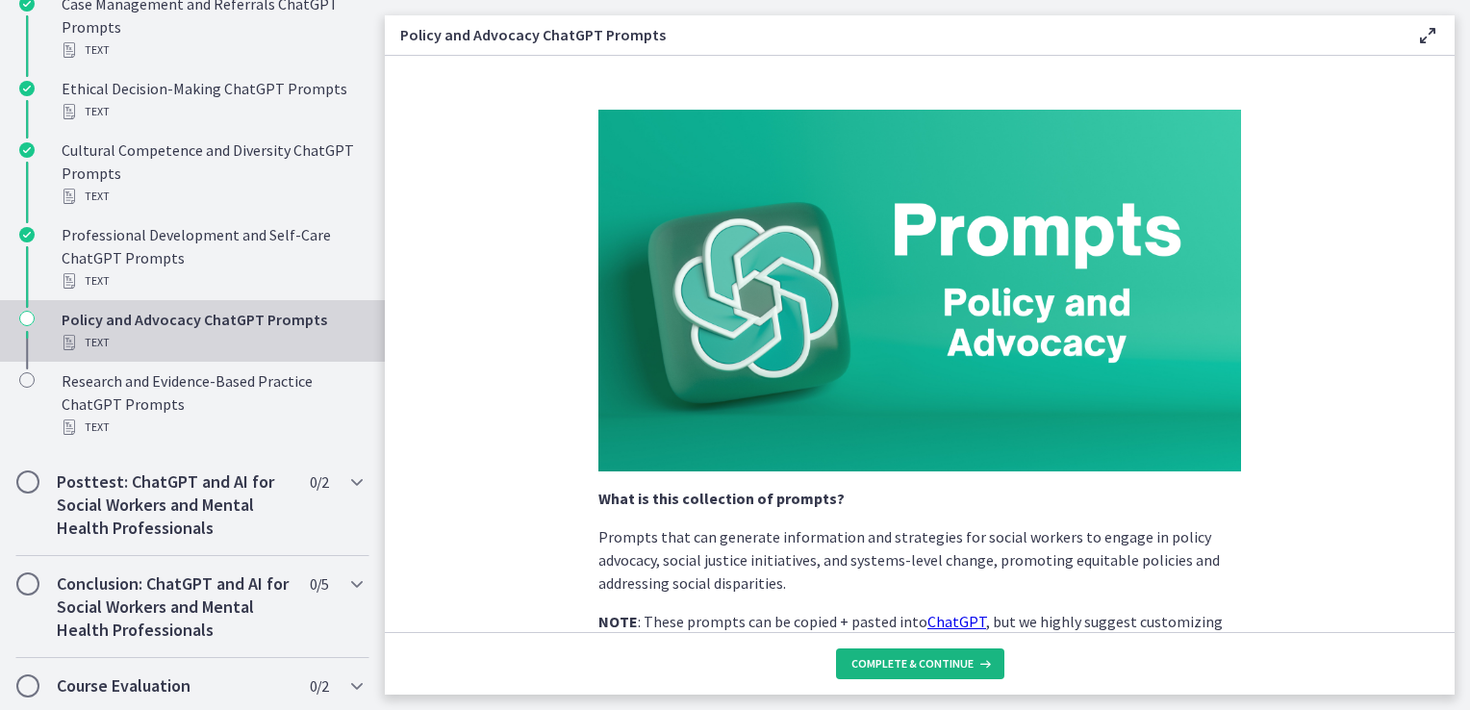
click at [936, 657] on span "Complete & continue" at bounding box center [913, 663] width 122 height 15
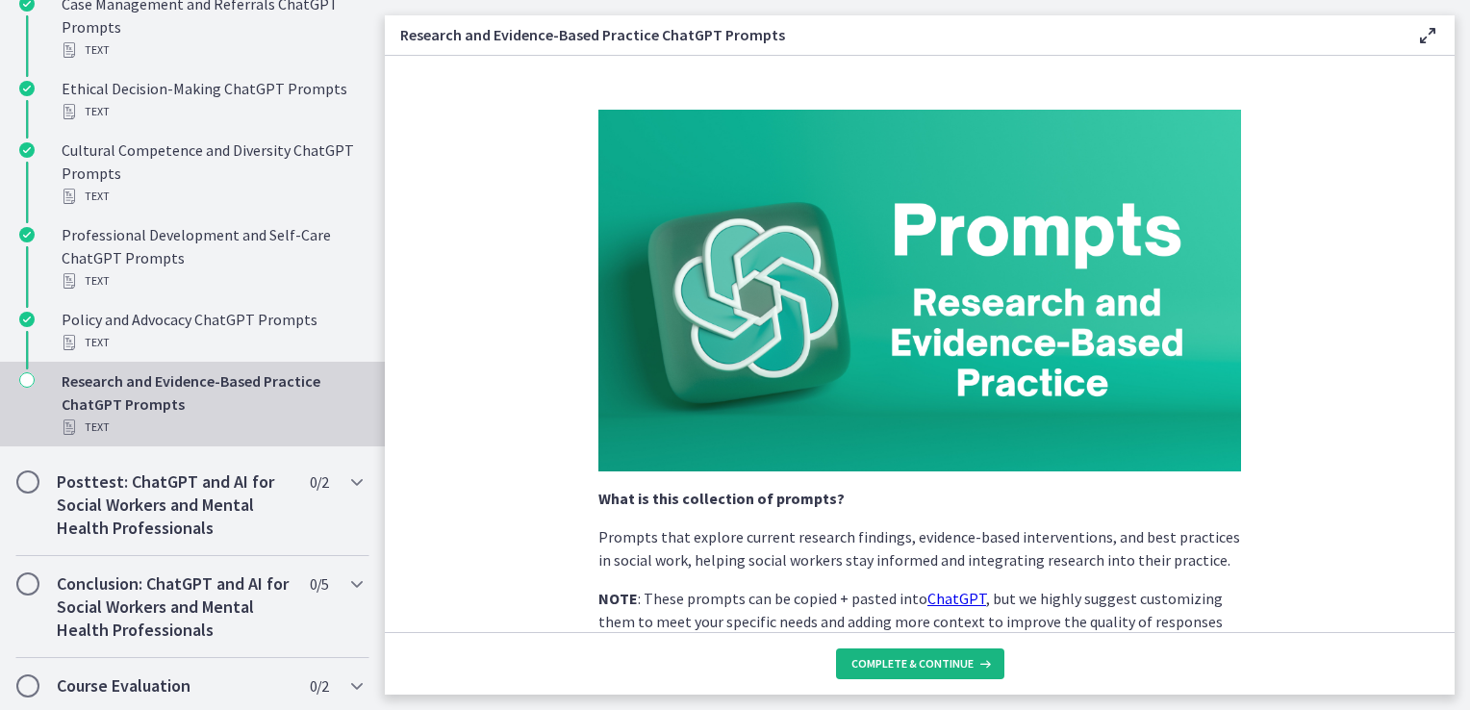
click at [936, 657] on span "Complete & continue" at bounding box center [913, 663] width 122 height 15
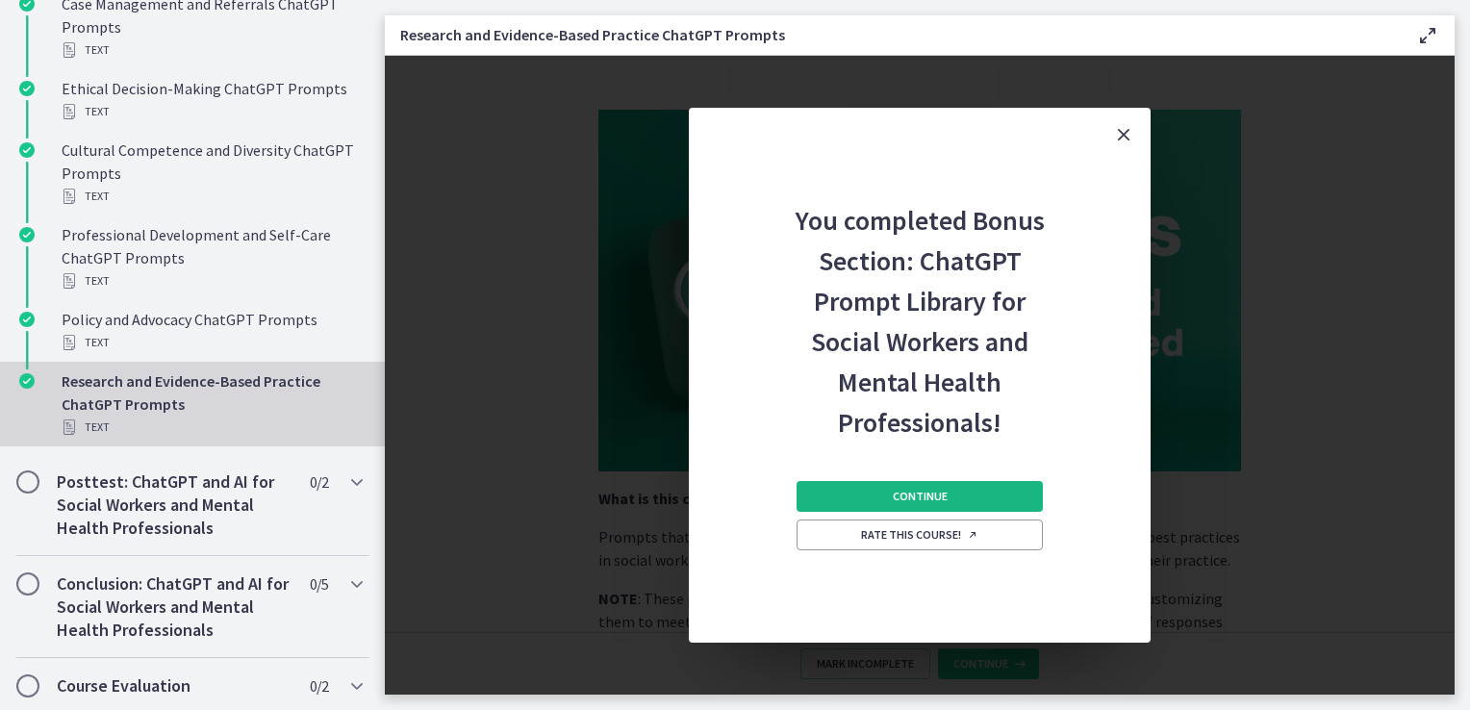
click at [949, 498] on button "Continue" at bounding box center [920, 496] width 246 height 31
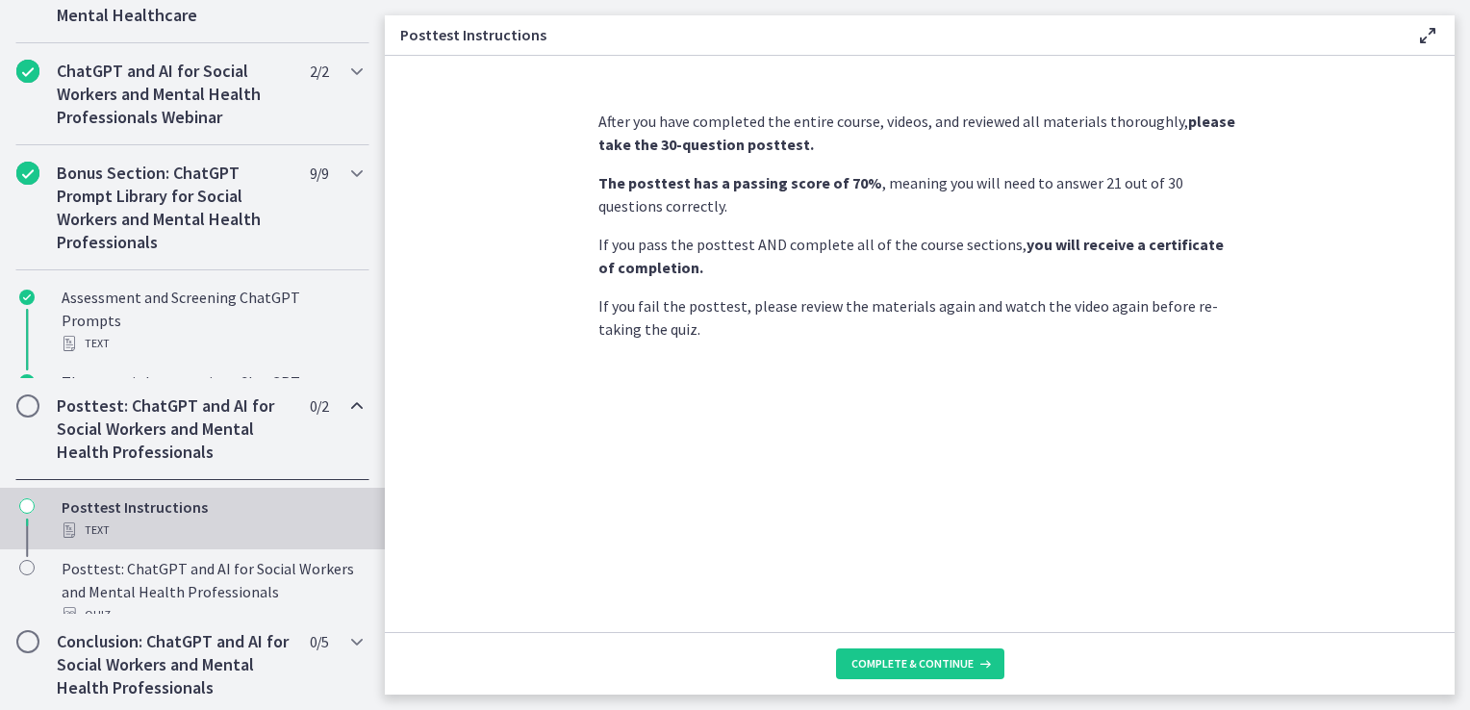
scroll to position [930, 0]
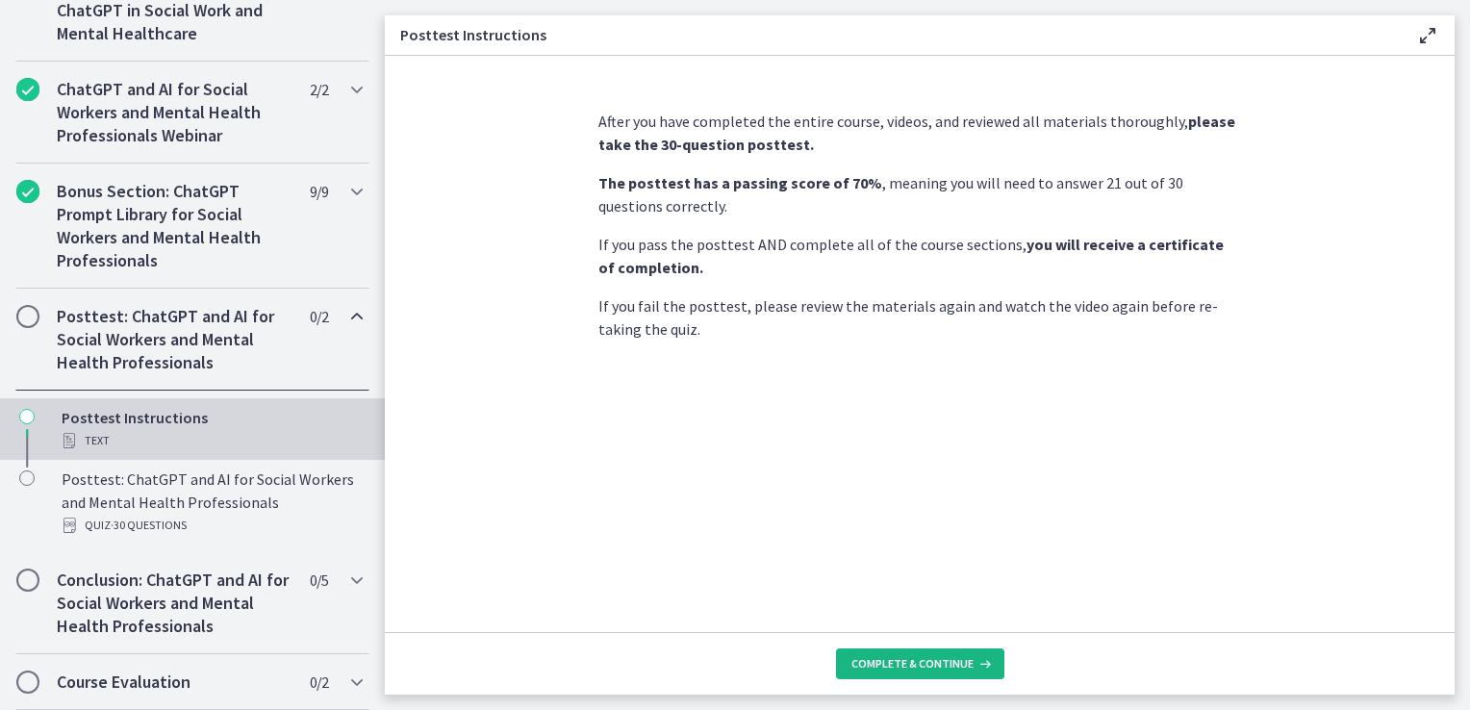
click at [929, 672] on span "Complete & continue" at bounding box center [913, 663] width 122 height 15
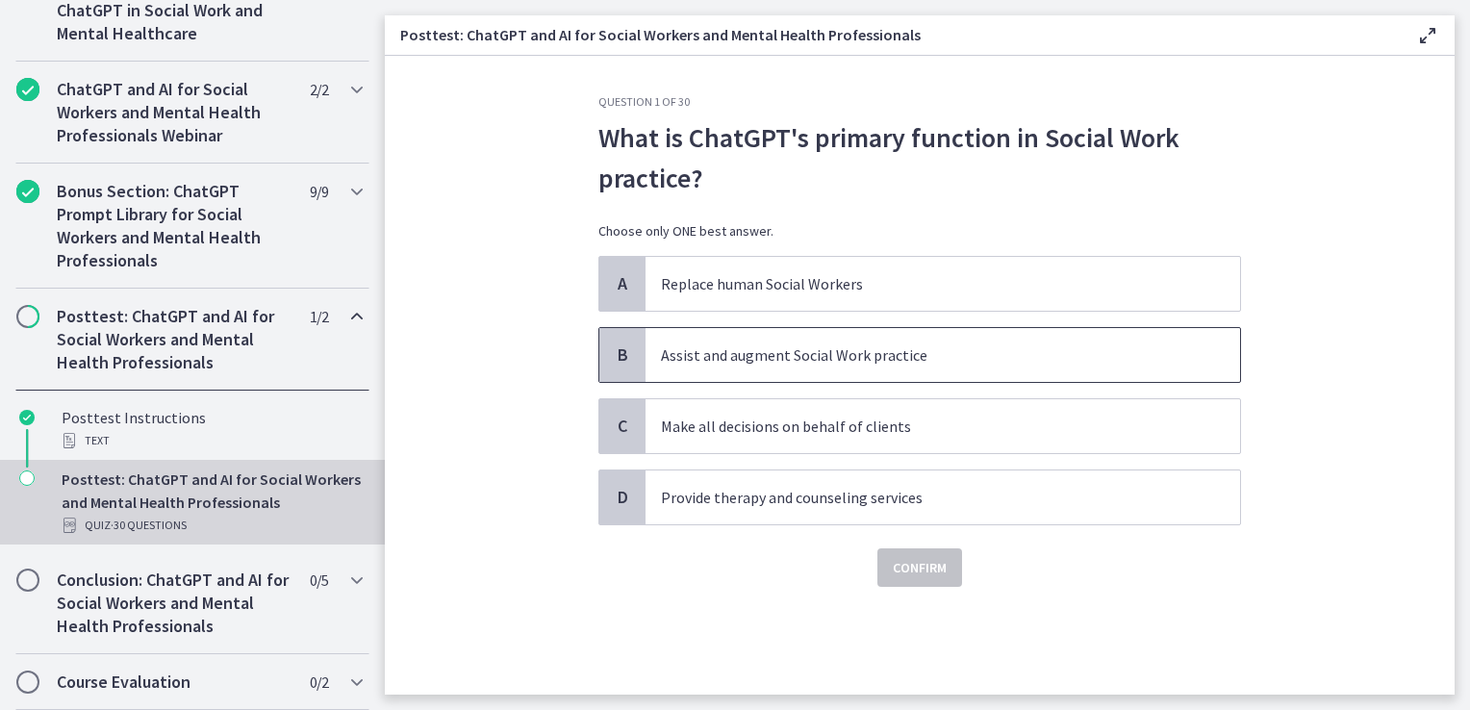
click at [832, 354] on p "Assist and augment Social Work practice" at bounding box center [923, 355] width 525 height 23
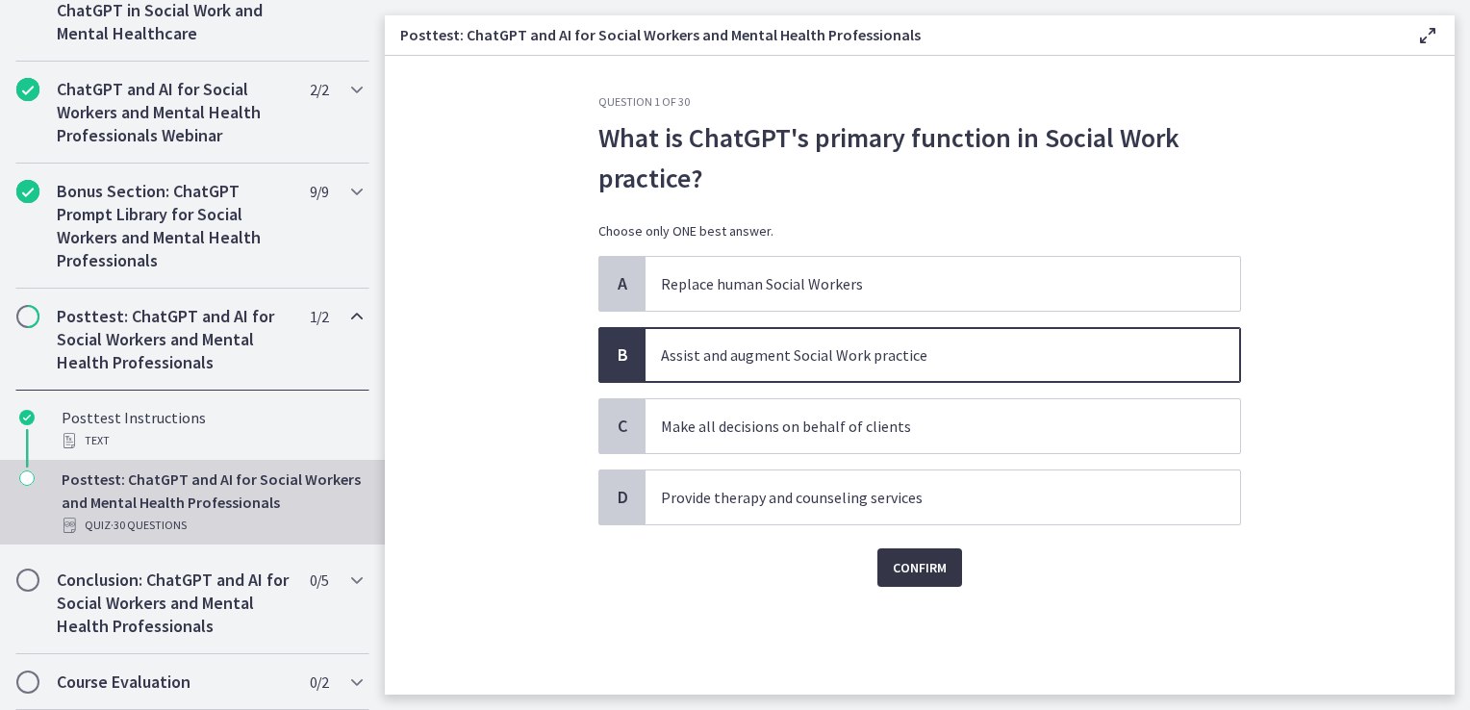
click at [937, 564] on span "Confirm" at bounding box center [920, 567] width 54 height 23
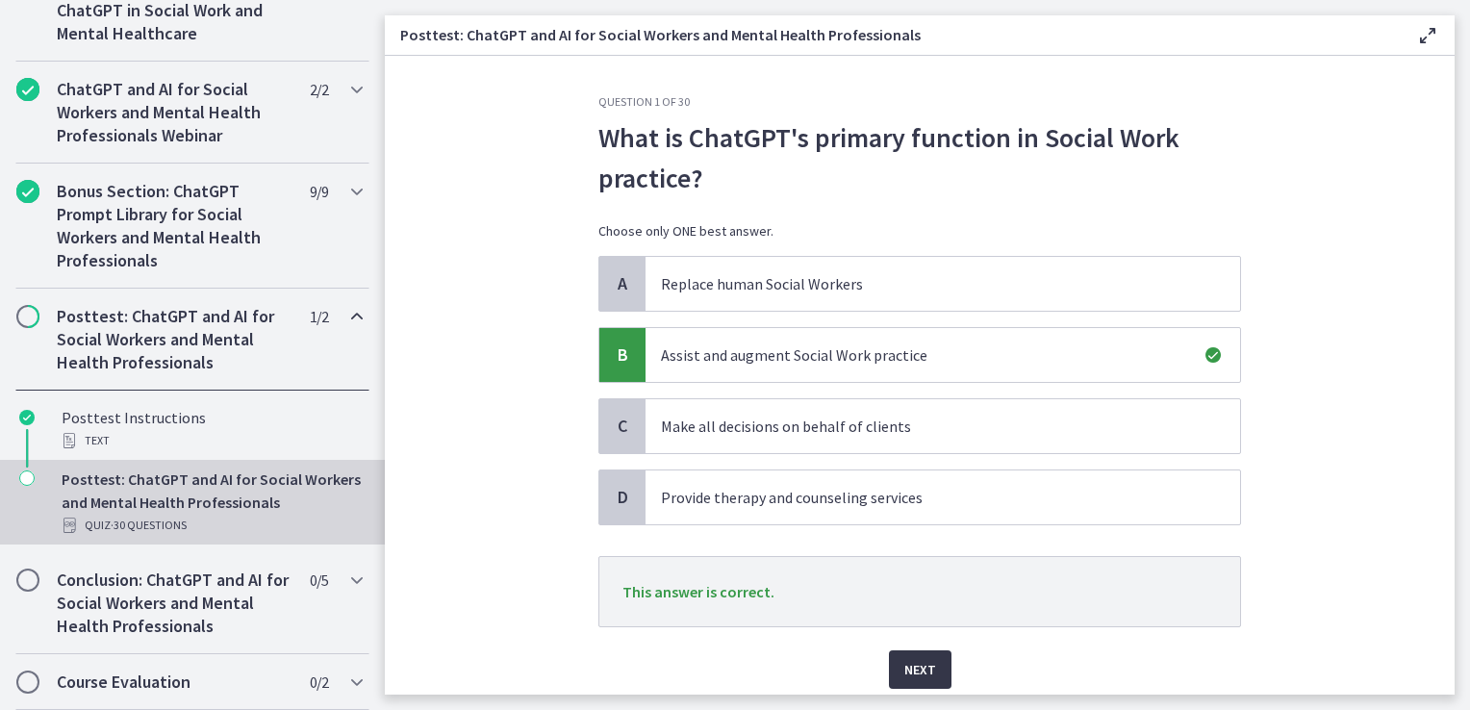
click at [915, 677] on span "Next" at bounding box center [921, 669] width 32 height 23
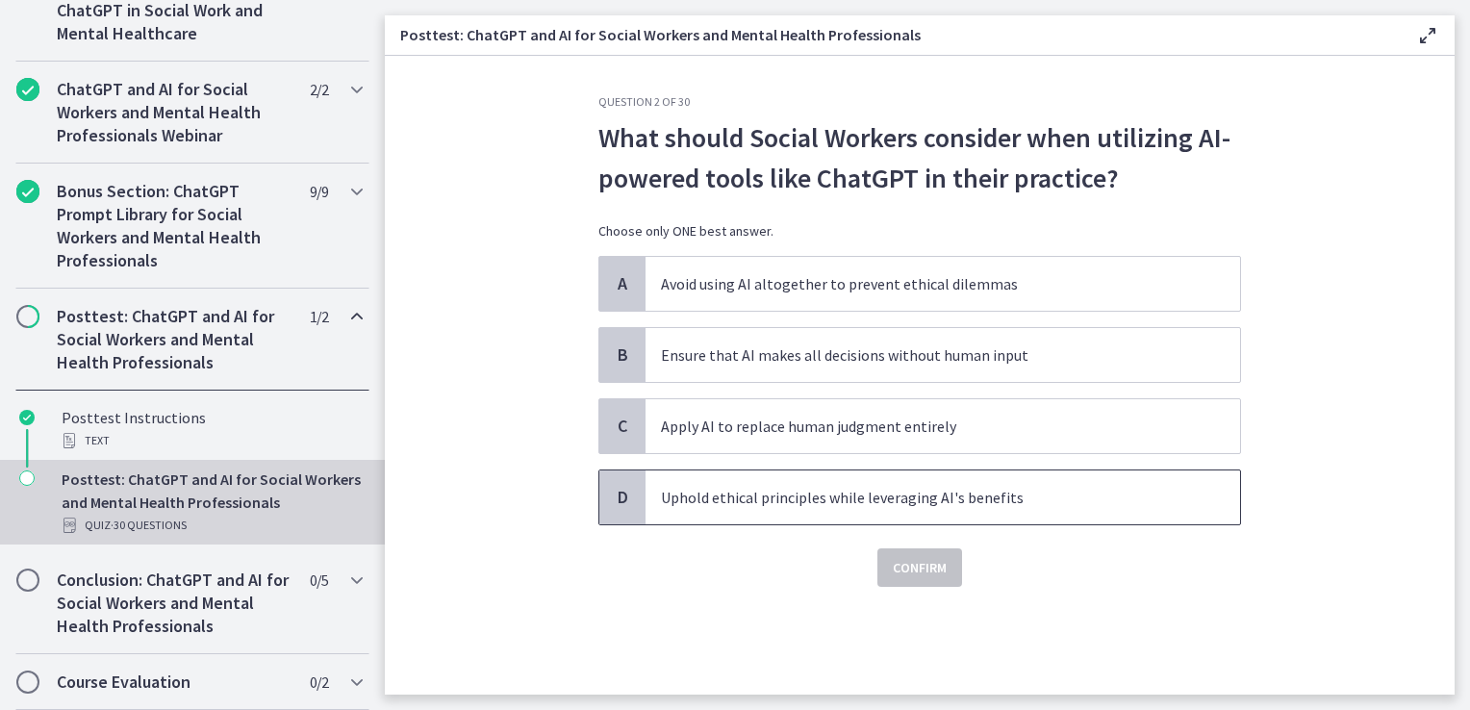
click at [842, 491] on p "Uphold ethical principles while leveraging AI's benefits" at bounding box center [923, 497] width 525 height 23
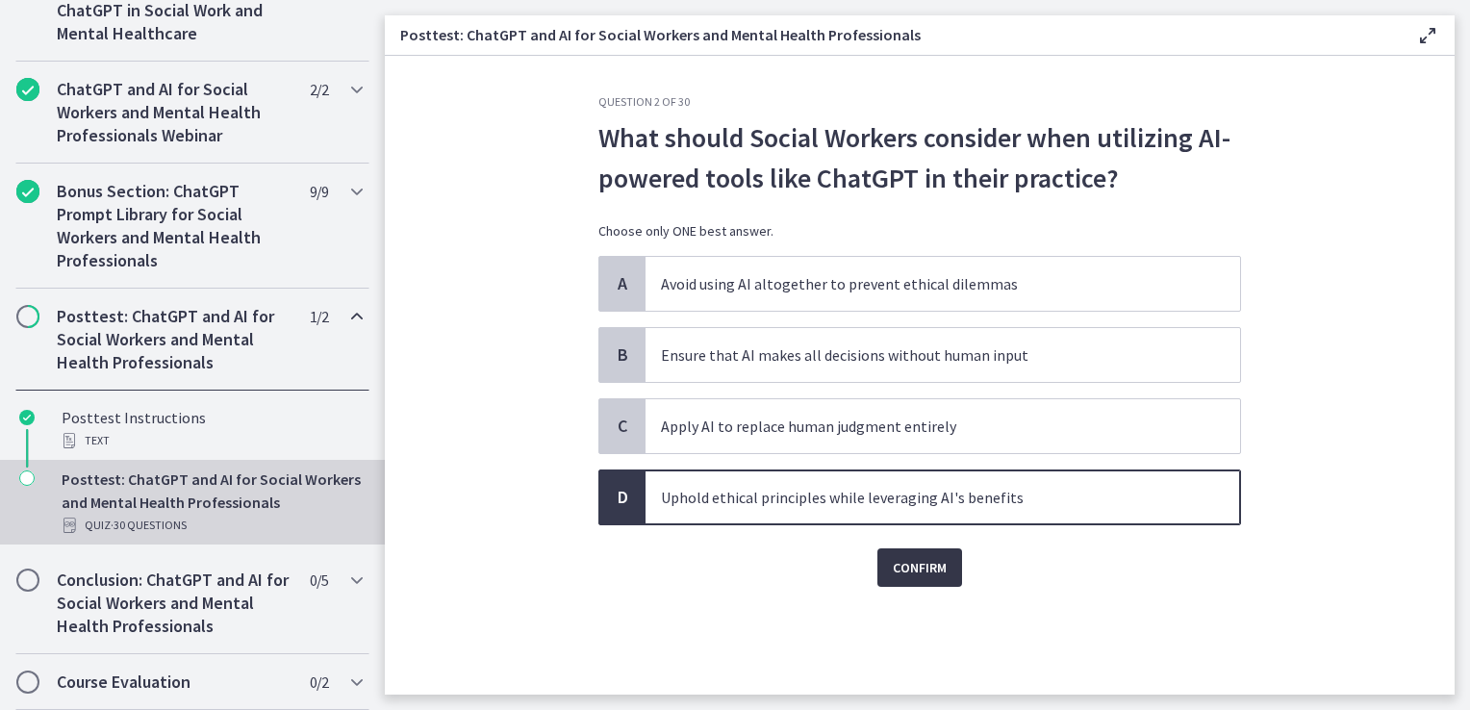
click at [924, 579] on button "Confirm" at bounding box center [920, 568] width 85 height 38
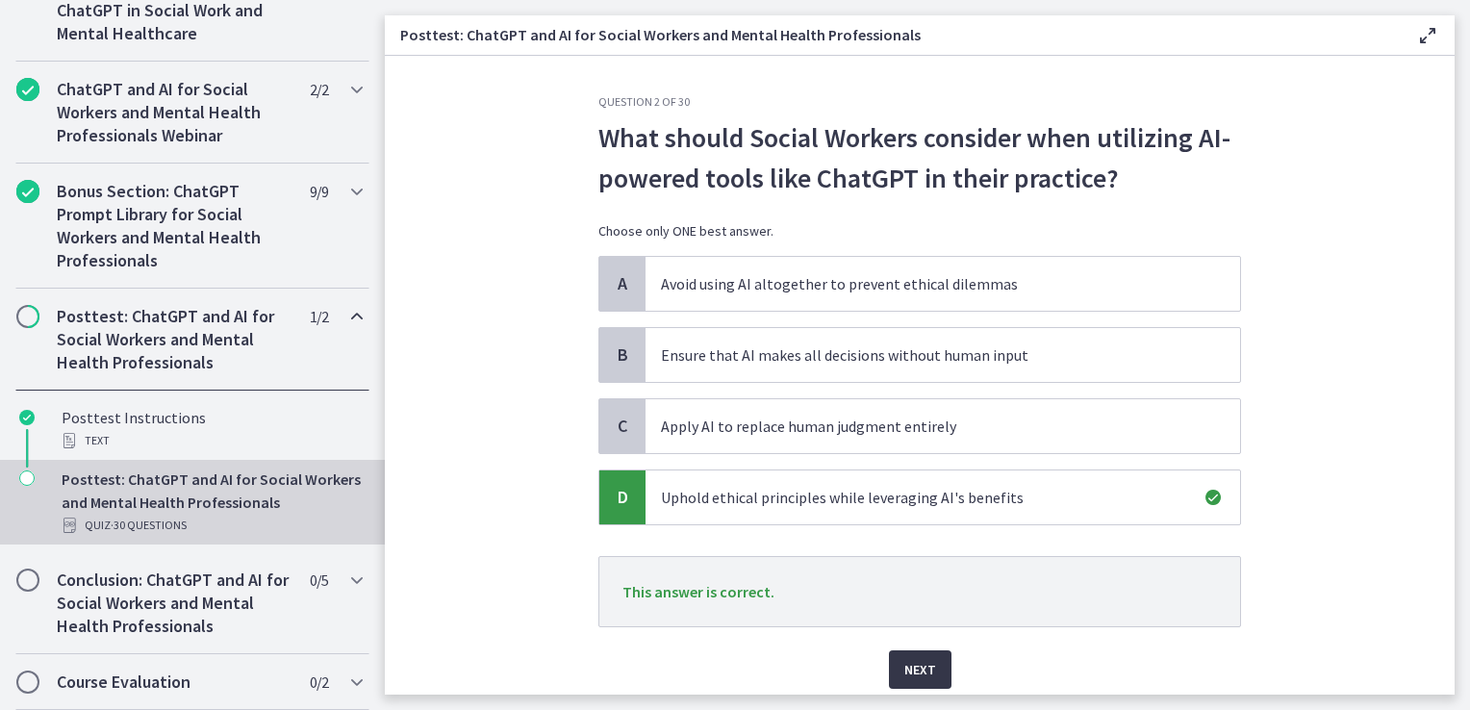
click at [917, 666] on span "Next" at bounding box center [921, 669] width 32 height 23
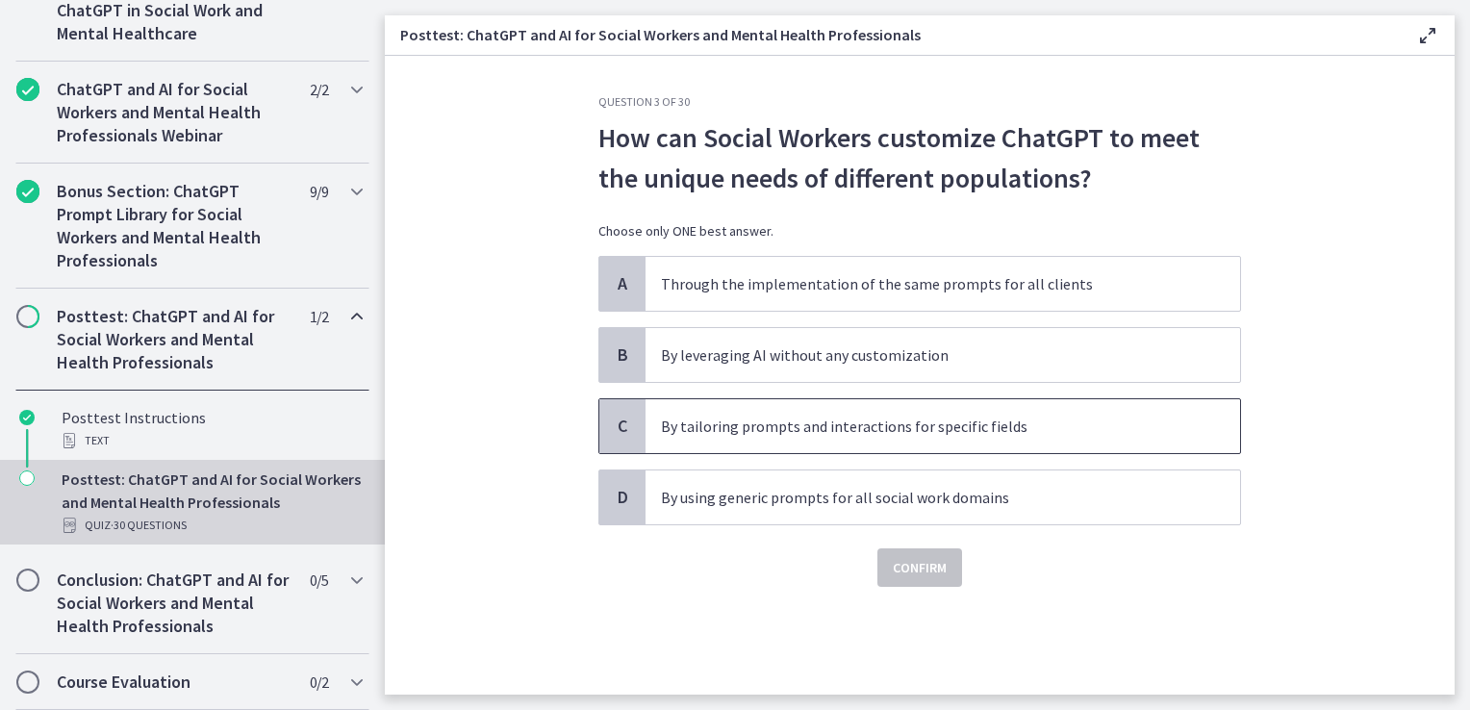
click at [968, 415] on p "By tailoring prompts and interactions for specific fields" at bounding box center [923, 426] width 525 height 23
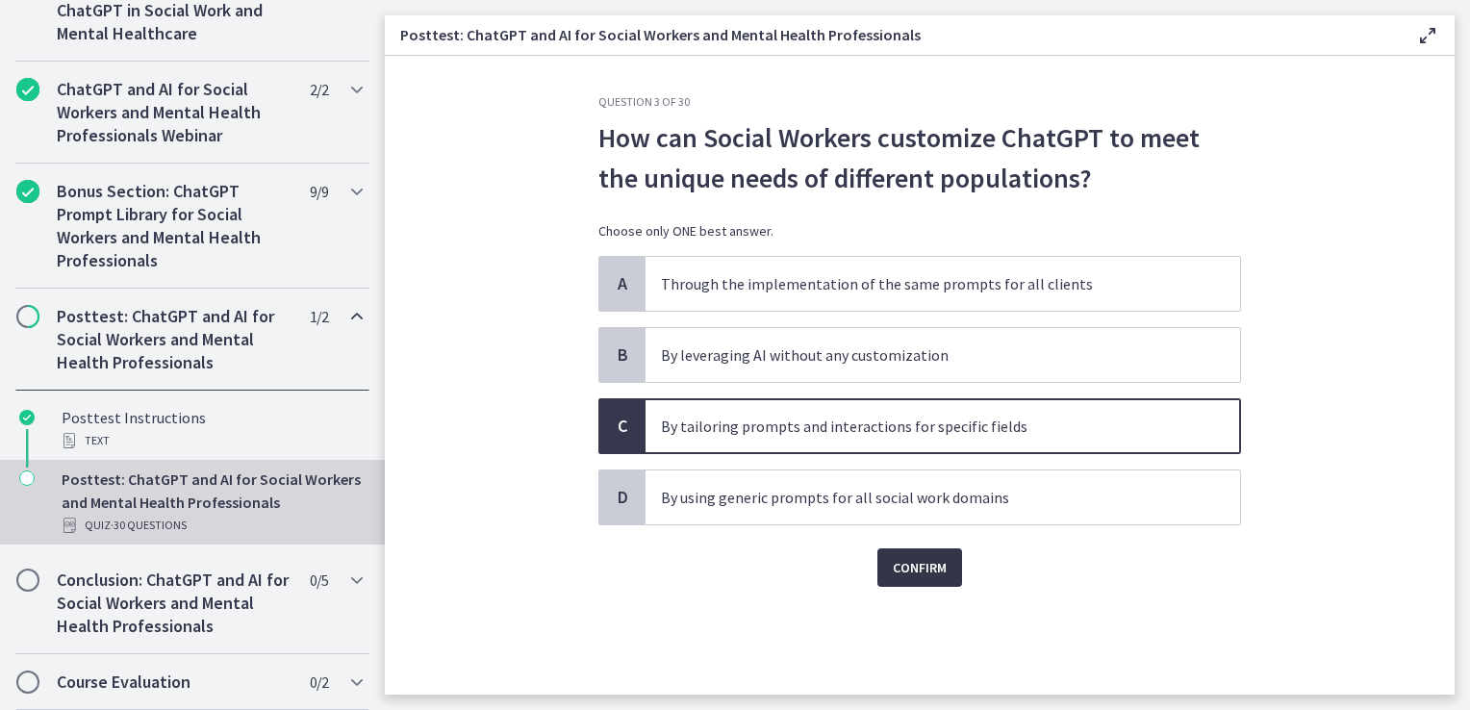
click at [916, 565] on span "Confirm" at bounding box center [920, 567] width 54 height 23
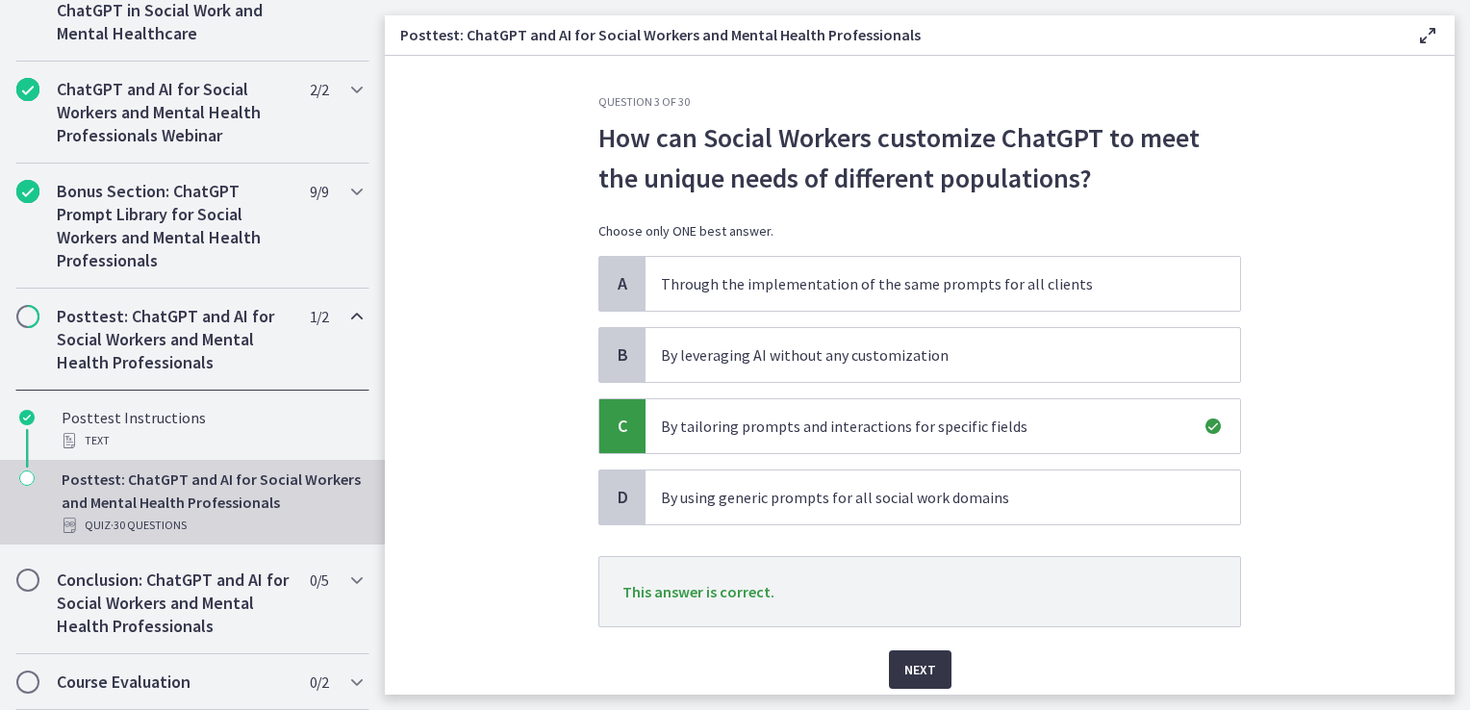
click at [915, 660] on span "Next" at bounding box center [921, 669] width 32 height 23
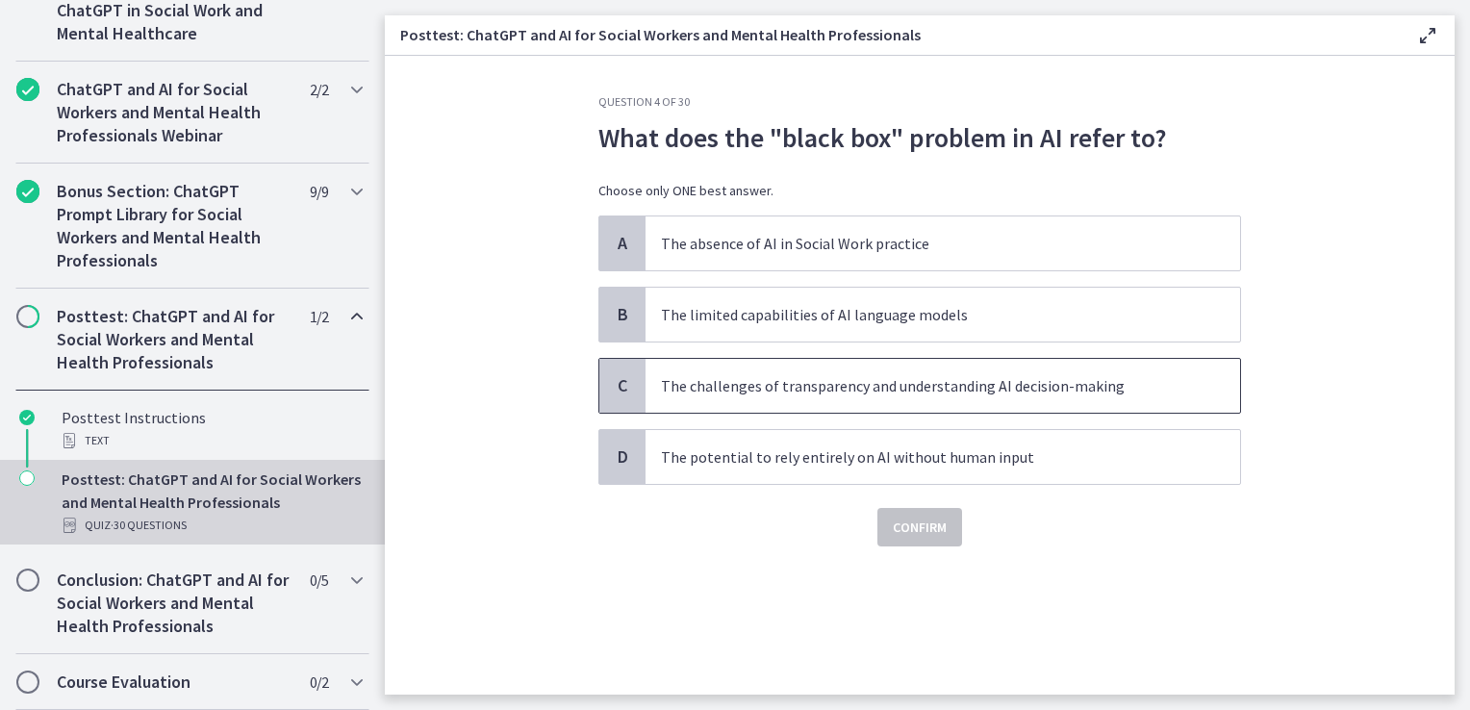
click at [1110, 387] on p "The challenges of transparency and understanding AI decision-making" at bounding box center [923, 385] width 525 height 23
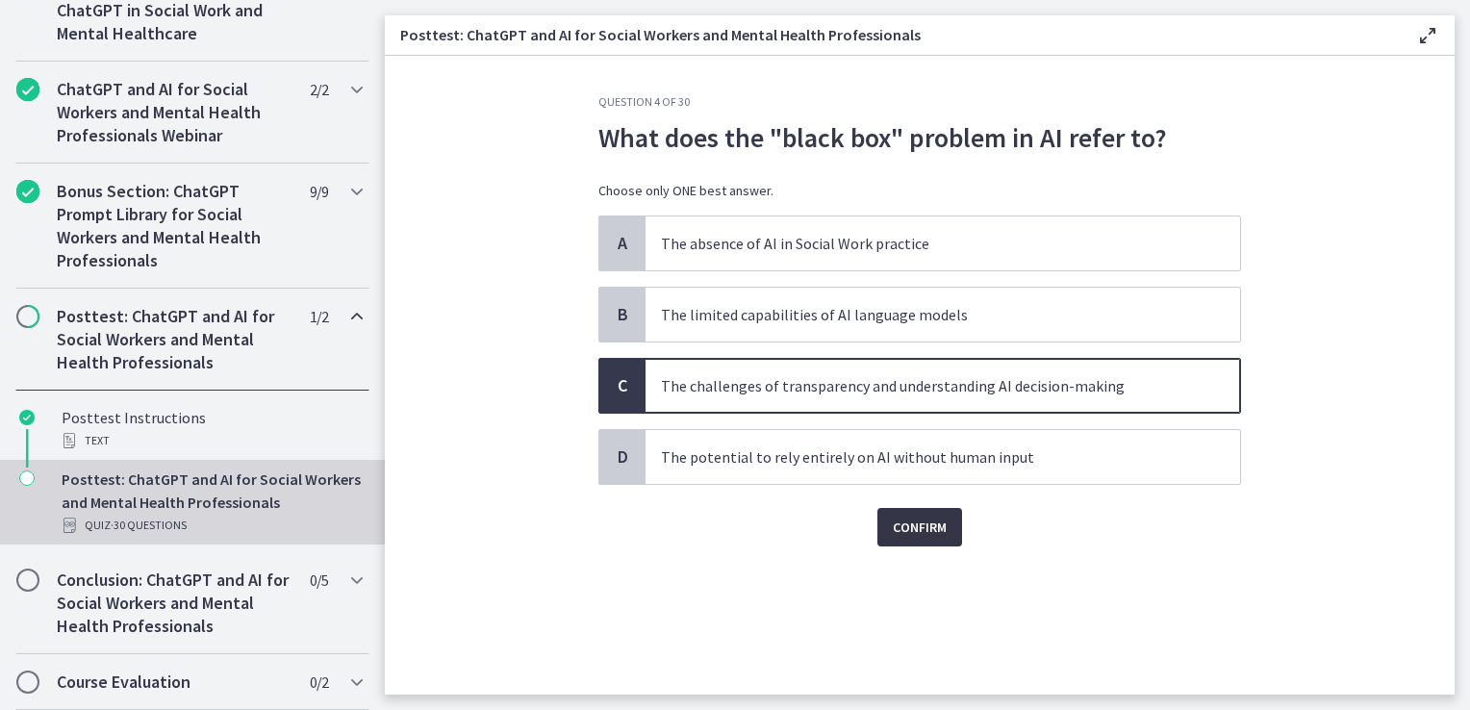
click at [940, 526] on span "Confirm" at bounding box center [920, 527] width 54 height 23
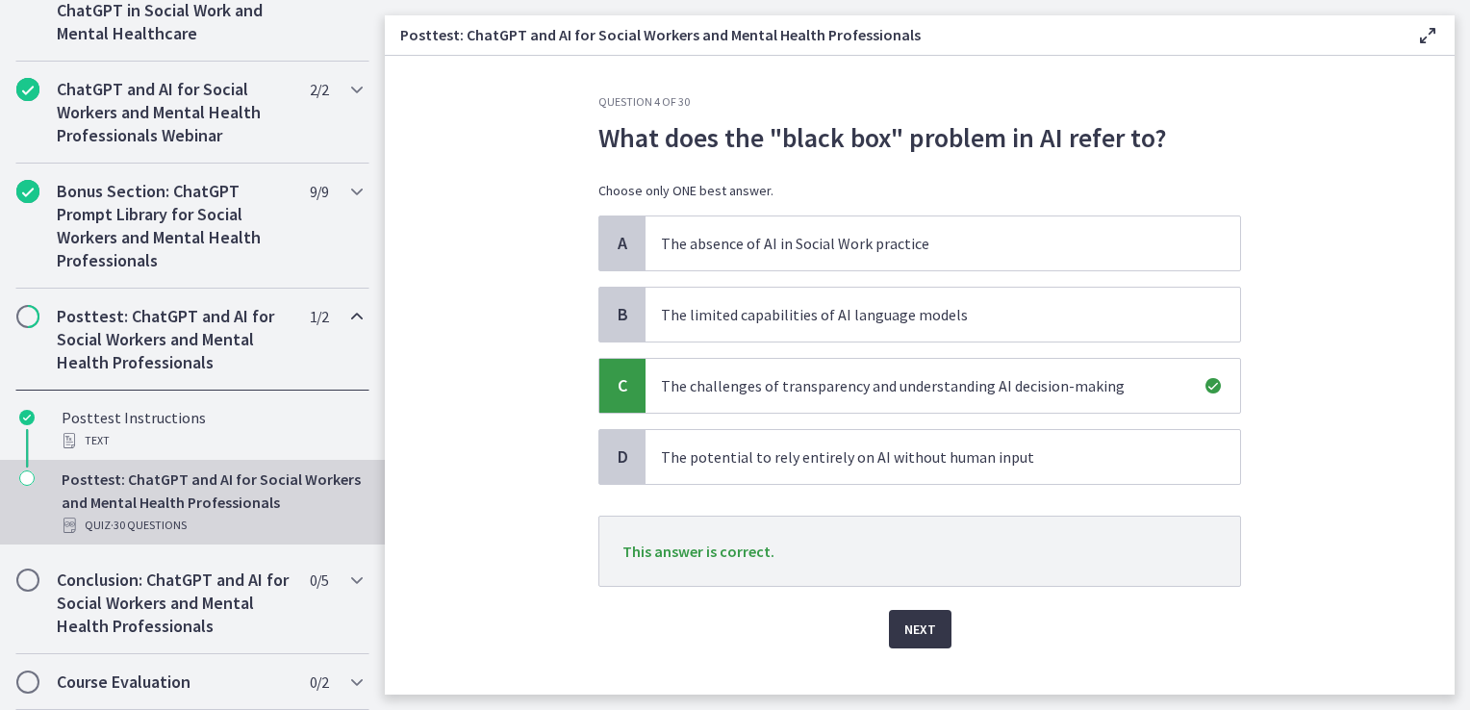
click at [904, 613] on button "Next" at bounding box center [920, 629] width 63 height 38
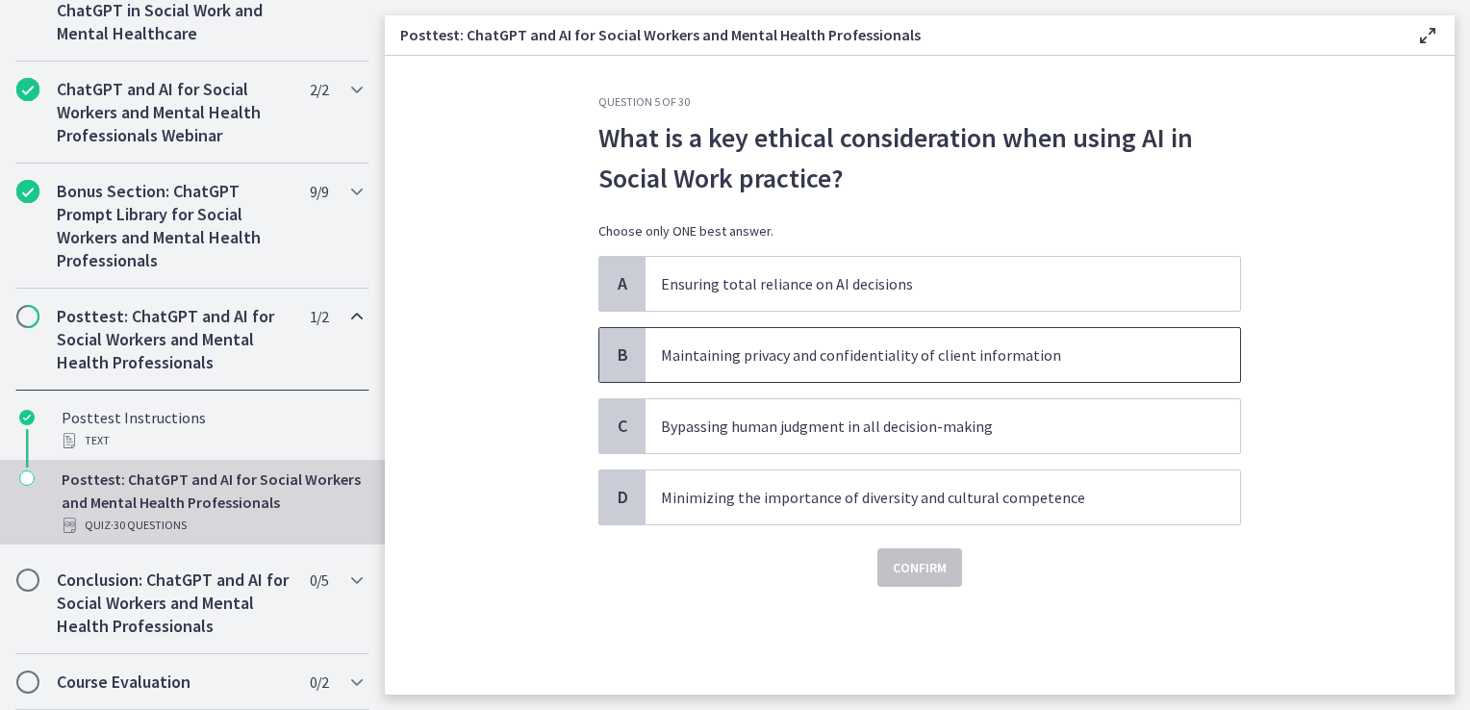
click at [1088, 346] on p "Maintaining privacy and confidentiality of client information" at bounding box center [923, 355] width 525 height 23
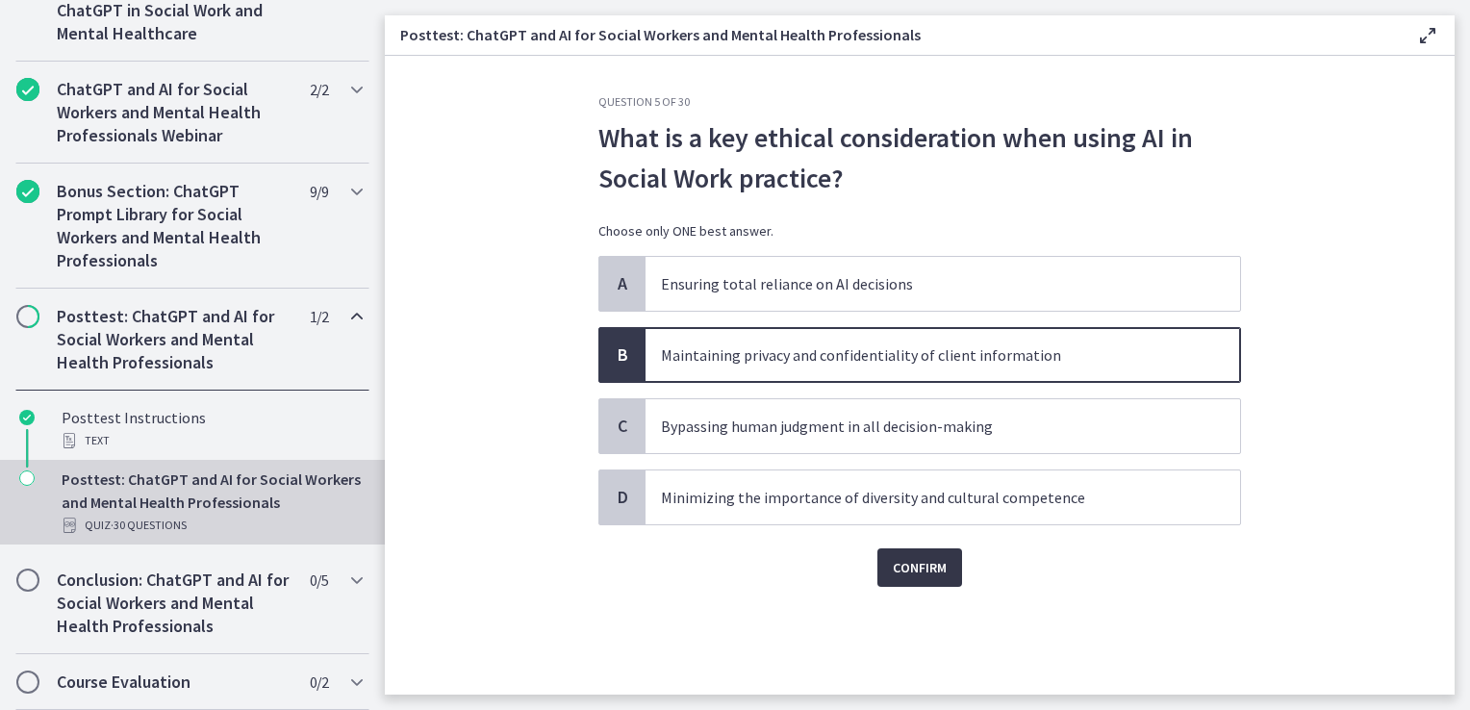
click at [931, 567] on span "Confirm" at bounding box center [920, 567] width 54 height 23
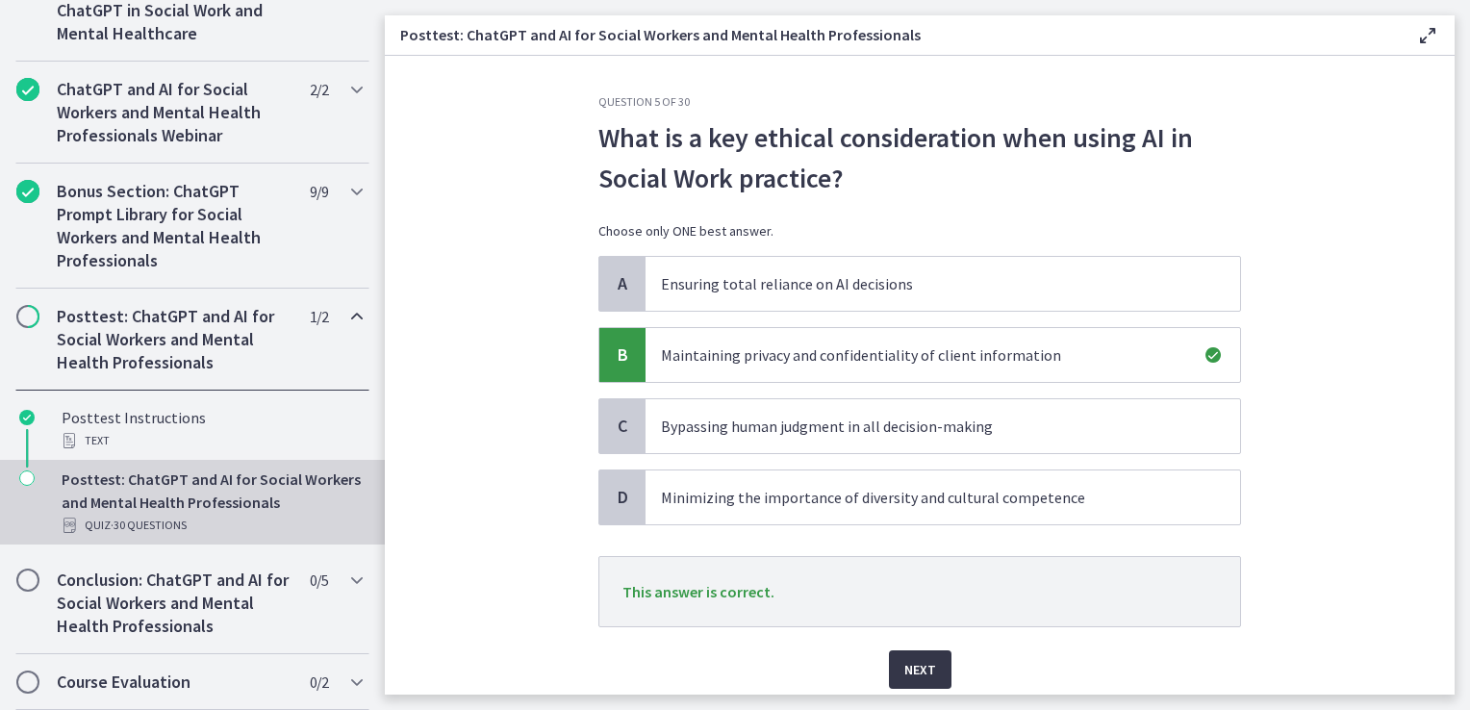
click at [905, 663] on span "Next" at bounding box center [921, 669] width 32 height 23
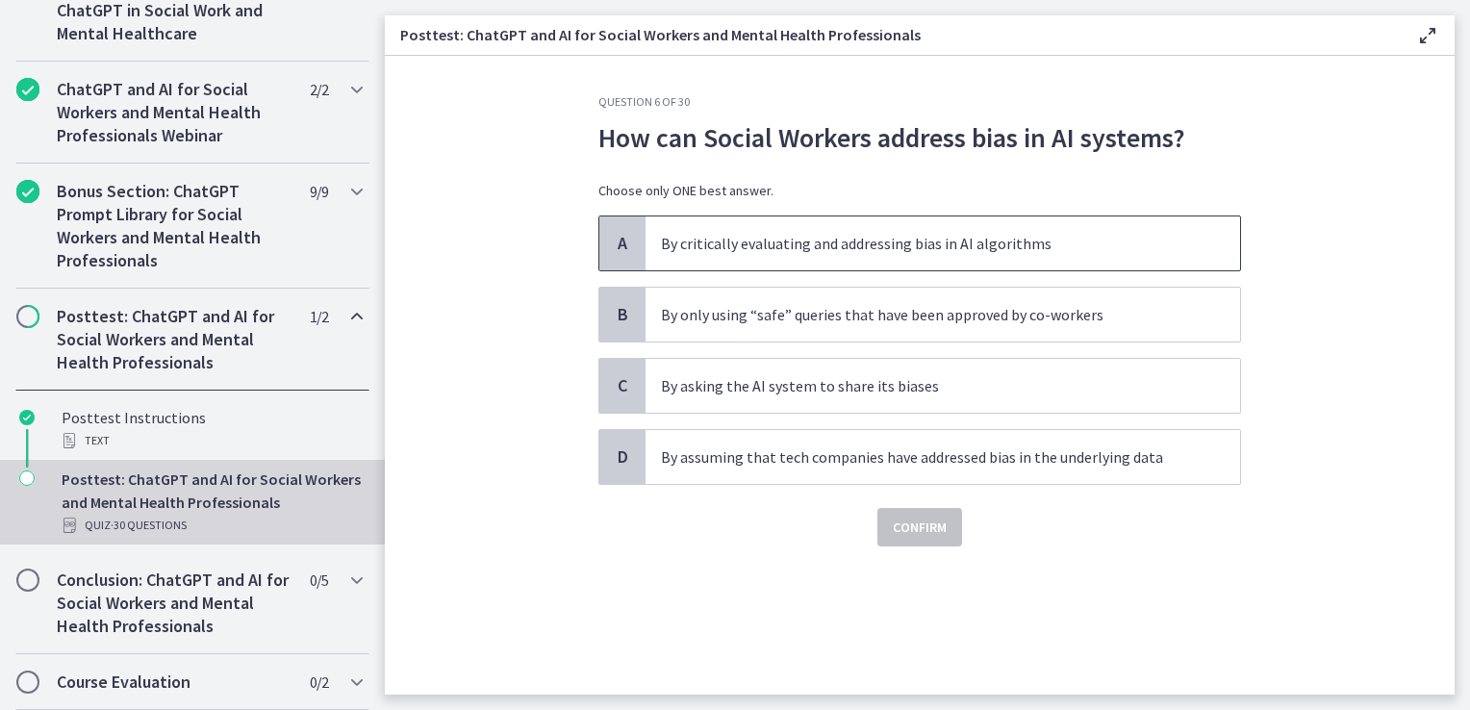
click at [1046, 232] on p "By critically evaluating and addressing bias in AI algorithms" at bounding box center [923, 243] width 525 height 23
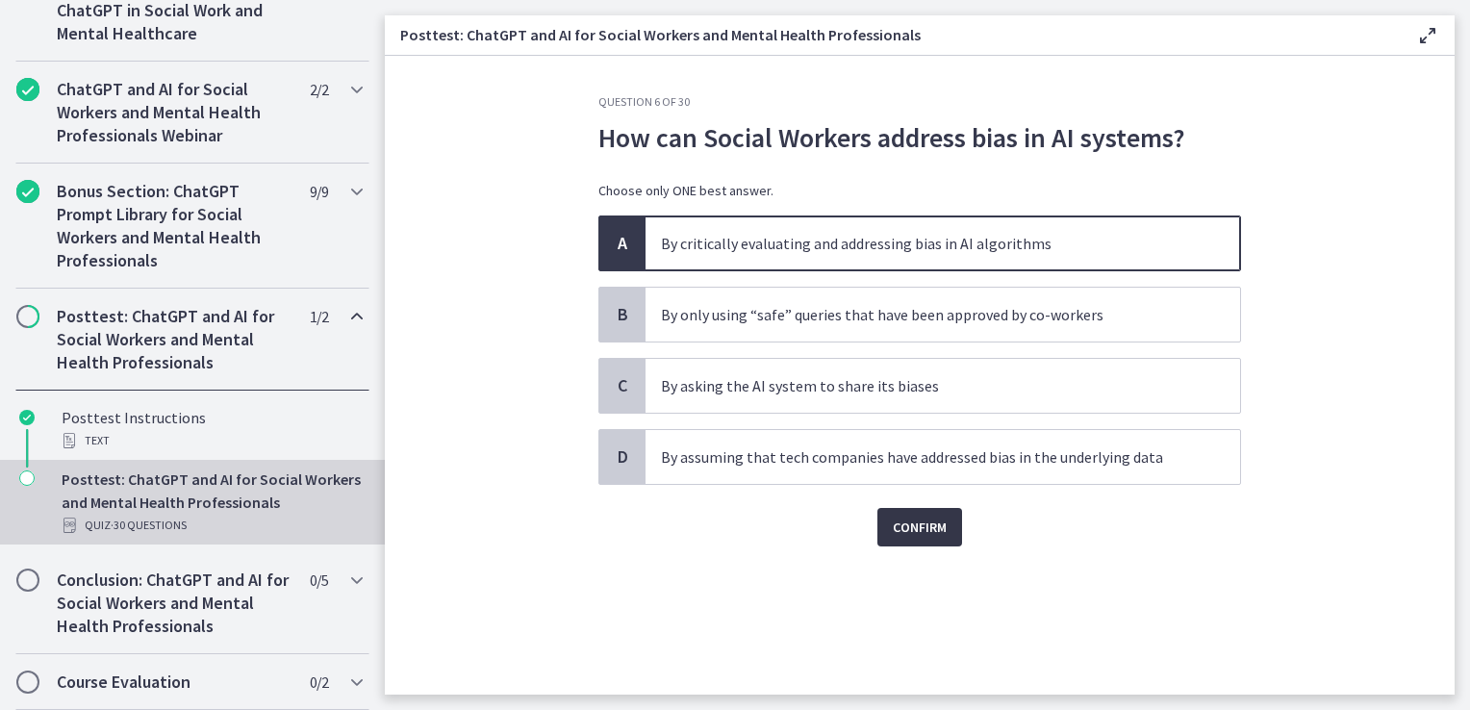
click at [931, 517] on span "Confirm" at bounding box center [920, 527] width 54 height 23
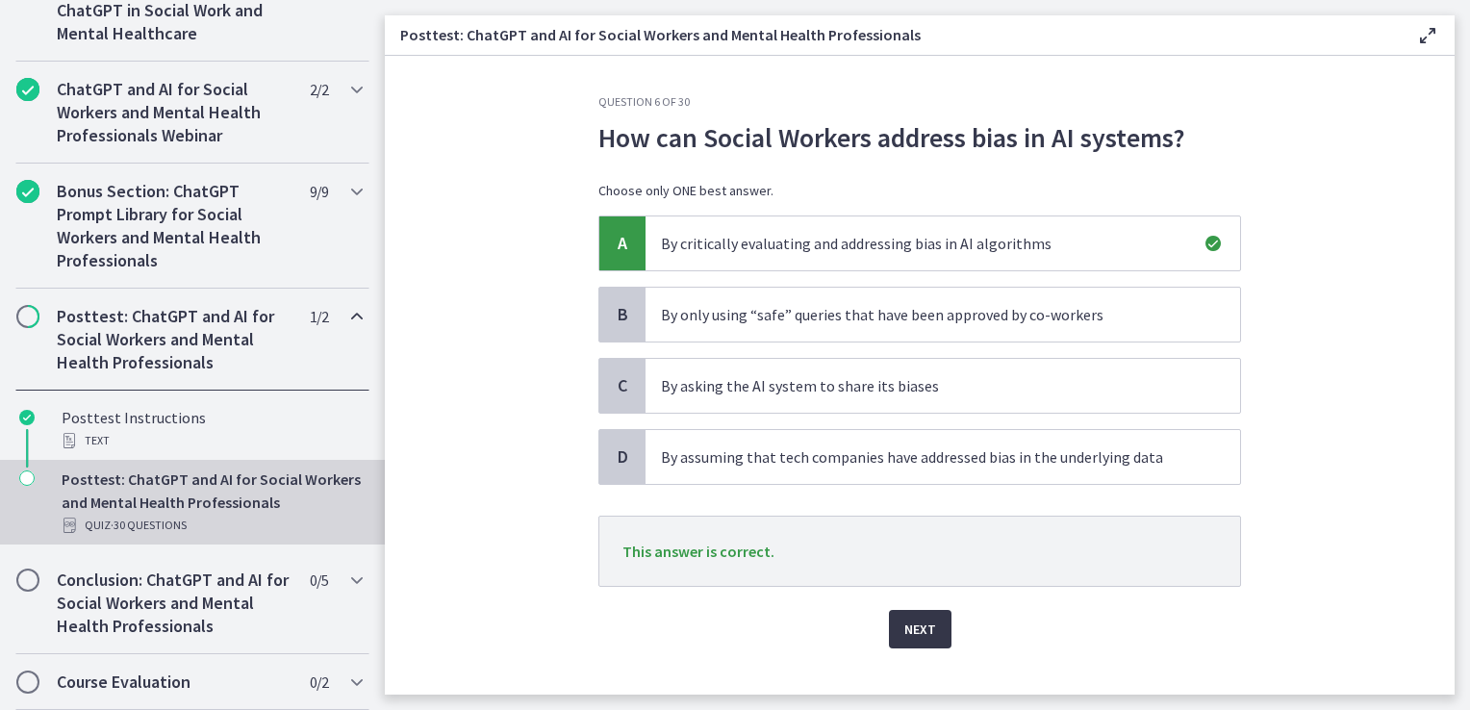
click at [920, 628] on span "Next" at bounding box center [921, 629] width 32 height 23
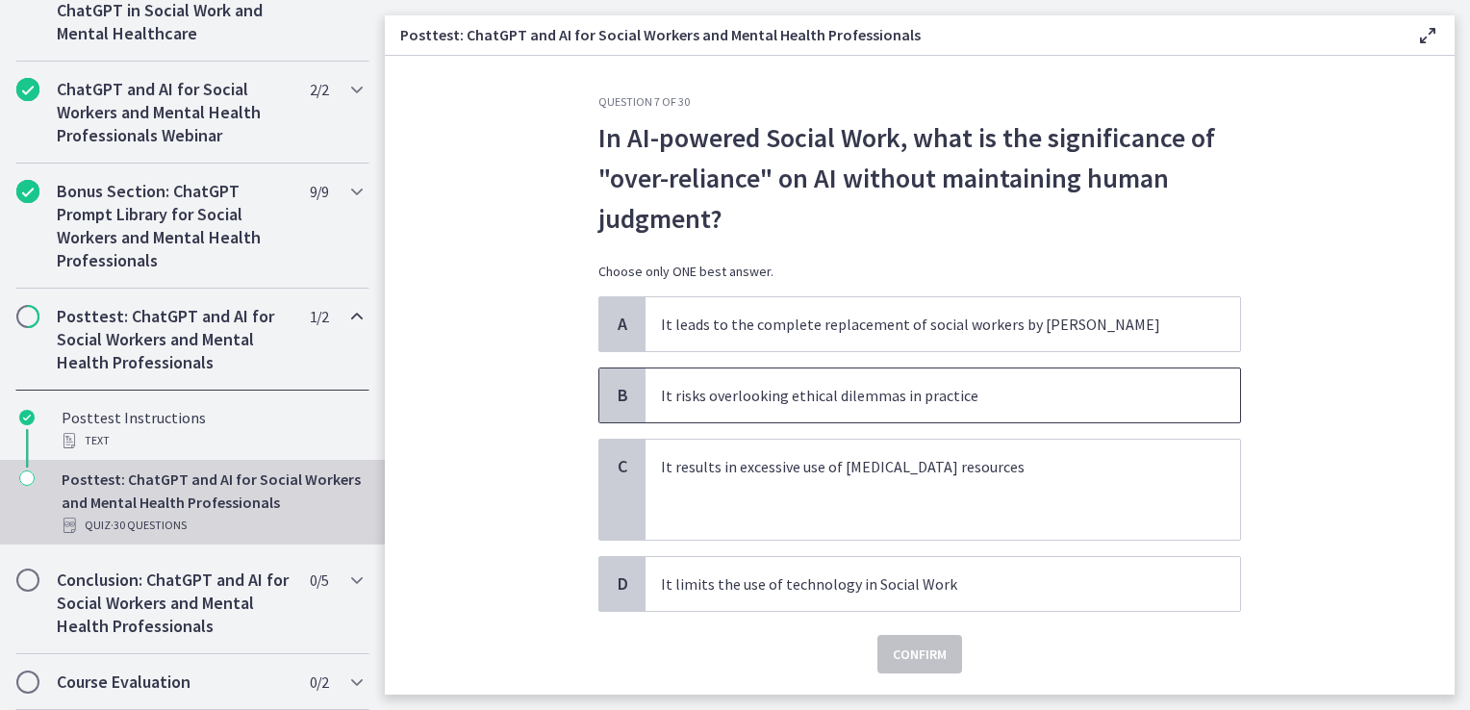
click at [888, 387] on p "It risks overlooking ethical dilemmas in practice" at bounding box center [923, 395] width 525 height 23
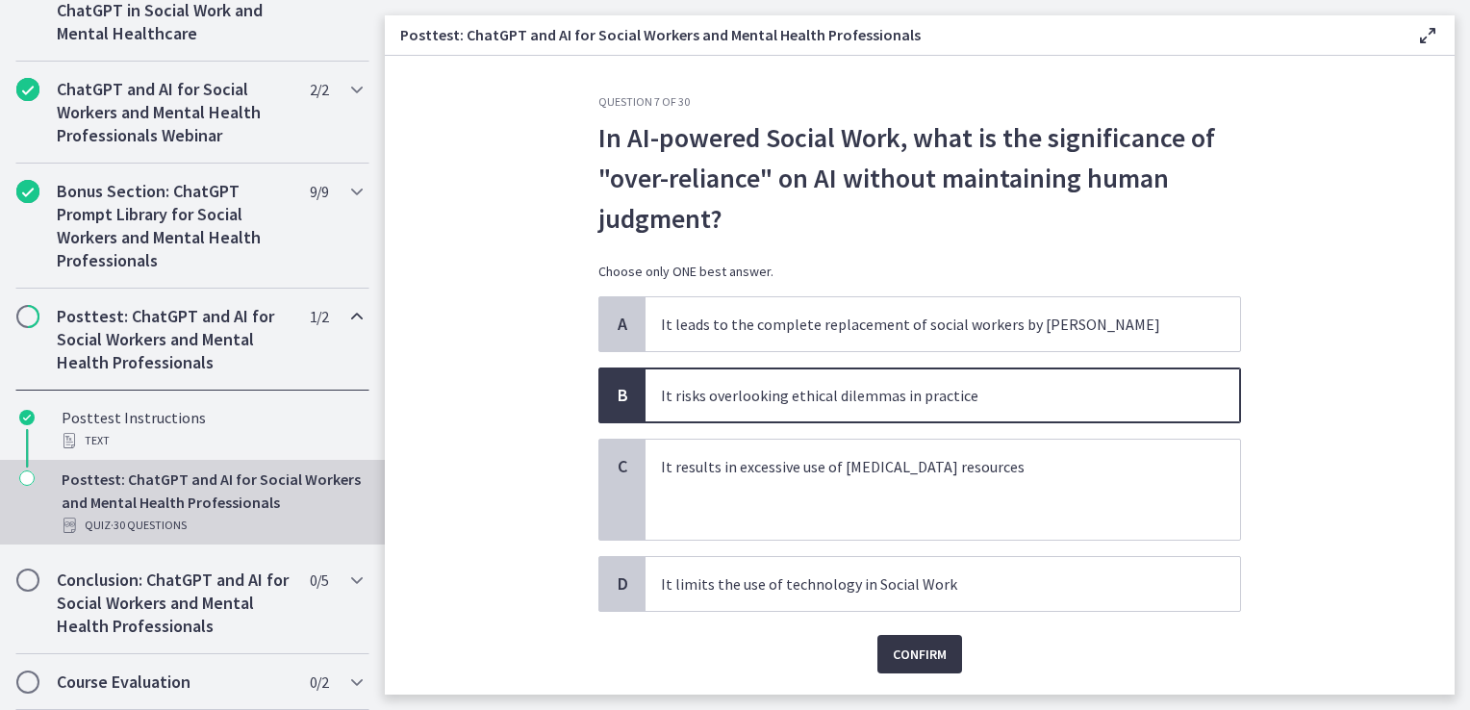
click at [924, 657] on span "Confirm" at bounding box center [920, 654] width 54 height 23
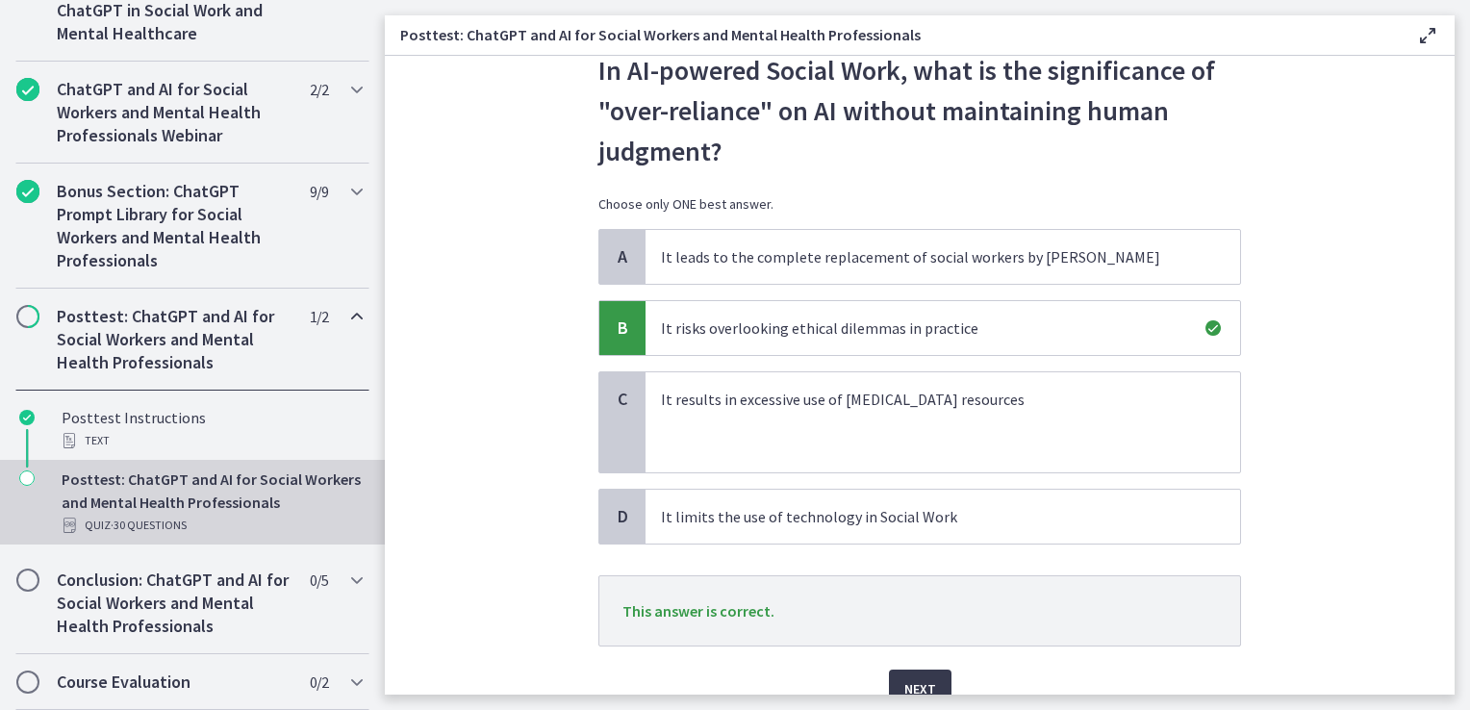
scroll to position [96, 0]
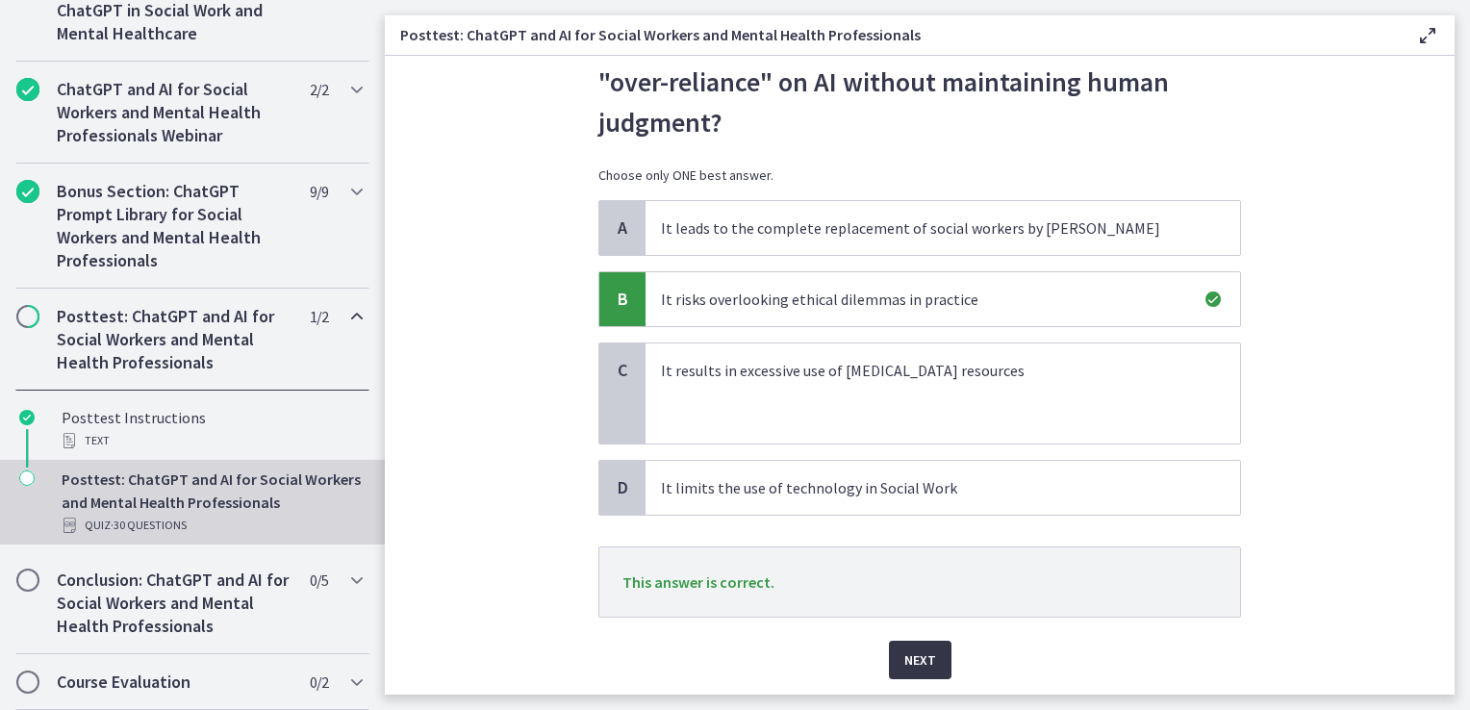
click at [923, 659] on span "Next" at bounding box center [921, 660] width 32 height 23
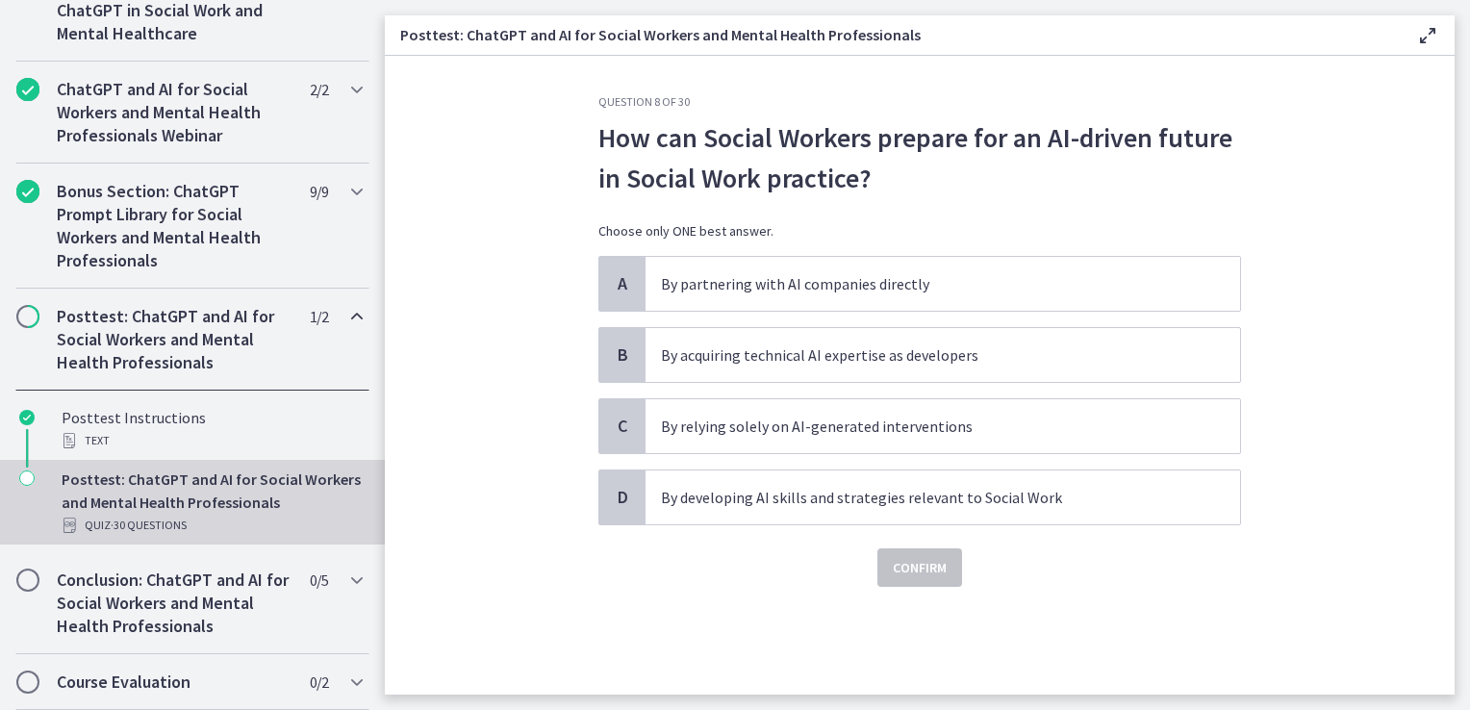
scroll to position [0, 0]
click at [908, 498] on p "By developing AI skills and strategies relevant to Social Work" at bounding box center [923, 497] width 525 height 23
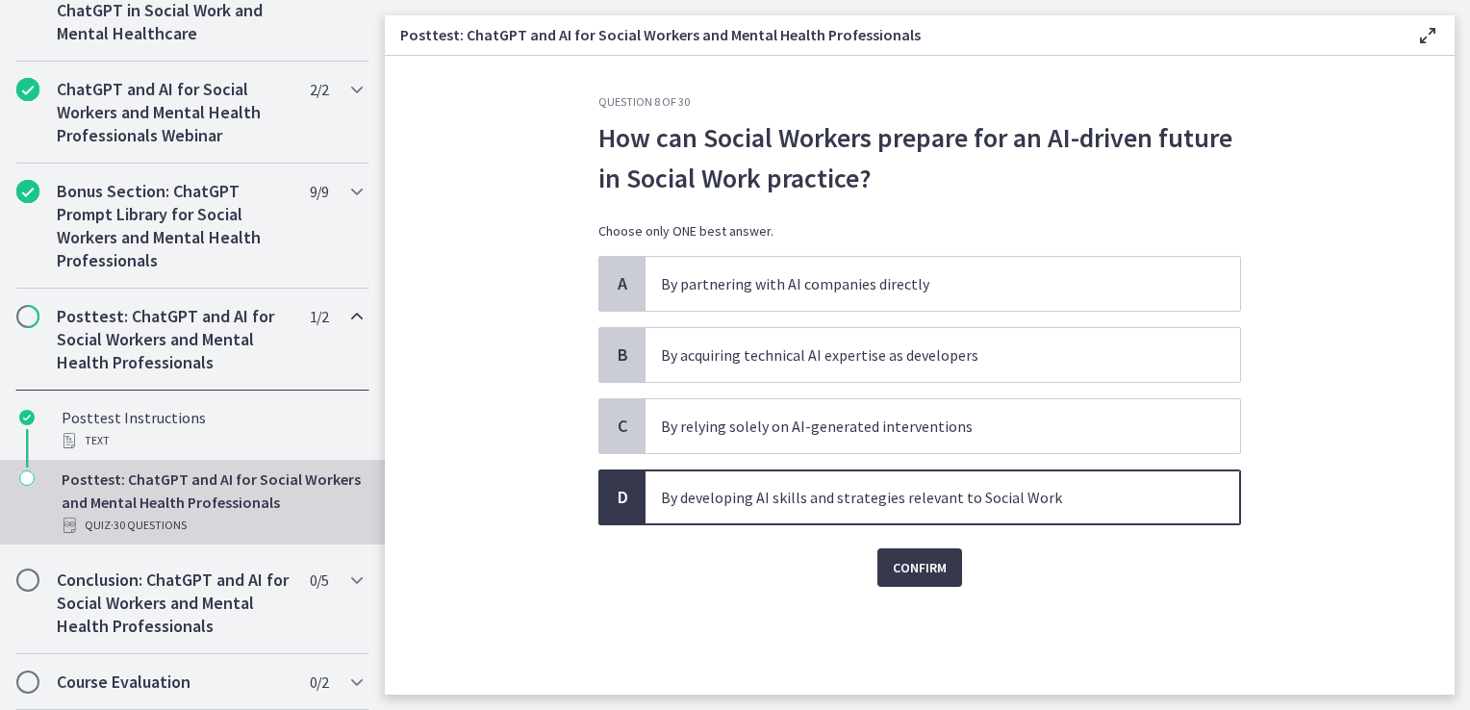
click at [923, 591] on div "Question 8 of 30 How can Social Workers prepare for an AI-driven future in Soci…" at bounding box center [920, 394] width 674 height 600
click at [920, 574] on span "Confirm" at bounding box center [920, 567] width 54 height 23
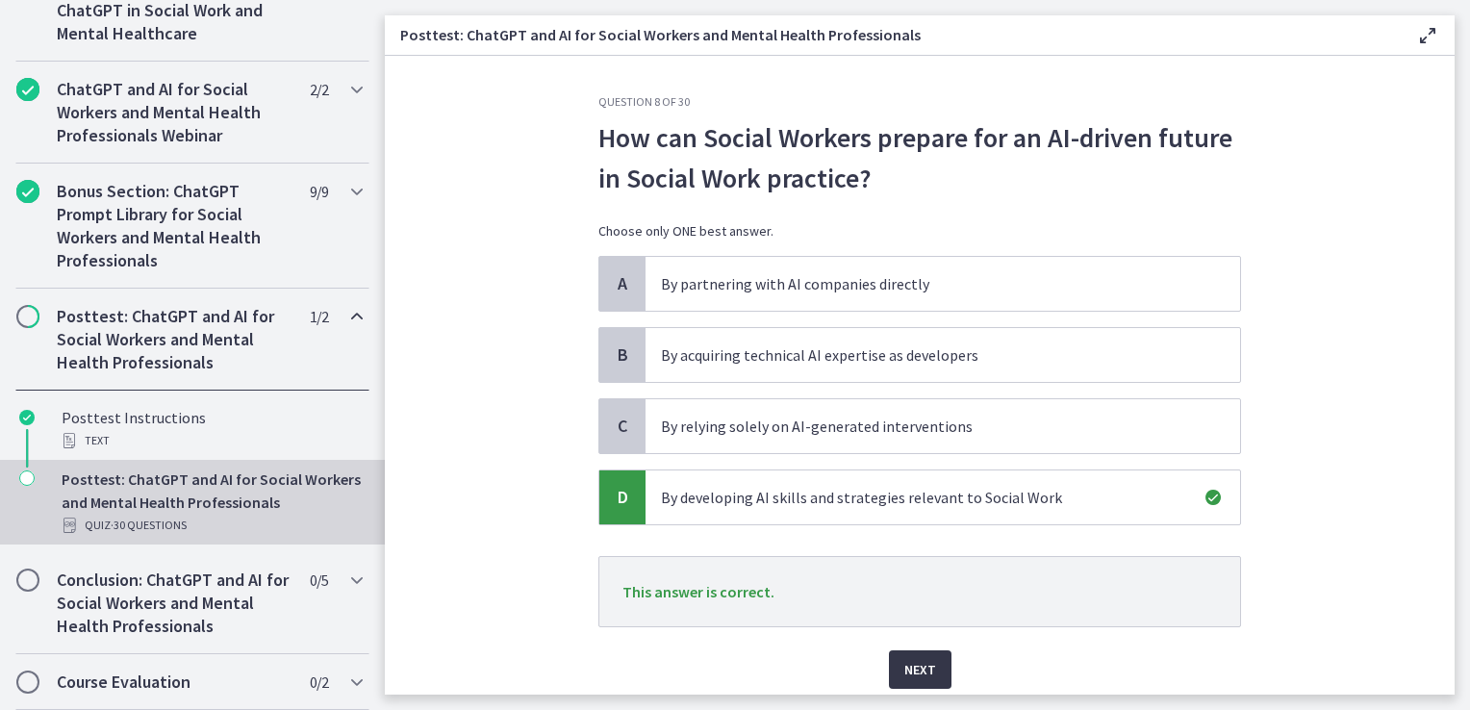
click at [916, 663] on span "Next" at bounding box center [921, 669] width 32 height 23
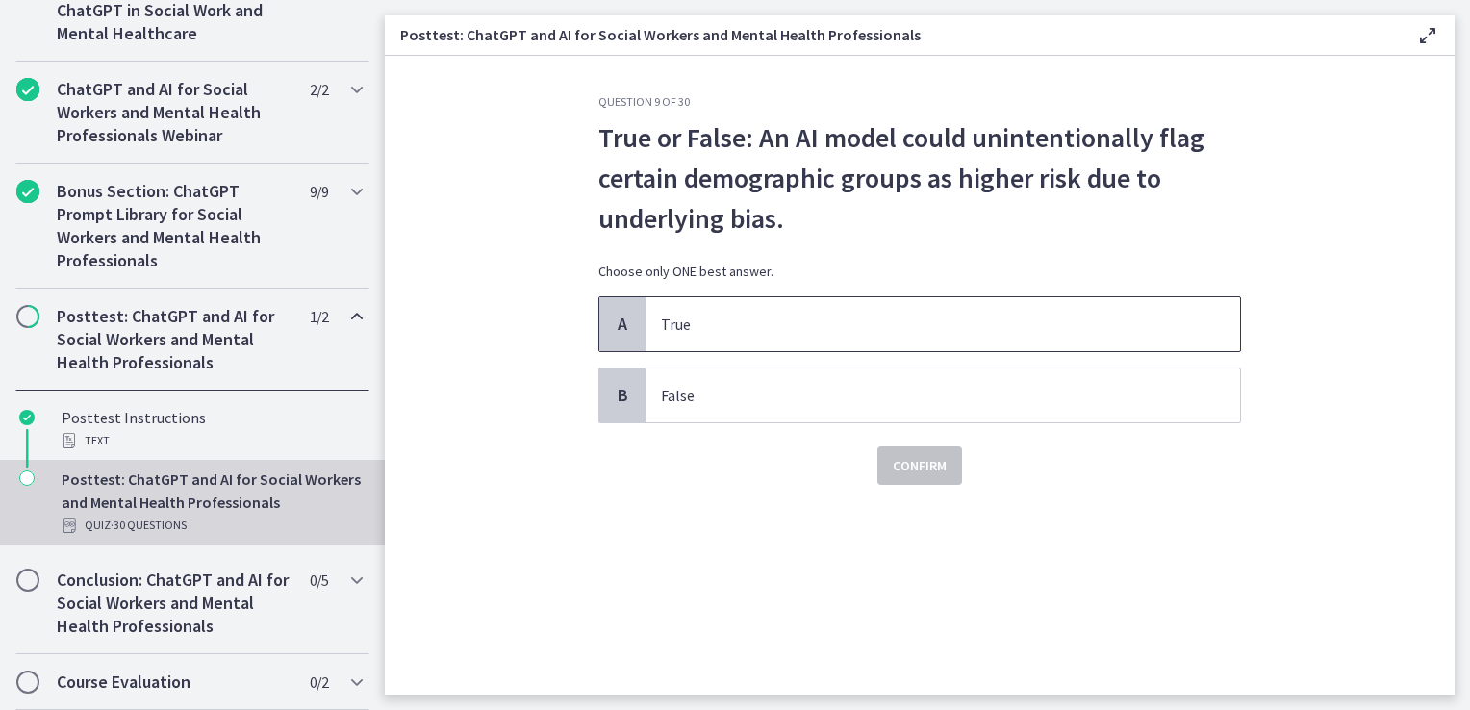
click at [694, 310] on span "True" at bounding box center [943, 324] width 595 height 54
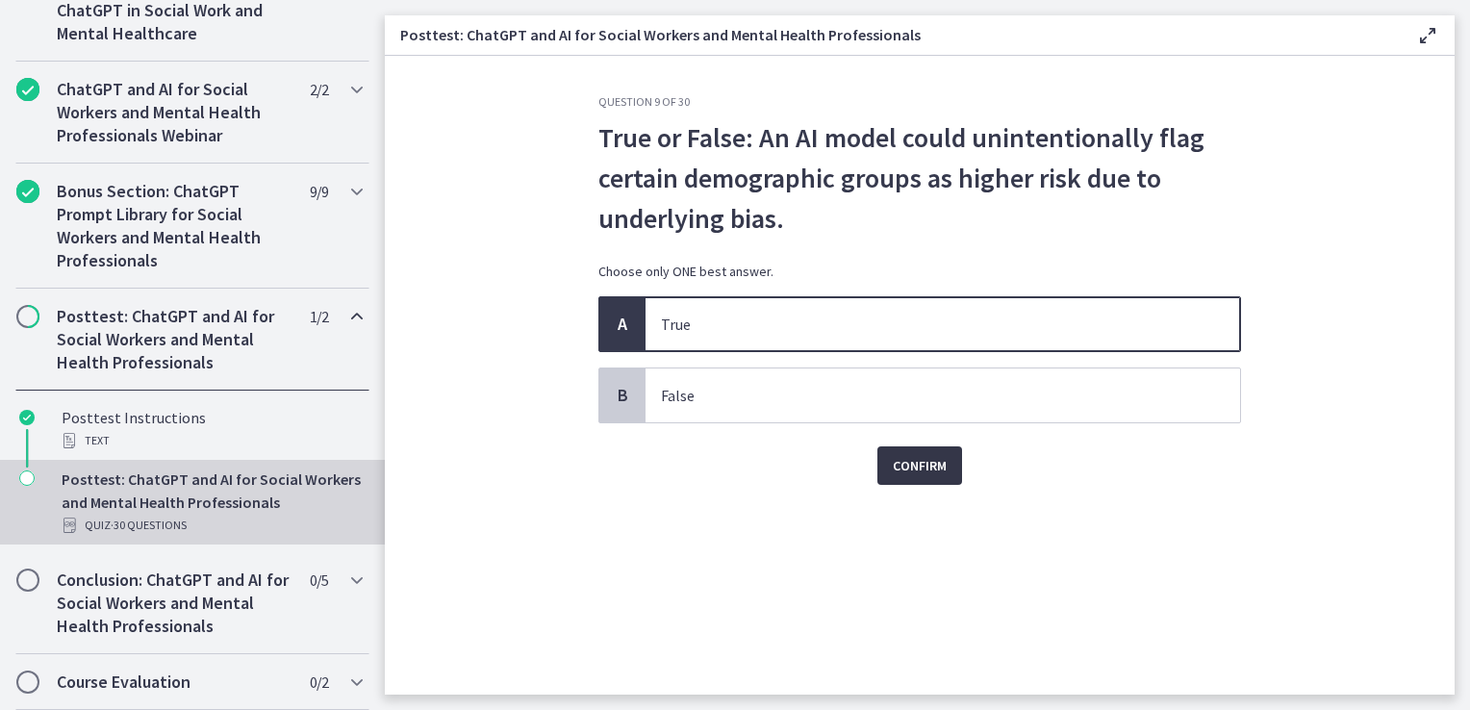
click at [900, 450] on button "Confirm" at bounding box center [920, 466] width 85 height 38
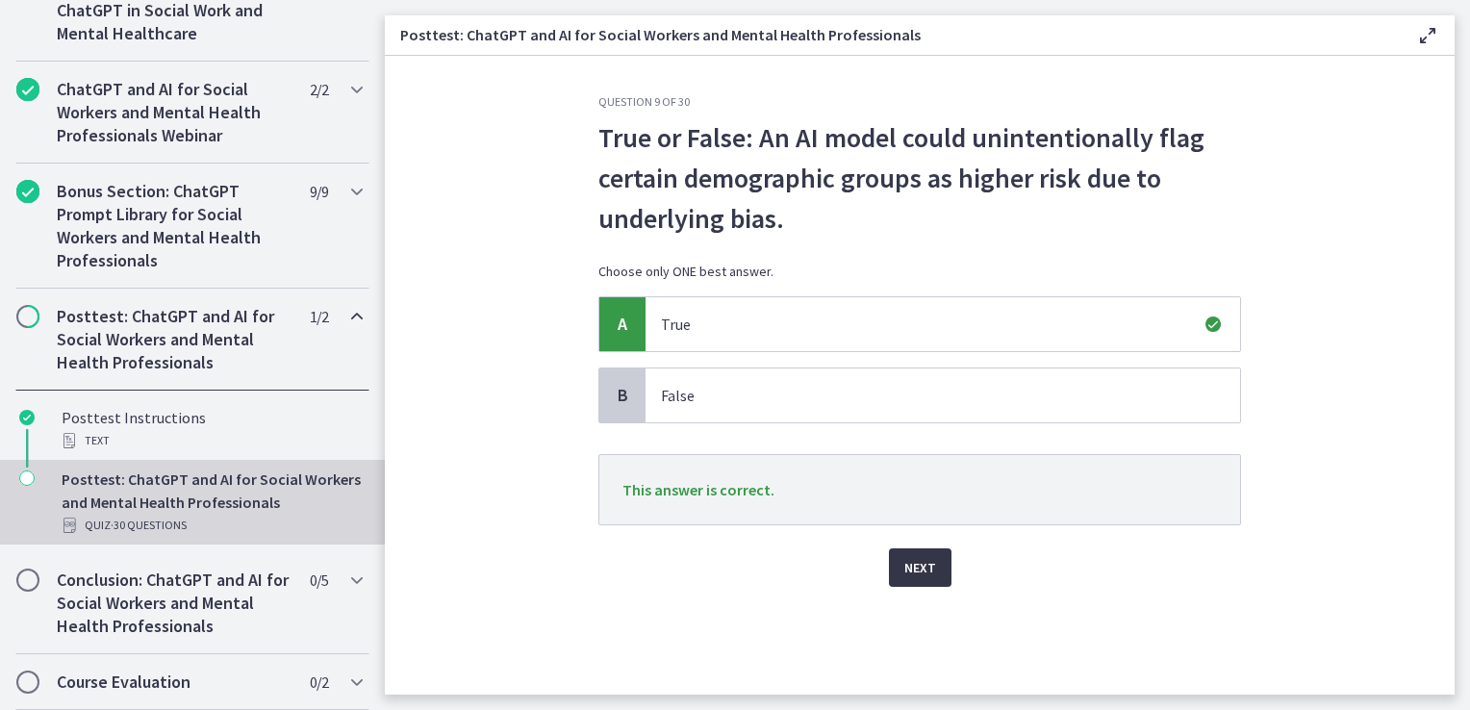
click at [921, 584] on button "Next" at bounding box center [920, 568] width 63 height 38
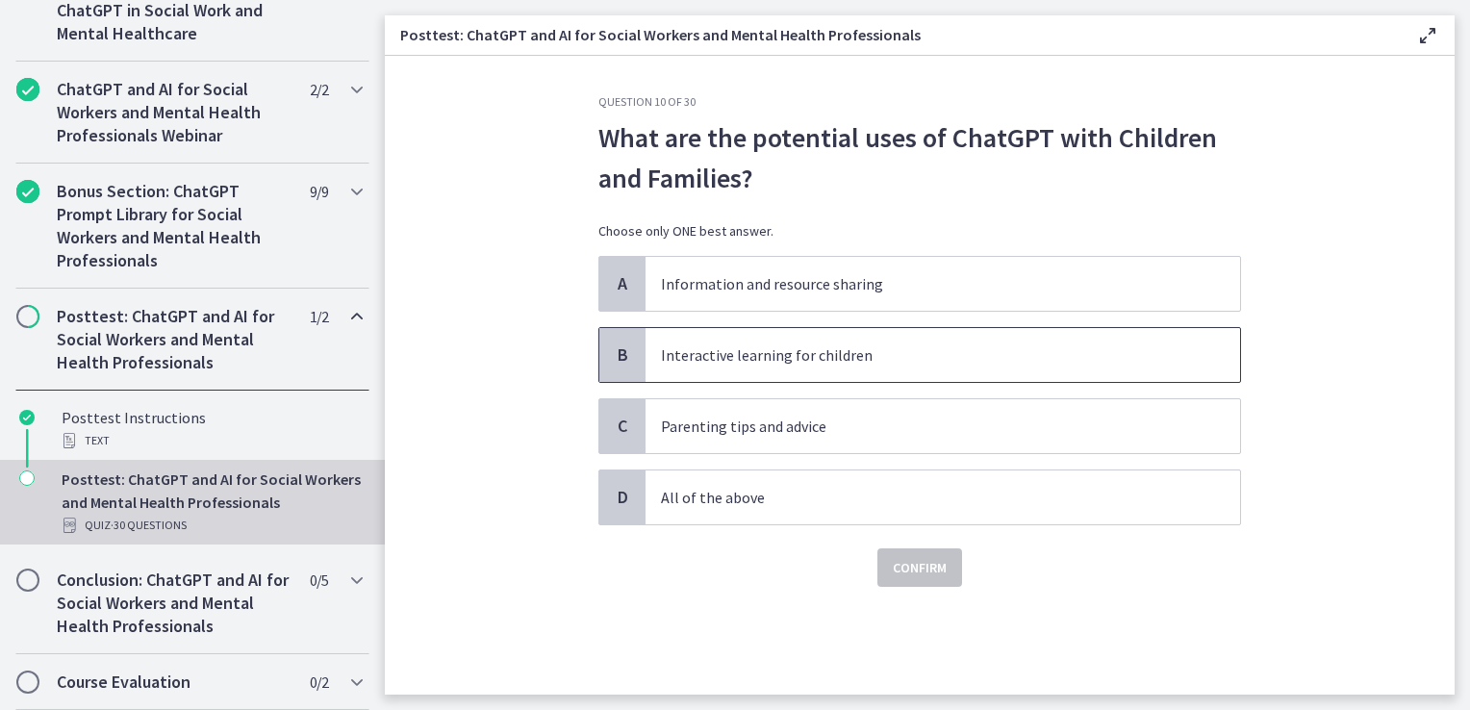
click at [866, 352] on p "Interactive learning for children" at bounding box center [923, 355] width 525 height 23
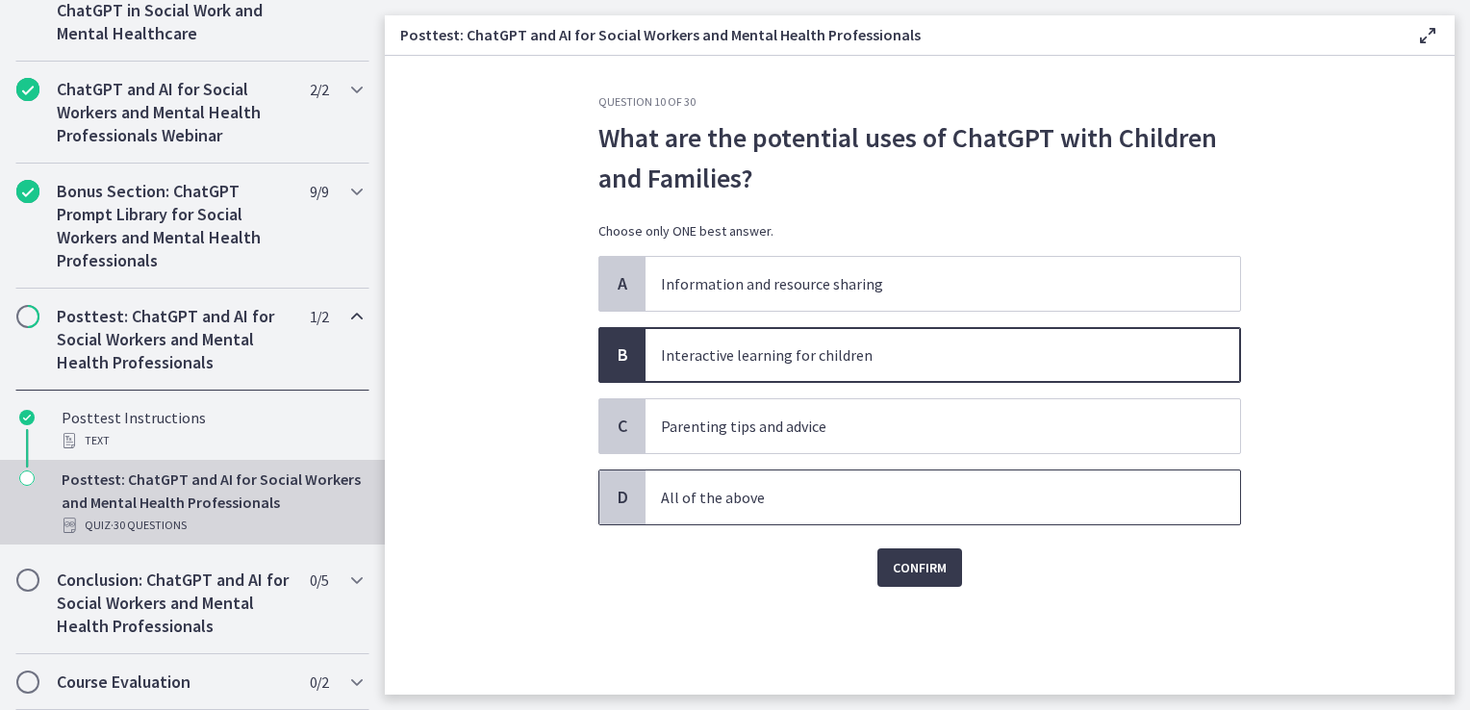
click at [847, 502] on p "All of the above" at bounding box center [923, 497] width 525 height 23
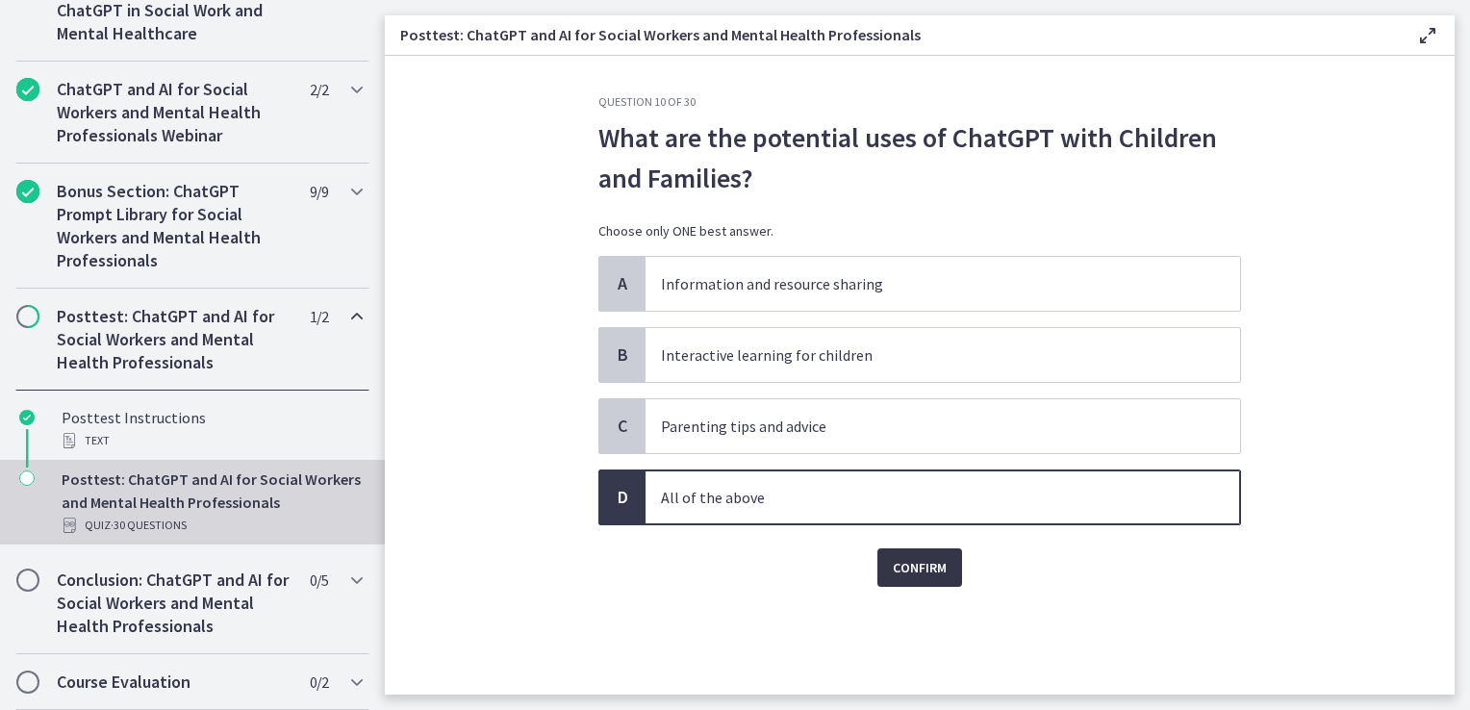
click at [925, 569] on span "Confirm" at bounding box center [920, 567] width 54 height 23
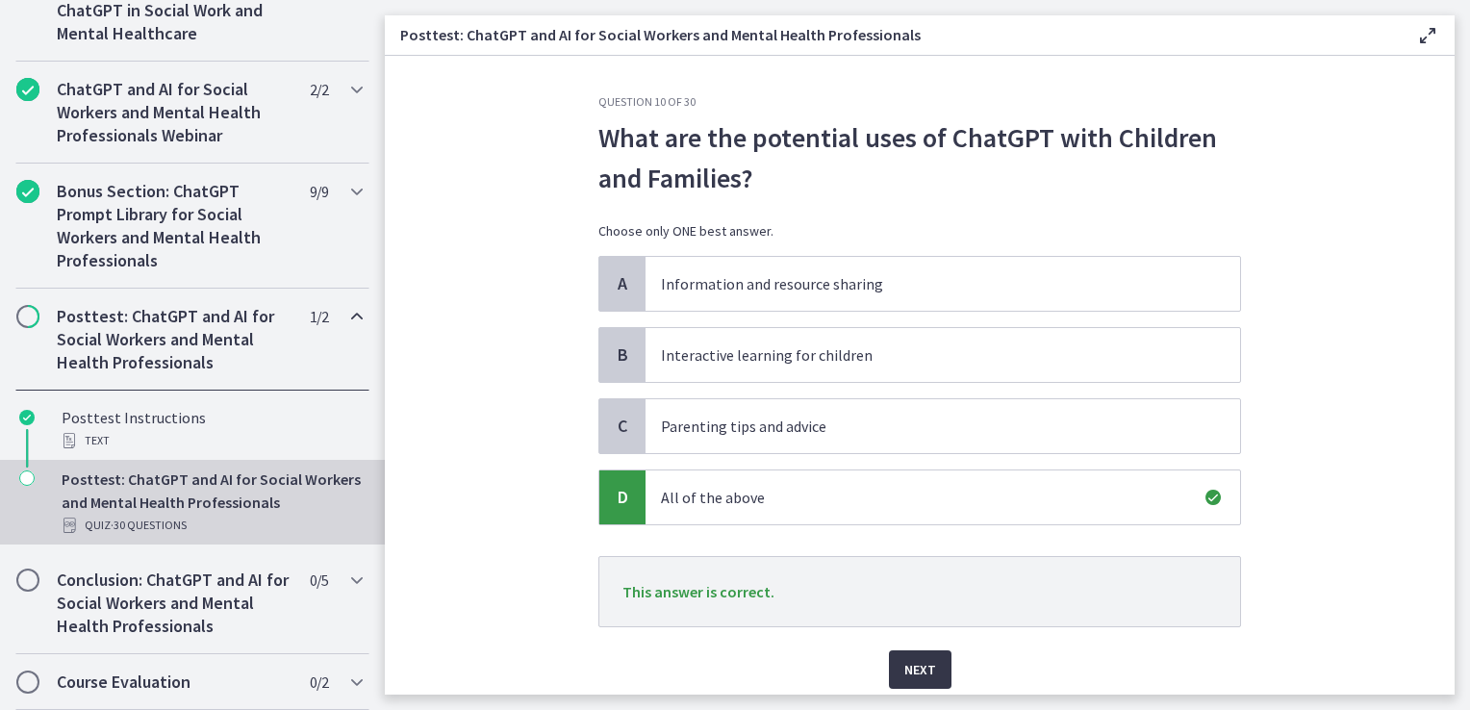
click at [910, 676] on span "Next" at bounding box center [921, 669] width 32 height 23
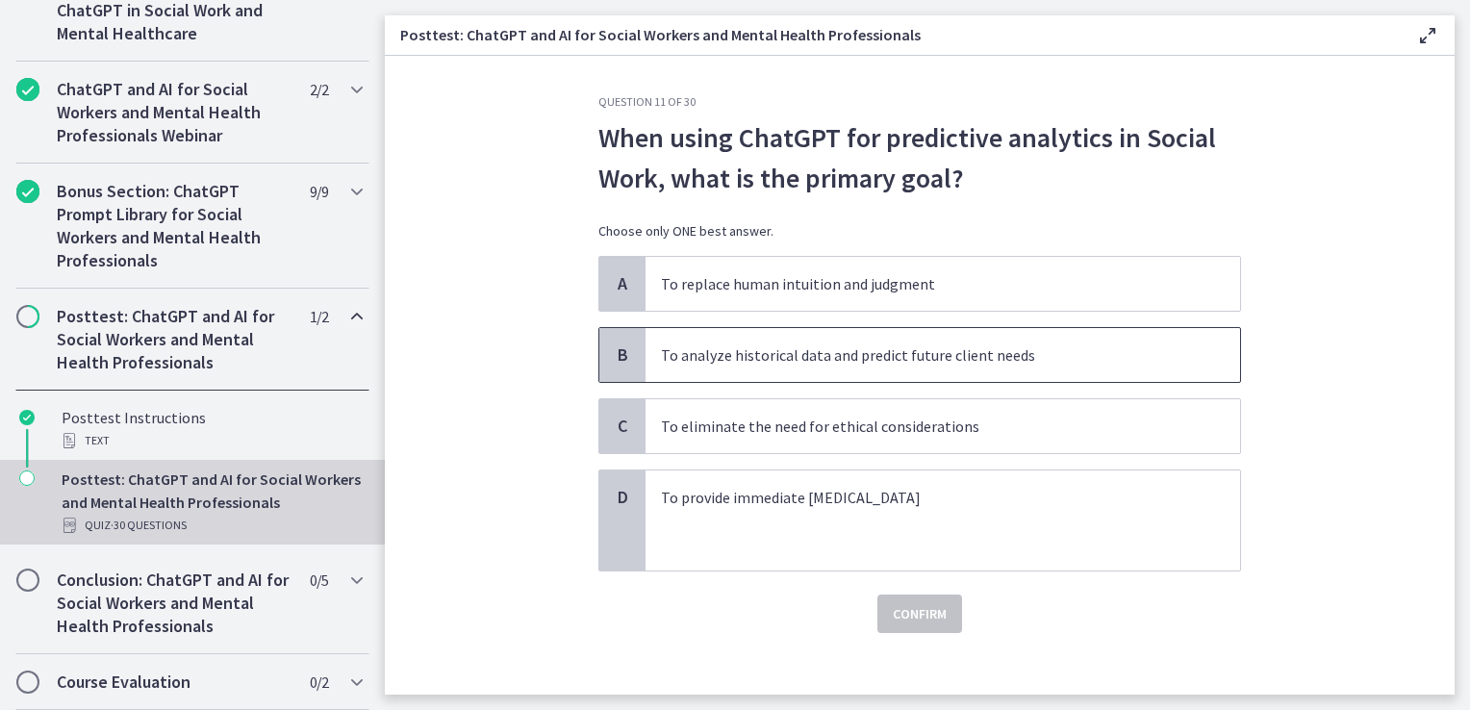
click at [899, 359] on p "To analyze historical data and predict future client needs" at bounding box center [923, 355] width 525 height 23
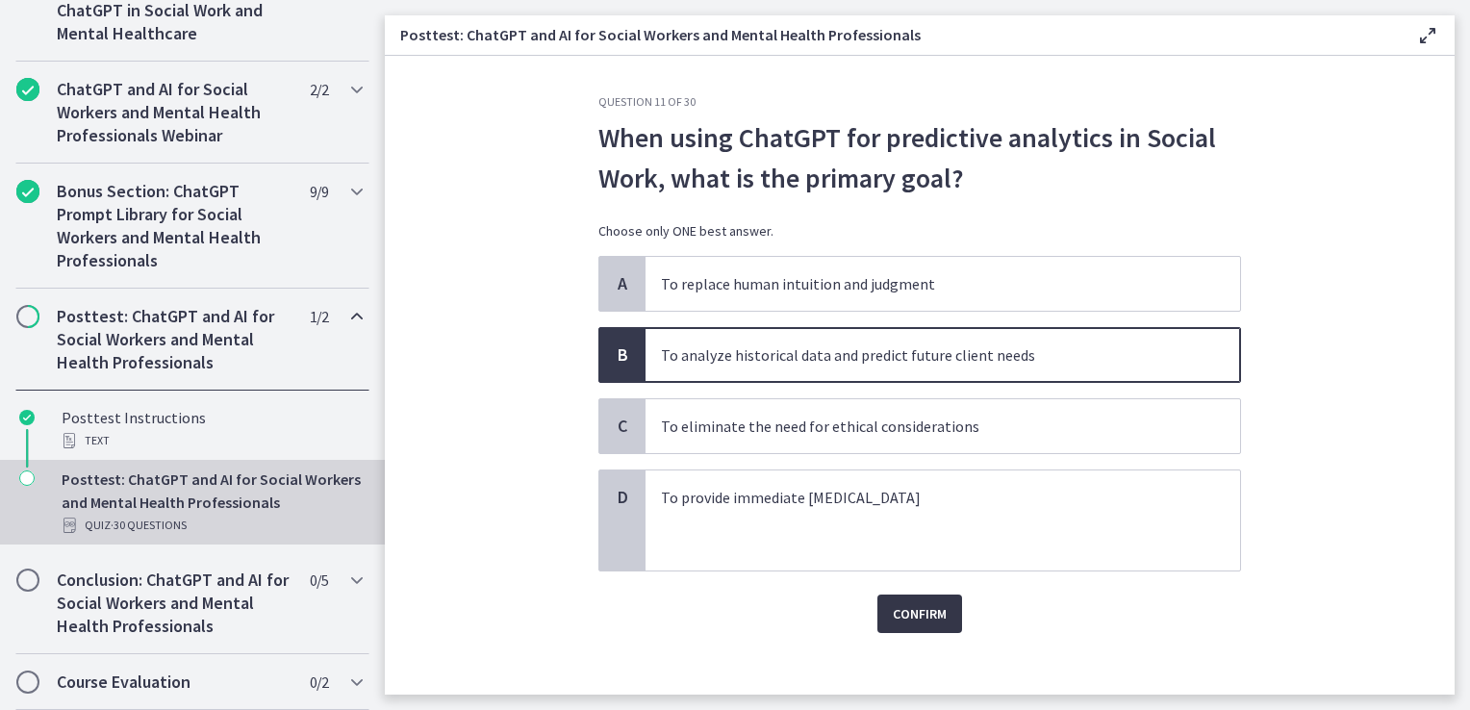
click at [896, 626] on button "Confirm" at bounding box center [920, 614] width 85 height 38
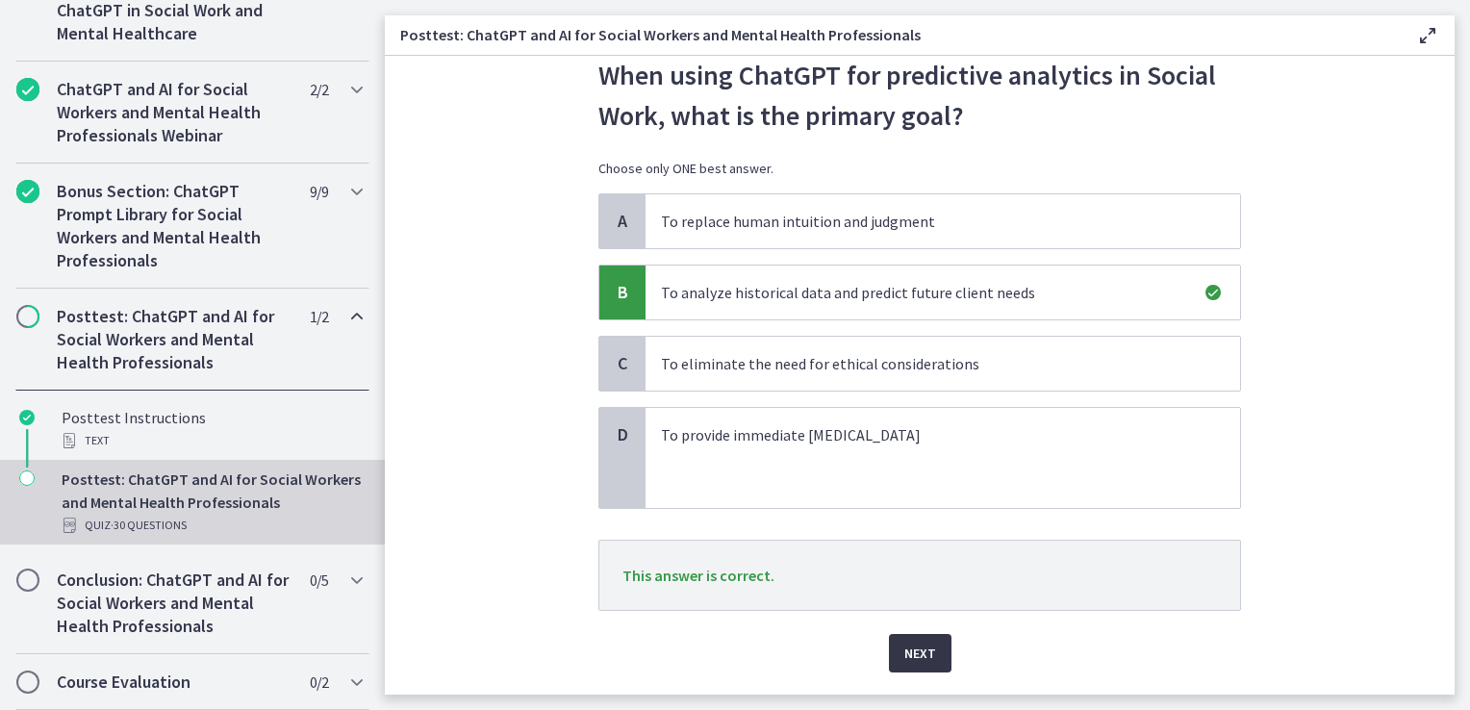
scroll to position [96, 0]
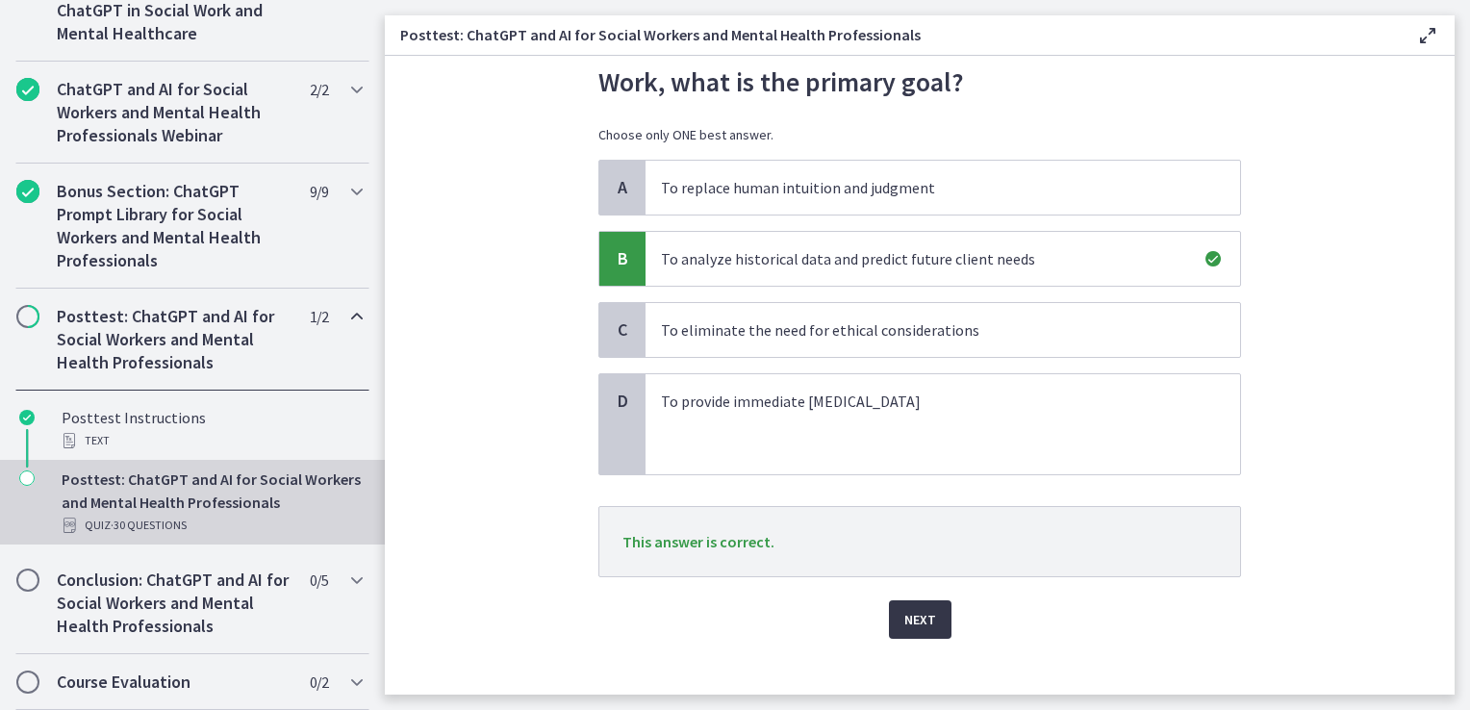
click at [912, 626] on span "Next" at bounding box center [921, 619] width 32 height 23
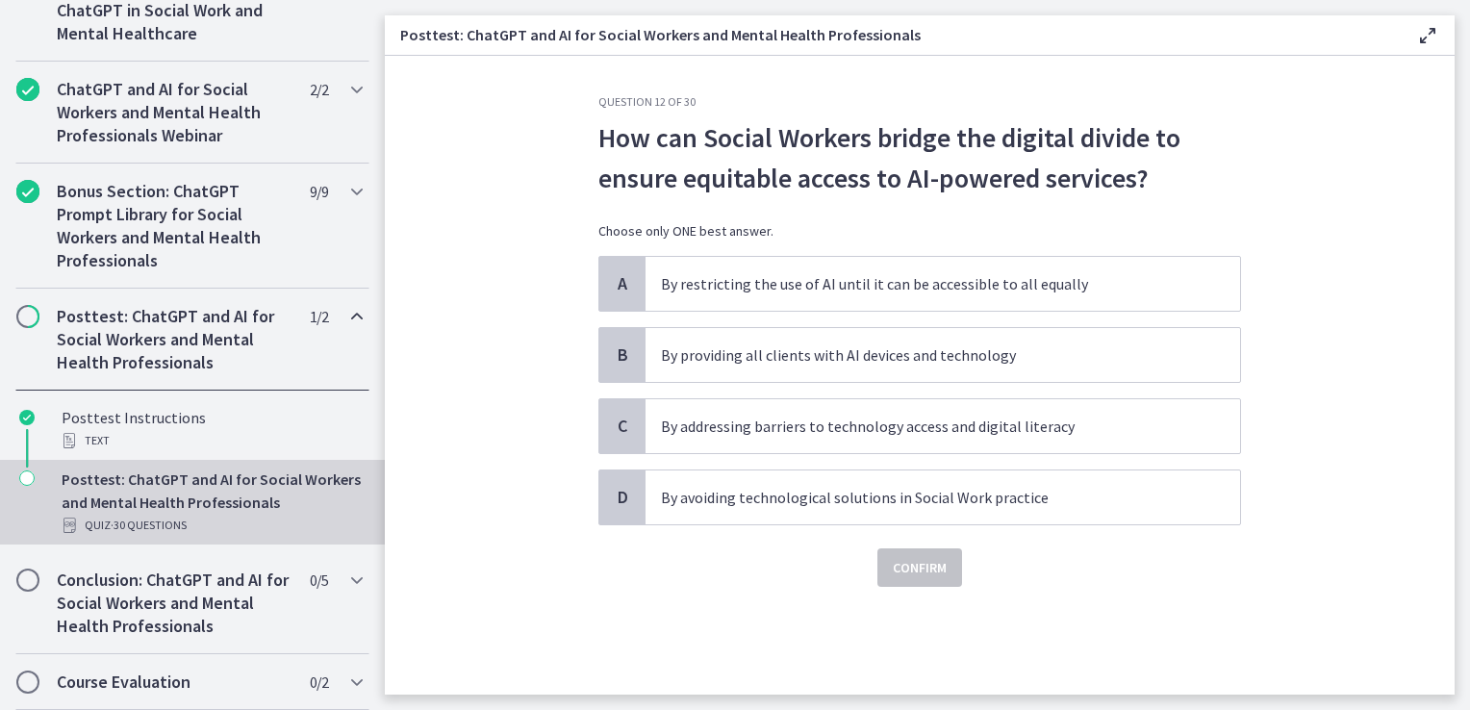
scroll to position [0, 0]
click at [949, 421] on p "By addressing barriers to technology access and digital literacy" at bounding box center [923, 426] width 525 height 23
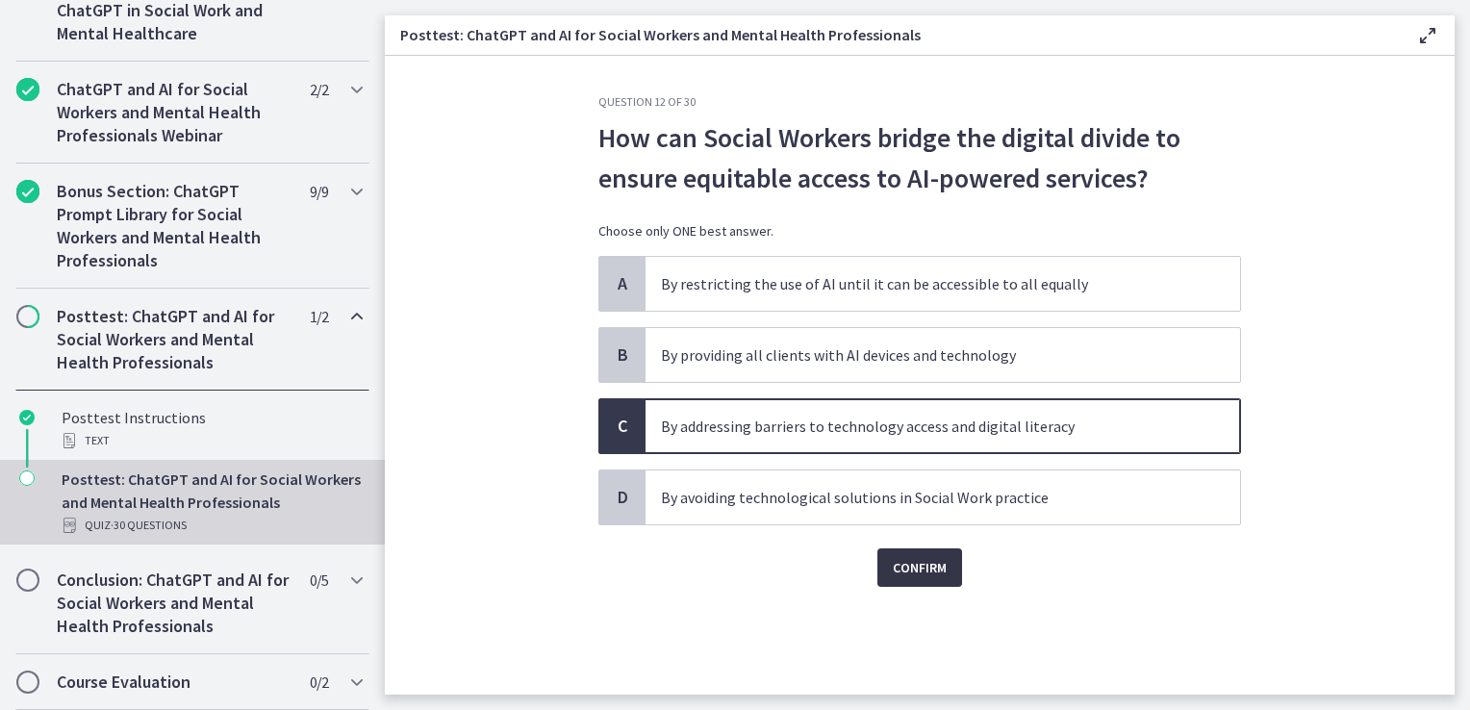
click at [922, 556] on span "Confirm" at bounding box center [920, 567] width 54 height 23
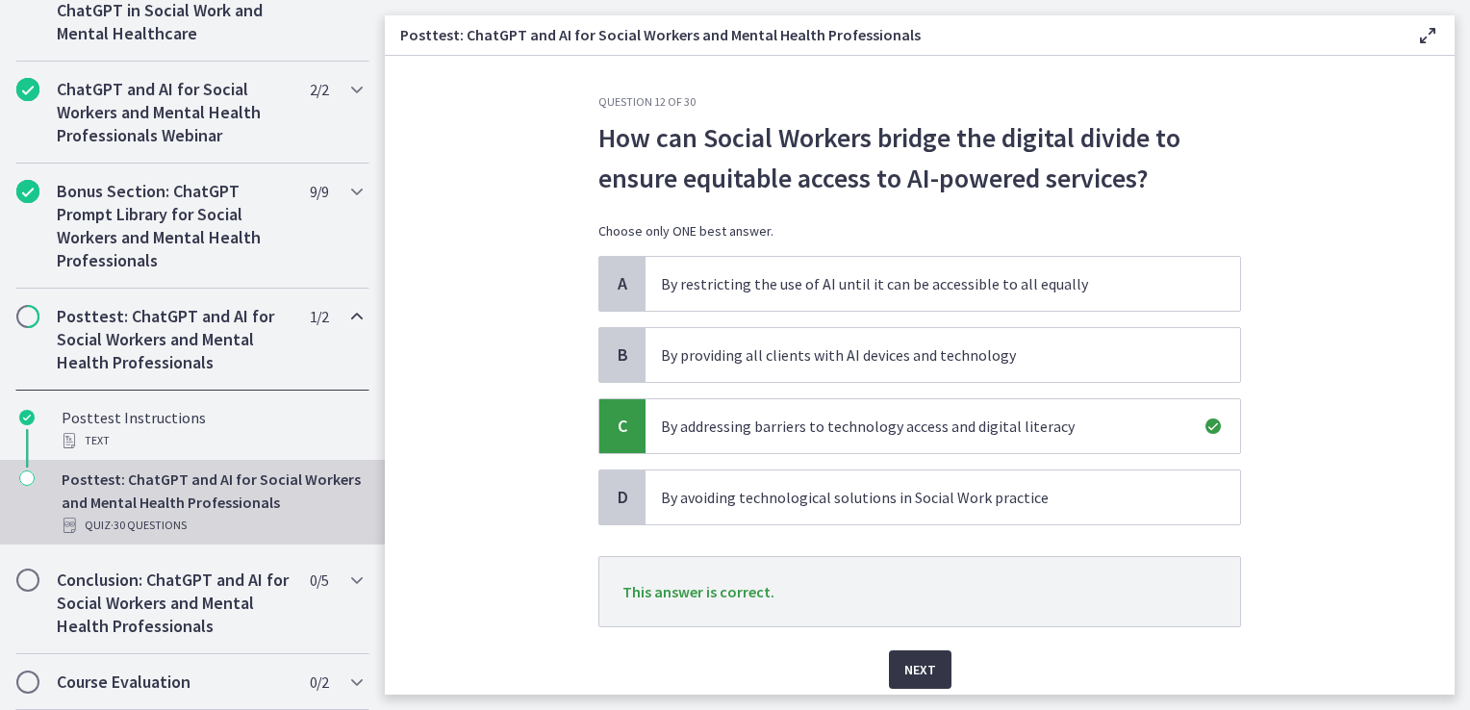
click at [913, 664] on span "Next" at bounding box center [921, 669] width 32 height 23
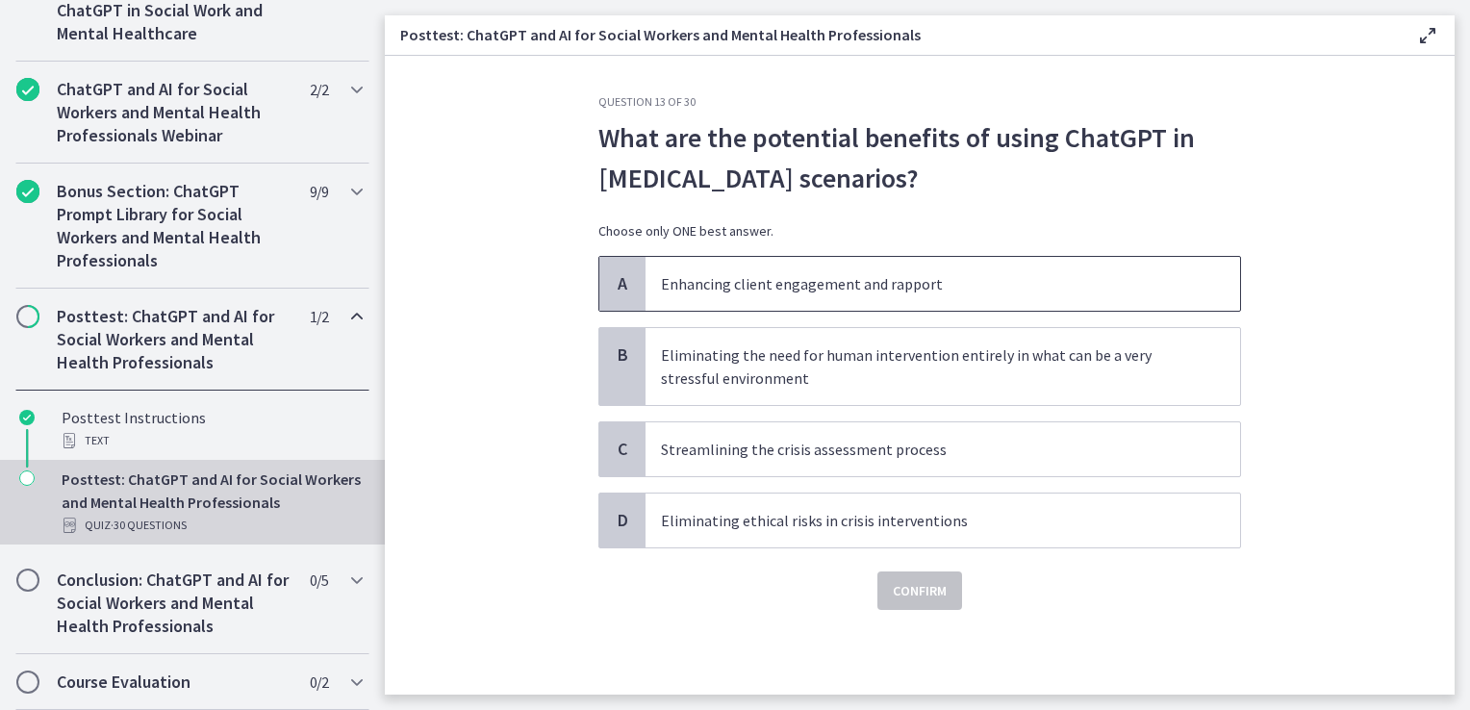
click at [826, 279] on p "Enhancing client engagement and rapport" at bounding box center [923, 283] width 525 height 23
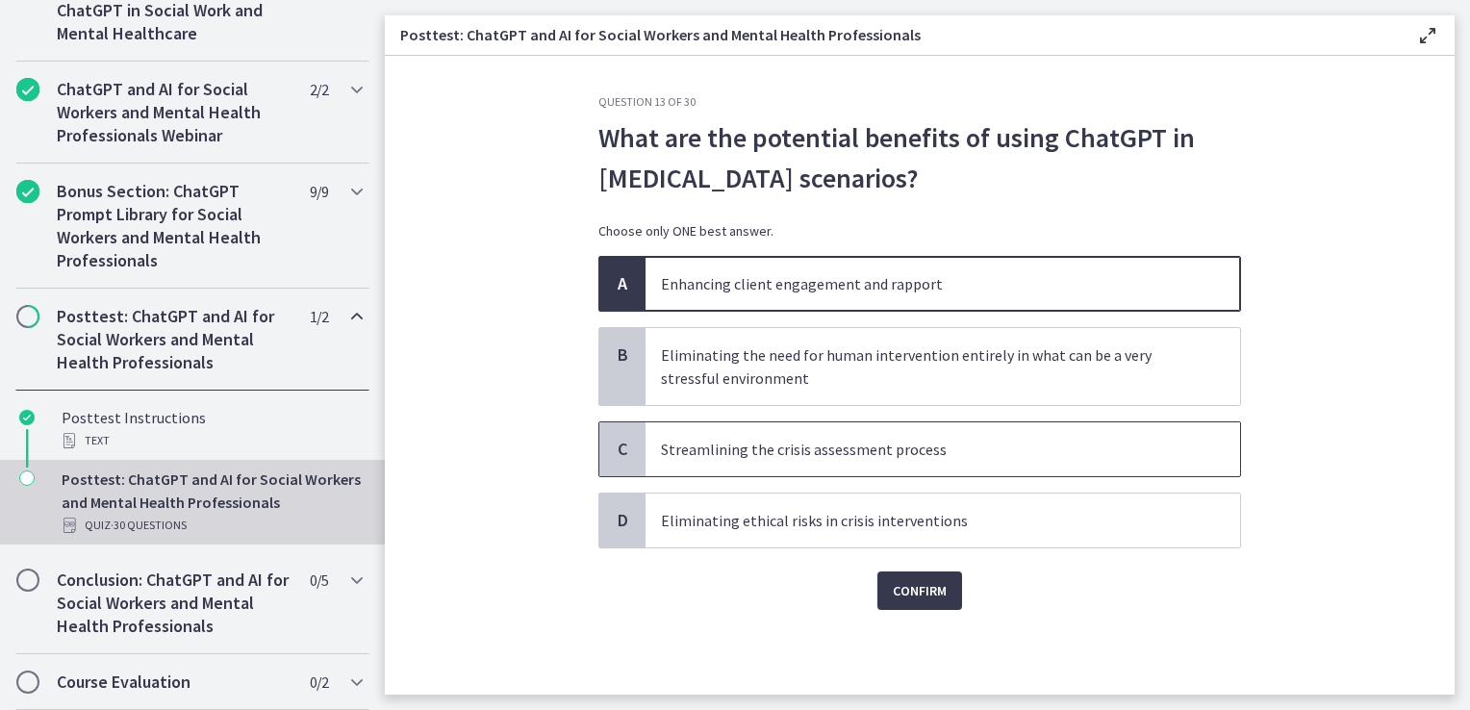
click at [826, 450] on p "Streamlining the crisis assessment process" at bounding box center [923, 449] width 525 height 23
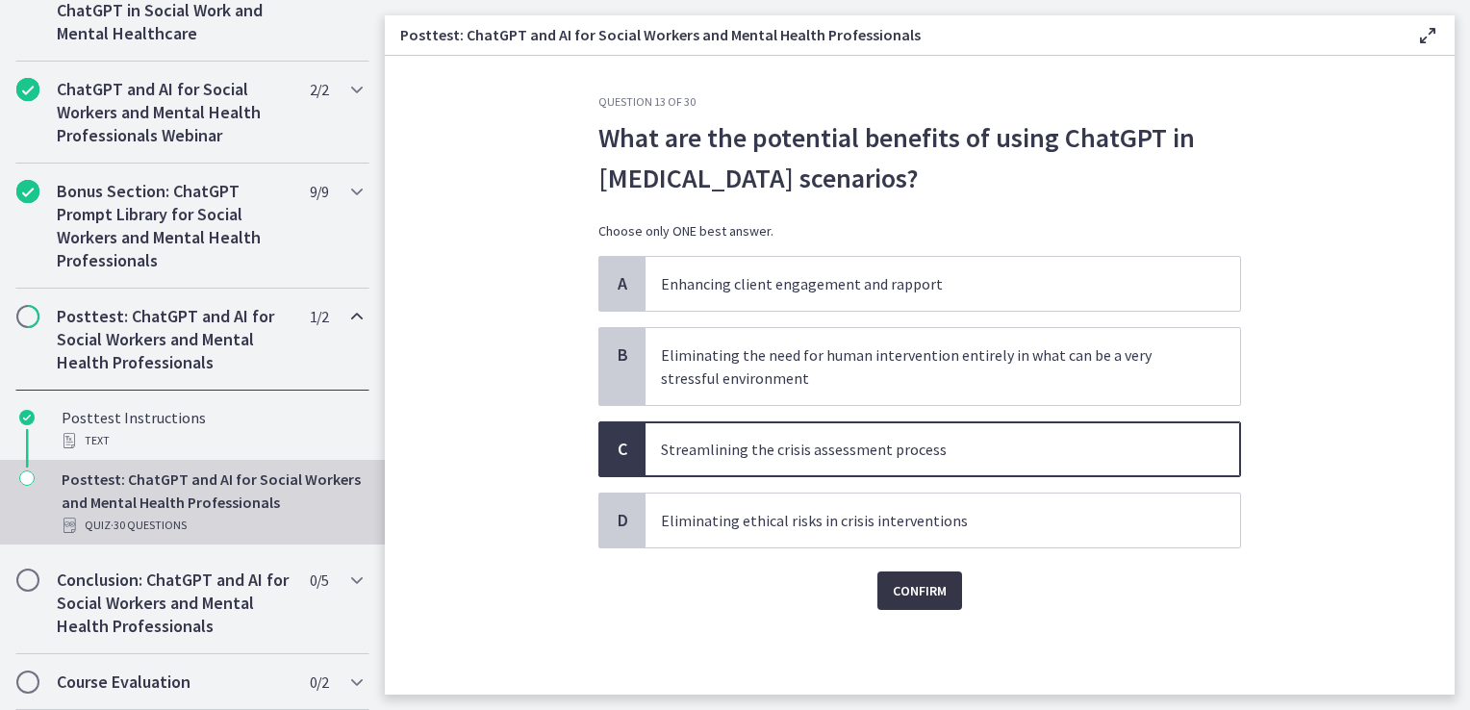
click at [922, 583] on span "Confirm" at bounding box center [920, 590] width 54 height 23
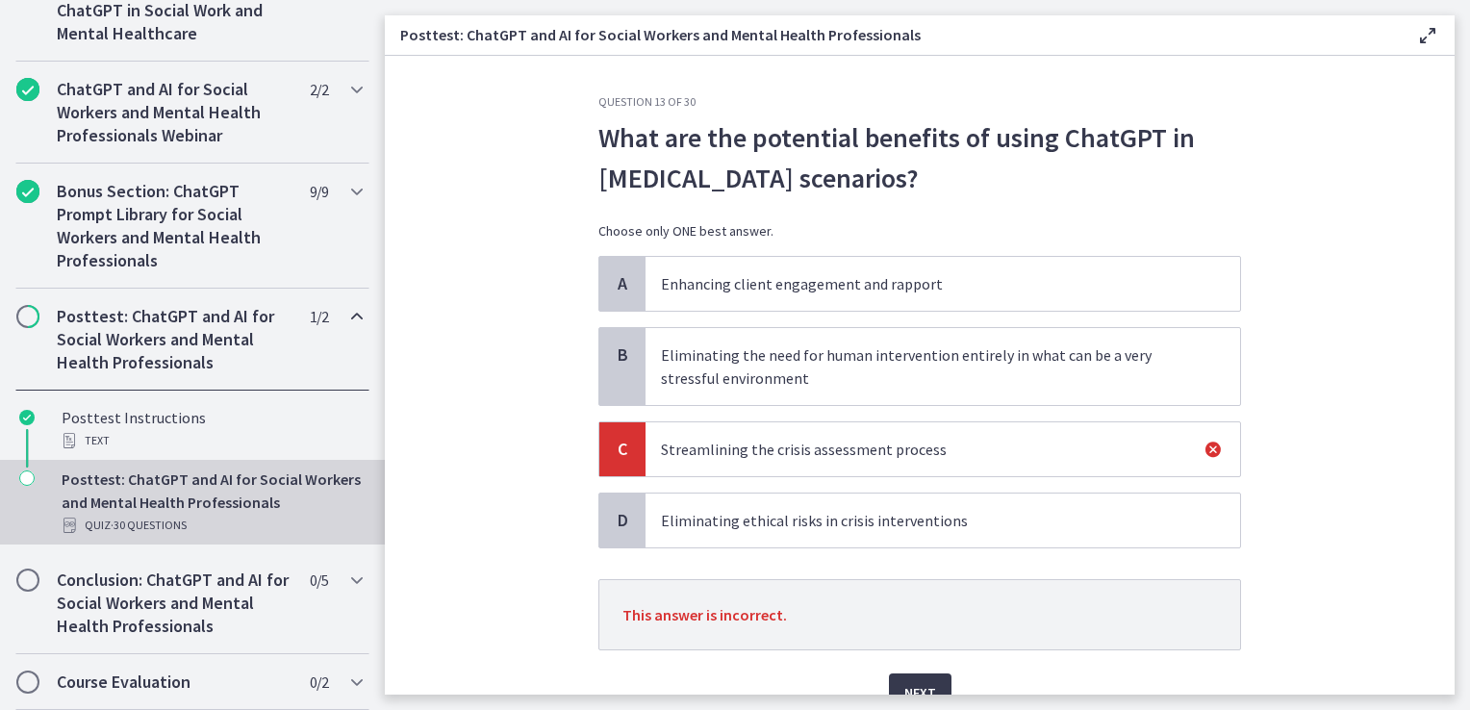
click at [782, 364] on p "Eliminating the need for human intervention entirely in what can be a very stre…" at bounding box center [923, 367] width 525 height 46
drag, startPoint x: 911, startPoint y: 672, endPoint x: 911, endPoint y: 660, distance: 11.5
click at [911, 674] on button "Next" at bounding box center [920, 693] width 63 height 38
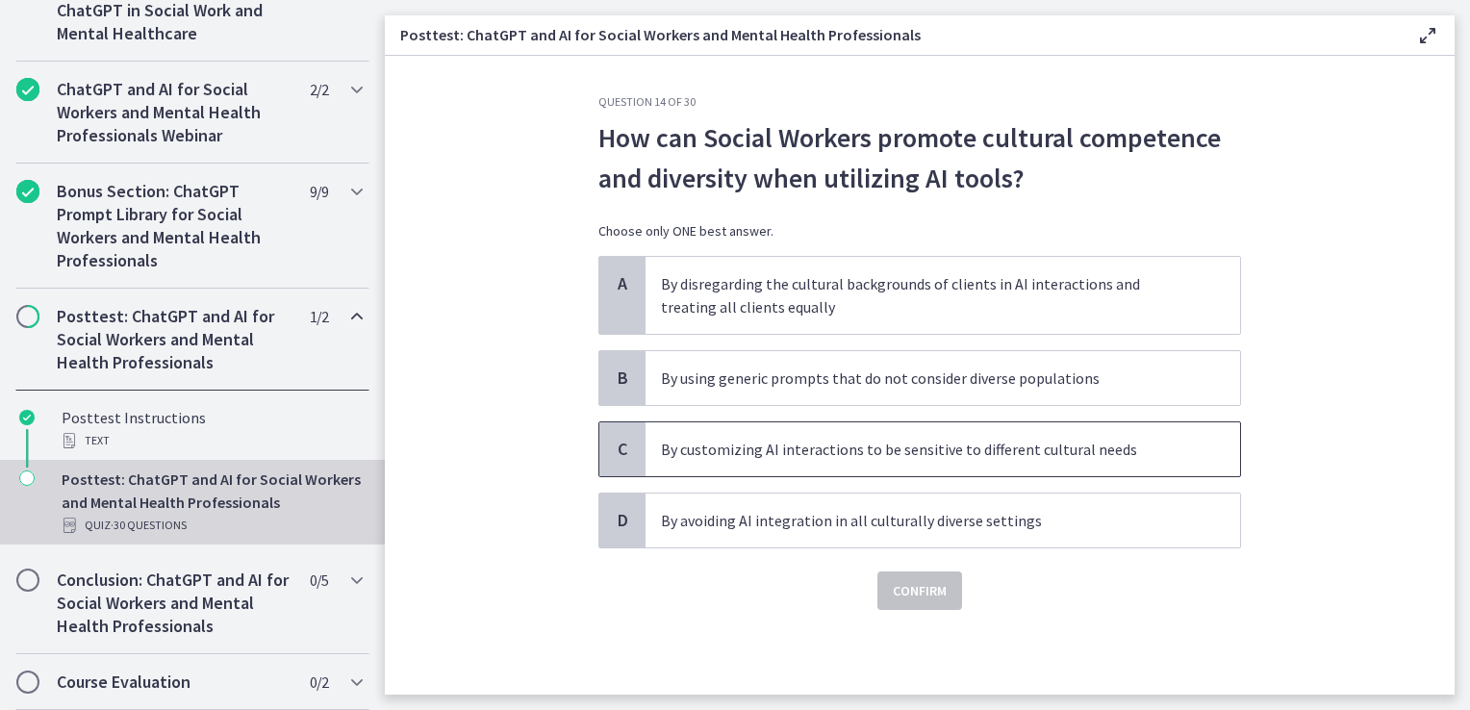
click at [972, 449] on p "By customizing AI interactions to be sensitive to different cultural needs" at bounding box center [923, 449] width 525 height 23
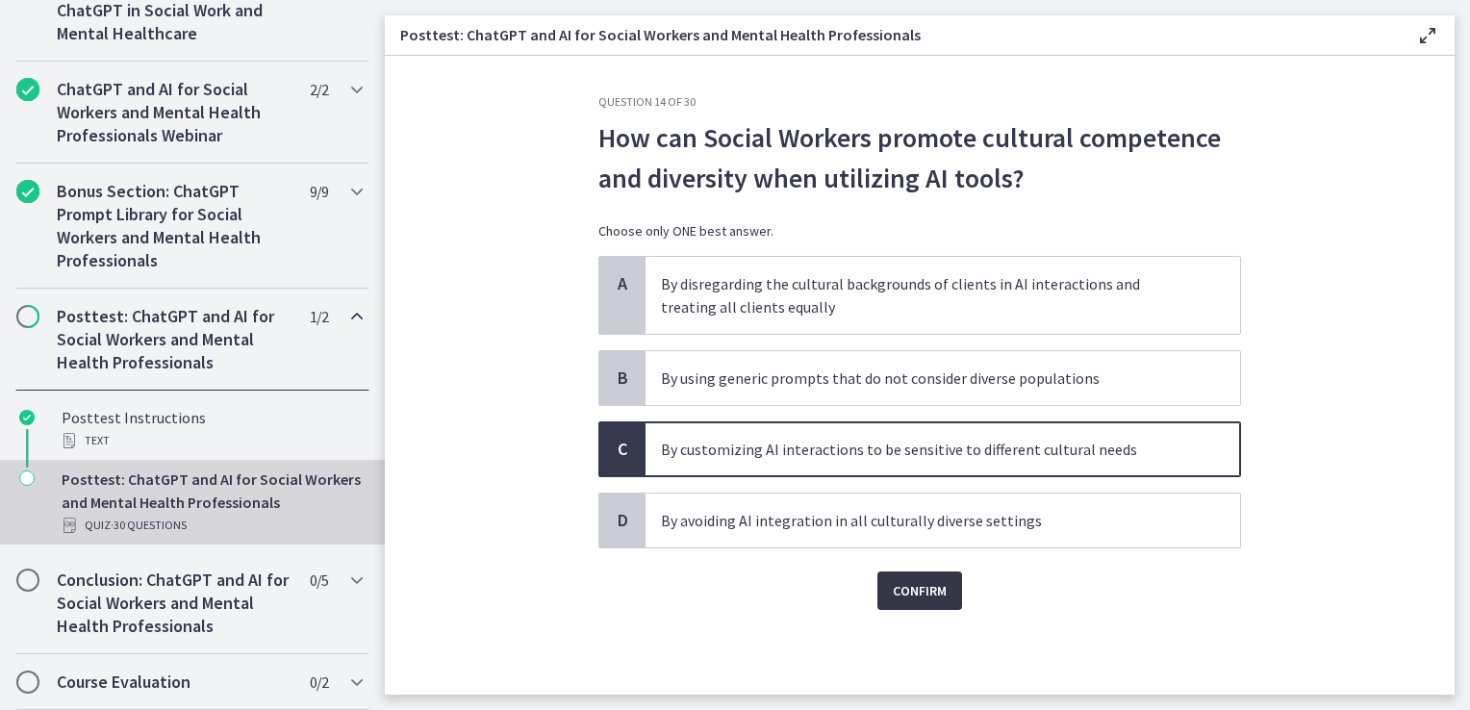
click at [908, 583] on span "Confirm" at bounding box center [920, 590] width 54 height 23
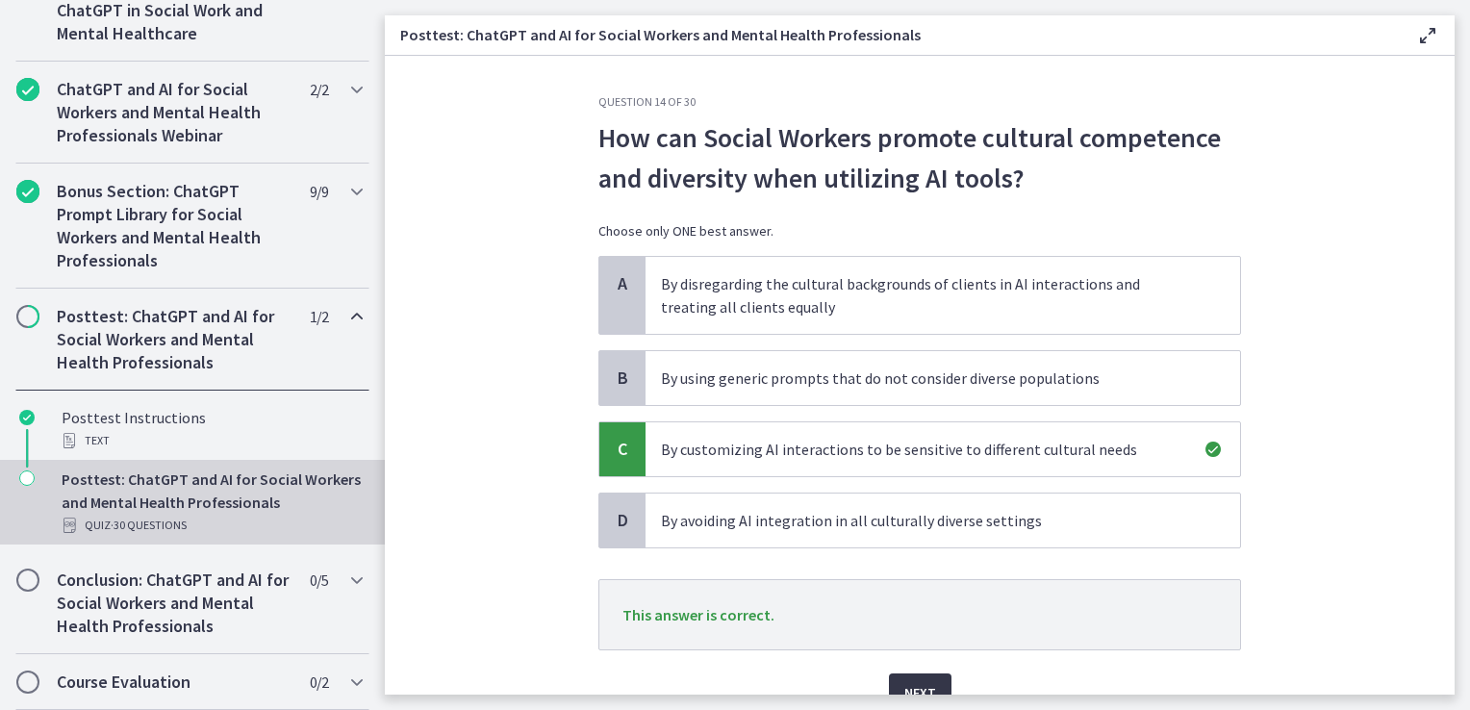
click at [926, 687] on span "Next" at bounding box center [921, 692] width 32 height 23
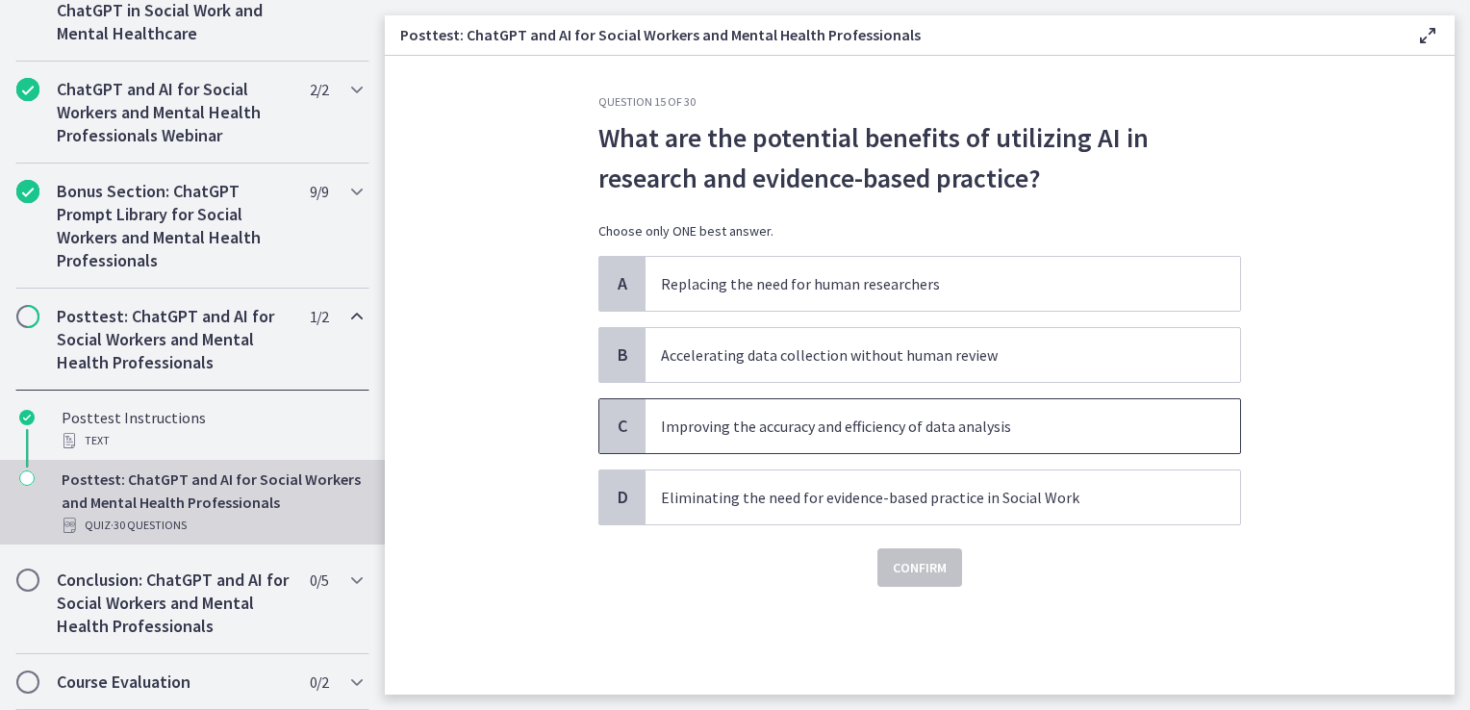
click at [1024, 432] on p "Improving the accuracy and efficiency of data analysis" at bounding box center [923, 426] width 525 height 23
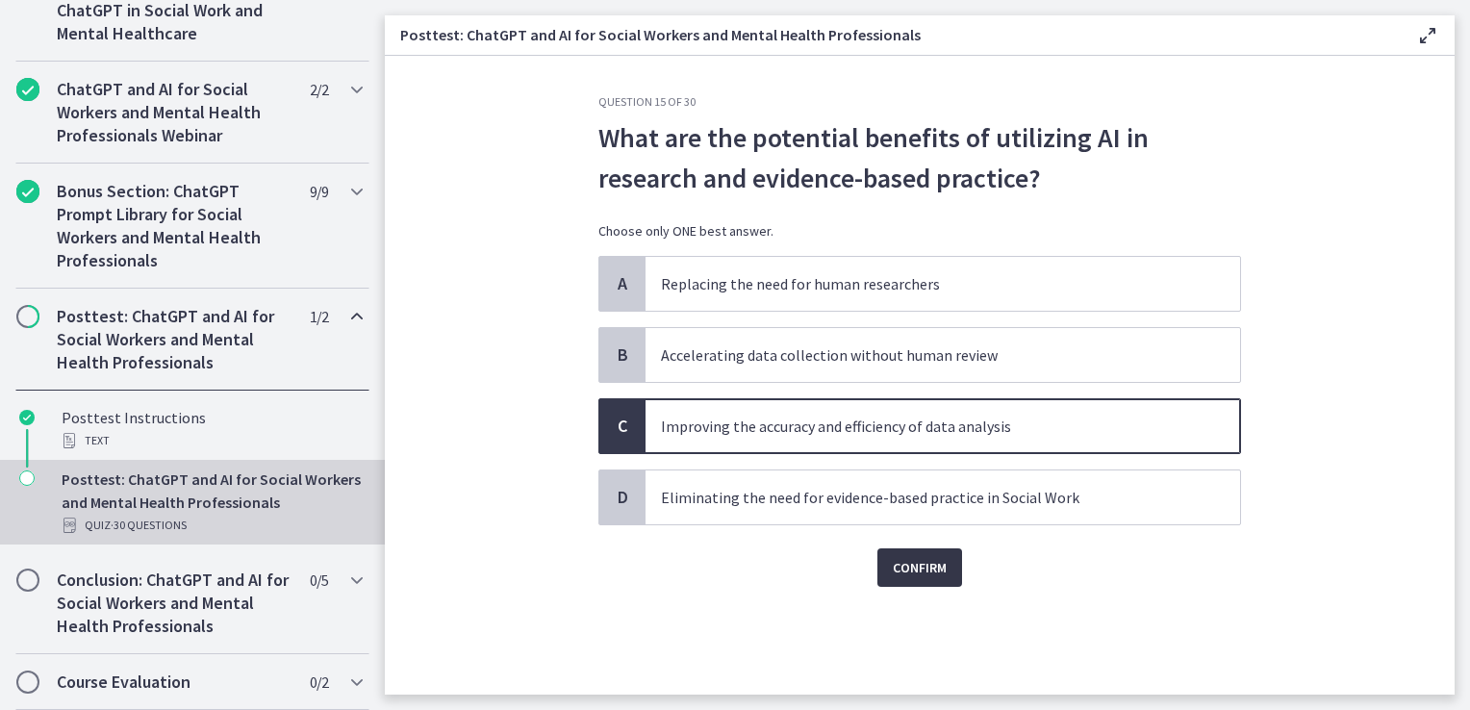
click at [942, 560] on span "Confirm" at bounding box center [920, 567] width 54 height 23
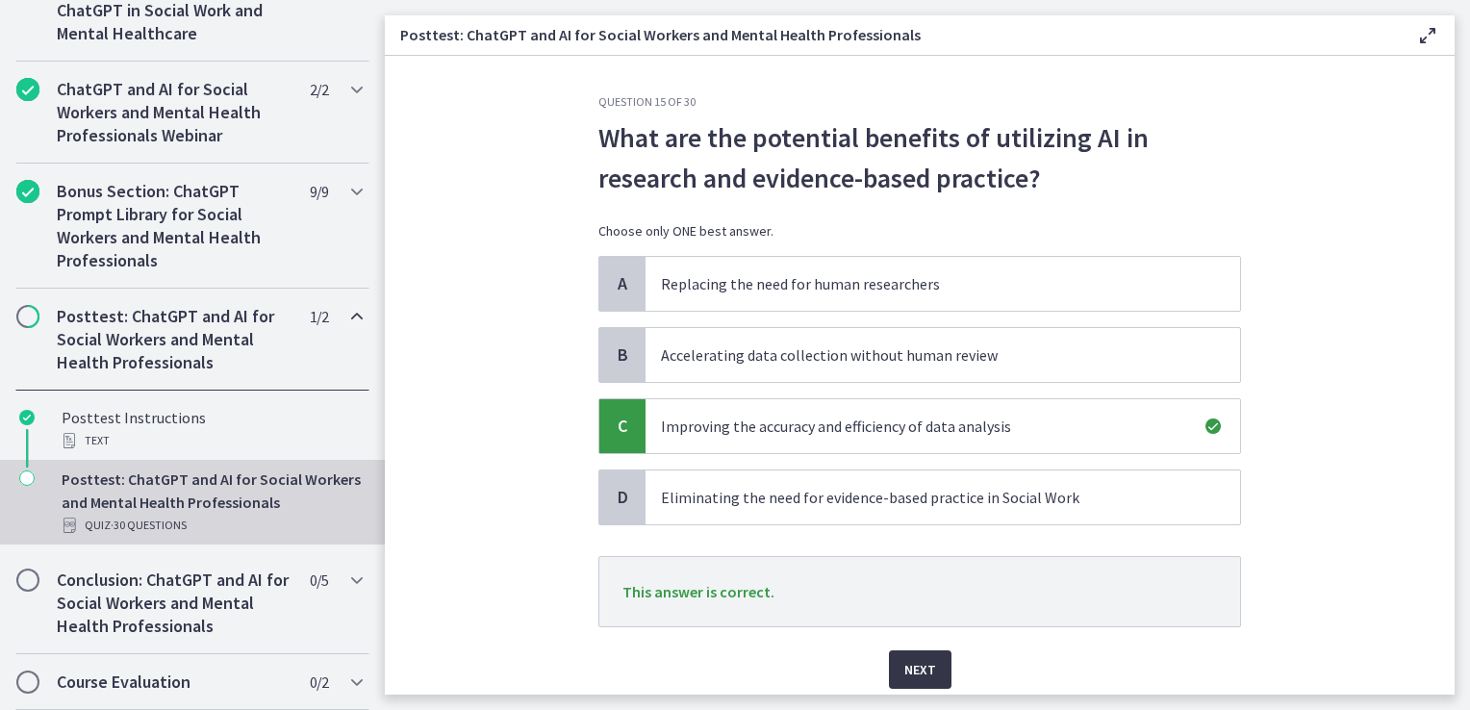
click at [917, 674] on span "Next" at bounding box center [921, 669] width 32 height 23
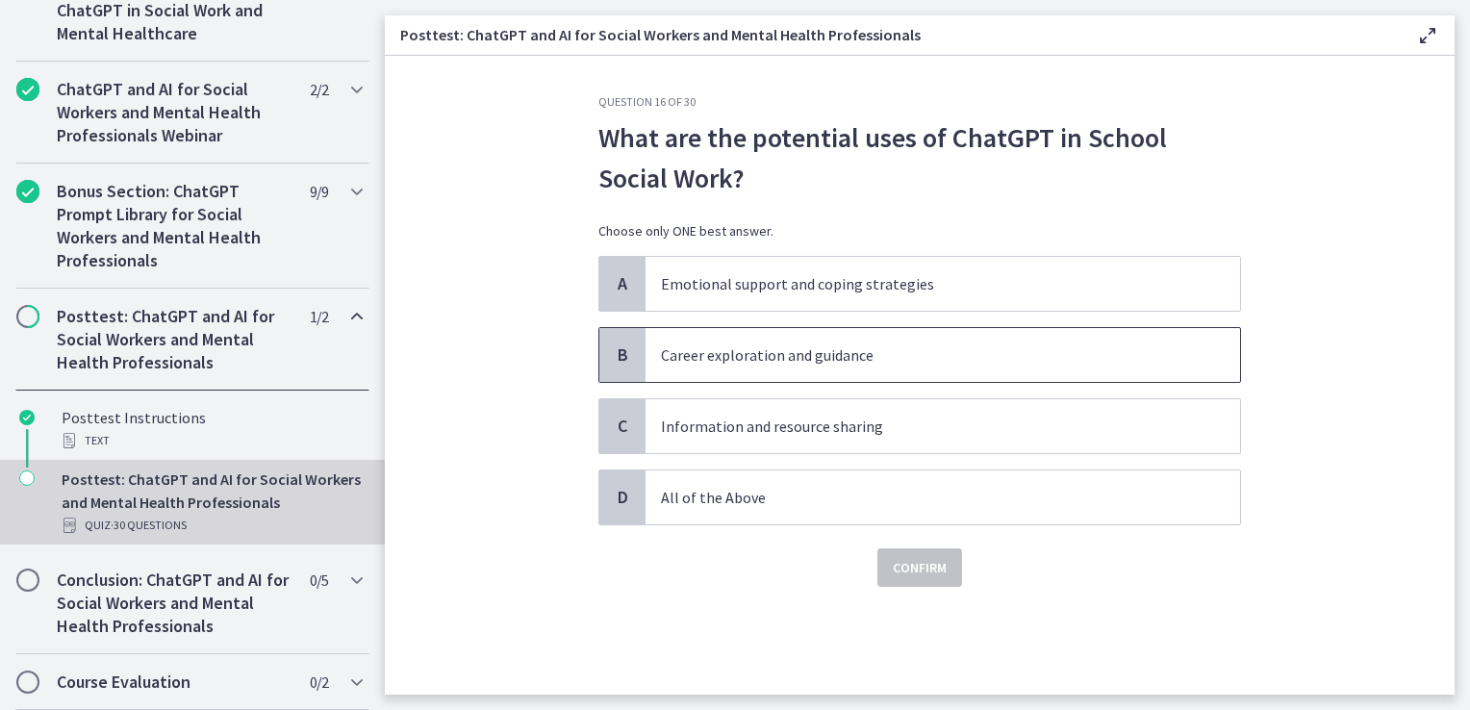
click at [832, 345] on p "Career exploration and guidance" at bounding box center [923, 355] width 525 height 23
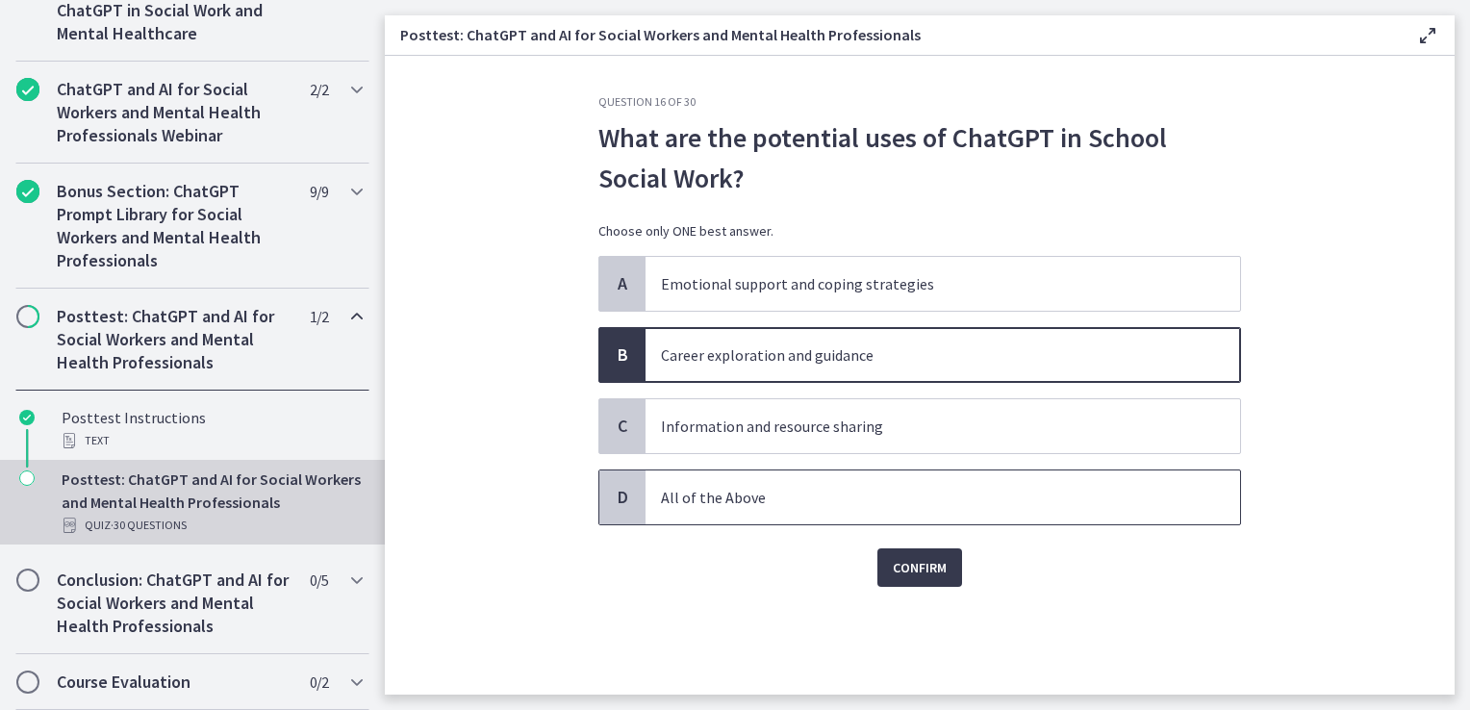
click at [782, 503] on p "All of the Above" at bounding box center [923, 497] width 525 height 23
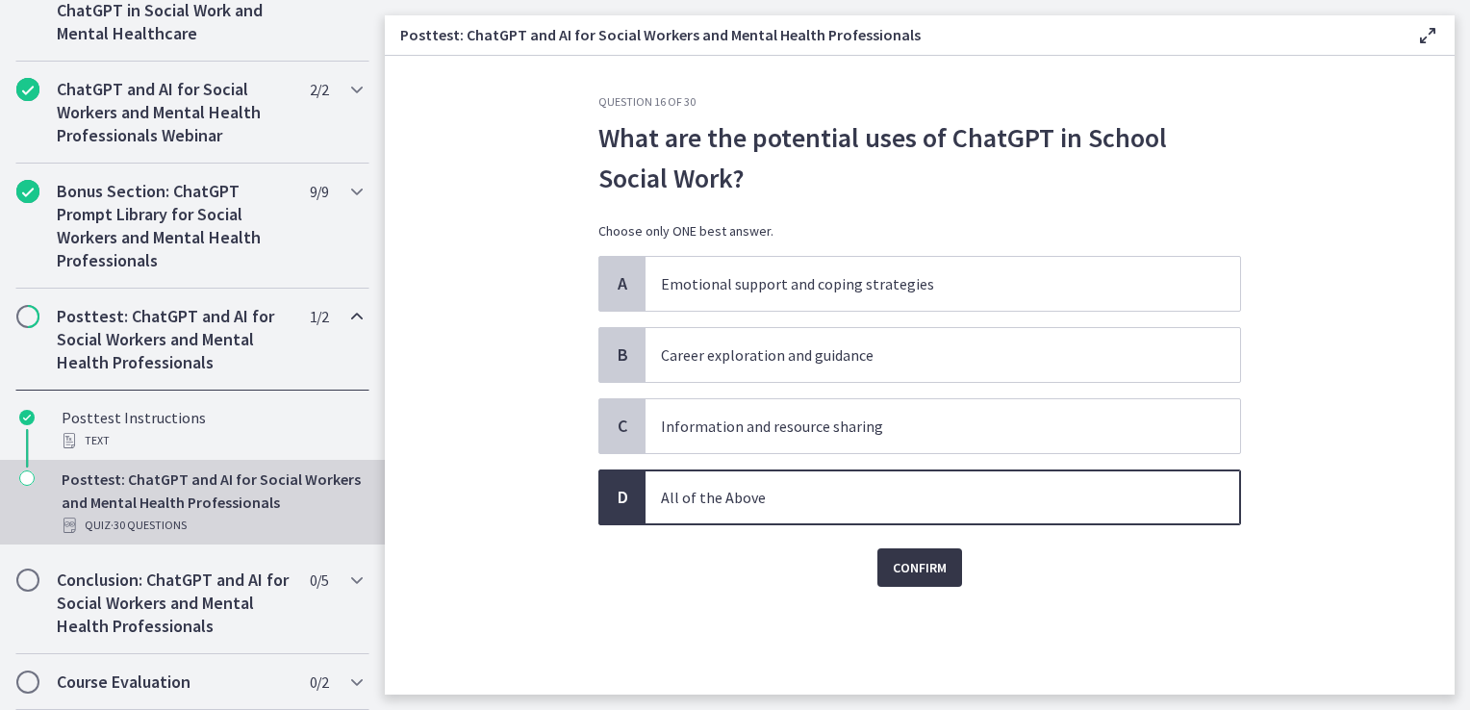
click at [922, 564] on span "Confirm" at bounding box center [920, 567] width 54 height 23
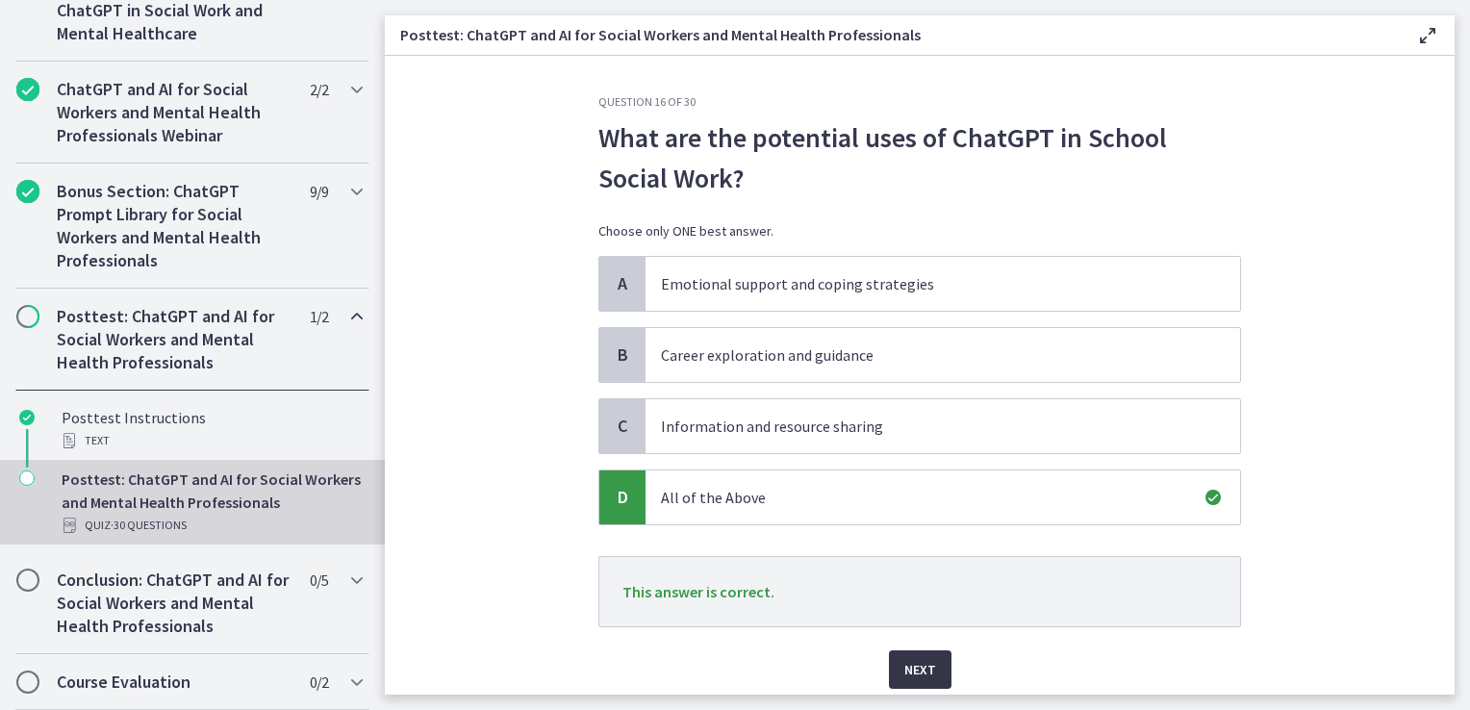
click at [910, 663] on span "Next" at bounding box center [921, 669] width 32 height 23
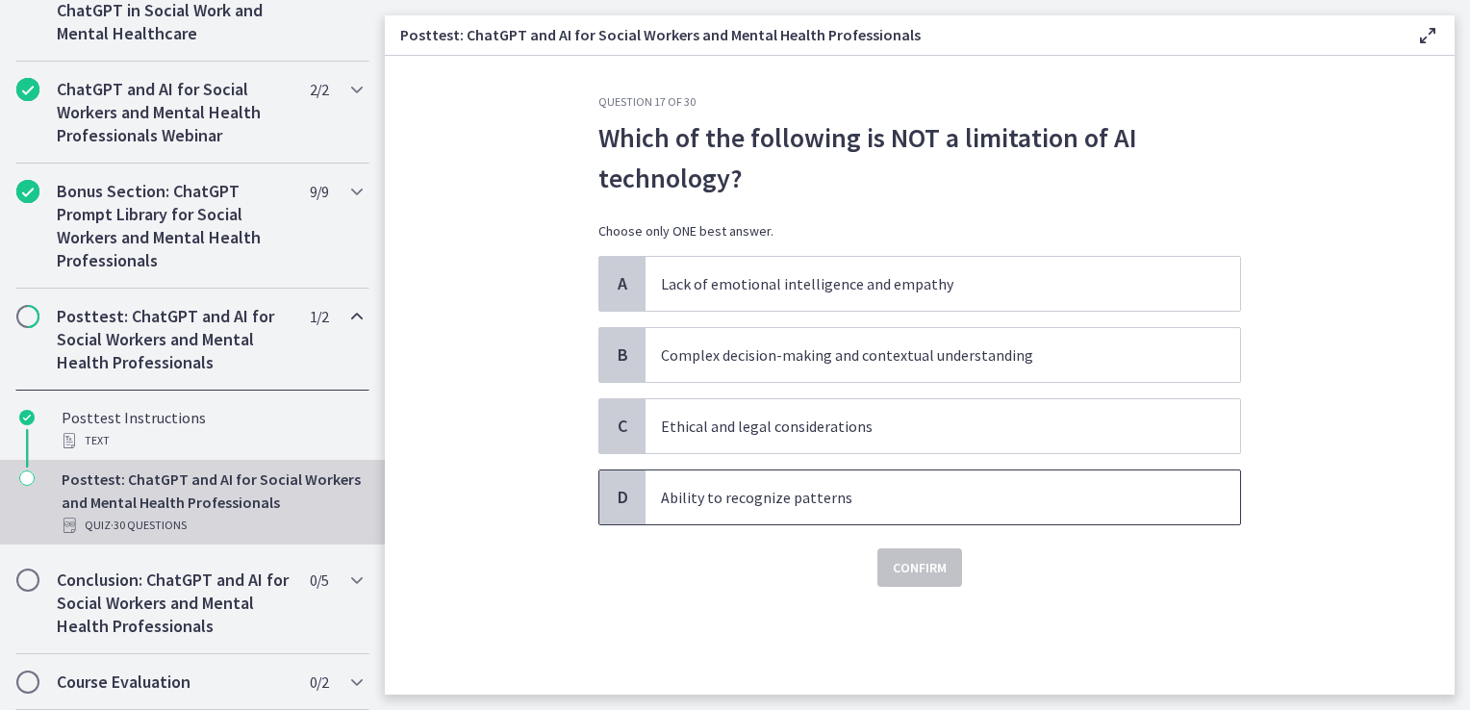
click at [762, 501] on p "Ability to recognize patterns" at bounding box center [923, 497] width 525 height 23
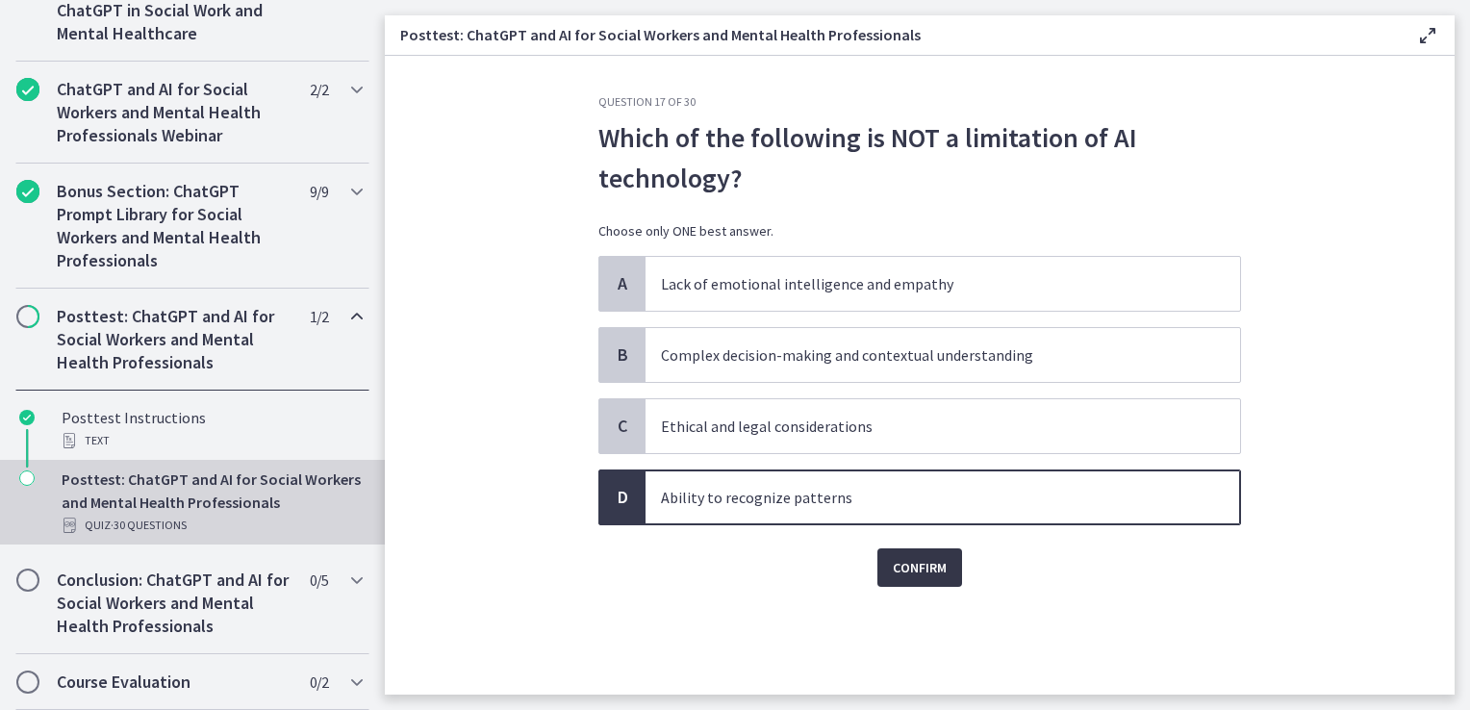
click at [893, 564] on span "Confirm" at bounding box center [920, 567] width 54 height 23
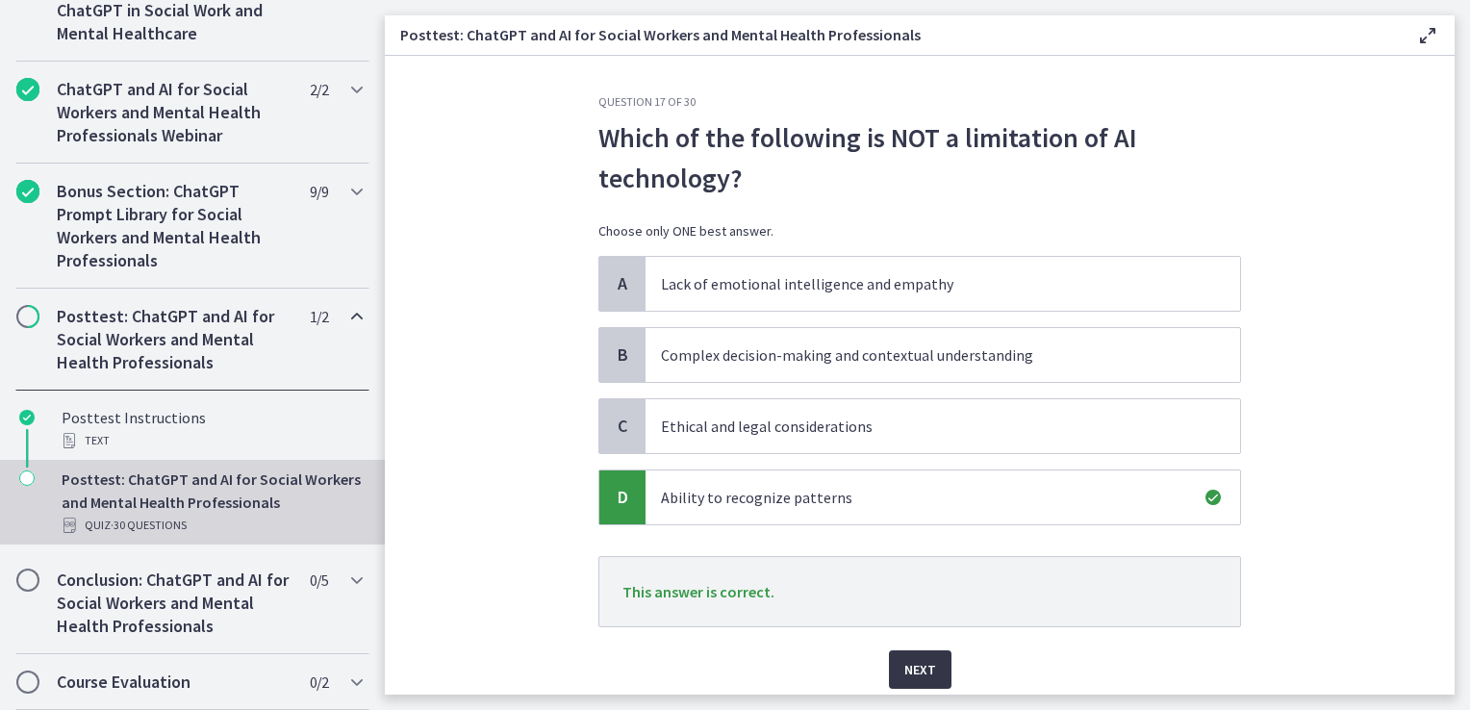
click at [926, 673] on span "Next" at bounding box center [921, 669] width 32 height 23
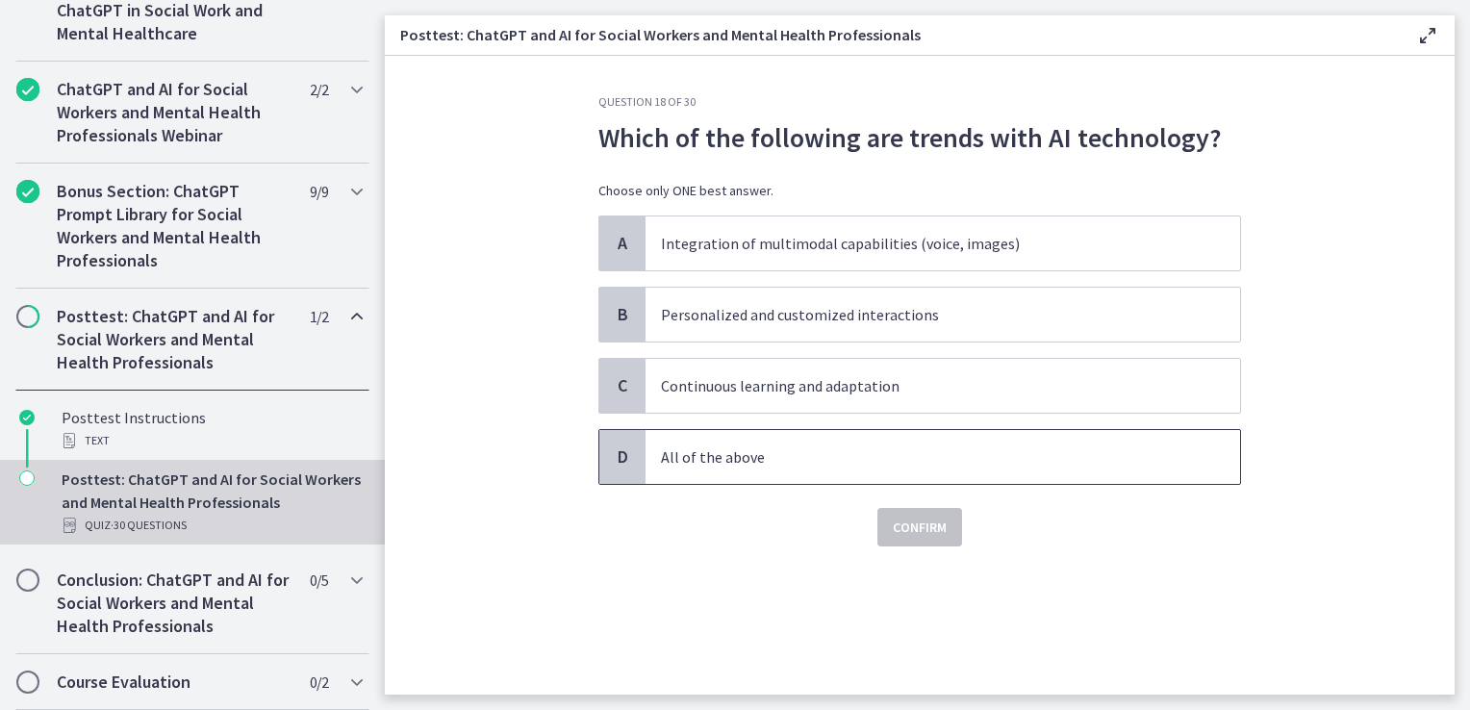
click at [790, 457] on p "All of the above" at bounding box center [923, 457] width 525 height 23
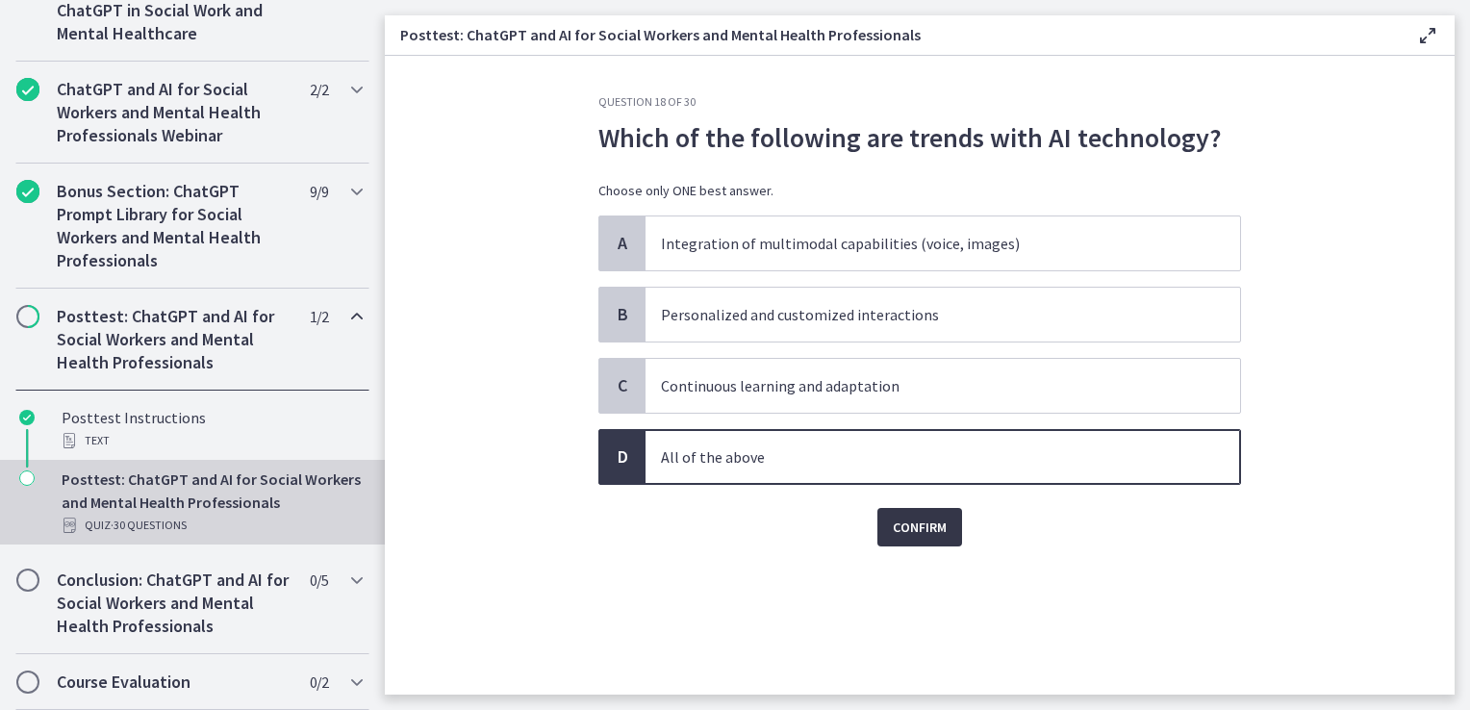
click at [927, 527] on span "Confirm" at bounding box center [920, 527] width 54 height 23
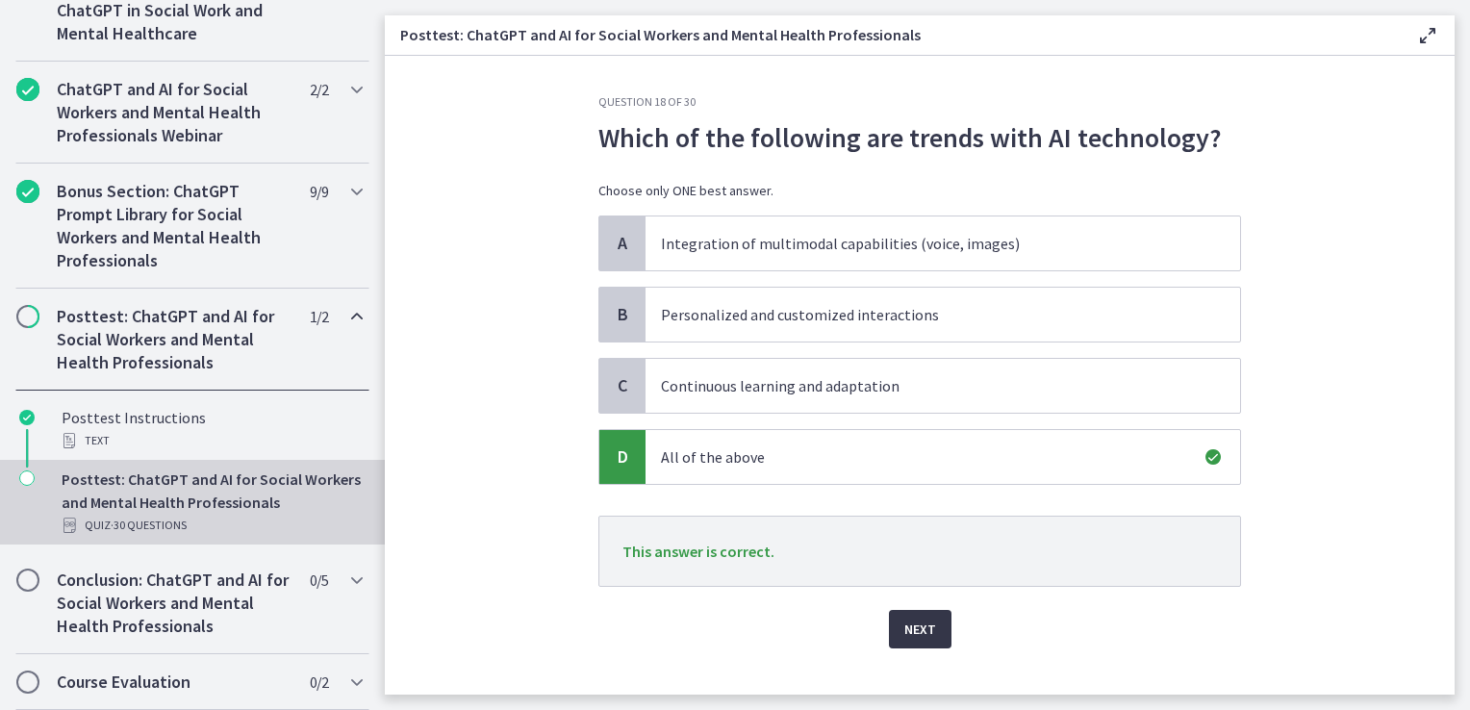
click at [918, 630] on span "Next" at bounding box center [921, 629] width 32 height 23
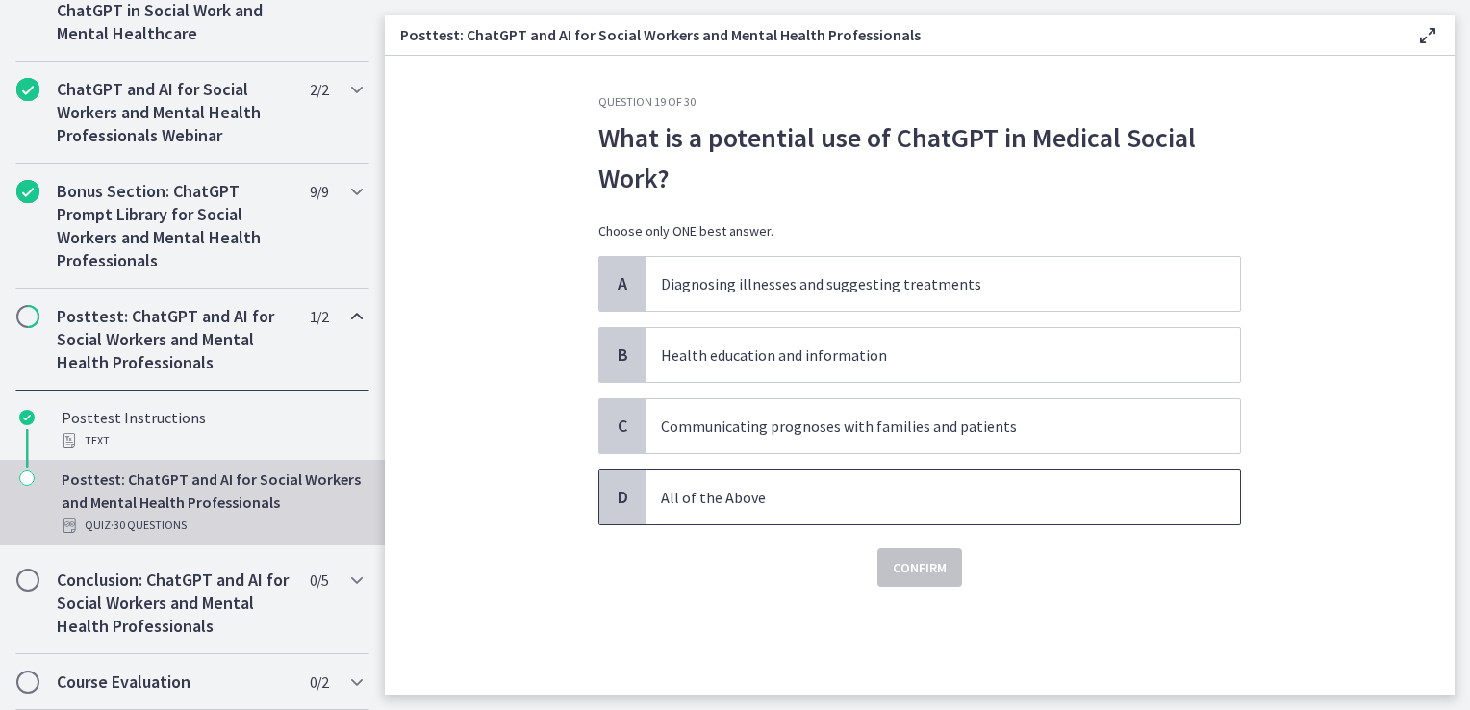
click at [745, 507] on span "All of the Above" at bounding box center [943, 498] width 595 height 54
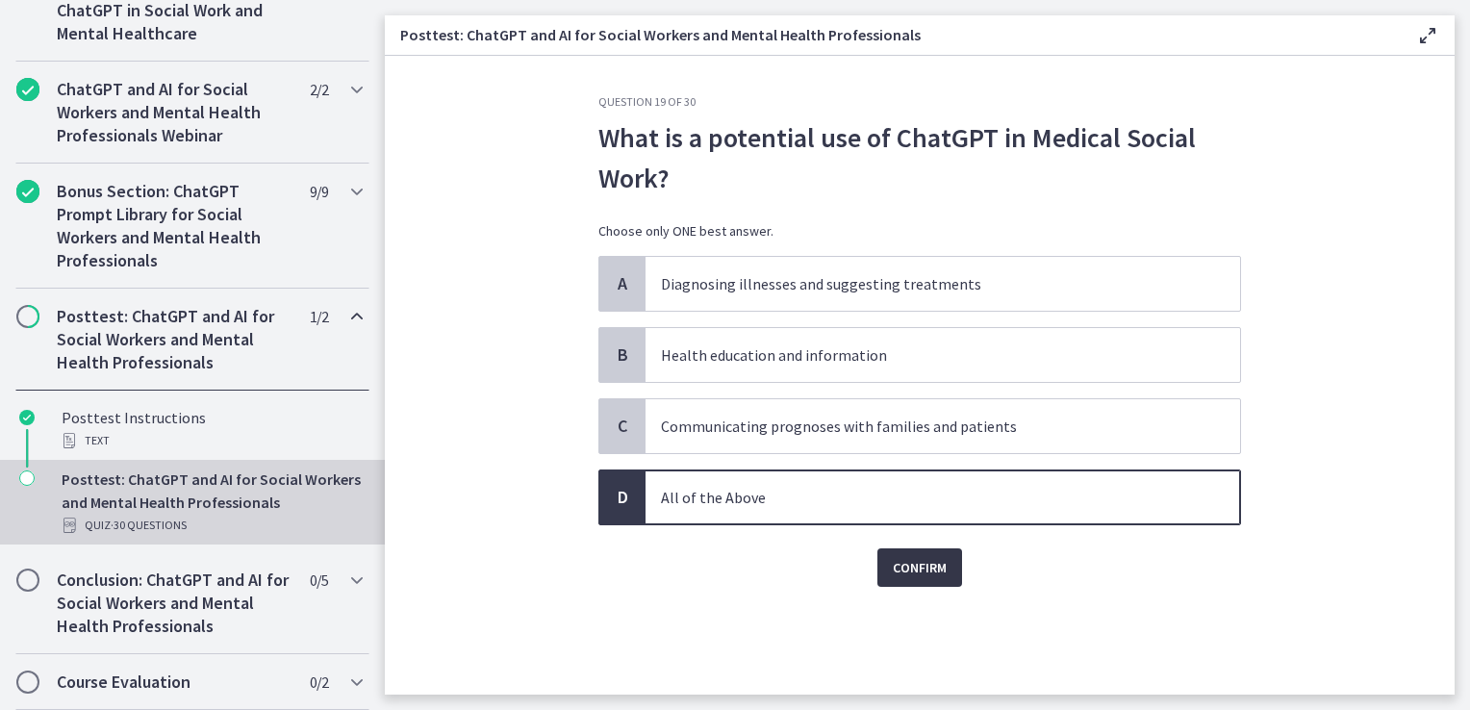
click at [900, 565] on span "Confirm" at bounding box center [920, 567] width 54 height 23
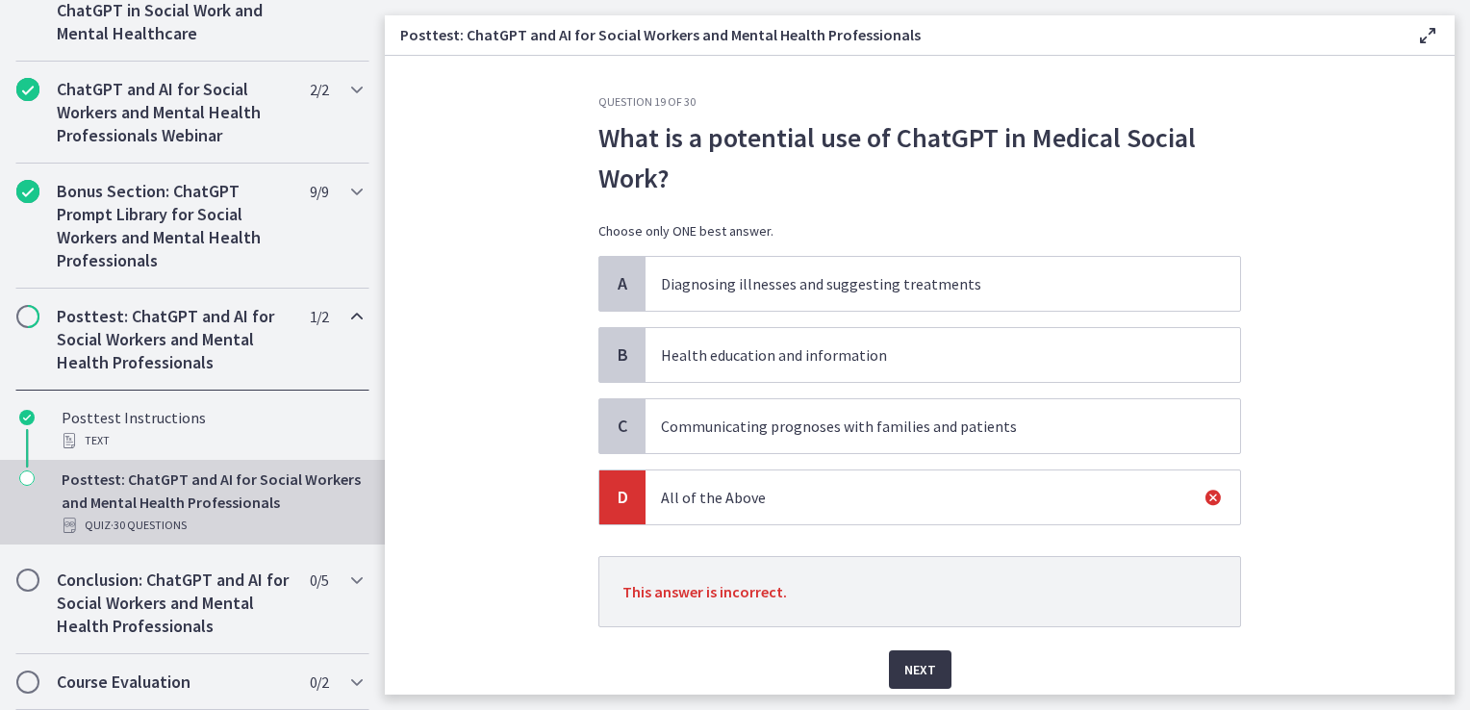
click at [906, 655] on button "Next" at bounding box center [920, 670] width 63 height 38
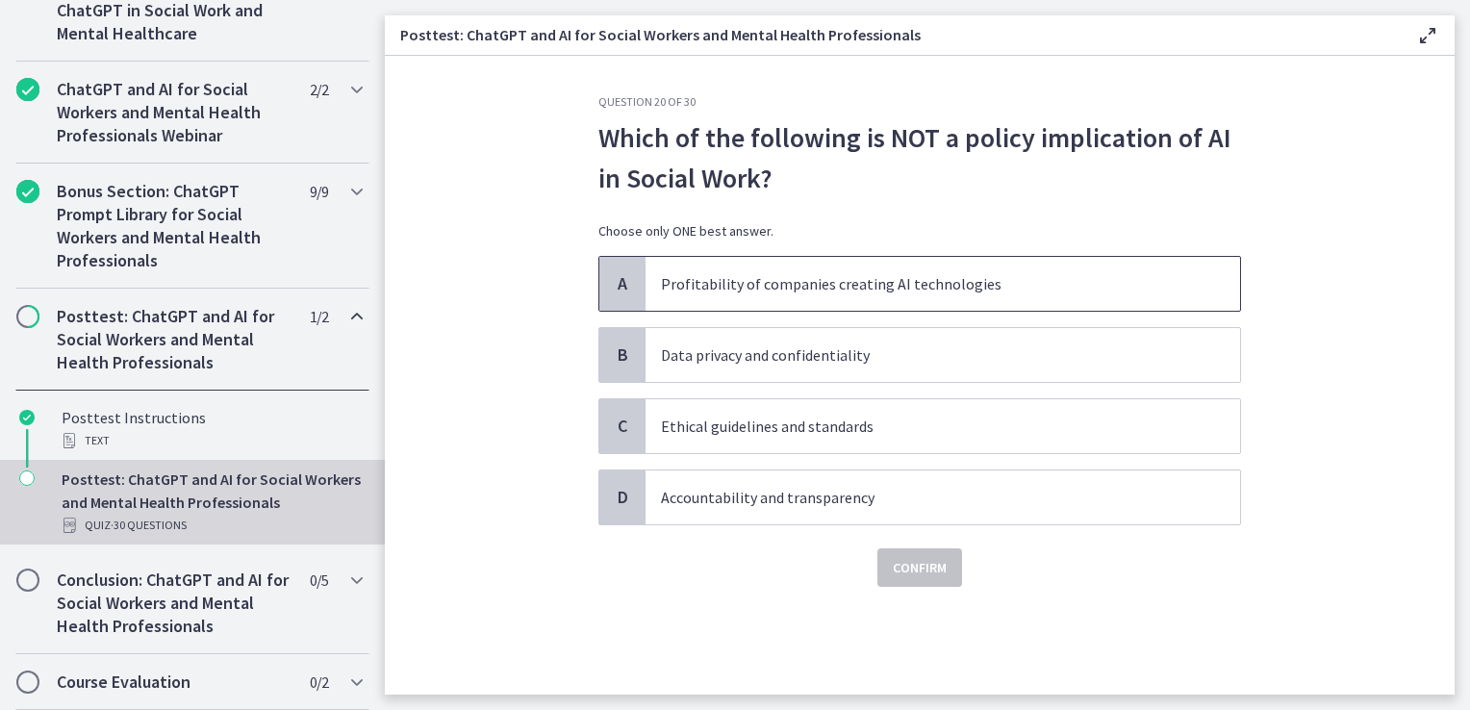
click at [957, 292] on p "Profitability of companies creating AI technologies" at bounding box center [923, 283] width 525 height 23
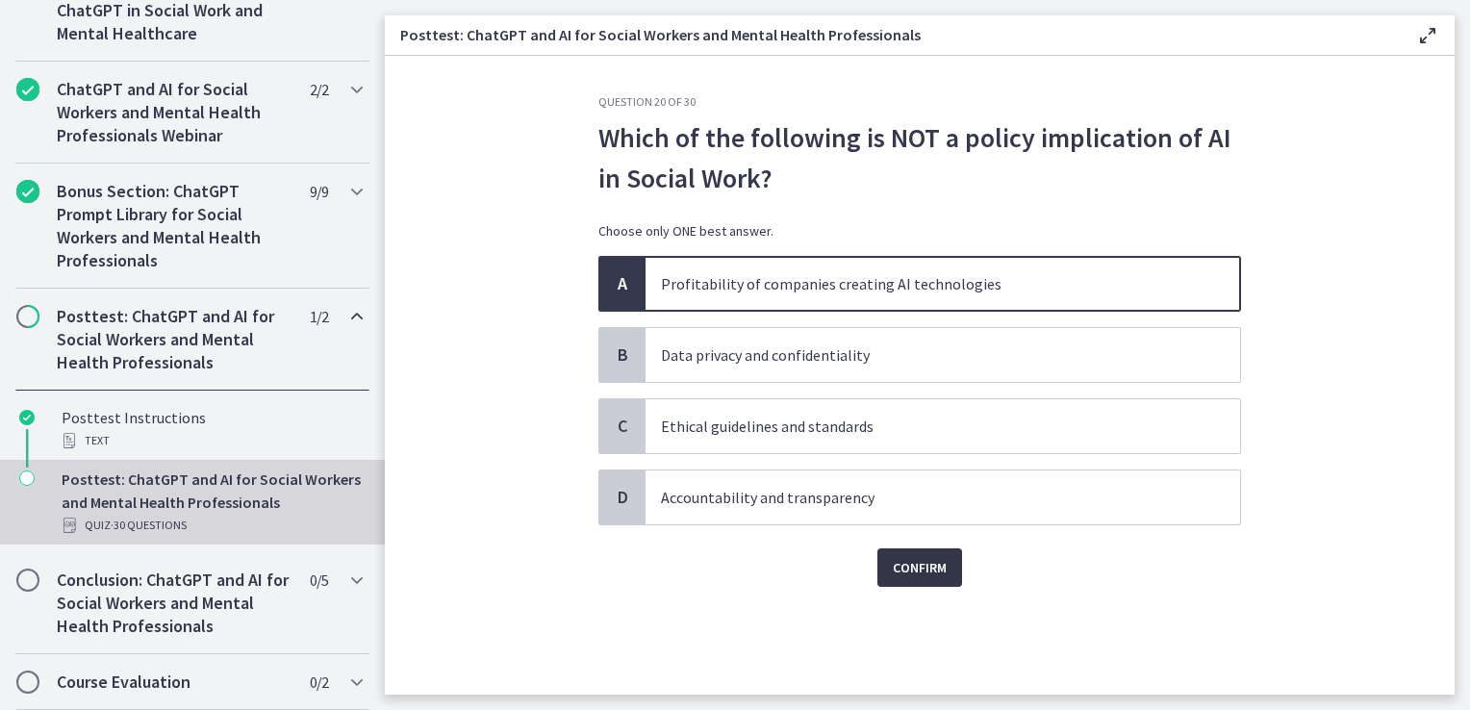
click at [917, 564] on span "Confirm" at bounding box center [920, 567] width 54 height 23
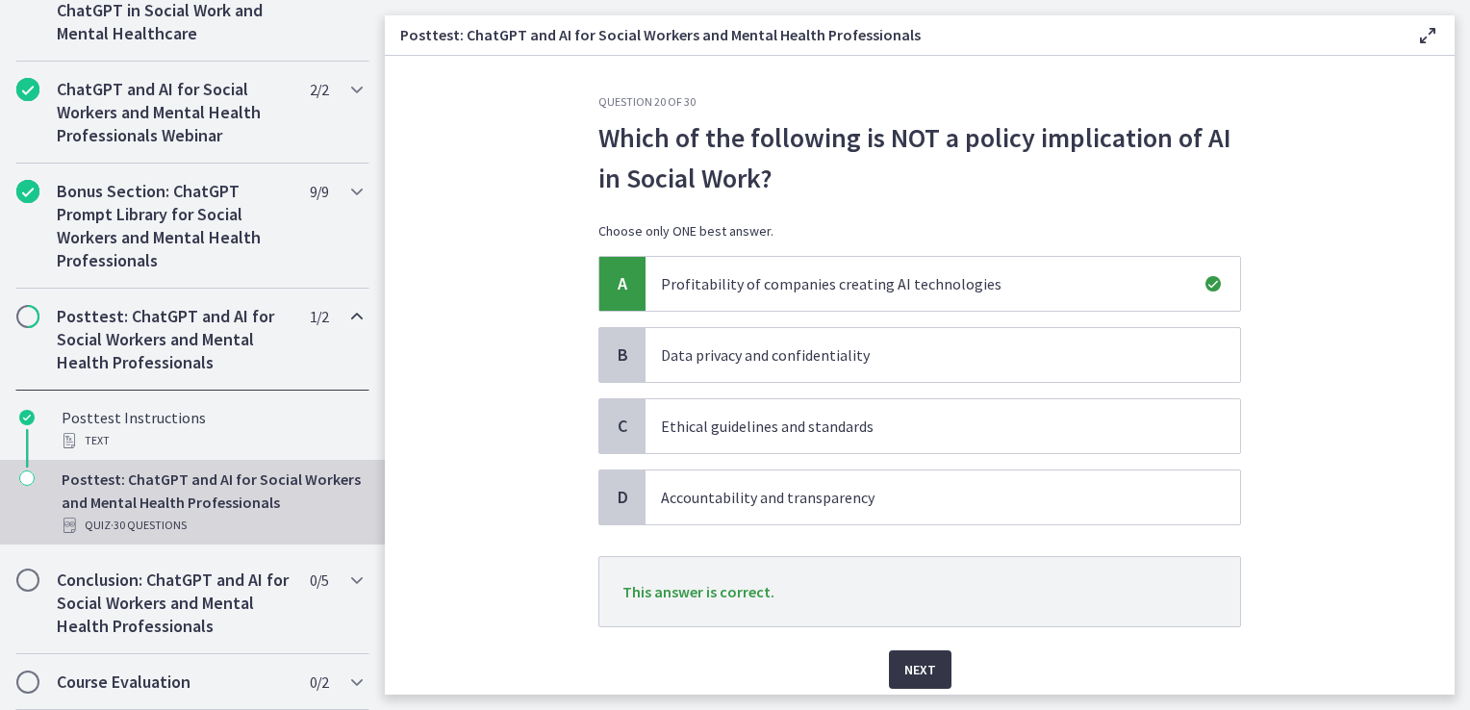
click at [905, 660] on span "Next" at bounding box center [921, 669] width 32 height 23
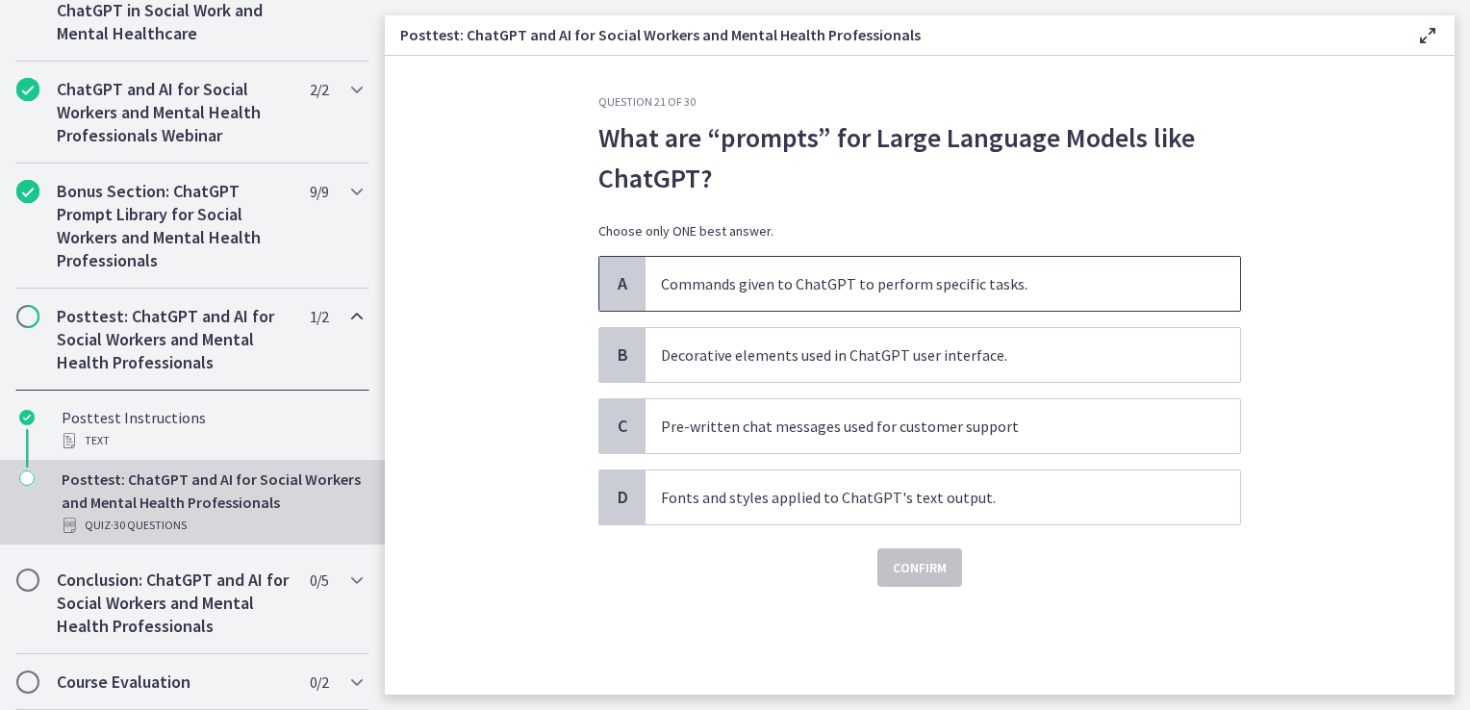
click at [1013, 281] on p "Commands given to ChatGPT to perform specific tasks." at bounding box center [923, 283] width 525 height 23
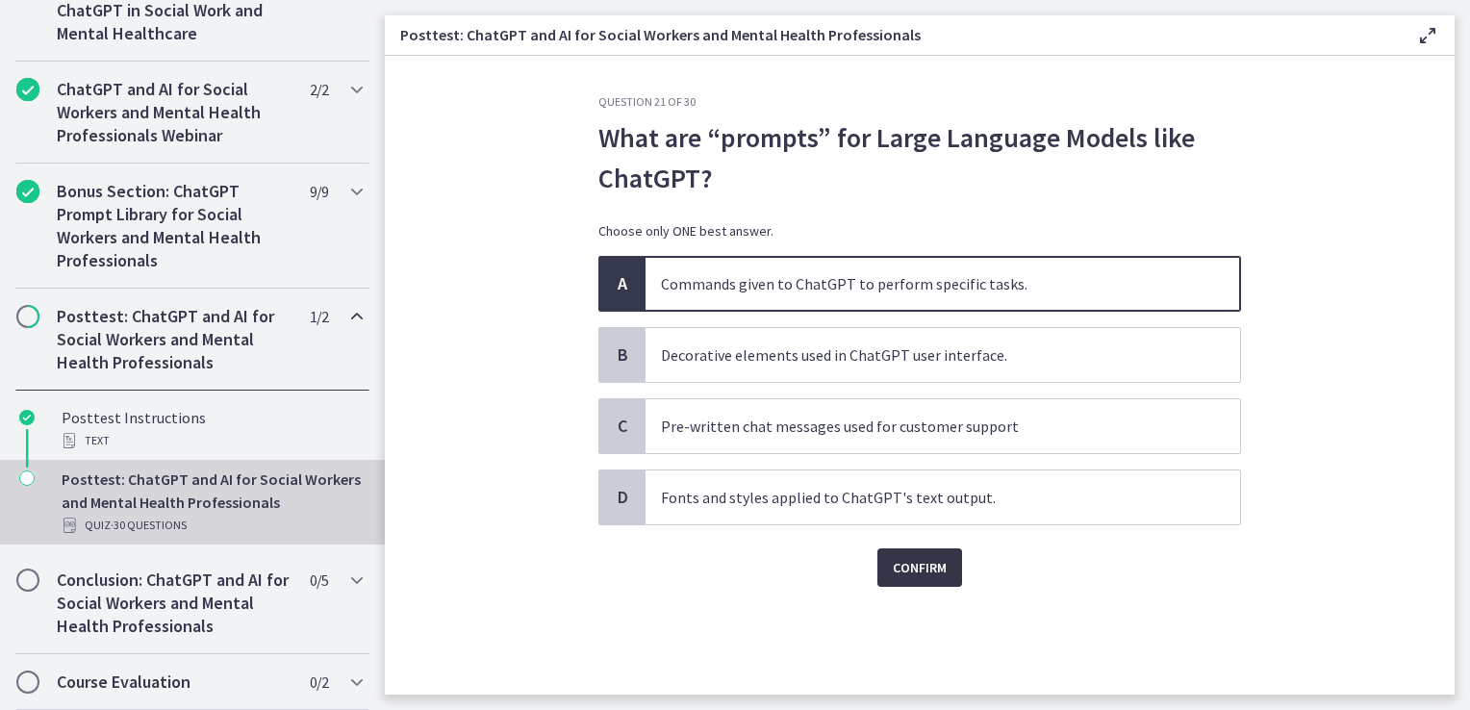
click at [951, 572] on button "Confirm" at bounding box center [920, 568] width 85 height 38
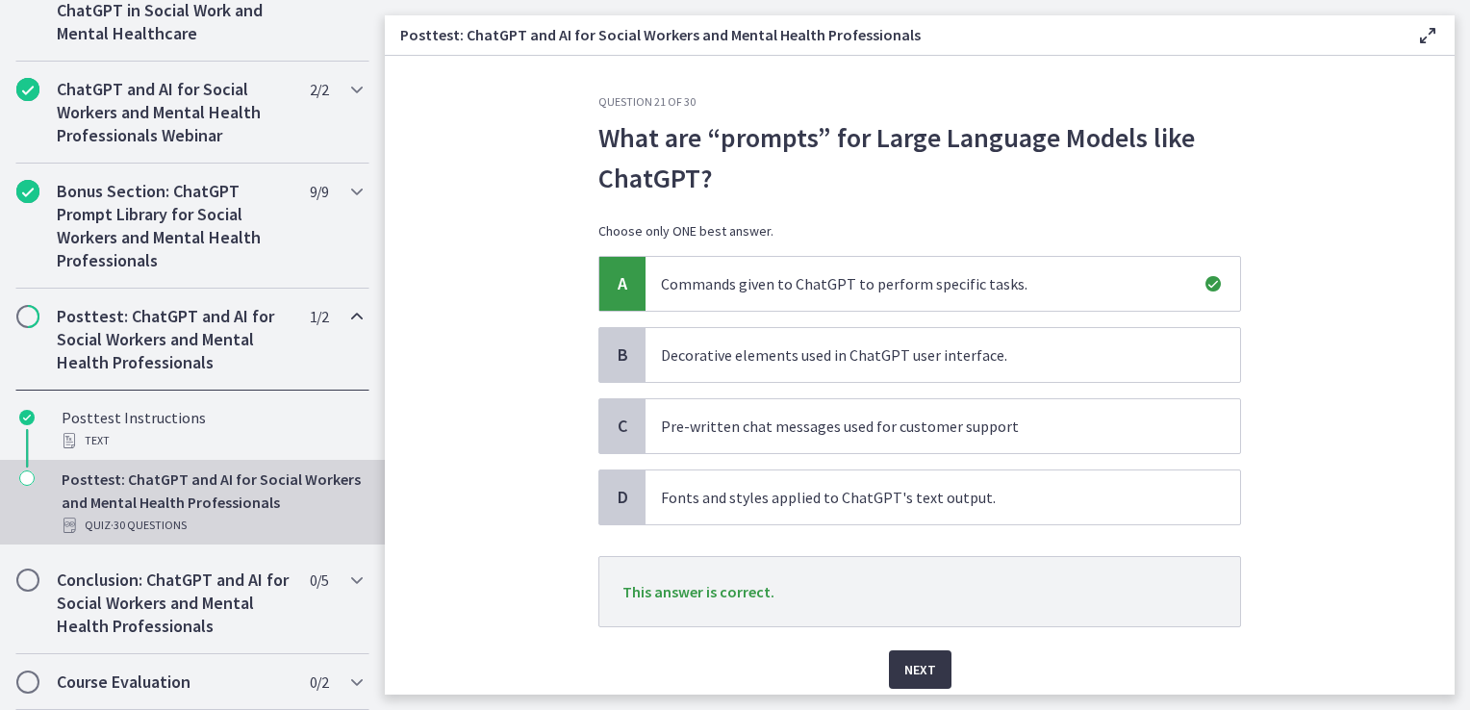
click at [893, 674] on button "Next" at bounding box center [920, 670] width 63 height 38
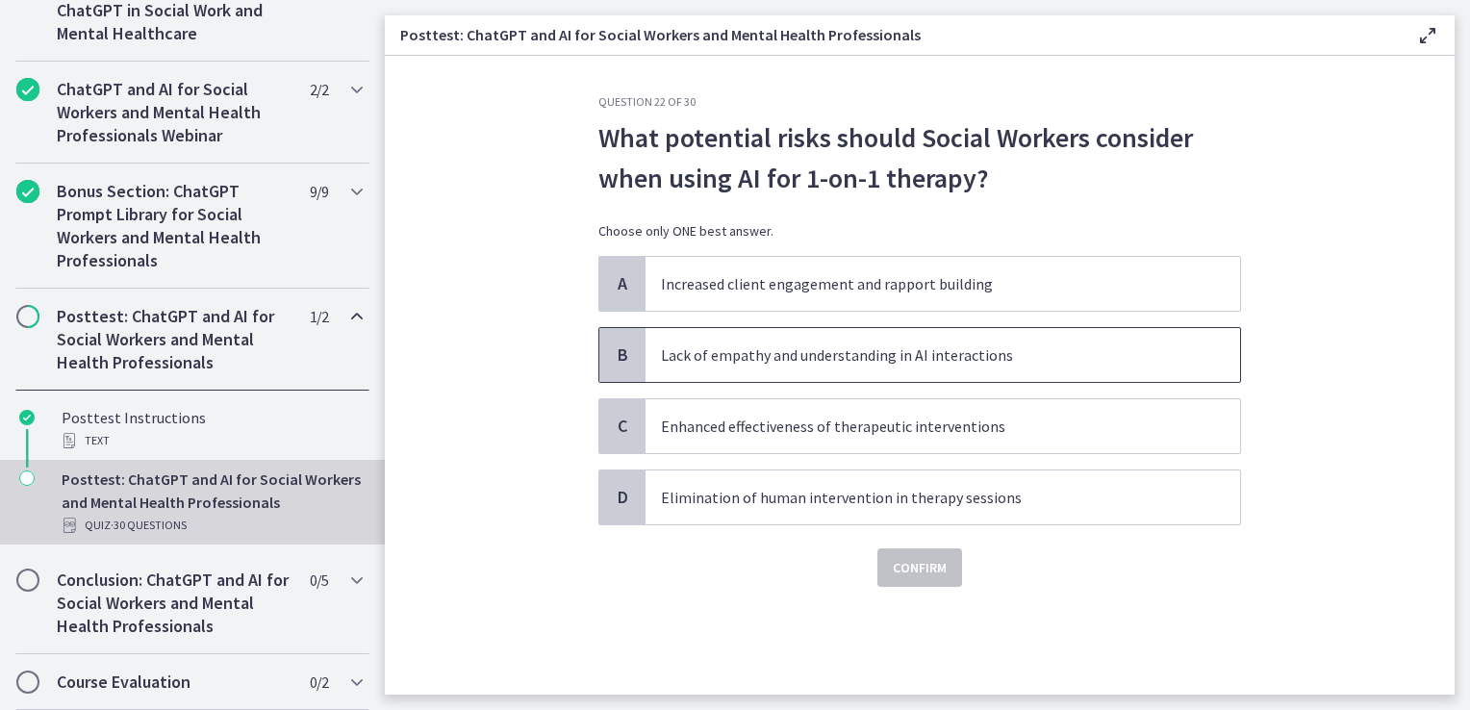
click at [924, 350] on p "Lack of empathy and understanding in AI interactions" at bounding box center [923, 355] width 525 height 23
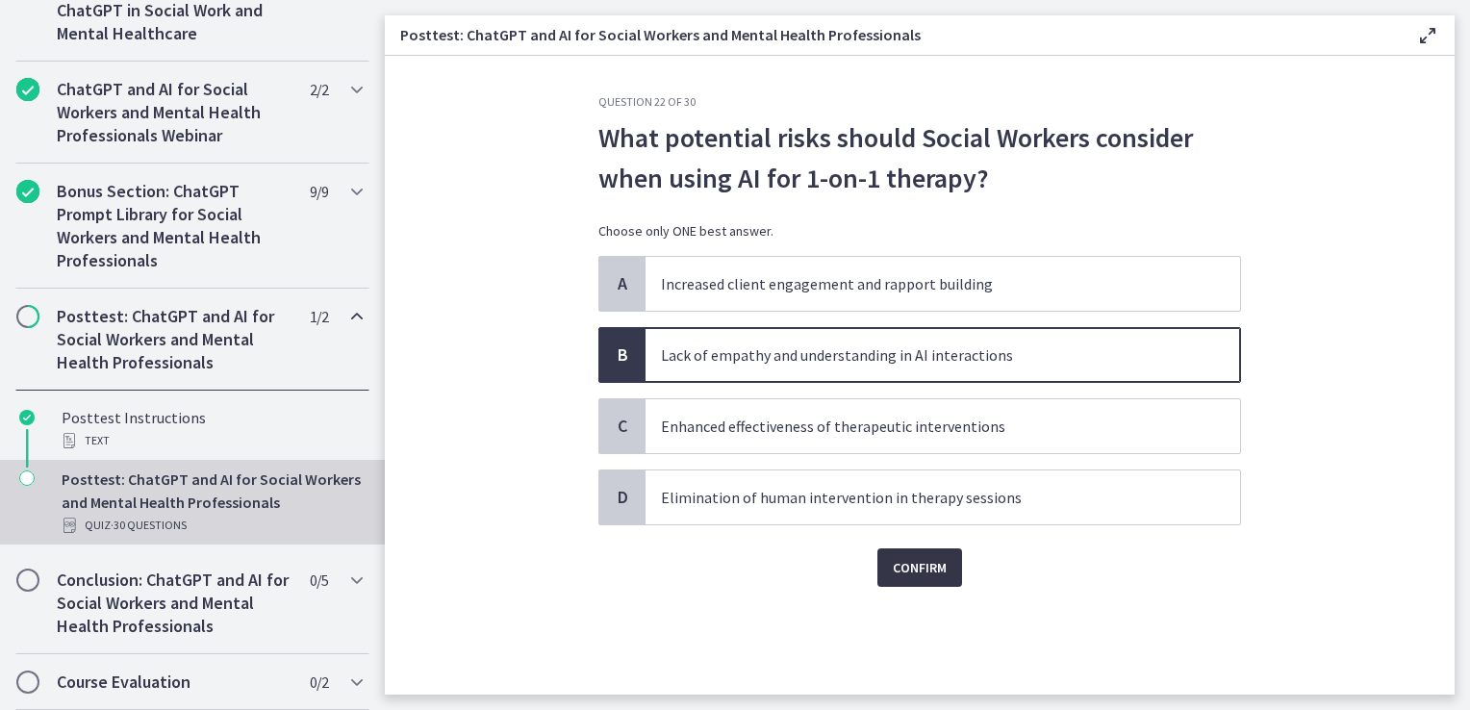
click at [931, 567] on span "Confirm" at bounding box center [920, 567] width 54 height 23
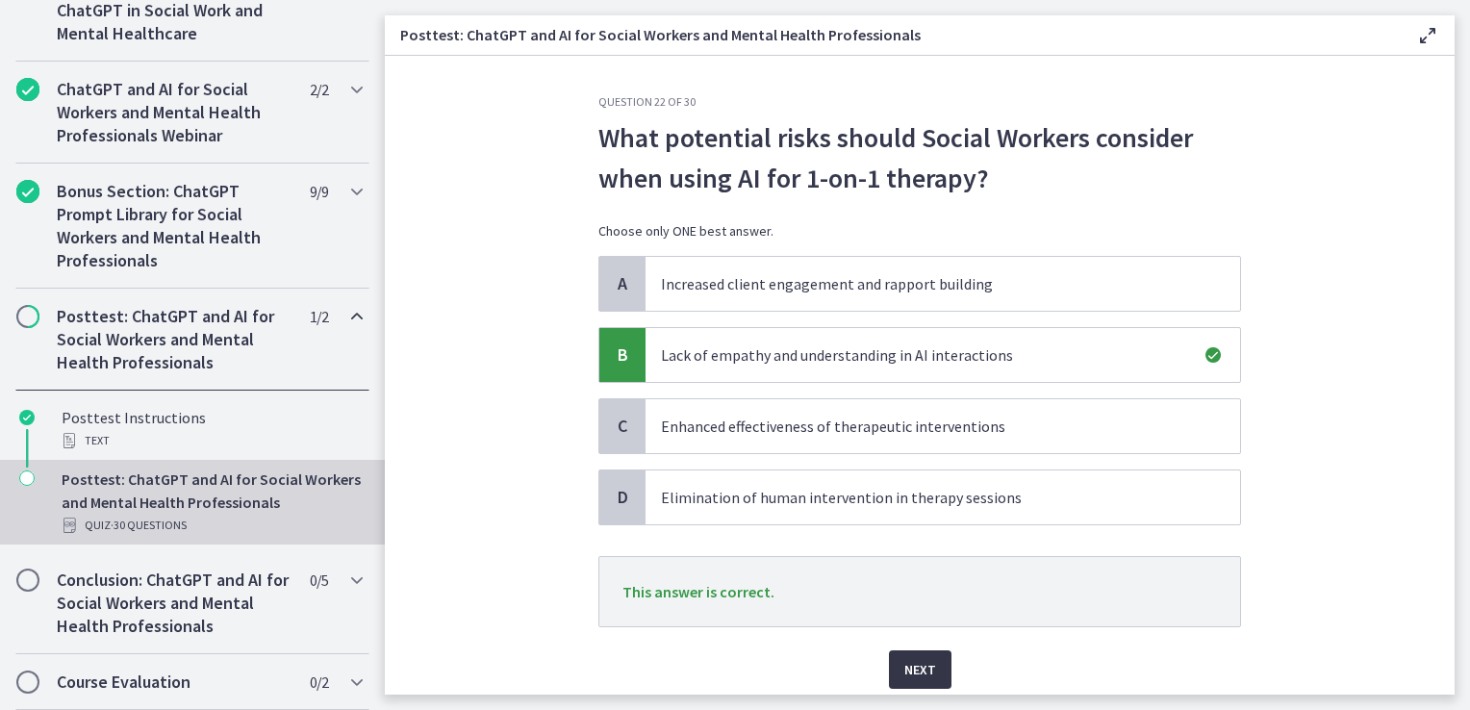
click at [917, 669] on span "Next" at bounding box center [921, 669] width 32 height 23
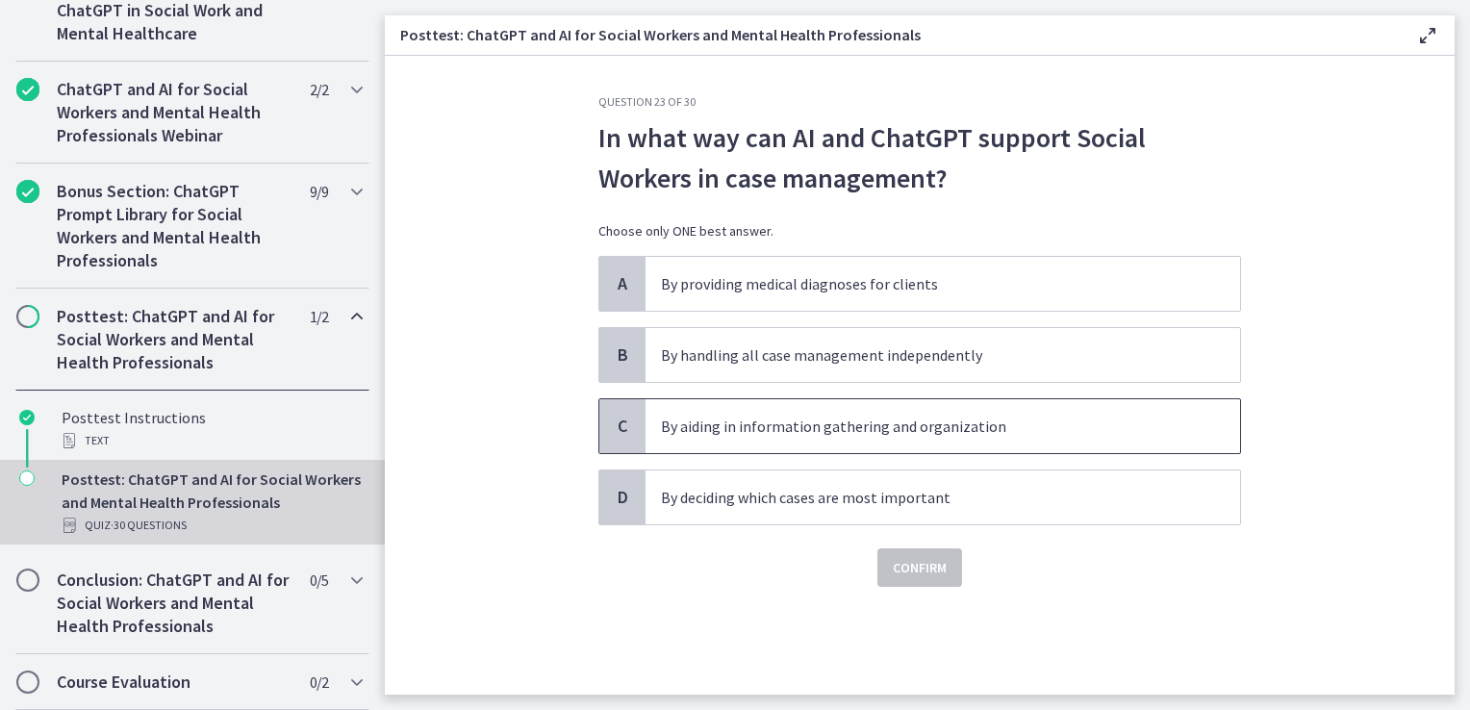
drag, startPoint x: 801, startPoint y: 425, endPoint x: 812, endPoint y: 449, distance: 26.7
click at [800, 425] on p "By aiding in information gathering and organization" at bounding box center [923, 426] width 525 height 23
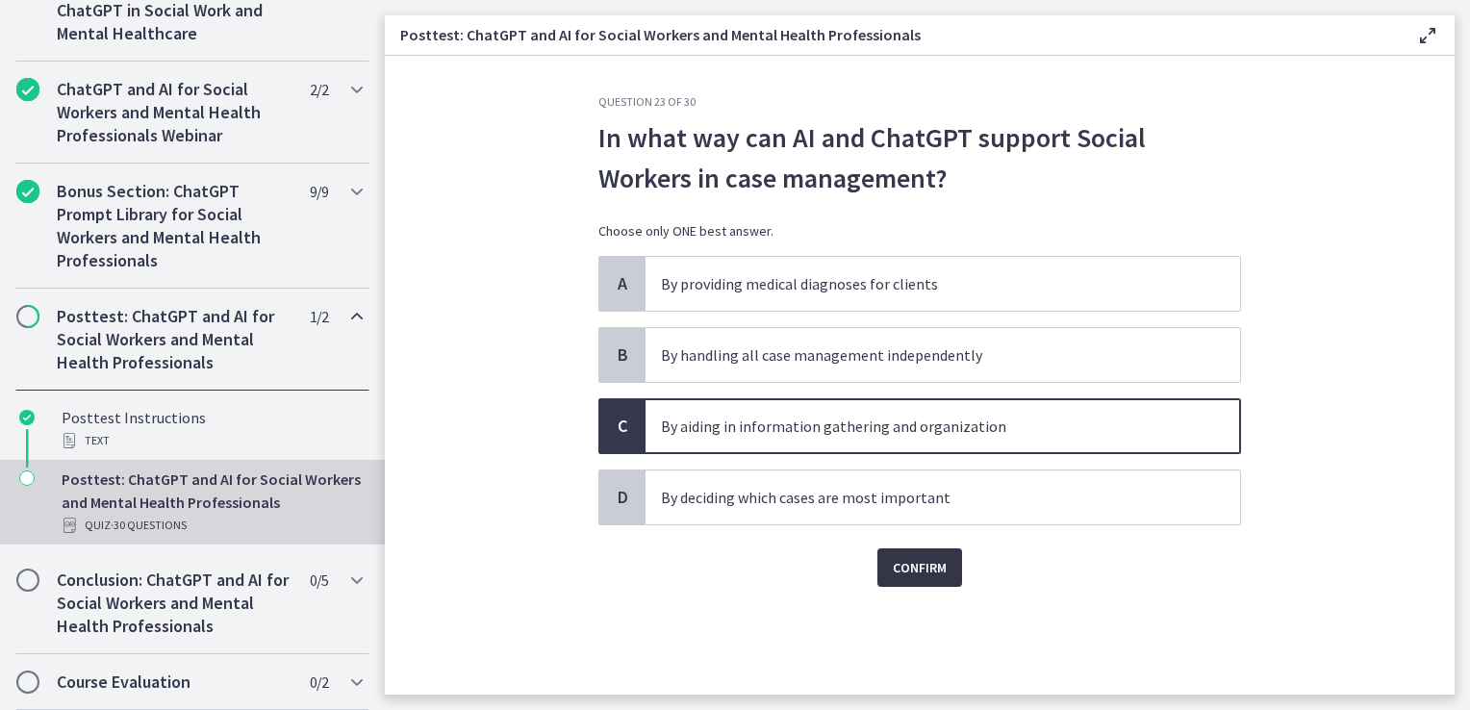
click at [916, 563] on span "Confirm" at bounding box center [920, 567] width 54 height 23
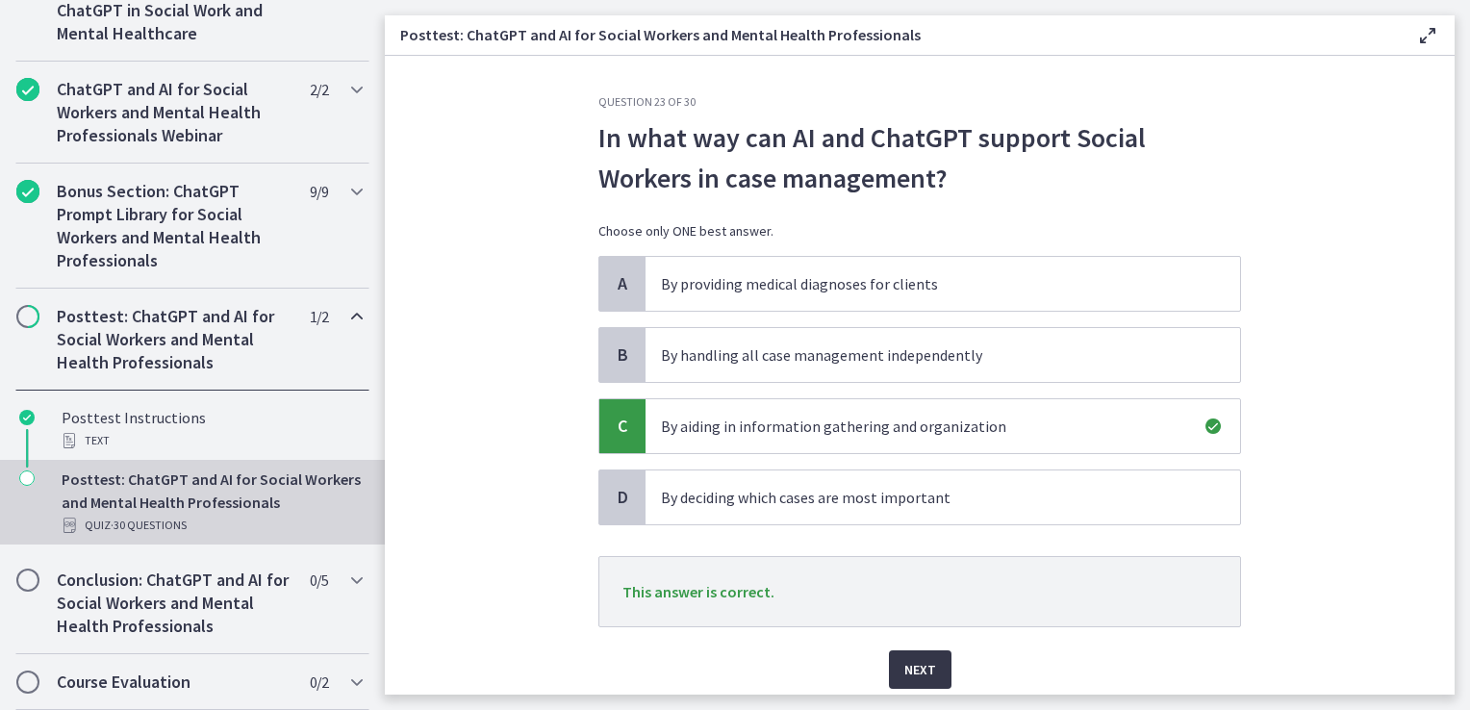
click at [916, 660] on span "Next" at bounding box center [921, 669] width 32 height 23
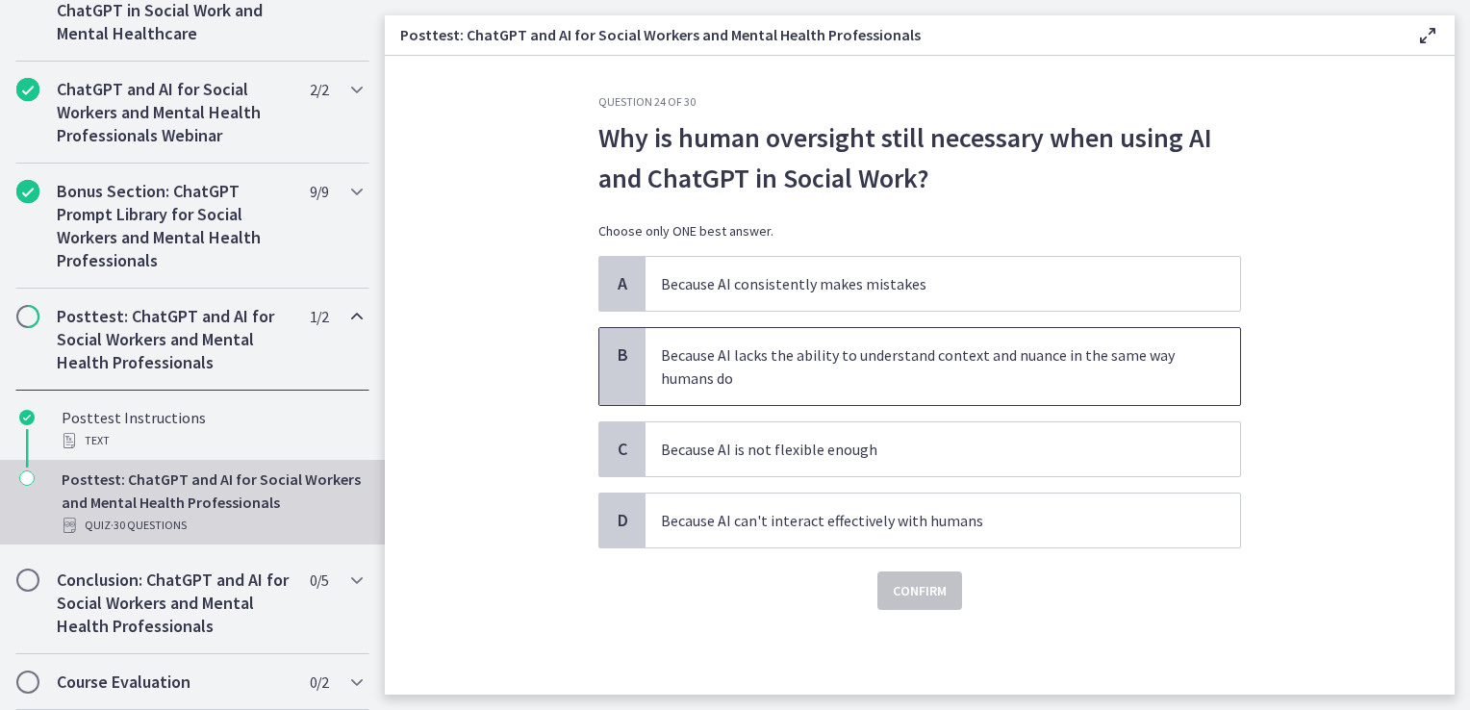
click at [844, 358] on p "Because AI lacks the ability to understand context and nuance in the same way h…" at bounding box center [923, 367] width 525 height 46
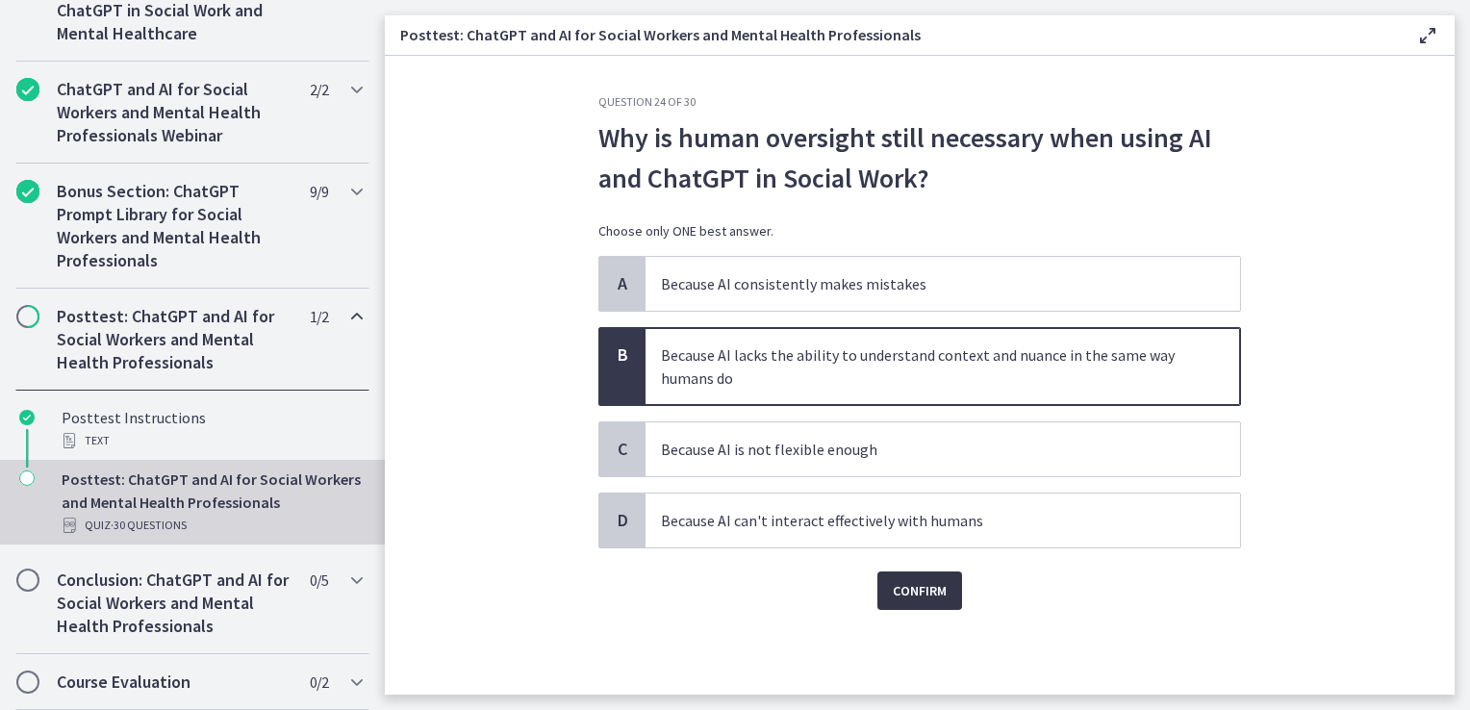
click at [914, 580] on span "Confirm" at bounding box center [920, 590] width 54 height 23
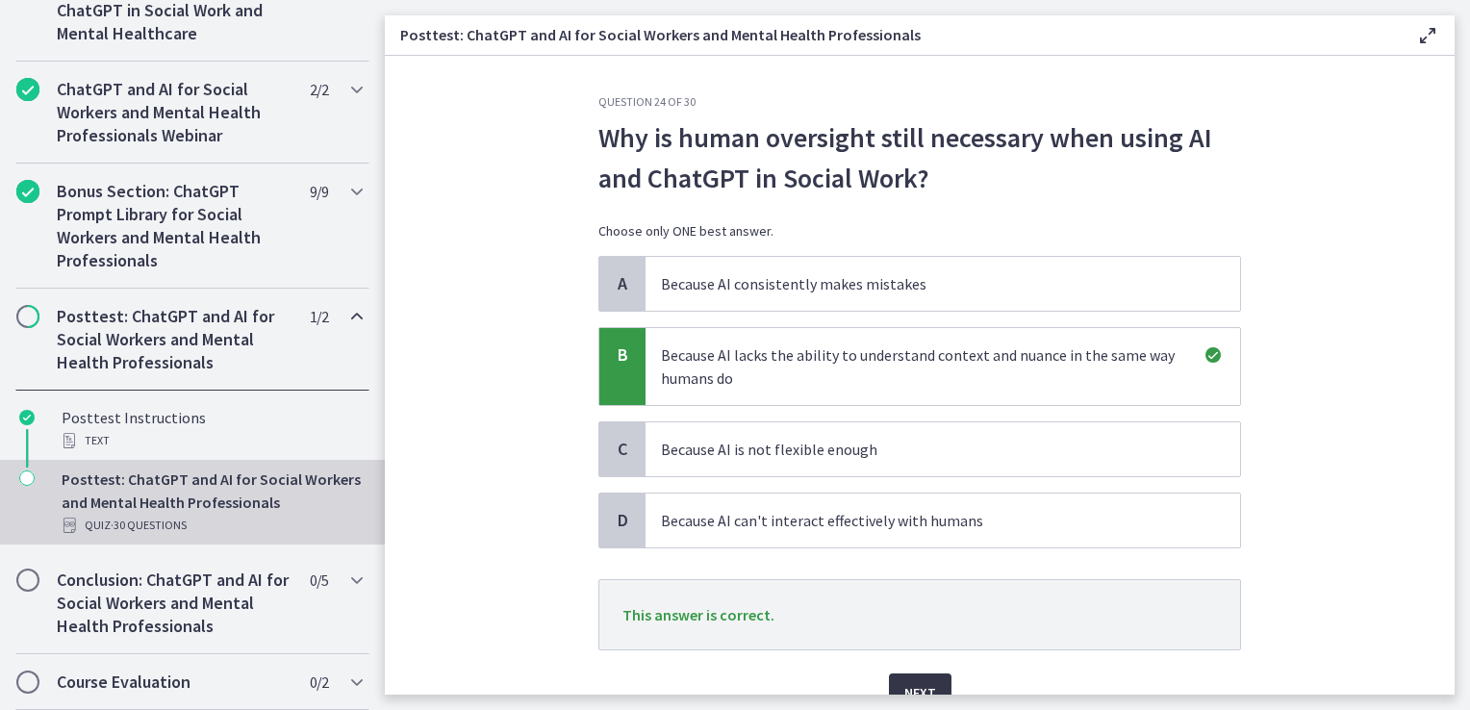
click at [919, 683] on span "Next" at bounding box center [921, 692] width 32 height 23
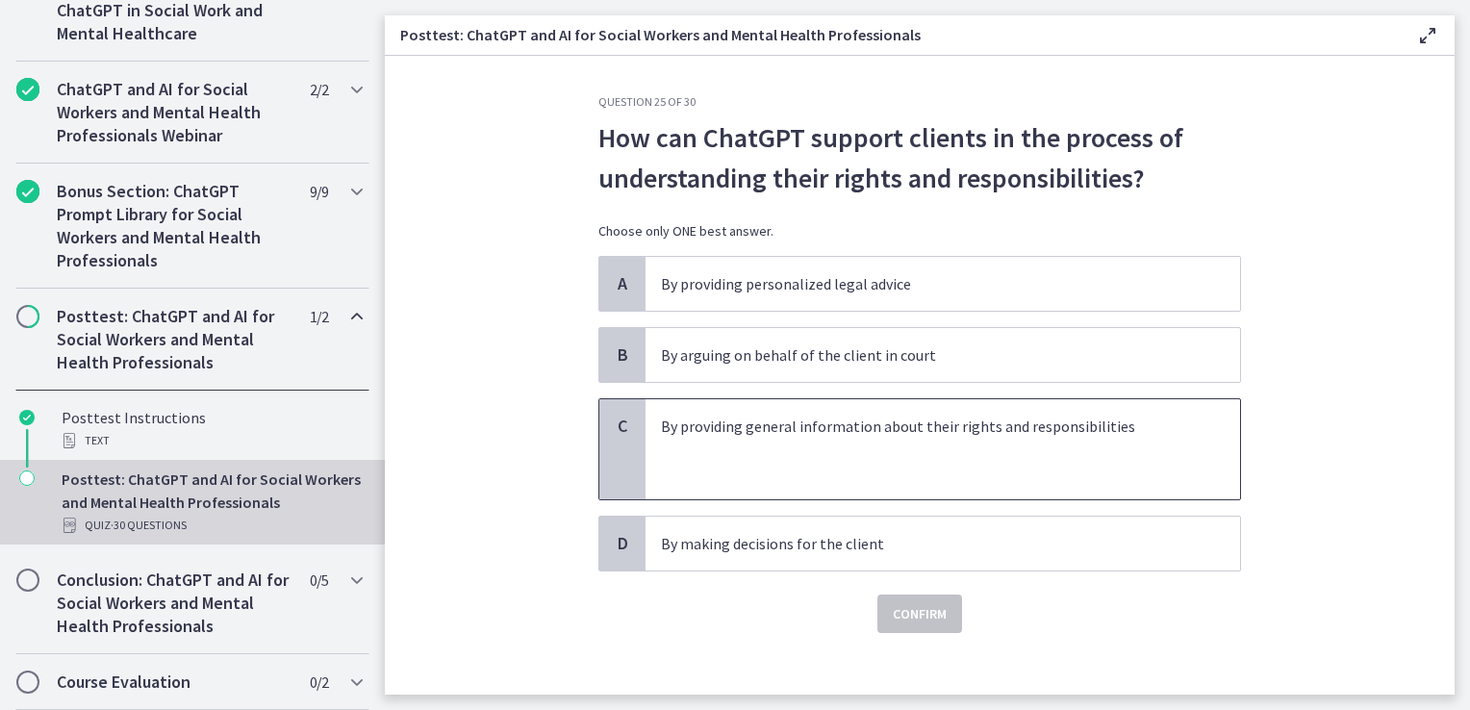
click at [753, 446] on p at bounding box center [923, 449] width 525 height 23
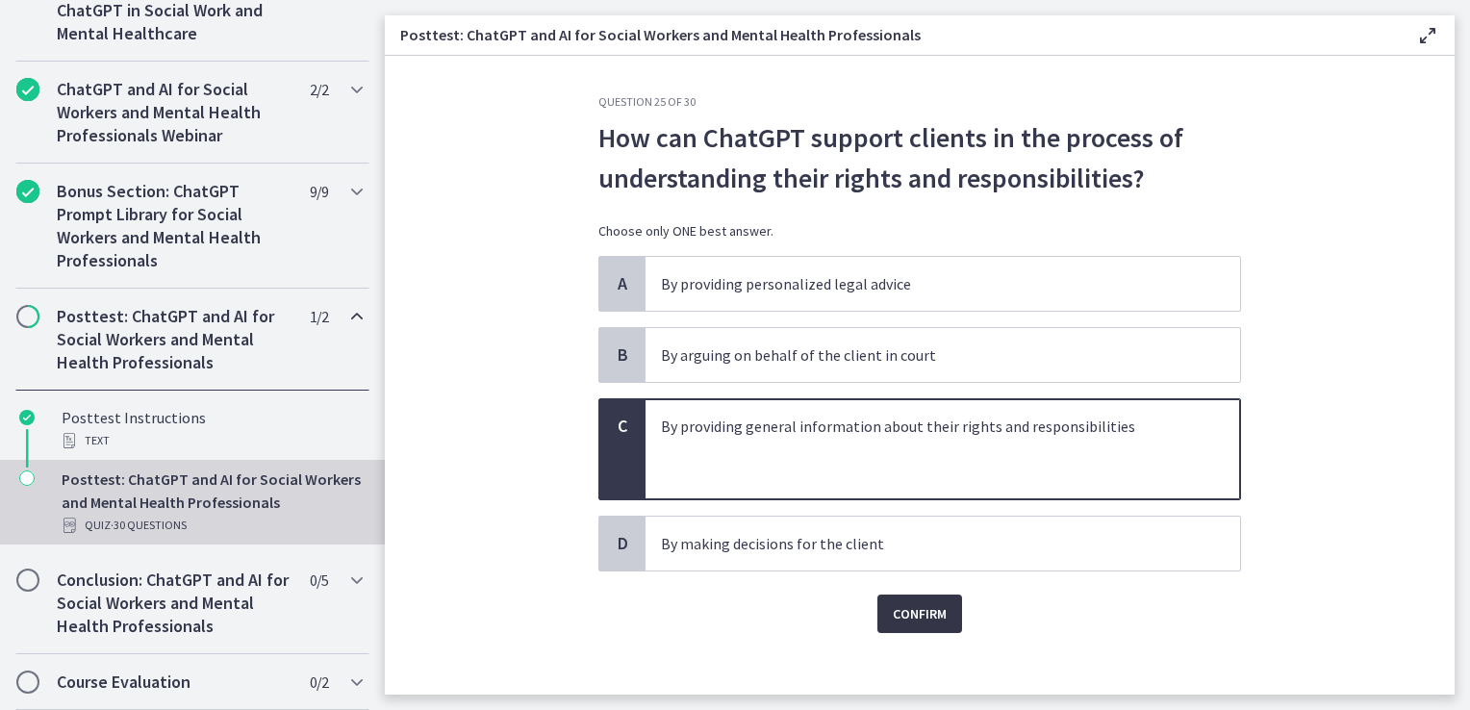
click at [893, 622] on span "Confirm" at bounding box center [920, 613] width 54 height 23
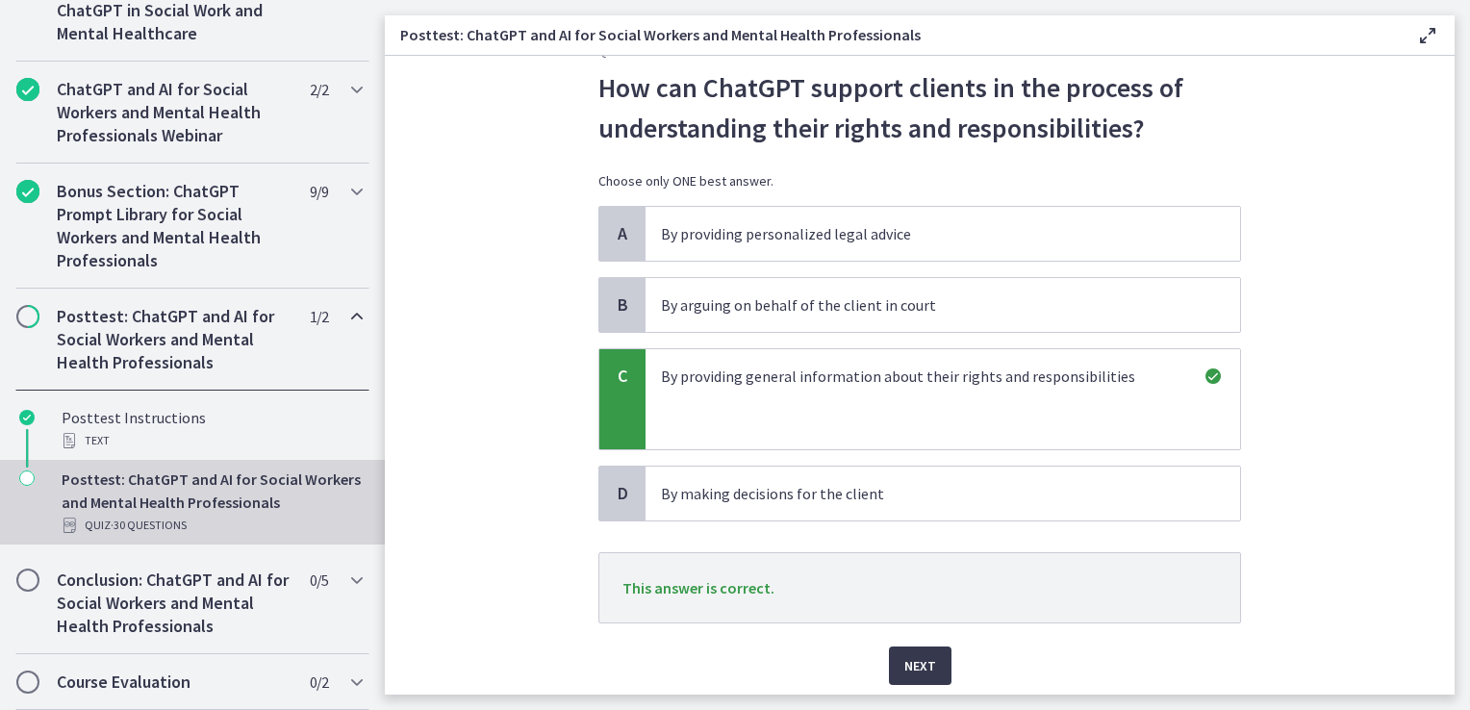
scroll to position [96, 0]
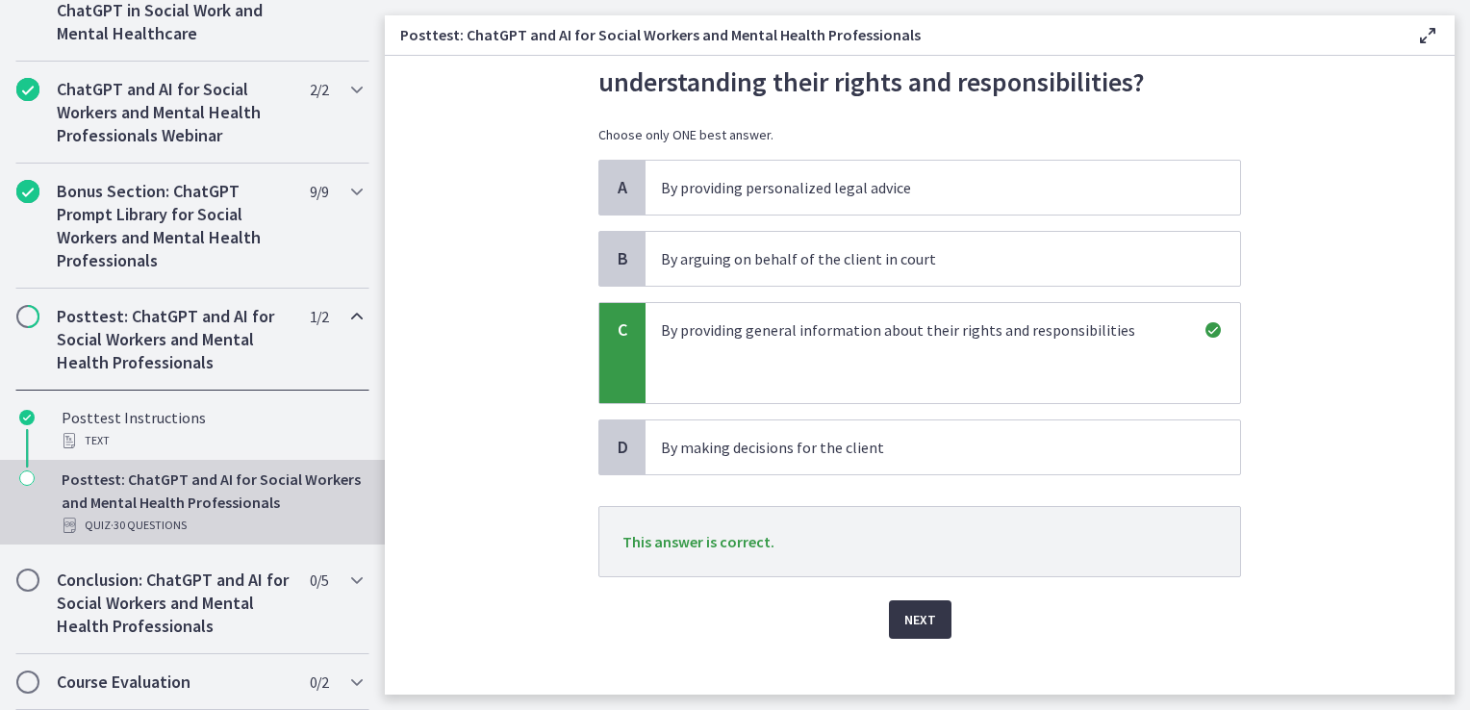
click at [905, 614] on span "Next" at bounding box center [921, 619] width 32 height 23
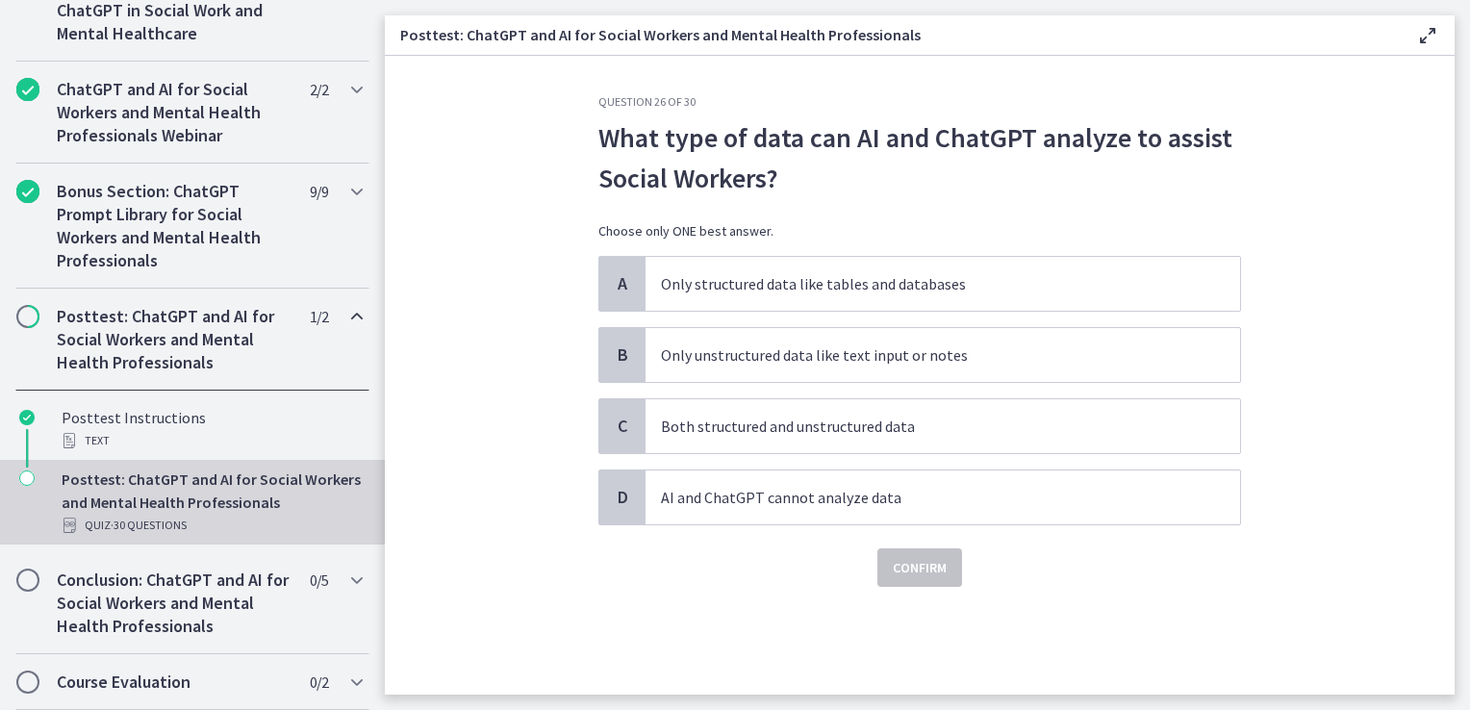
scroll to position [0, 0]
click at [790, 429] on p "Both structured and unstructured data" at bounding box center [923, 426] width 525 height 23
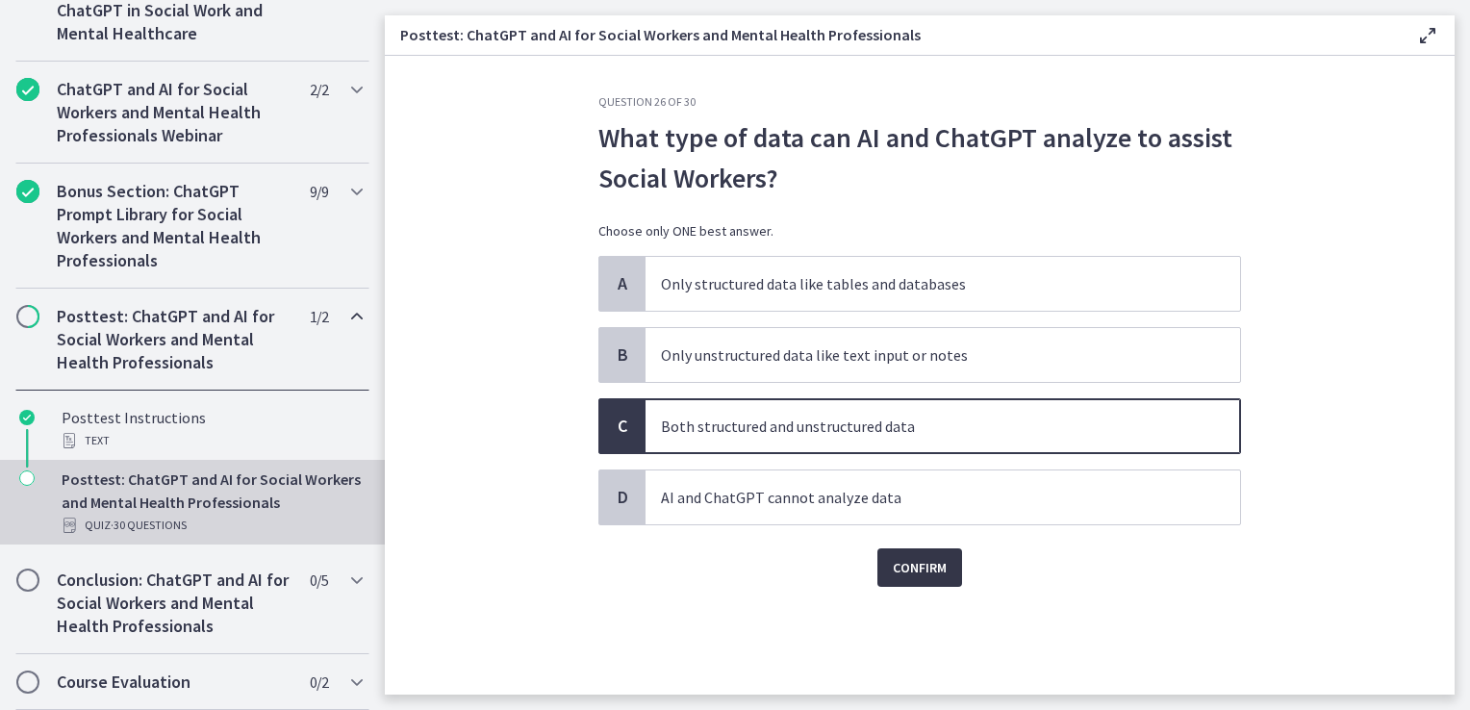
click at [930, 557] on span "Confirm" at bounding box center [920, 567] width 54 height 23
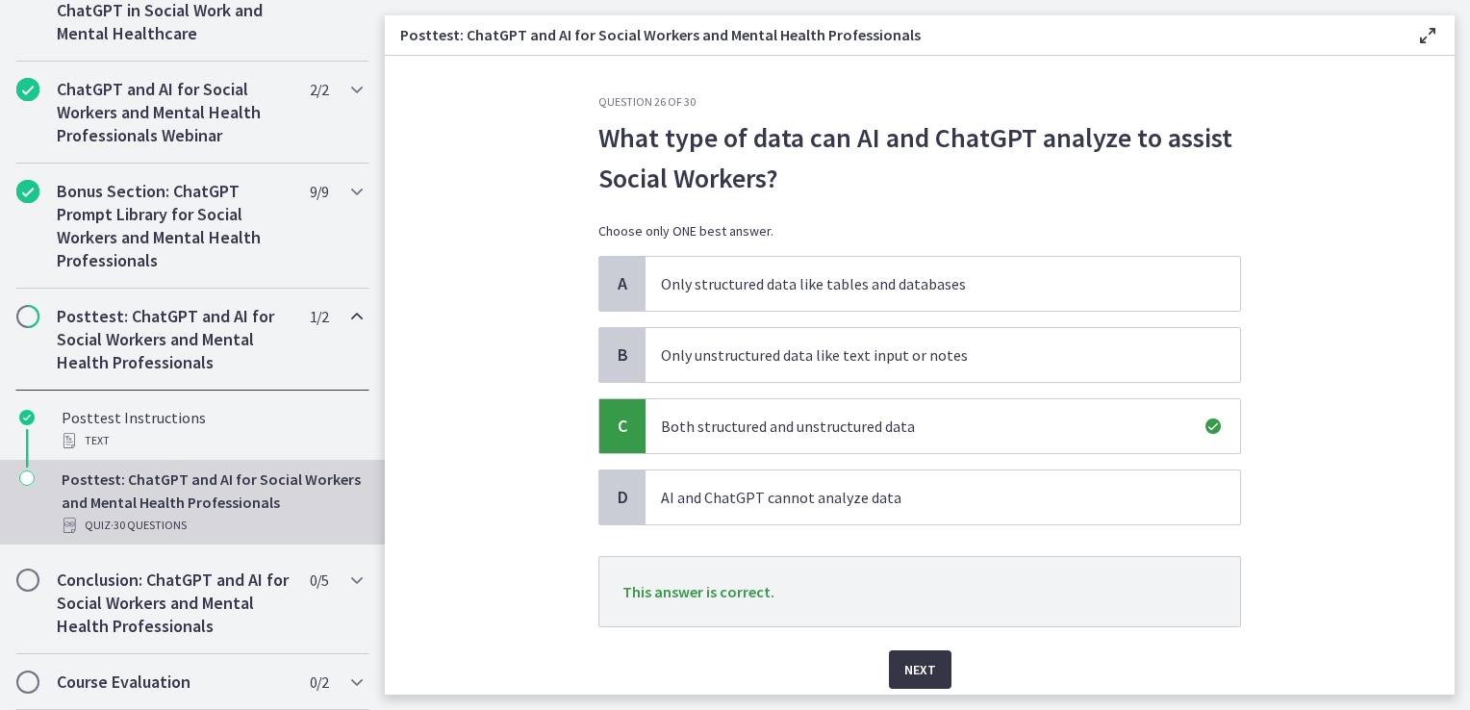
click at [916, 668] on span "Next" at bounding box center [921, 669] width 32 height 23
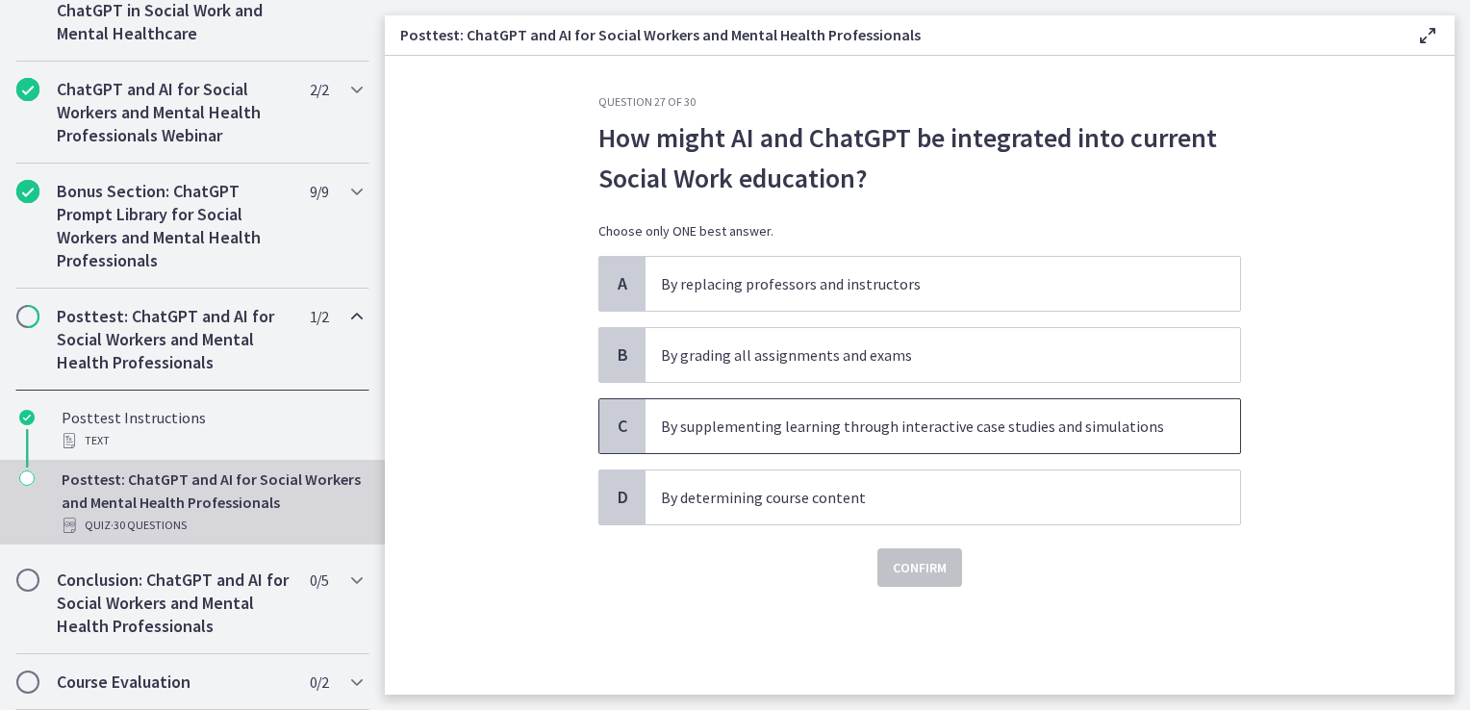
click at [909, 419] on p "By supplementing learning through interactive case studies and simulations" at bounding box center [923, 426] width 525 height 23
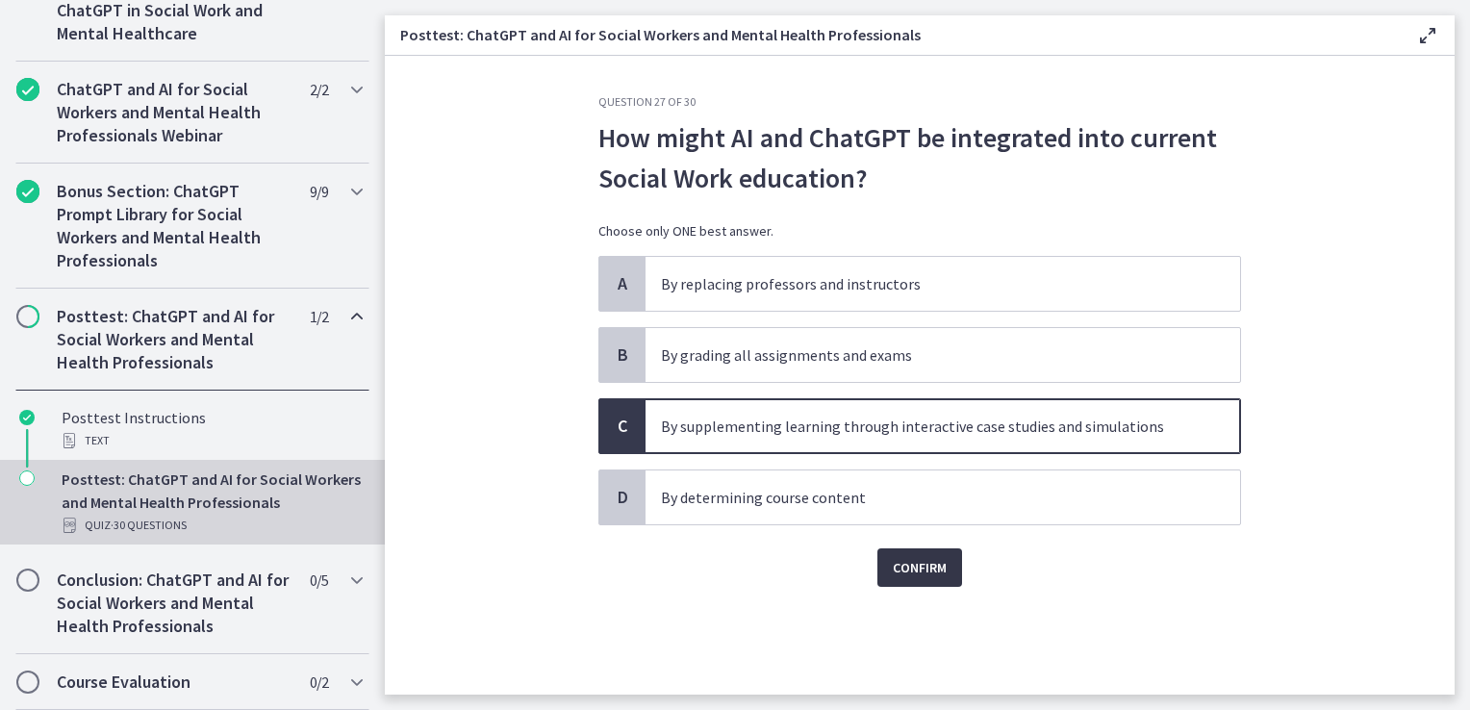
click at [931, 576] on span "Confirm" at bounding box center [920, 567] width 54 height 23
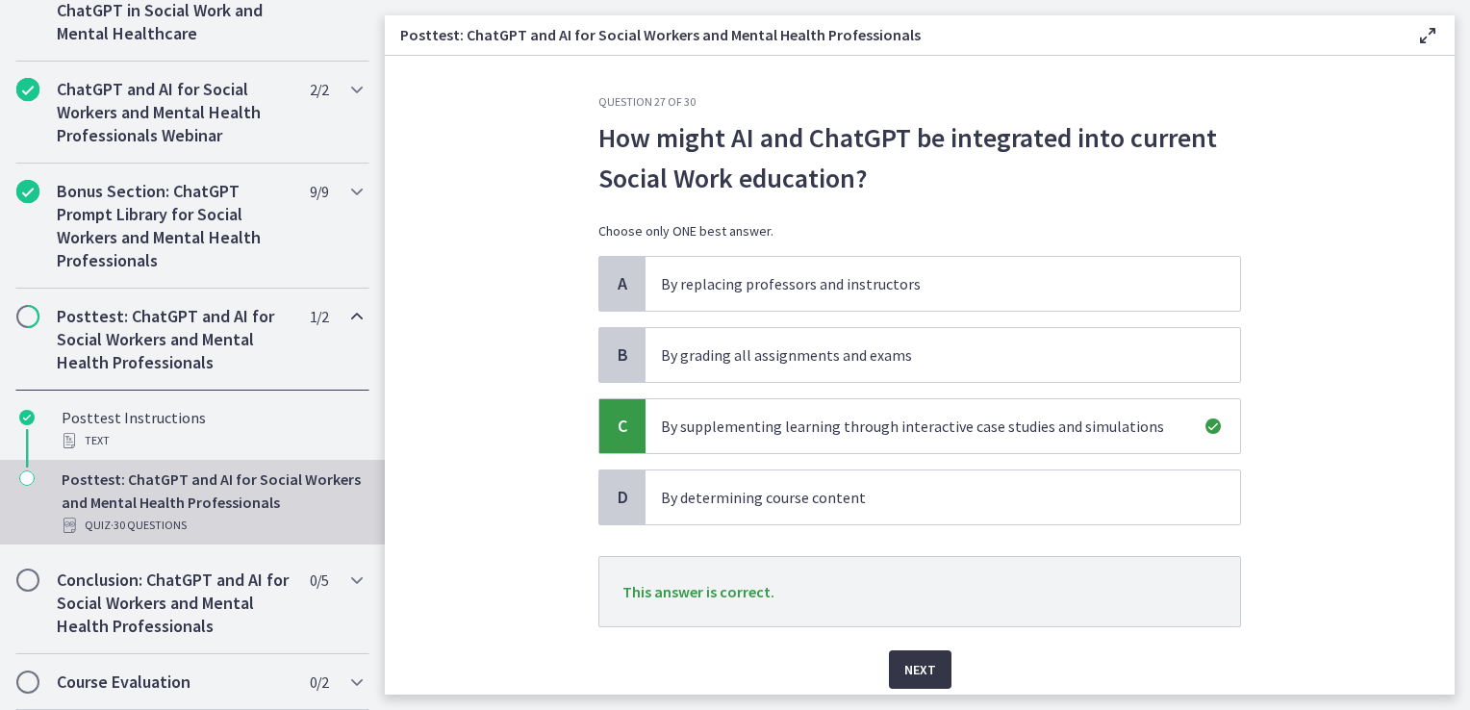
click at [925, 662] on span "Next" at bounding box center [921, 669] width 32 height 23
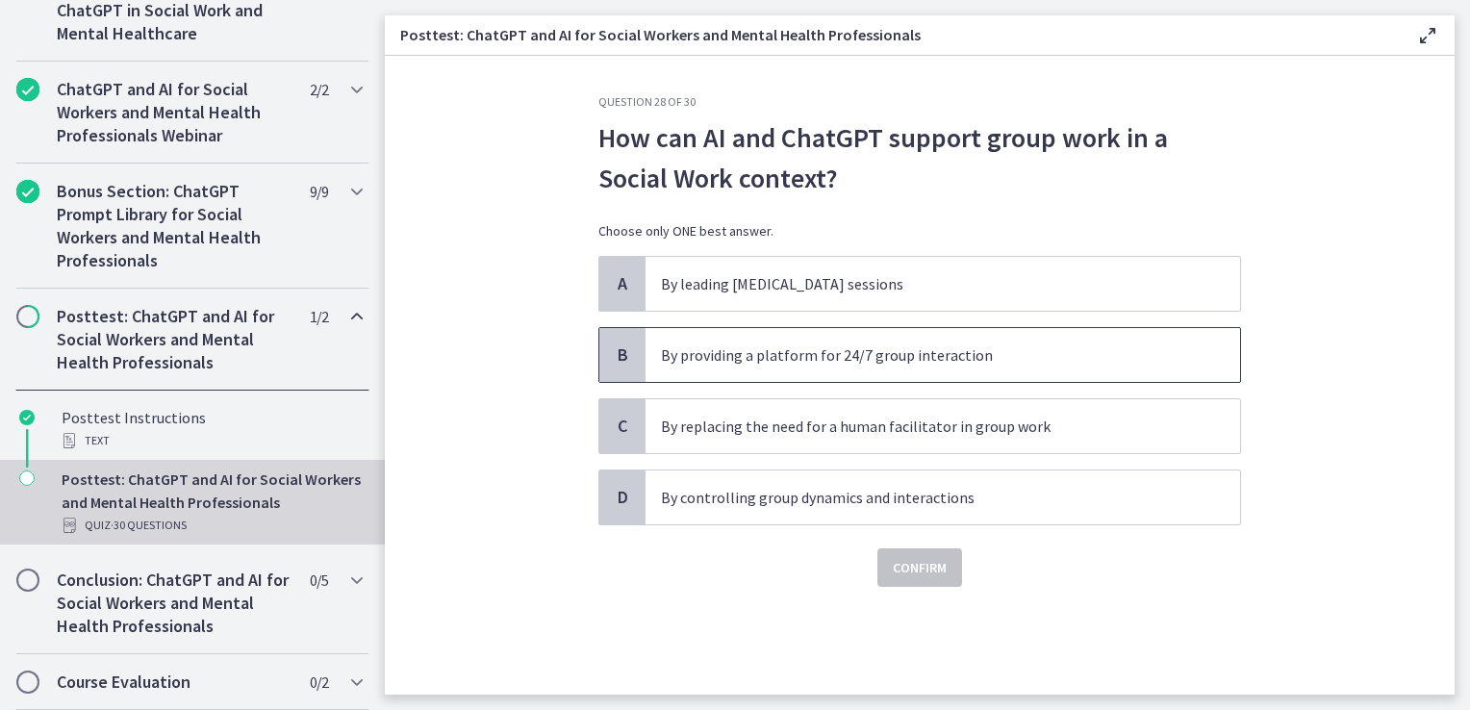
click at [731, 352] on p "By providing a platform for 24/7 group interaction" at bounding box center [923, 355] width 525 height 23
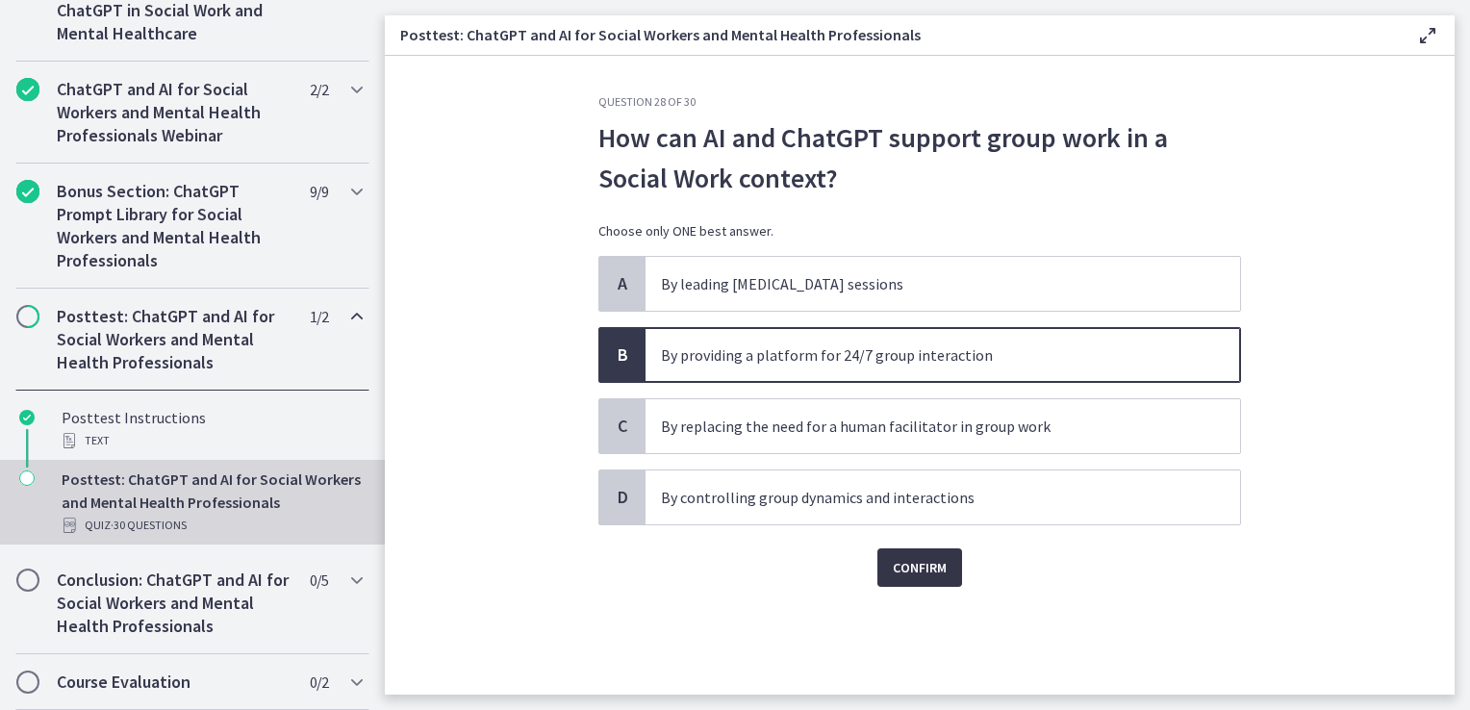
click at [917, 561] on span "Confirm" at bounding box center [920, 567] width 54 height 23
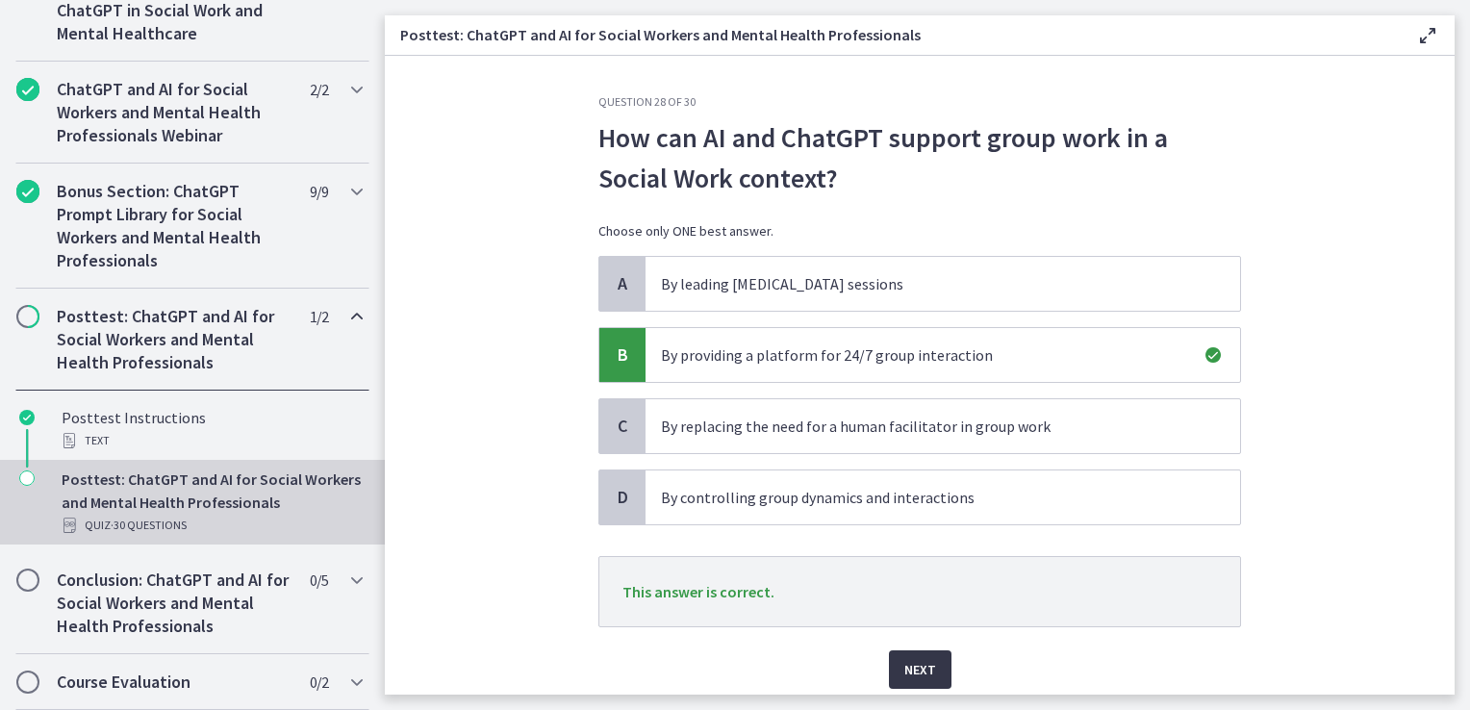
click at [908, 662] on span "Next" at bounding box center [921, 669] width 32 height 23
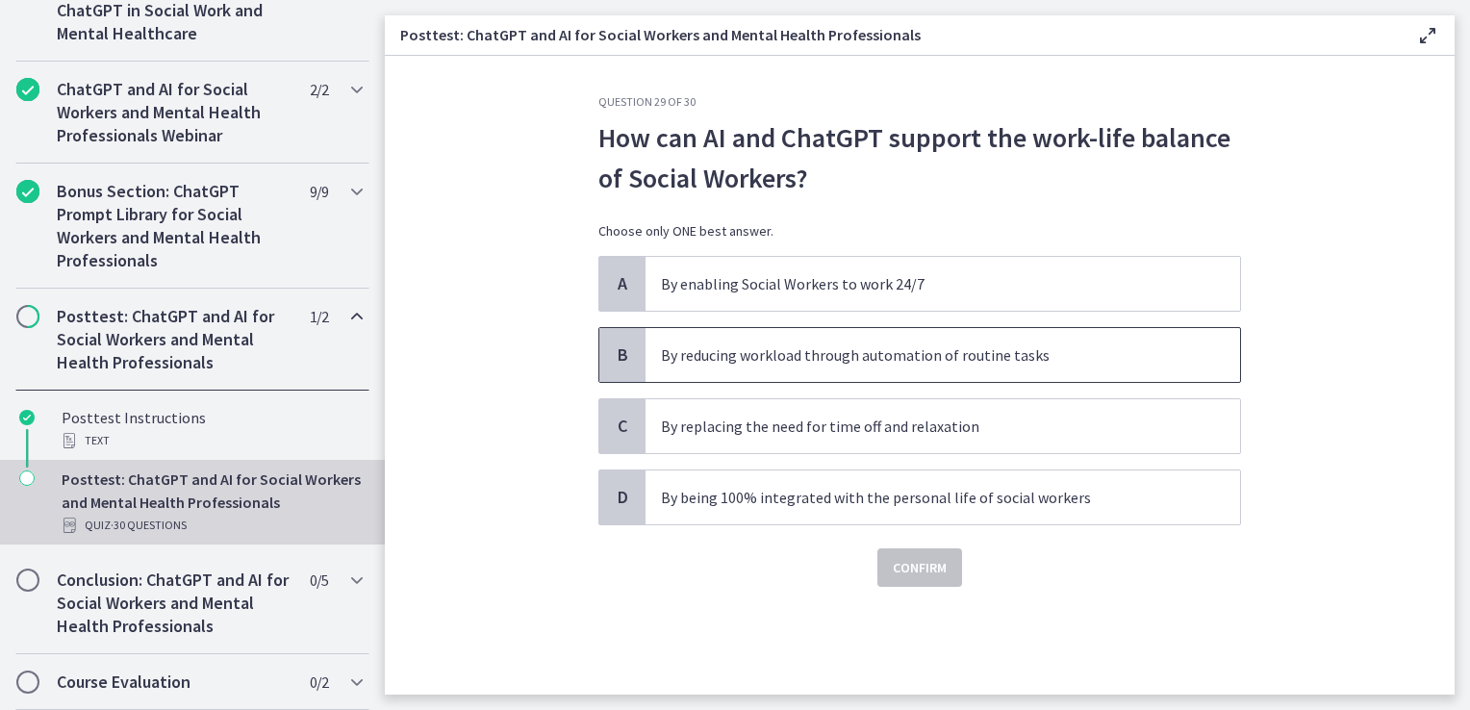
click at [754, 345] on p "By reducing workload through automation of routine tasks" at bounding box center [923, 355] width 525 height 23
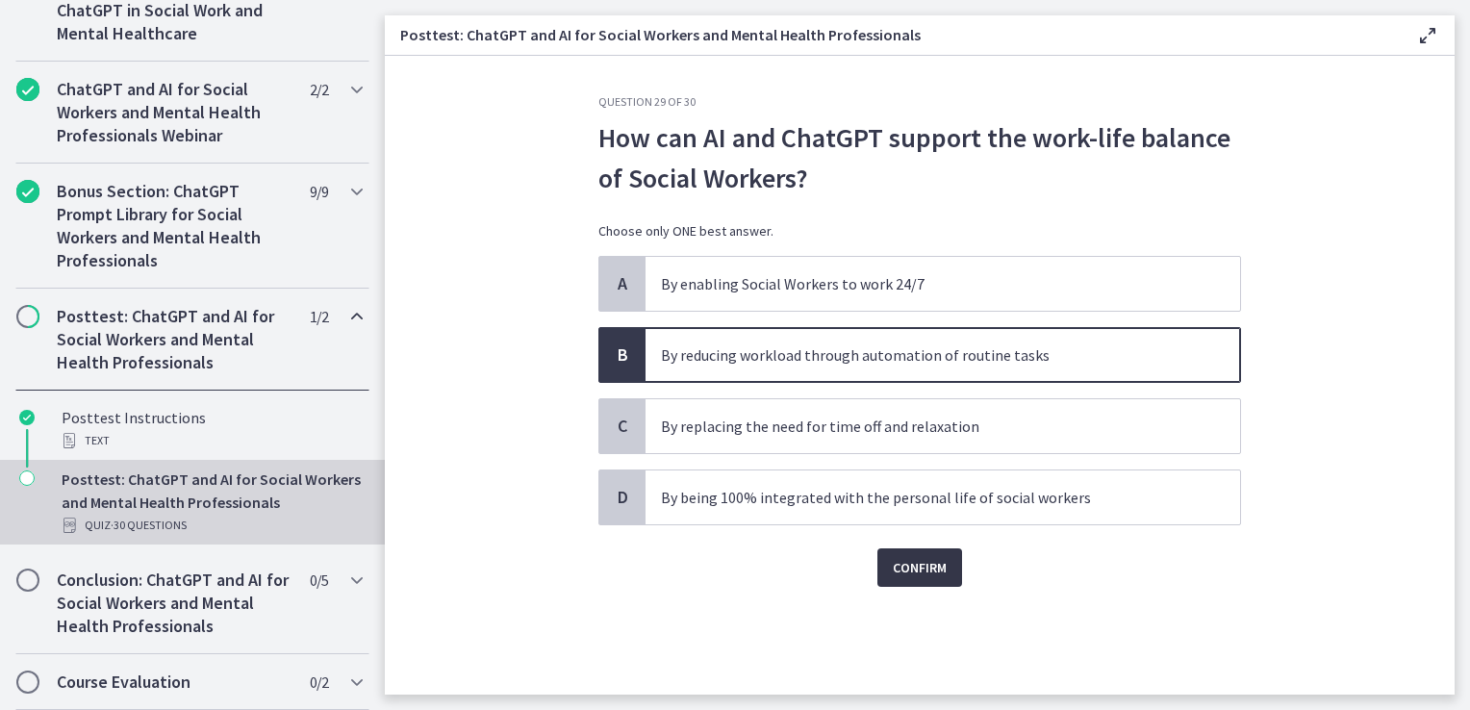
click at [918, 575] on span "Confirm" at bounding box center [920, 567] width 54 height 23
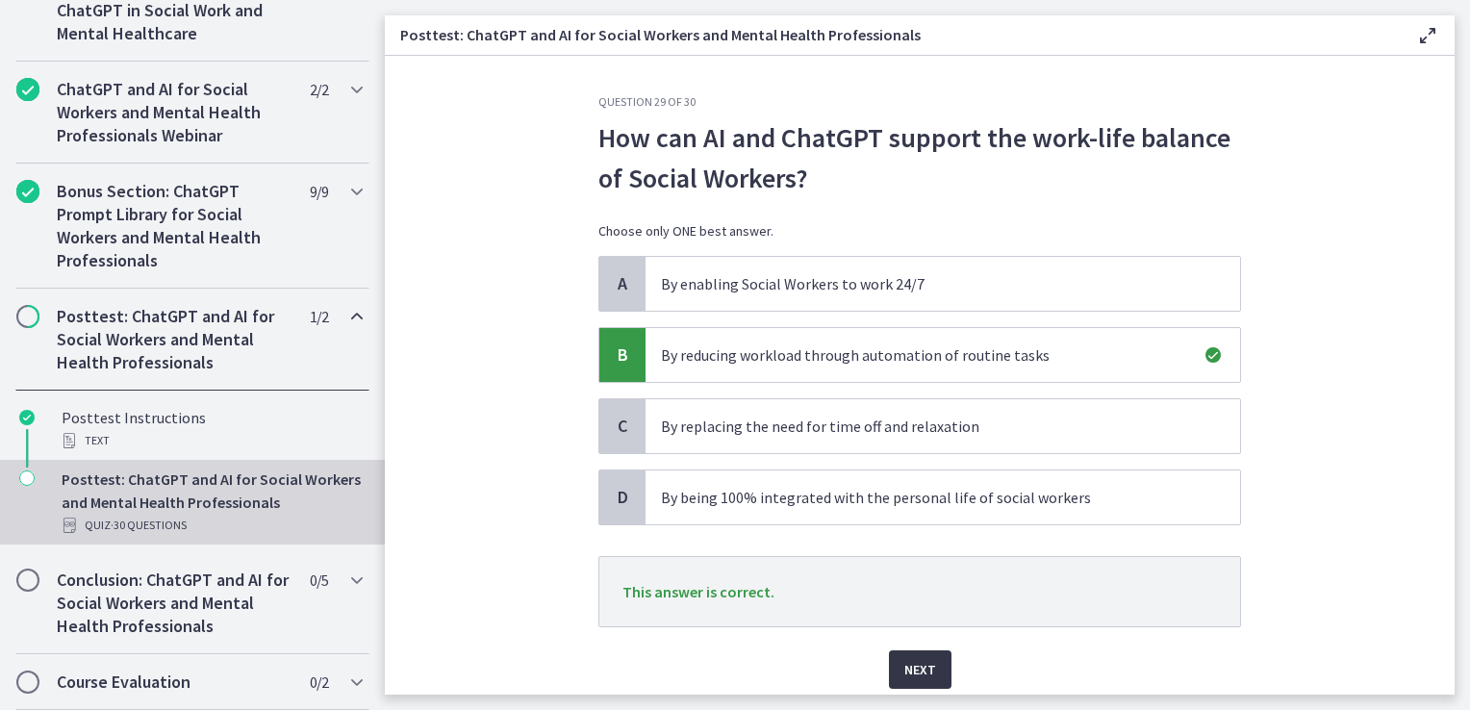
click at [906, 664] on span "Next" at bounding box center [921, 669] width 32 height 23
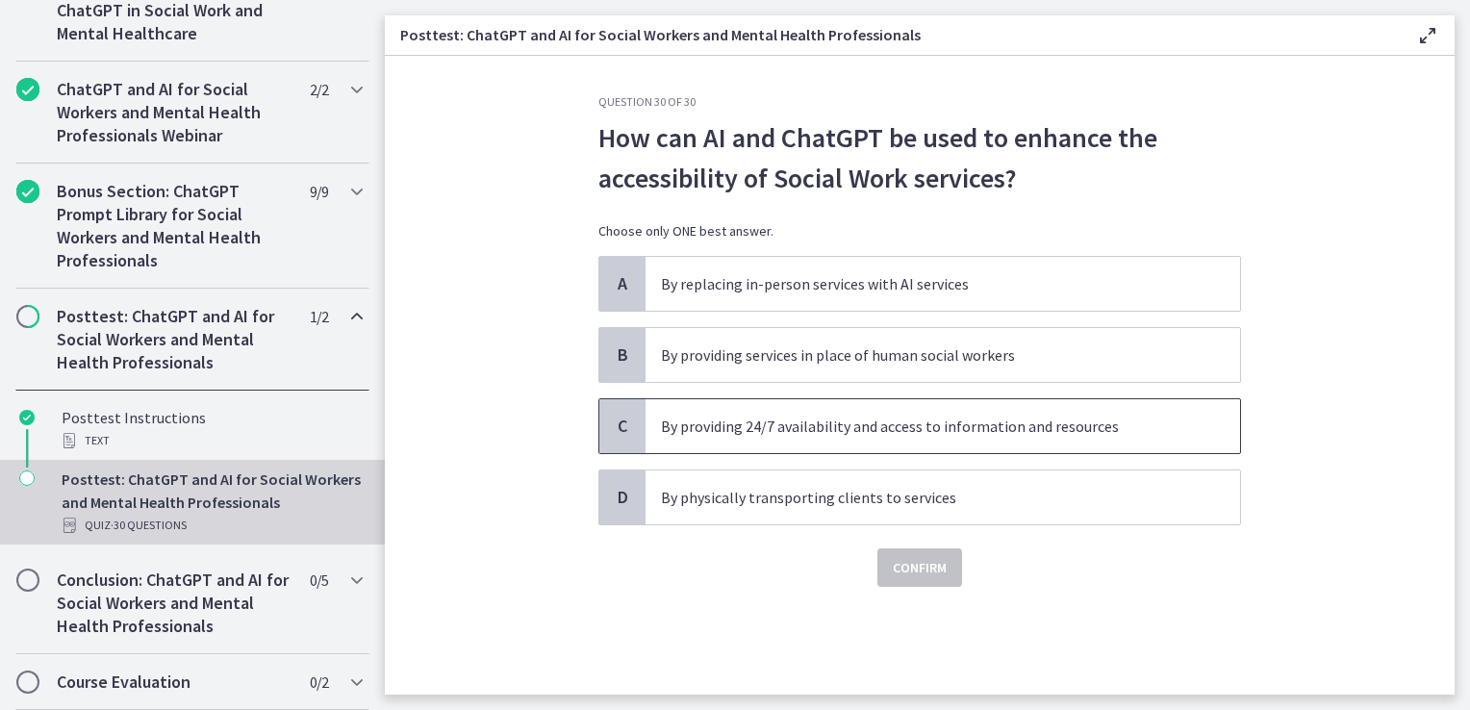
click at [785, 425] on p "By providing 24/7 availability and access to information and resources" at bounding box center [923, 426] width 525 height 23
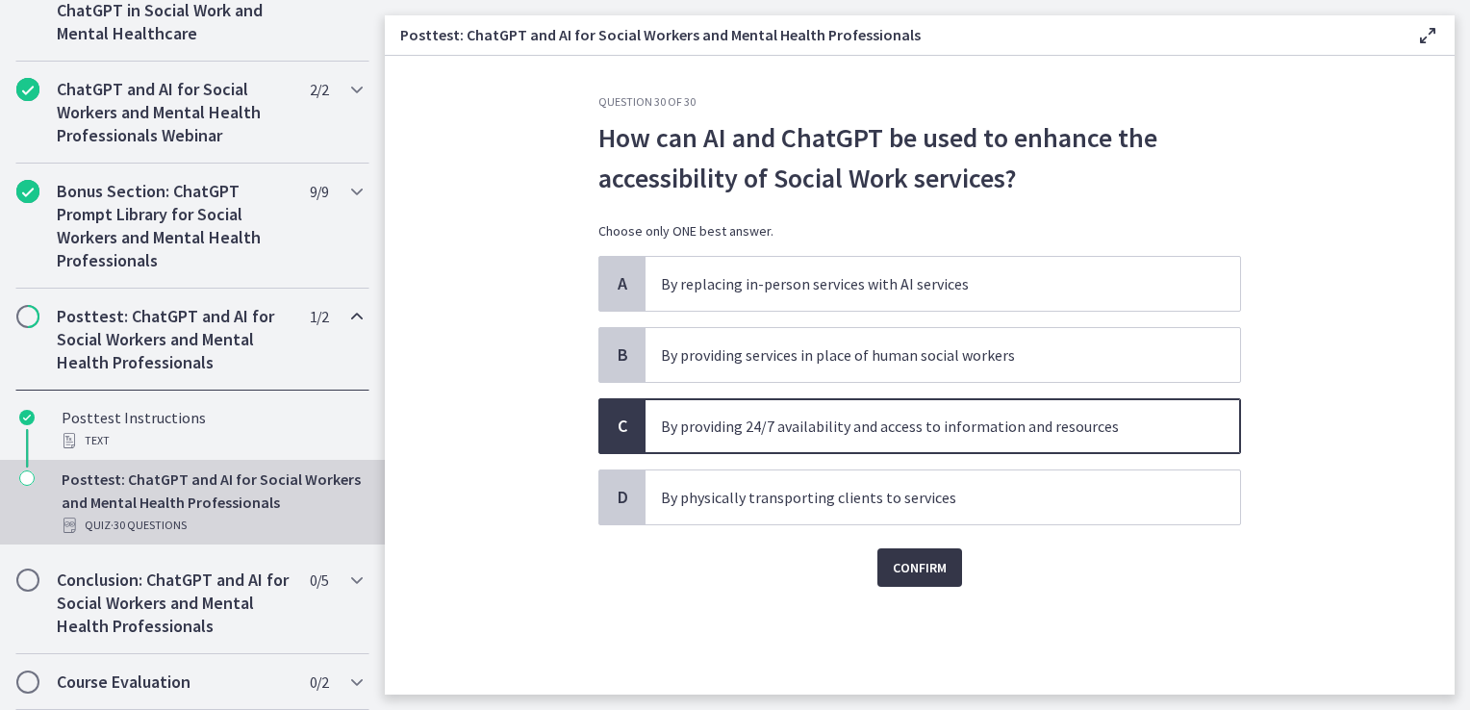
click at [927, 572] on span "Confirm" at bounding box center [920, 567] width 54 height 23
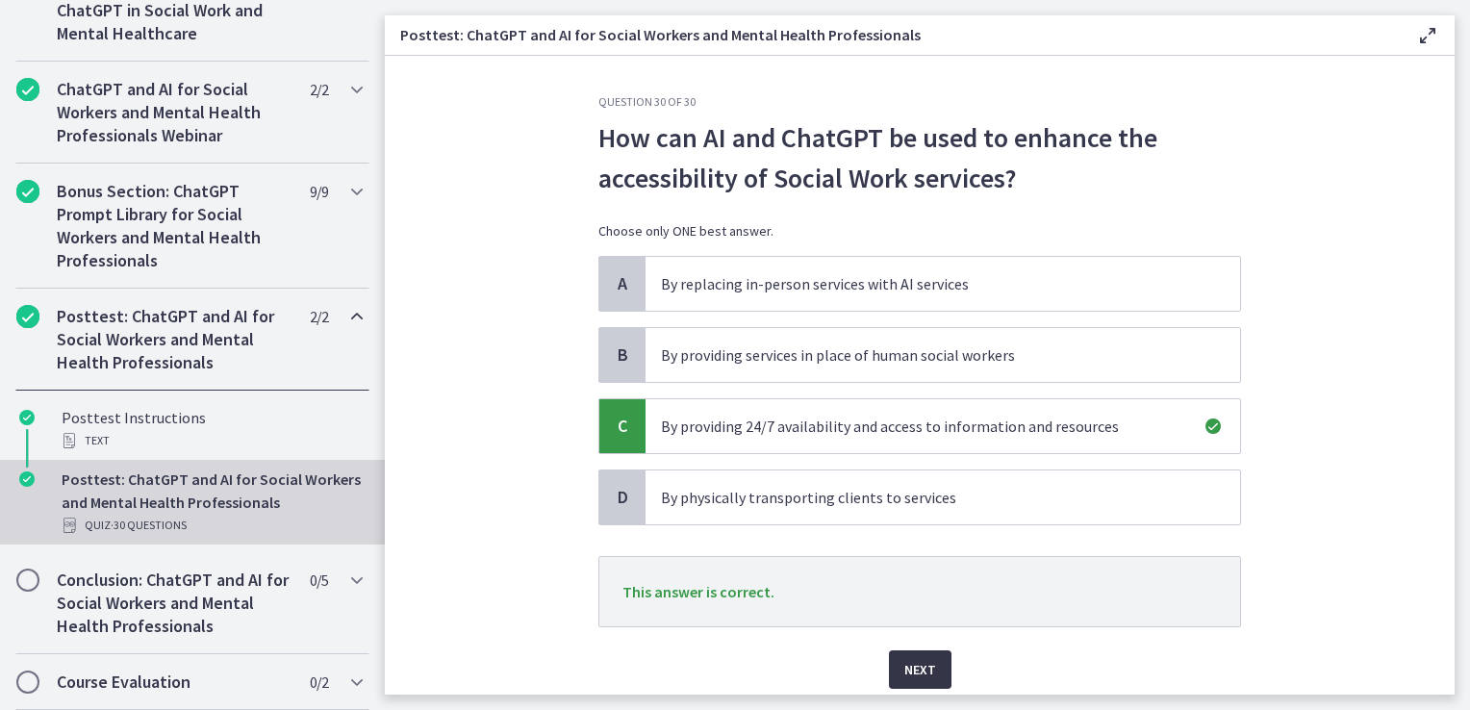
click at [930, 670] on button "Next" at bounding box center [920, 670] width 63 height 38
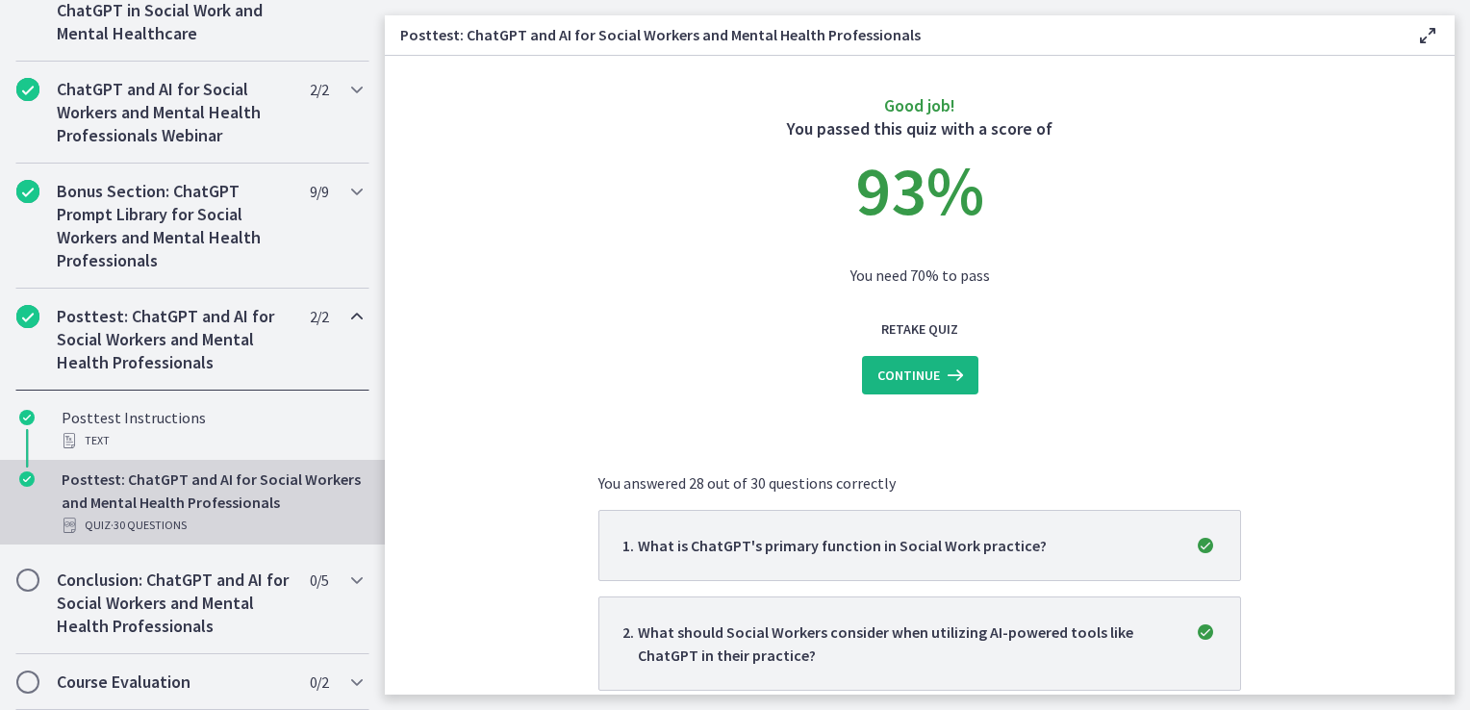
click at [908, 380] on span "Continue" at bounding box center [909, 375] width 63 height 23
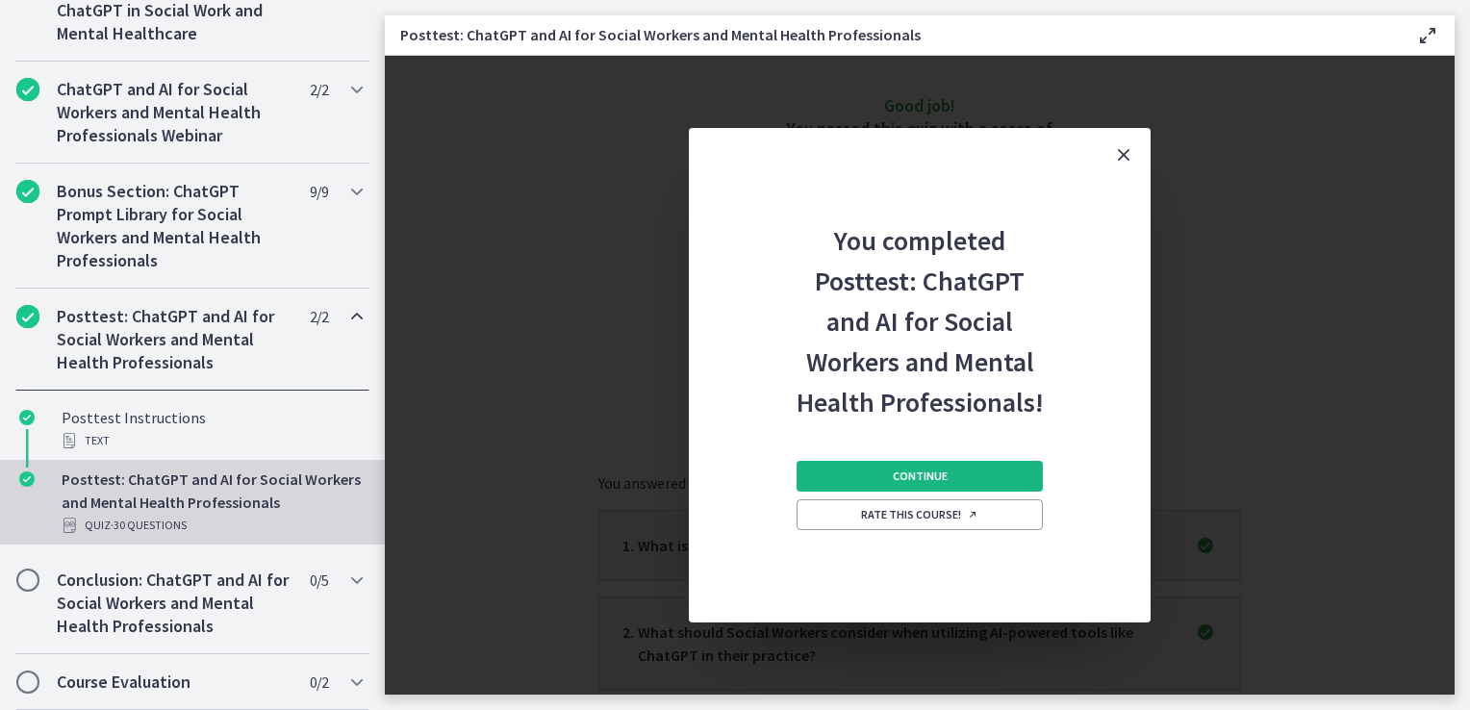
click at [925, 475] on span "Continue" at bounding box center [920, 476] width 55 height 15
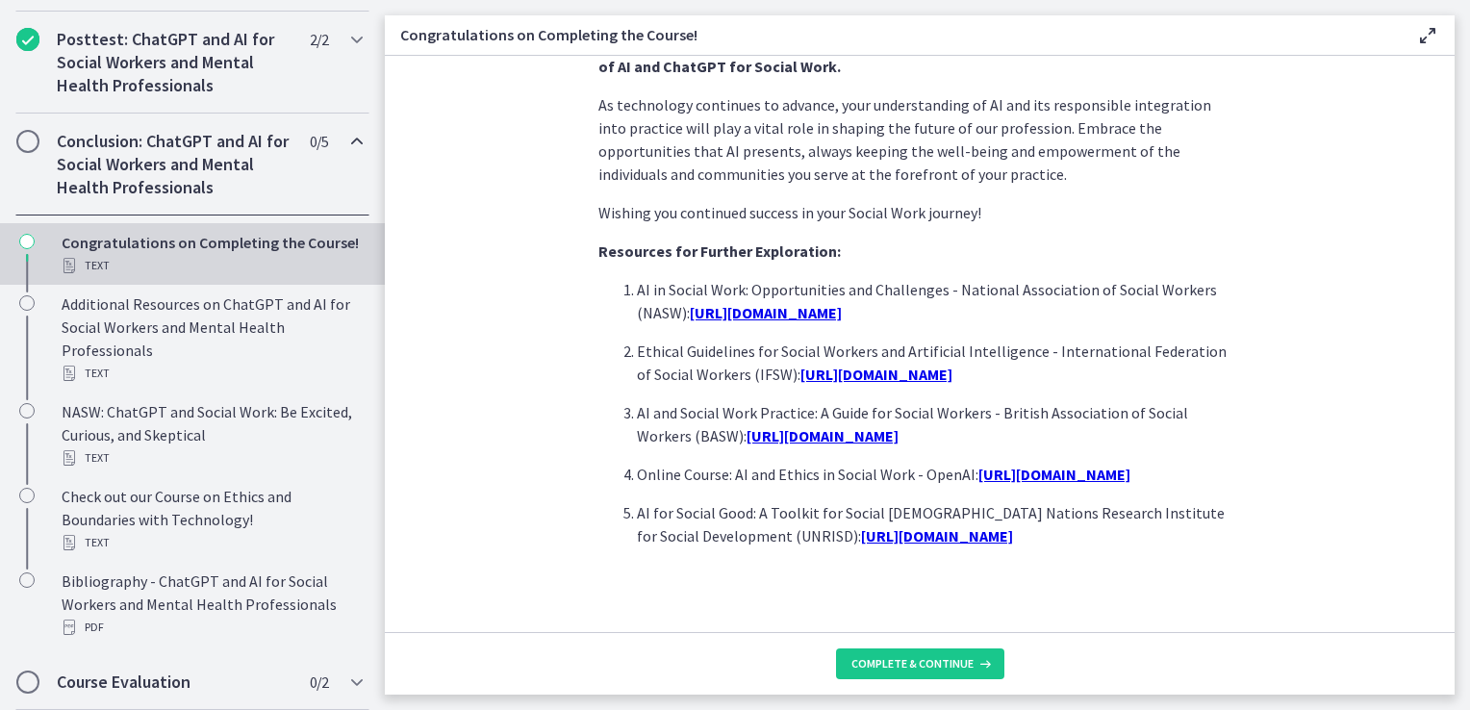
scroll to position [1667, 0]
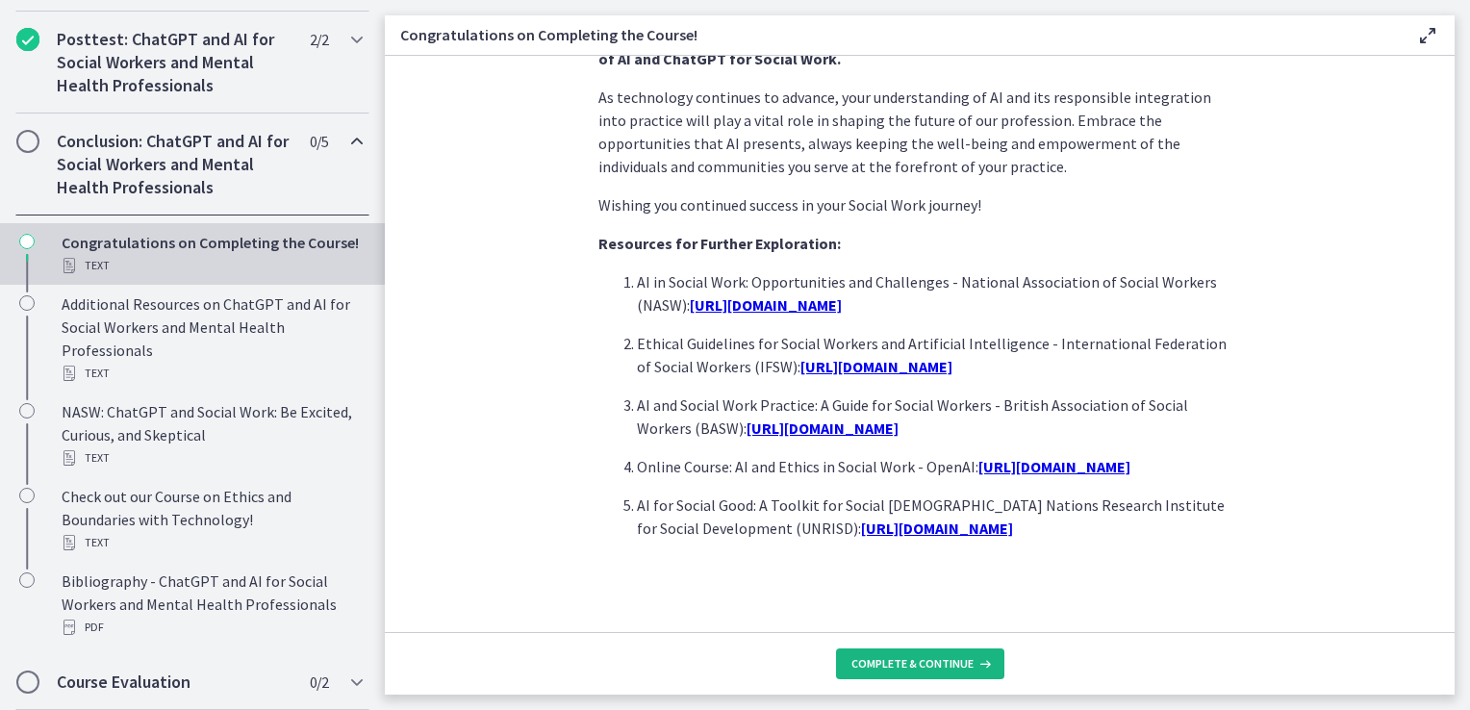
click at [937, 664] on span "Complete & continue" at bounding box center [913, 663] width 122 height 15
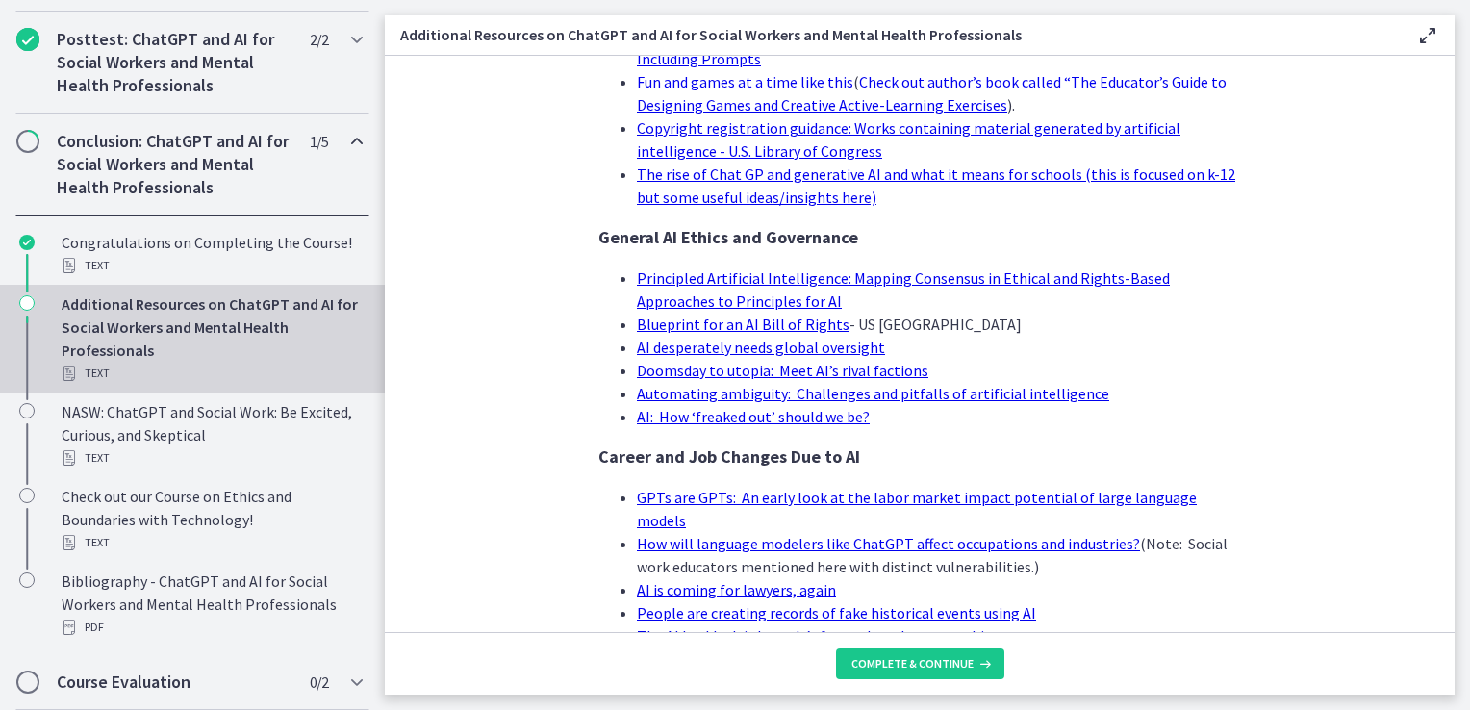
scroll to position [1882, 0]
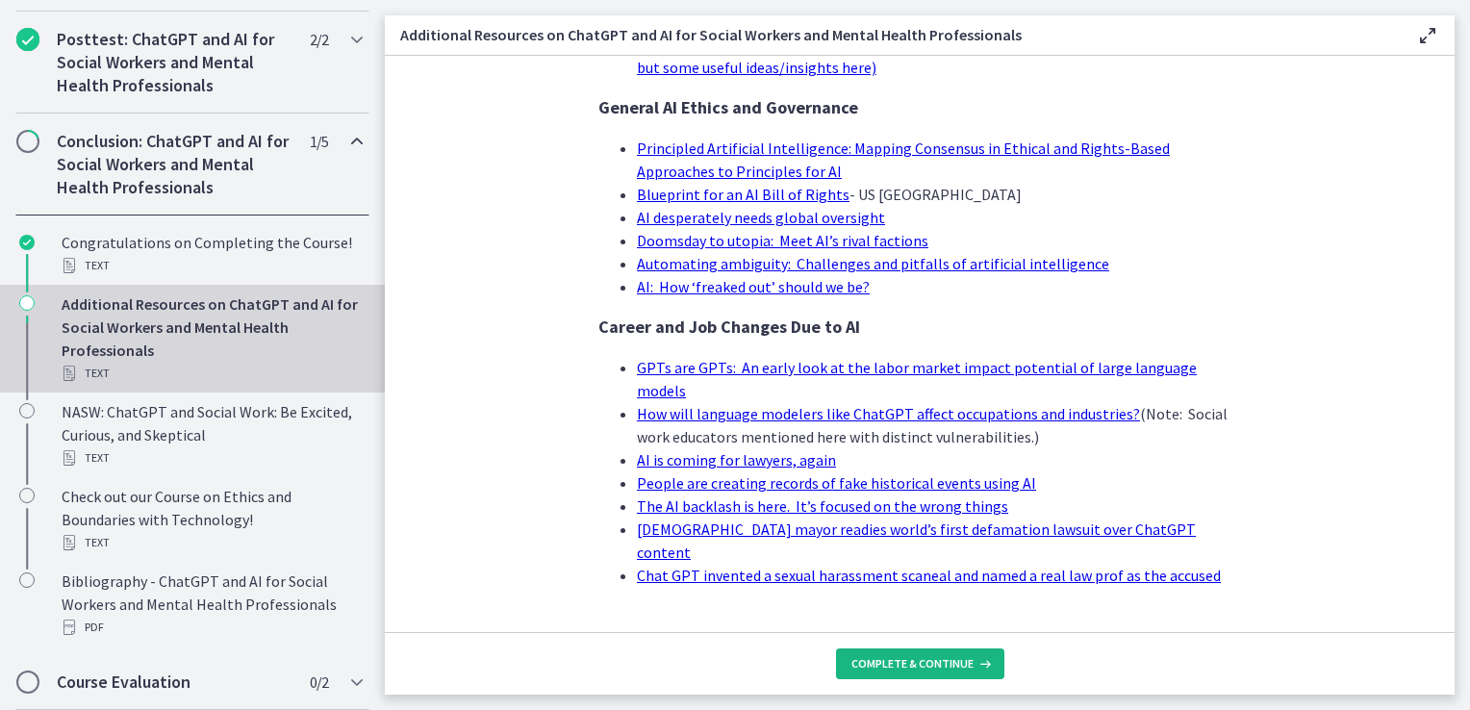
drag, startPoint x: 956, startPoint y: 669, endPoint x: 950, endPoint y: 653, distance: 16.4
click at [956, 668] on span "Complete & continue" at bounding box center [913, 663] width 122 height 15
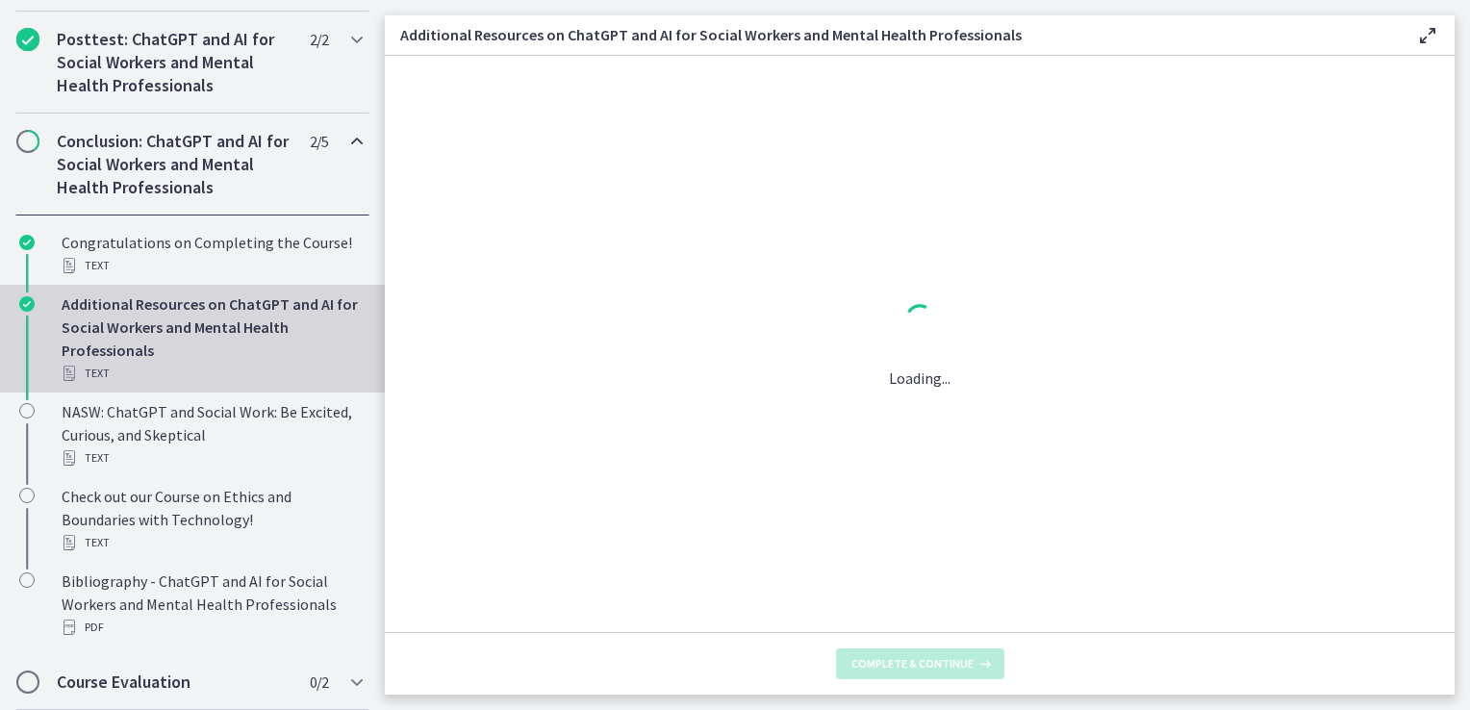
scroll to position [0, 0]
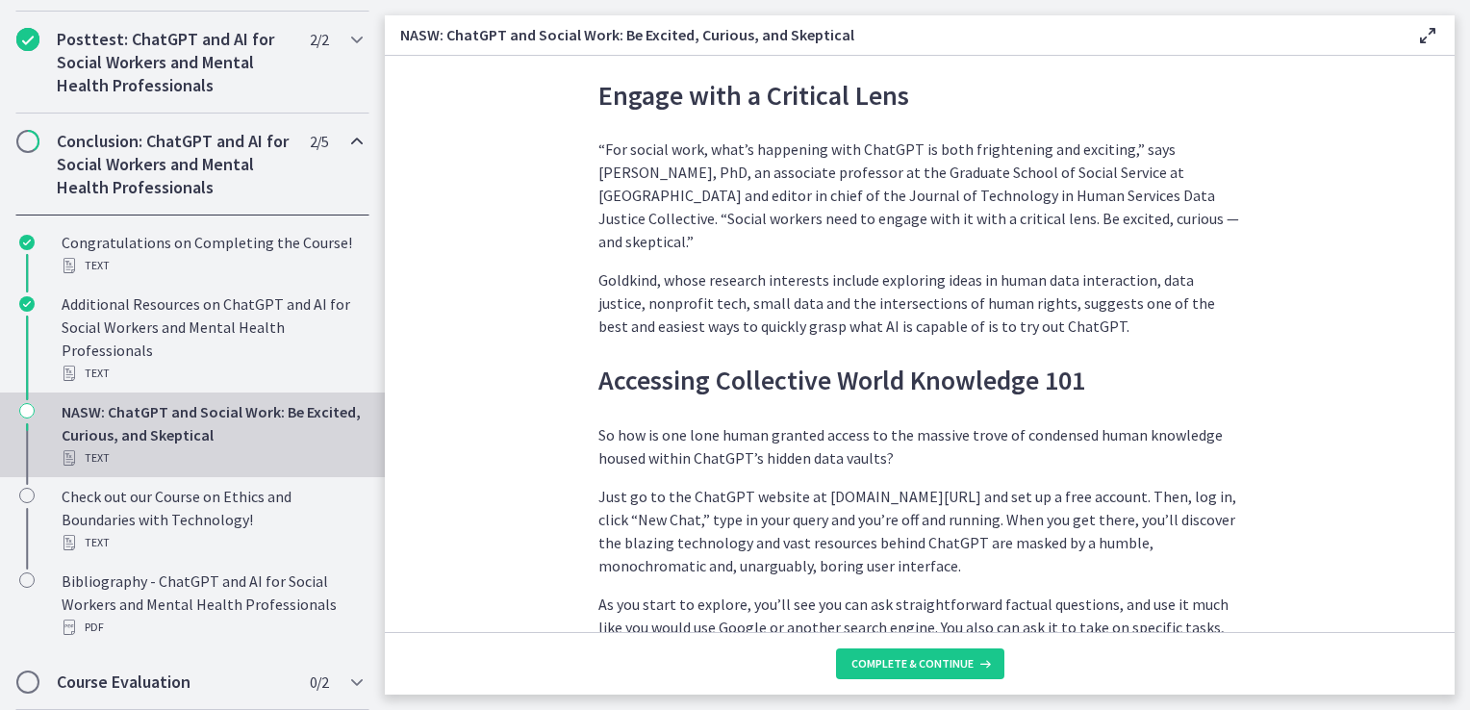
scroll to position [1347, 0]
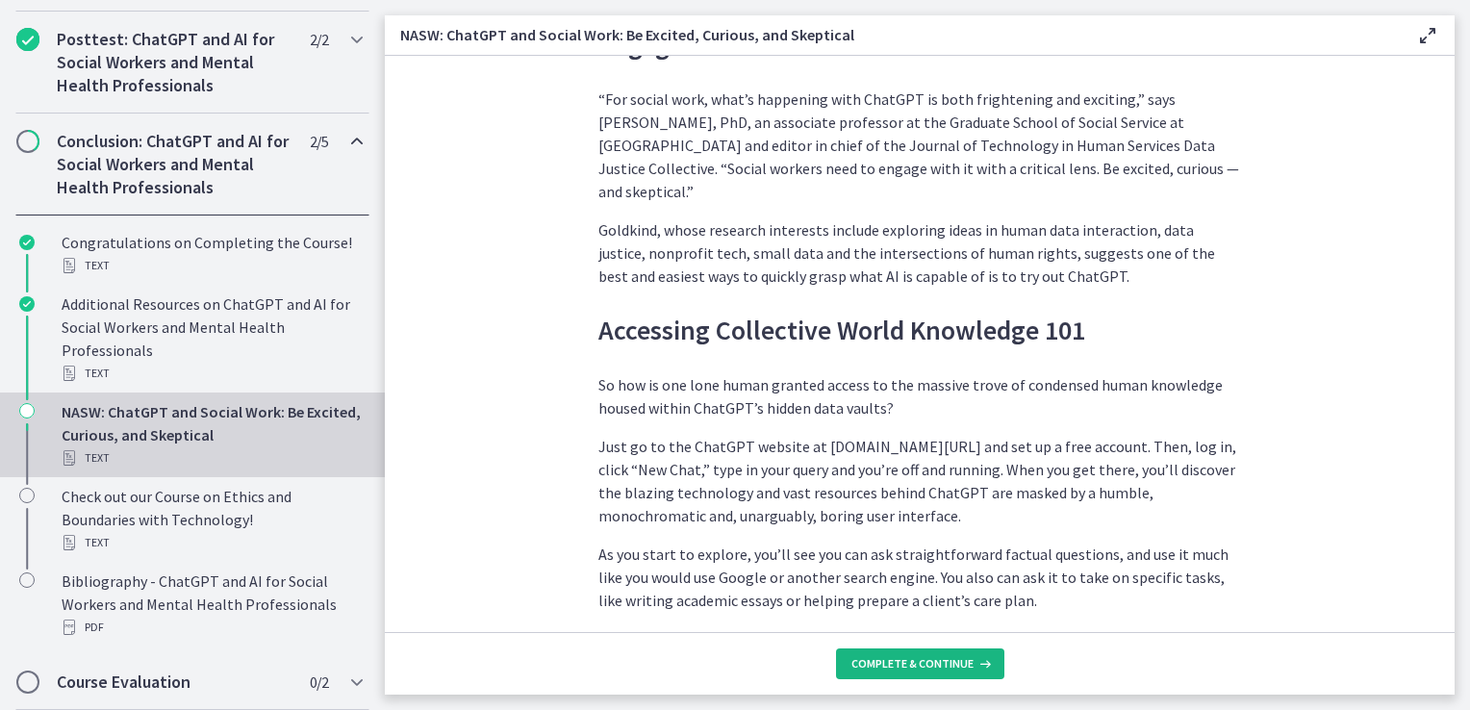
click at [926, 668] on span "Complete & continue" at bounding box center [913, 663] width 122 height 15
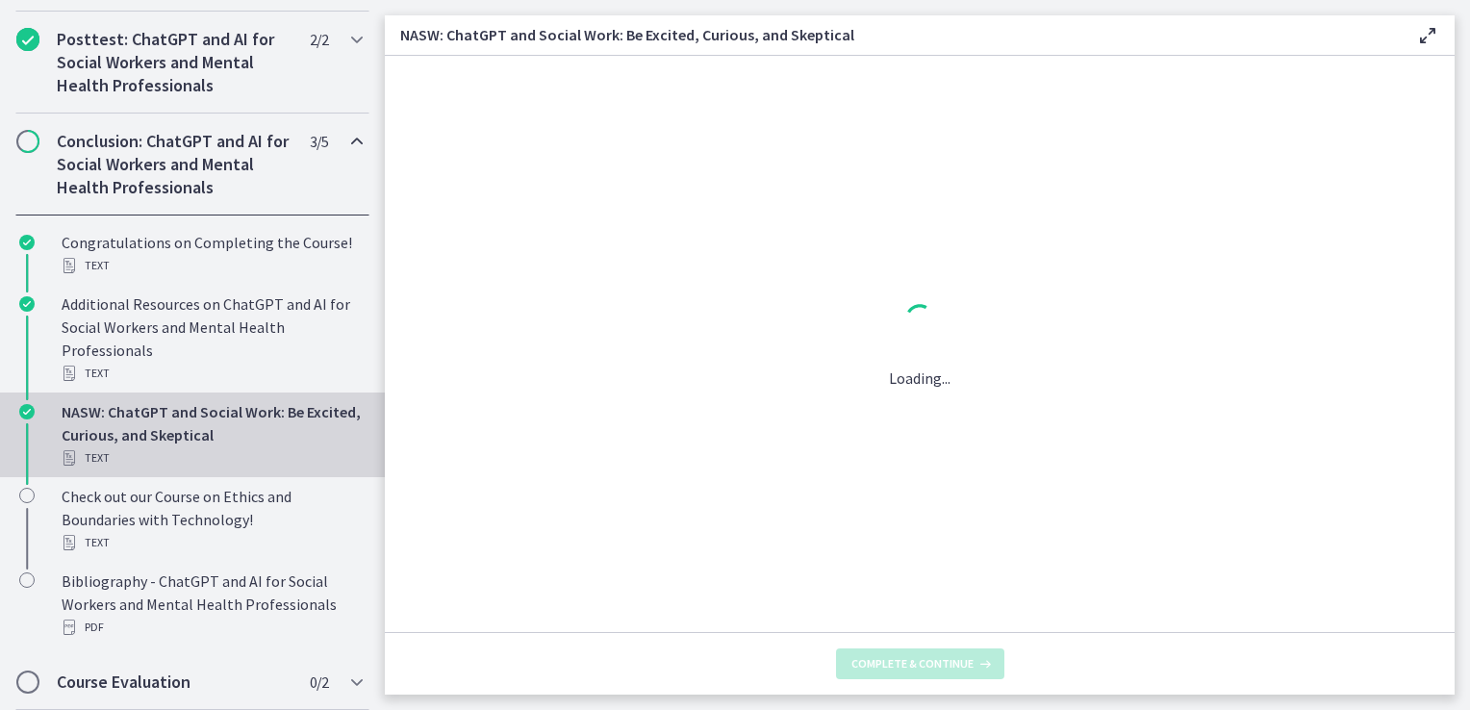
scroll to position [0, 0]
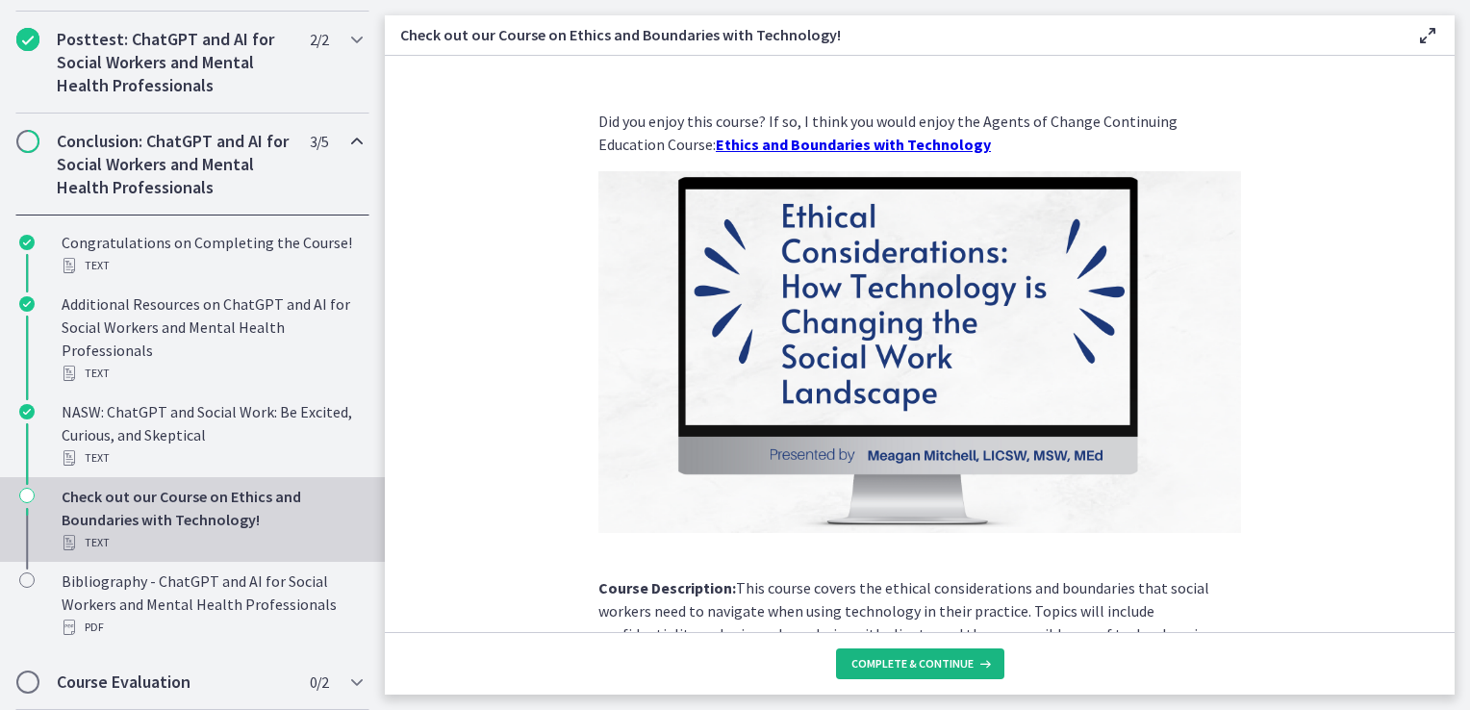
click at [927, 659] on span "Complete & continue" at bounding box center [913, 663] width 122 height 15
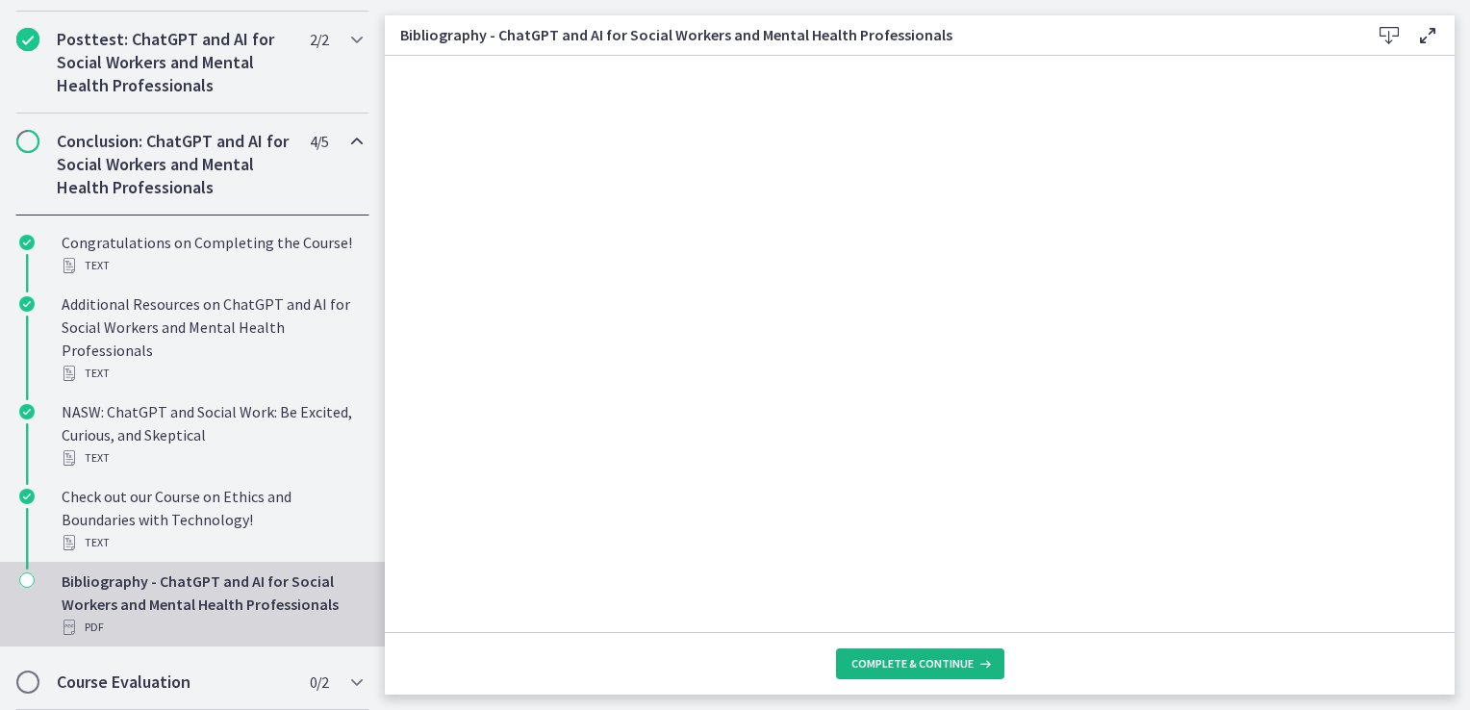
click at [927, 659] on span "Complete & continue" at bounding box center [913, 663] width 122 height 15
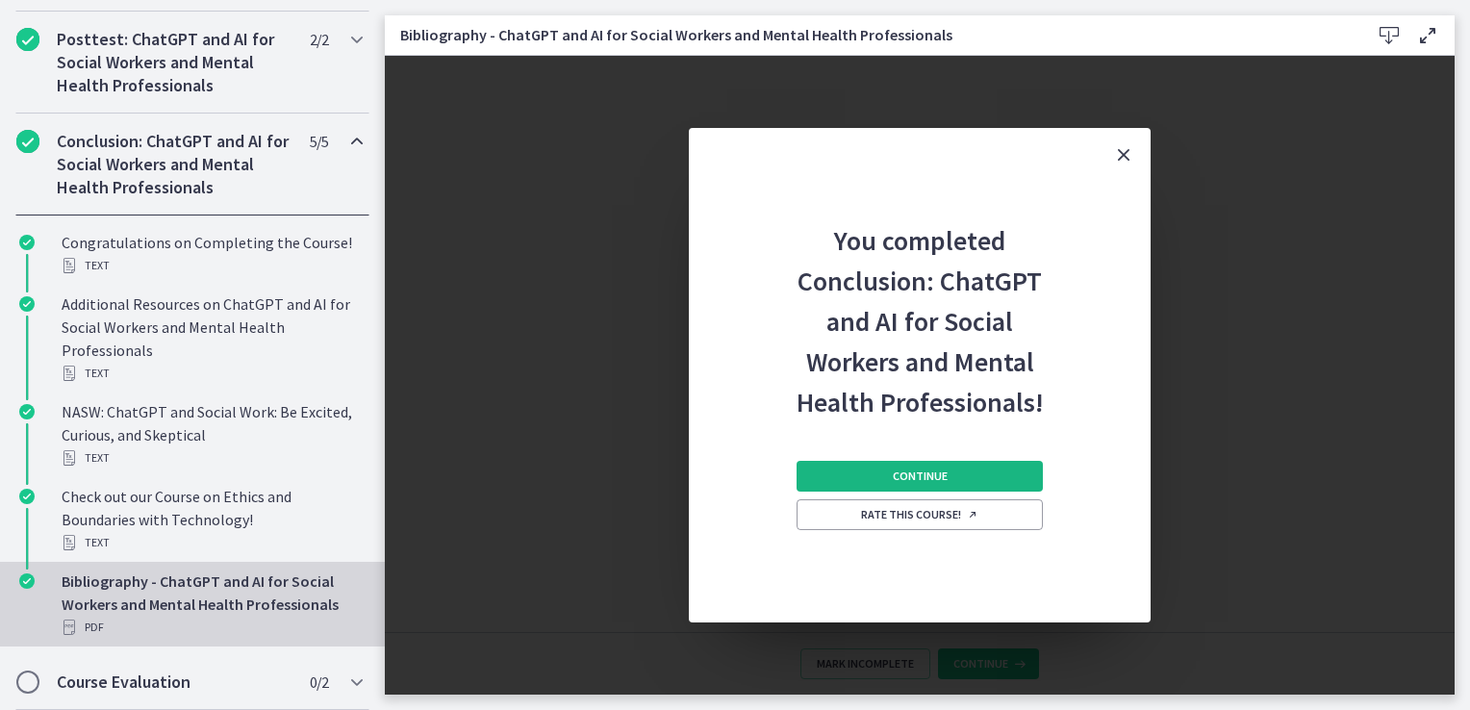
click at [951, 484] on button "Continue" at bounding box center [920, 476] width 246 height 31
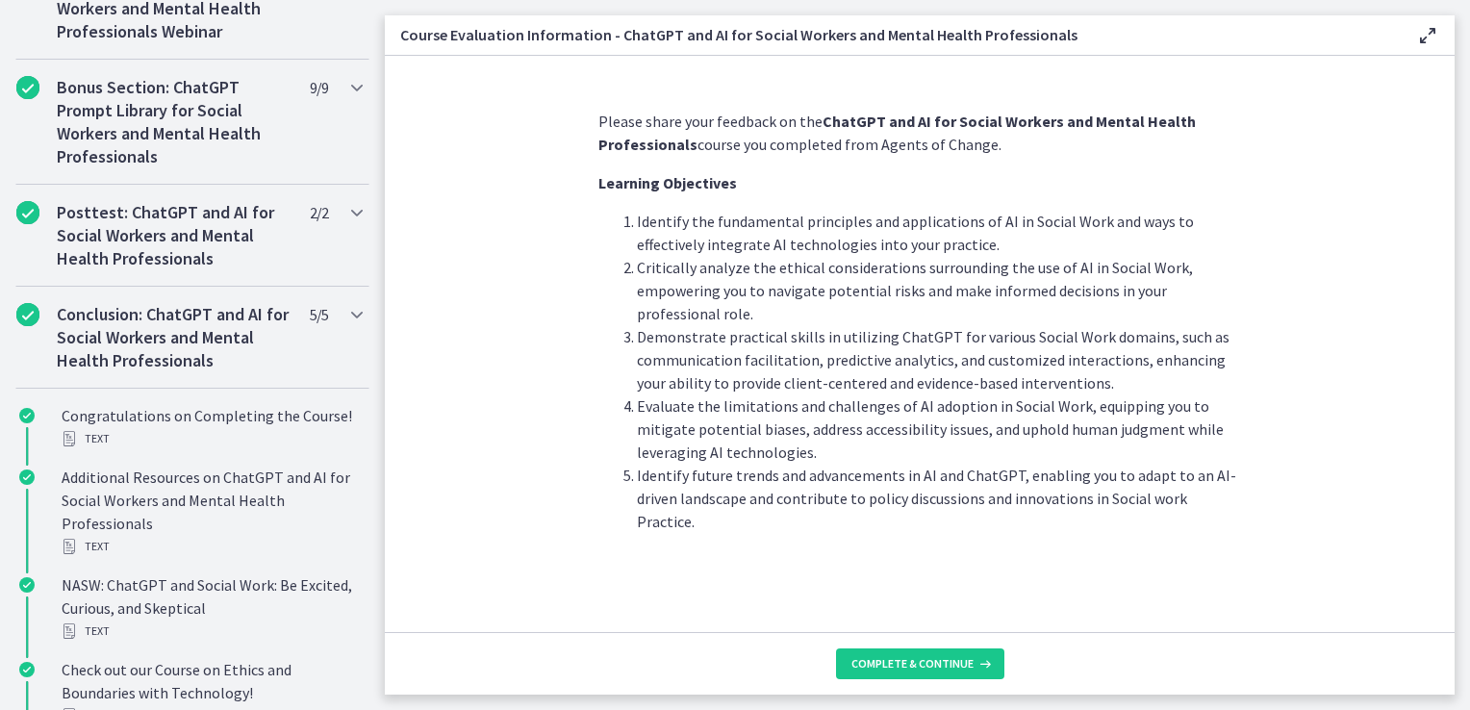
scroll to position [953, 0]
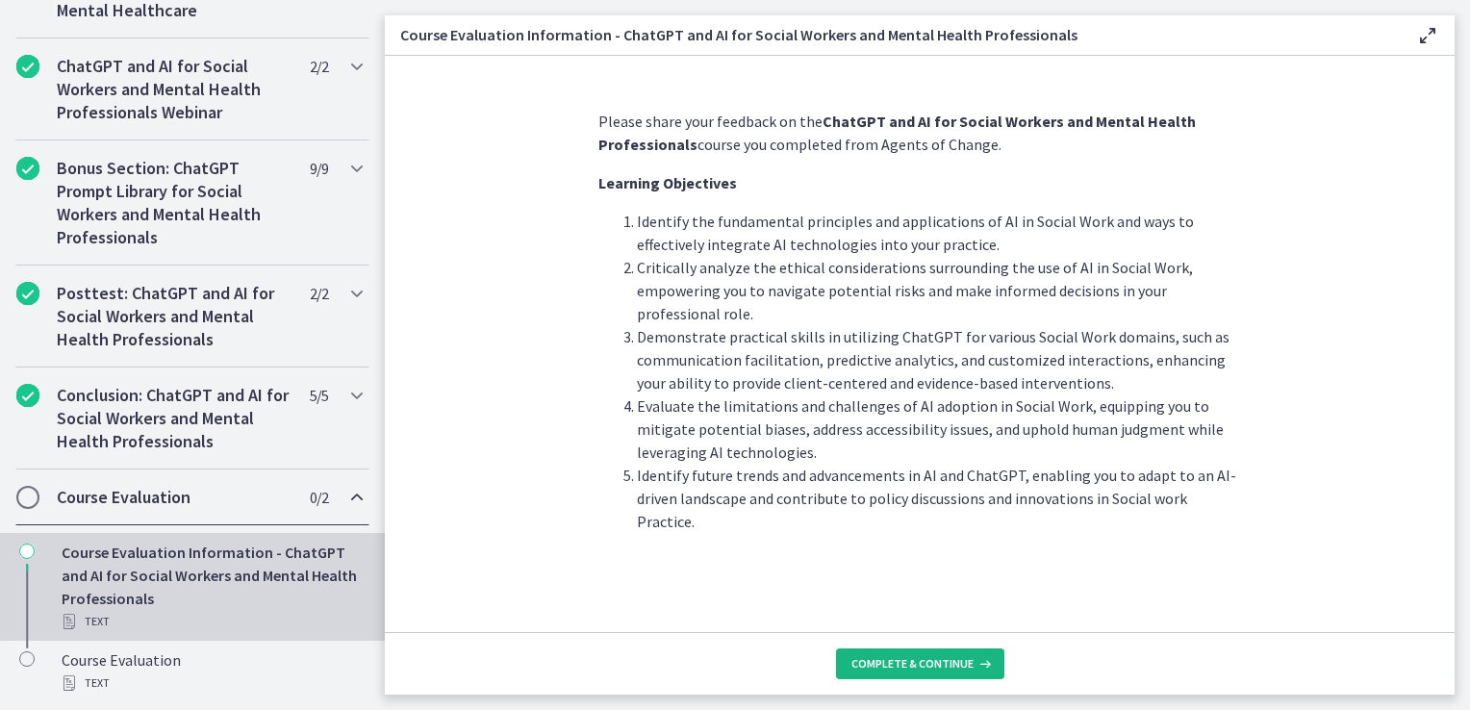
click at [950, 660] on span "Complete & continue" at bounding box center [913, 663] width 122 height 15
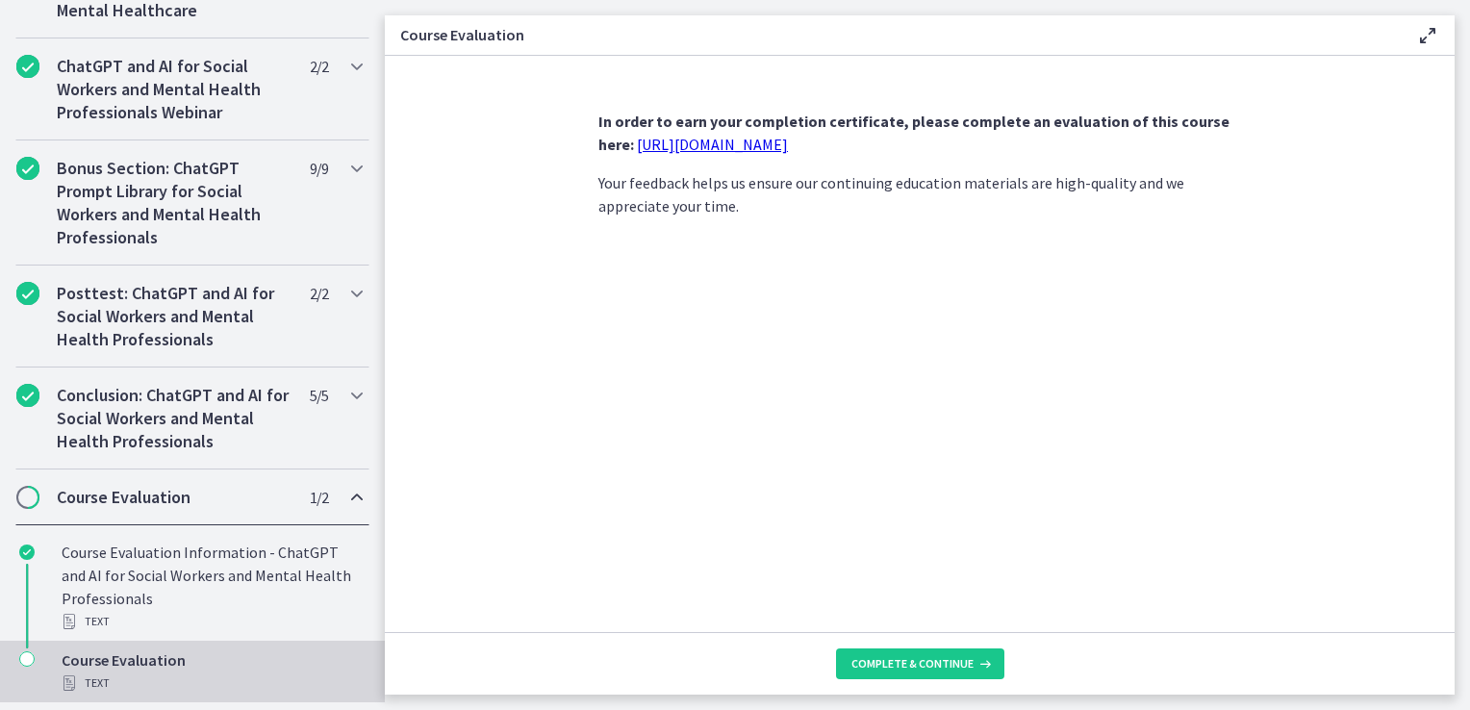
click at [739, 142] on link "https://forms.gle/jm1zbfhChZ2exBv78" at bounding box center [712, 144] width 151 height 19
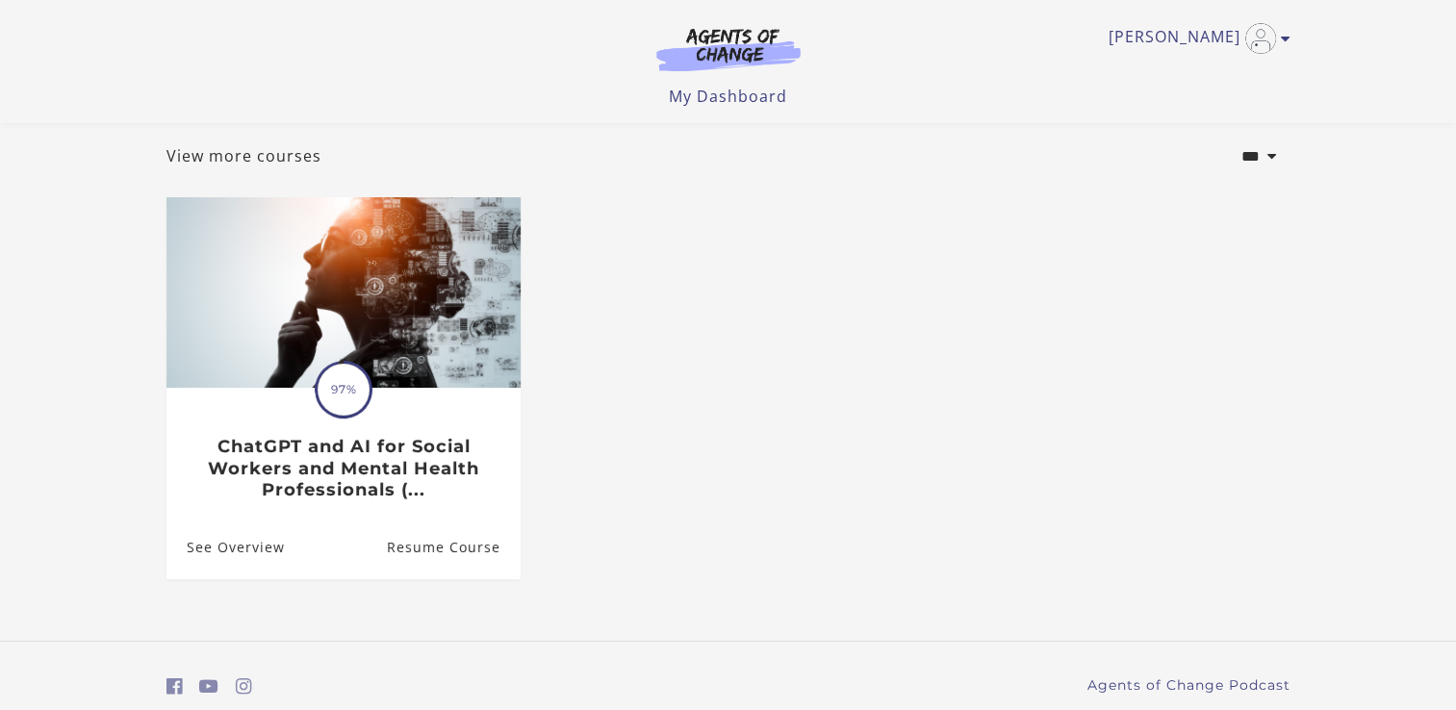
scroll to position [173, 0]
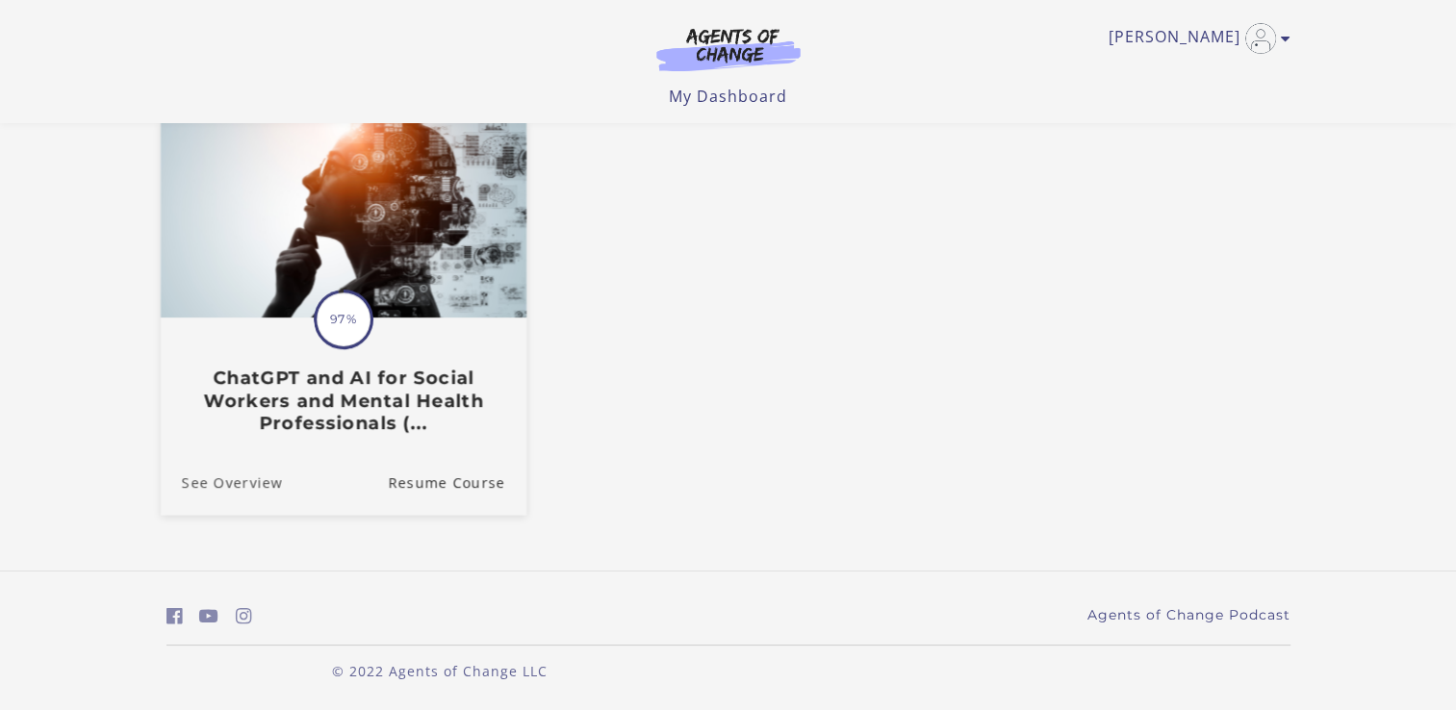
click at [243, 489] on link "See Overview" at bounding box center [221, 482] width 122 height 64
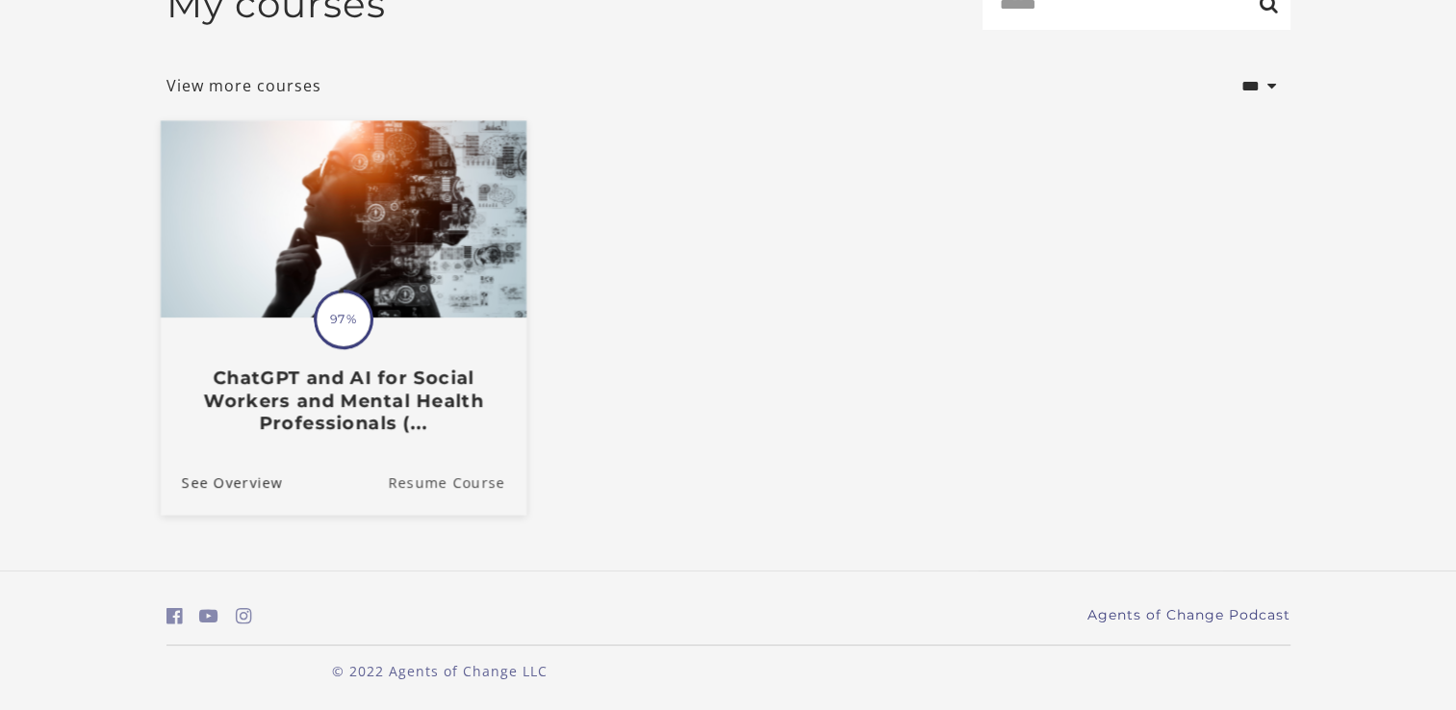
click at [460, 482] on link "Resume Course" at bounding box center [457, 482] width 139 height 64
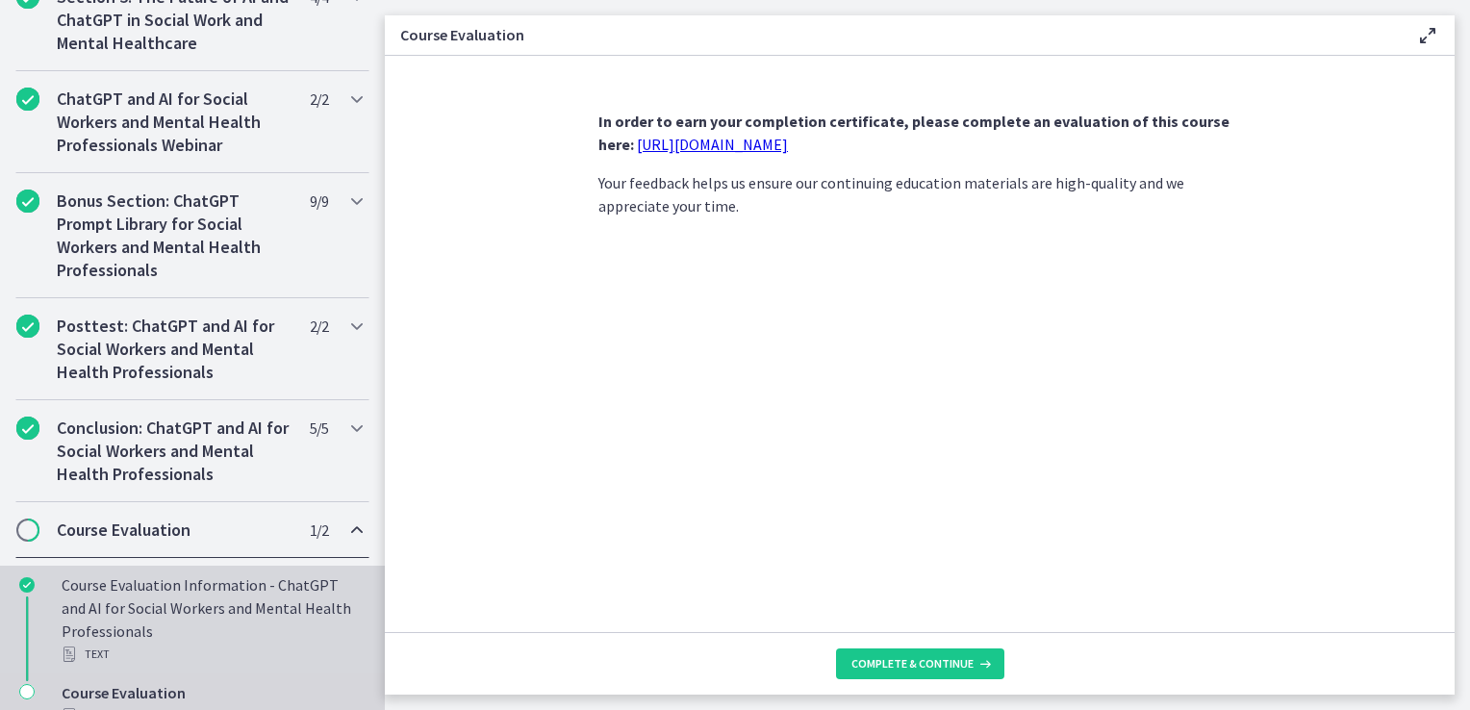
scroll to position [953, 0]
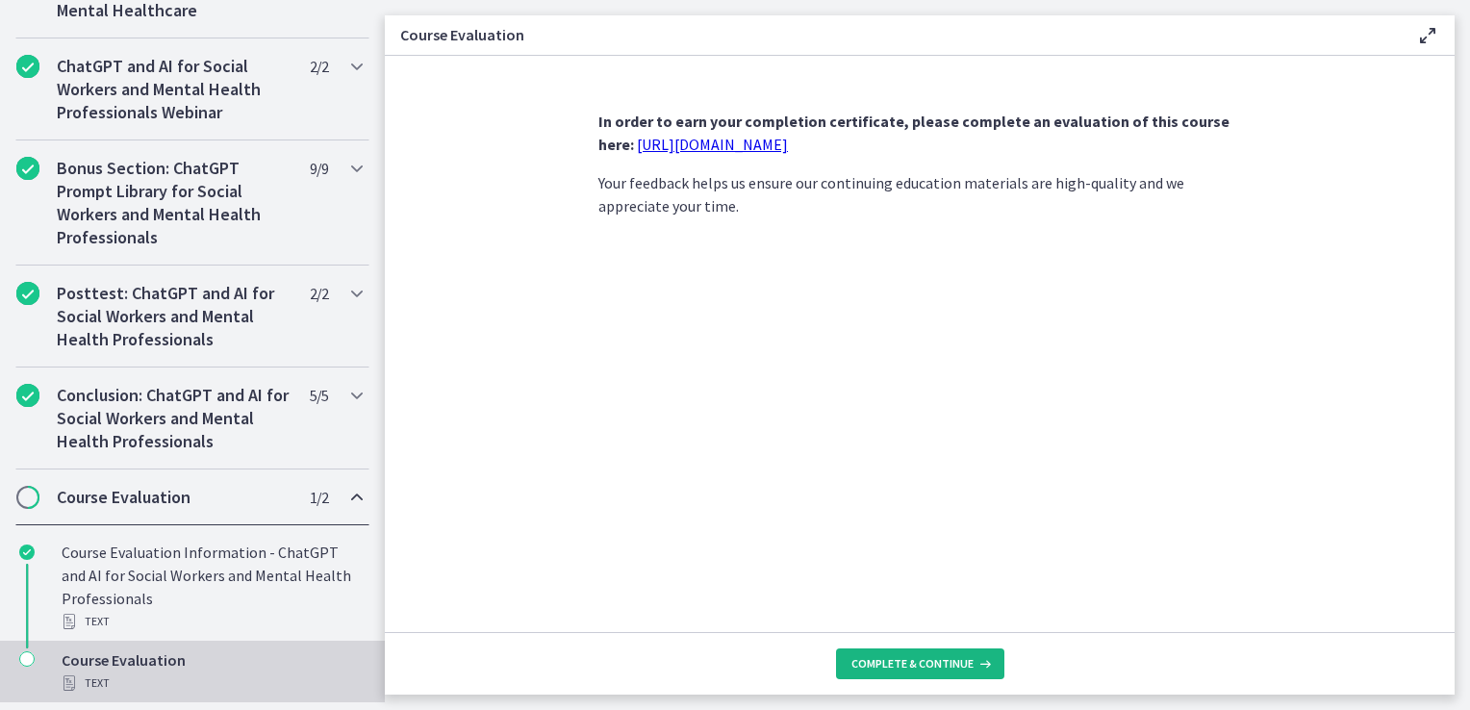
click at [975, 668] on icon at bounding box center [983, 663] width 19 height 15
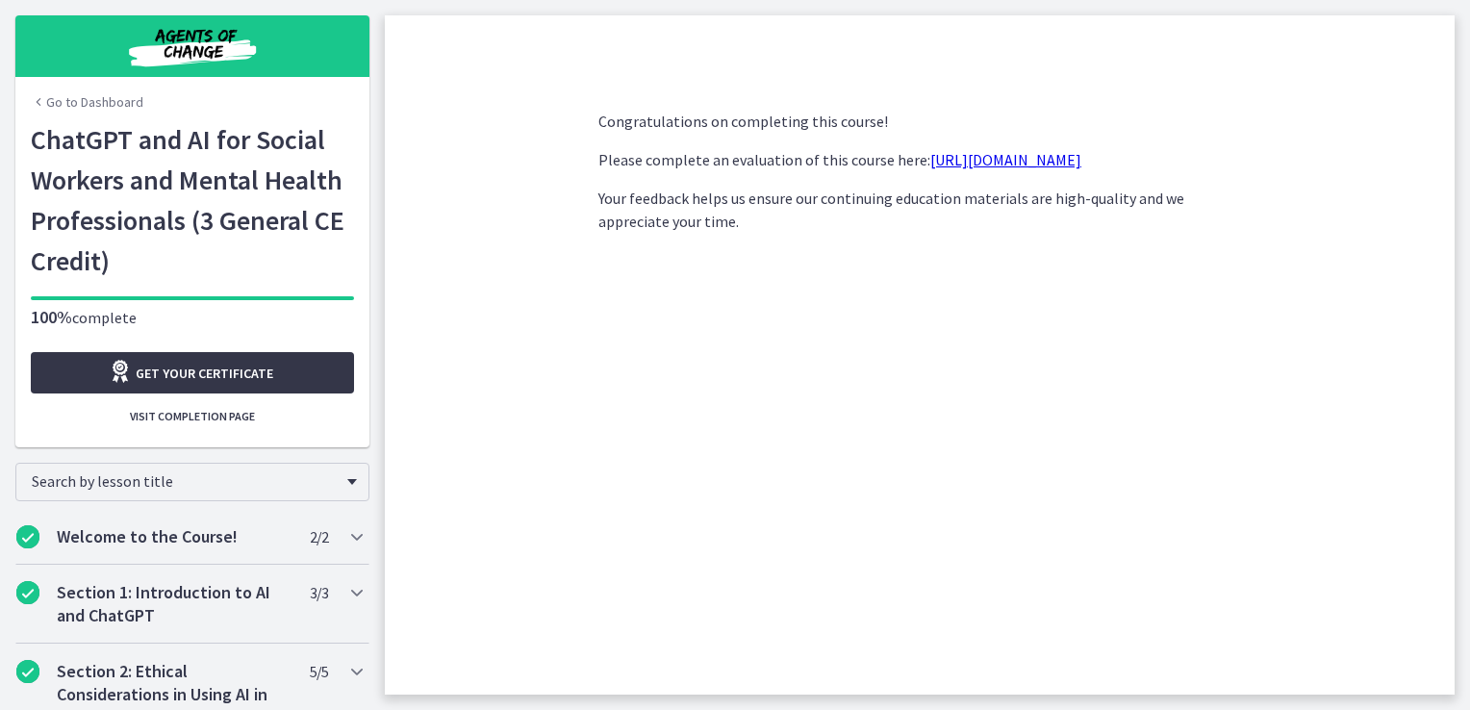
click at [204, 356] on link "Get your certificate" at bounding box center [192, 372] width 323 height 41
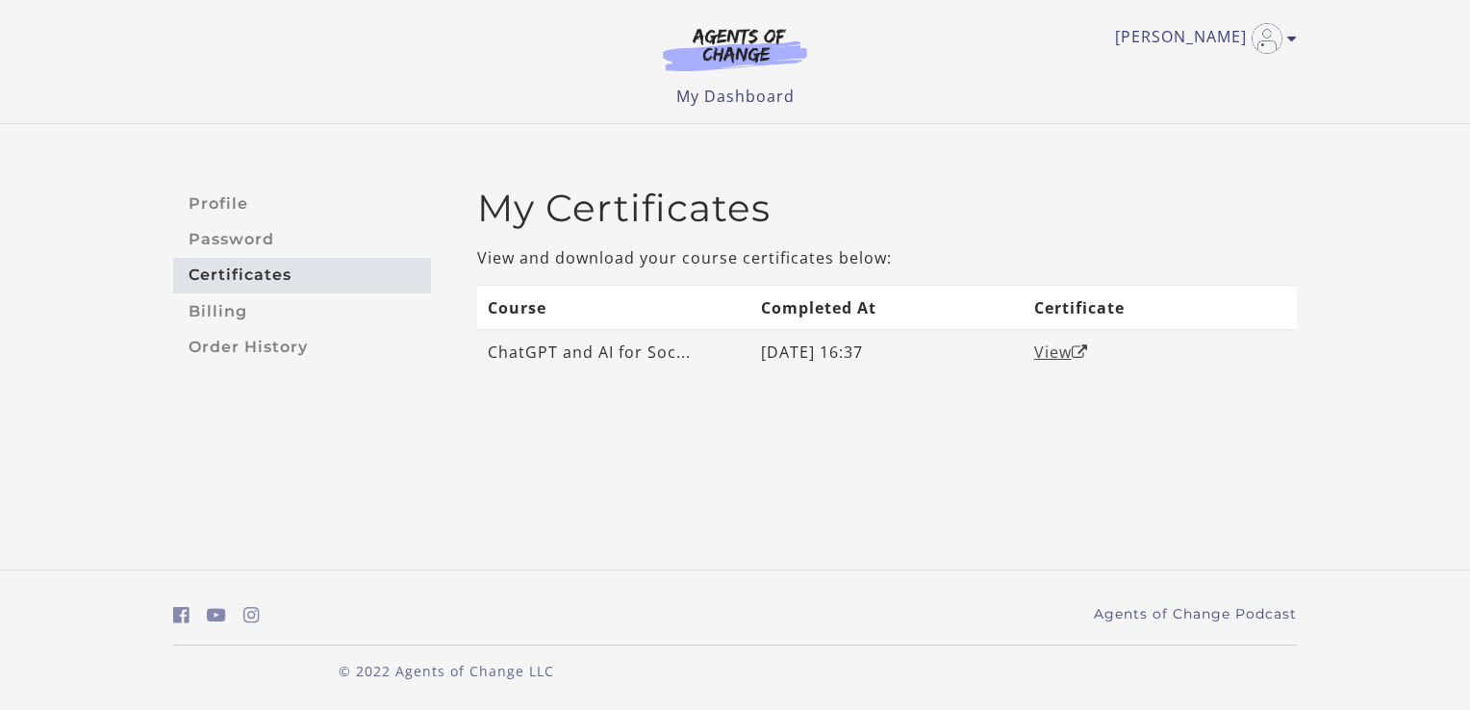
click at [1051, 351] on link "View" at bounding box center [1061, 352] width 54 height 21
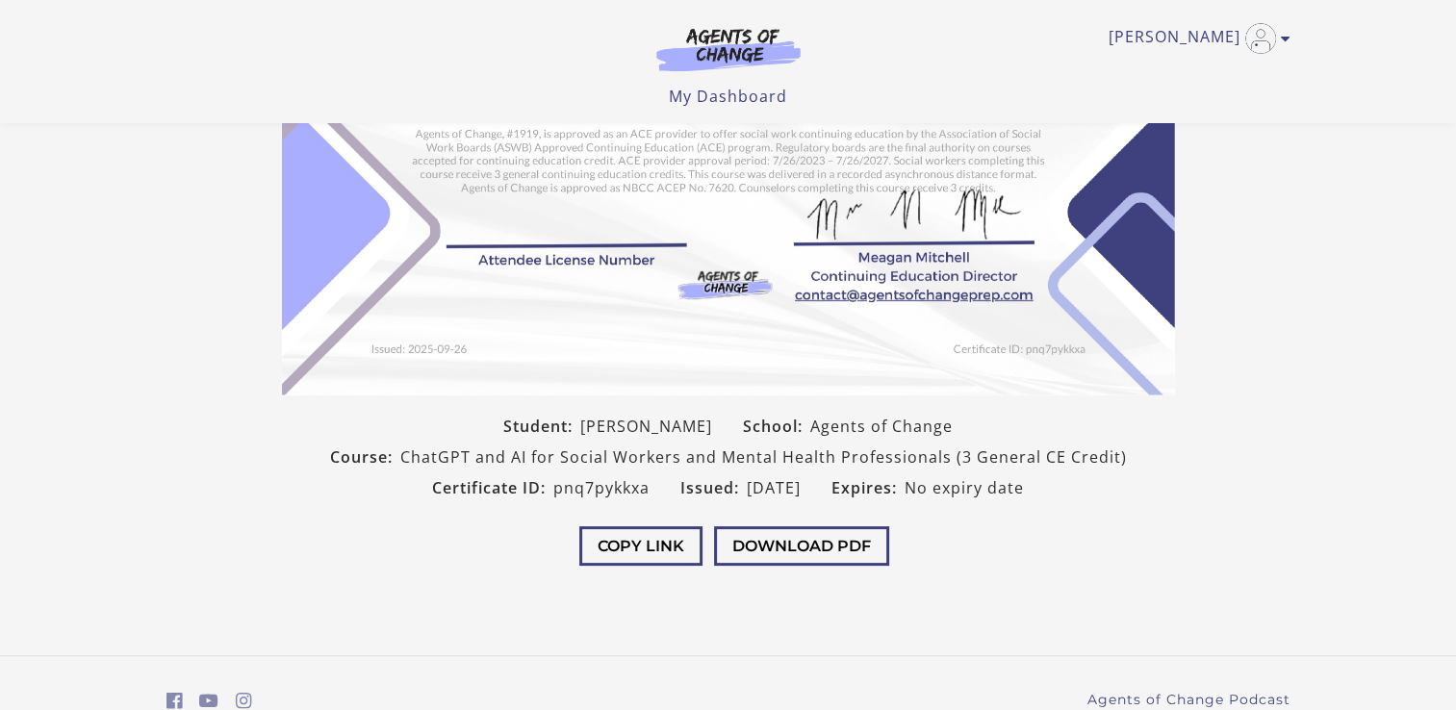
scroll to position [289, 0]
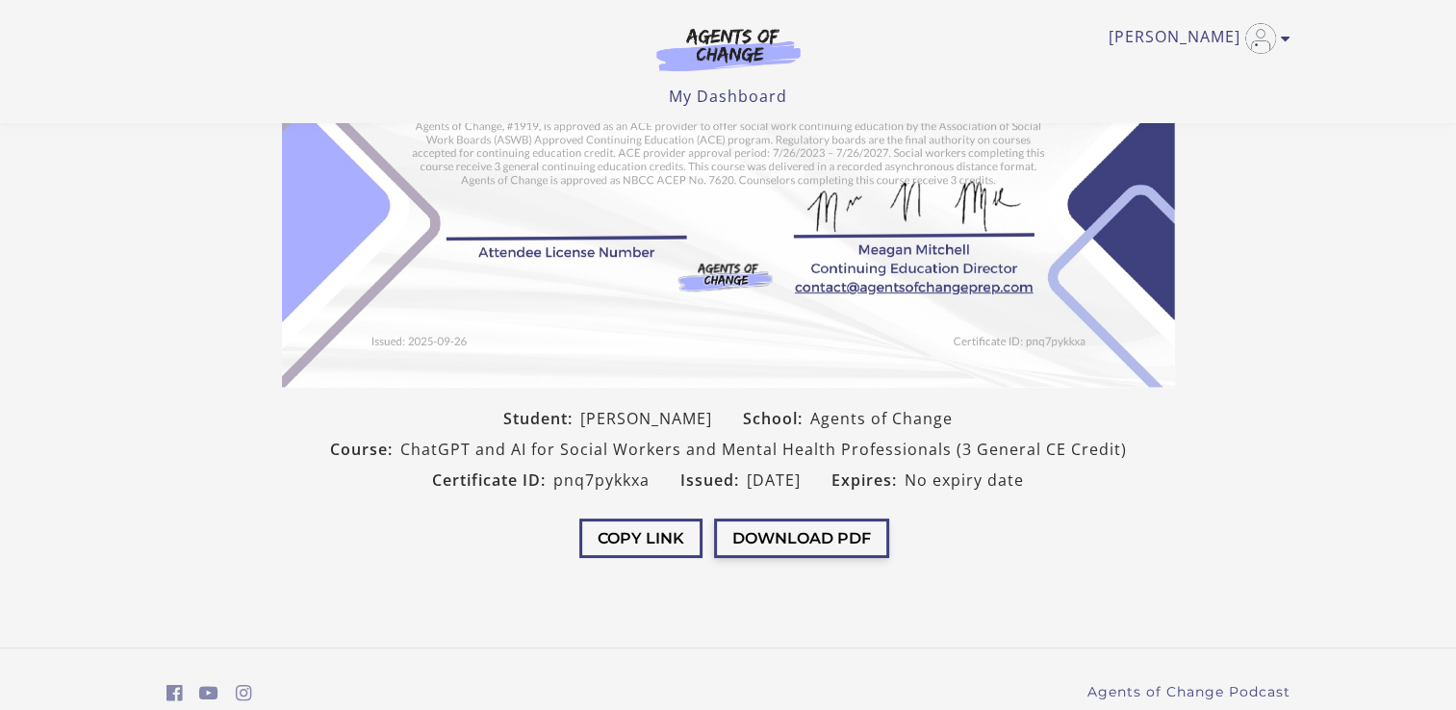
click at [823, 542] on button "Download PDF" at bounding box center [801, 538] width 175 height 39
click at [1194, 510] on section "Student: [PERSON_NAME] School: Agents of Change Course: ChatGPT and AI for Soci…" at bounding box center [728, 164] width 1456 height 844
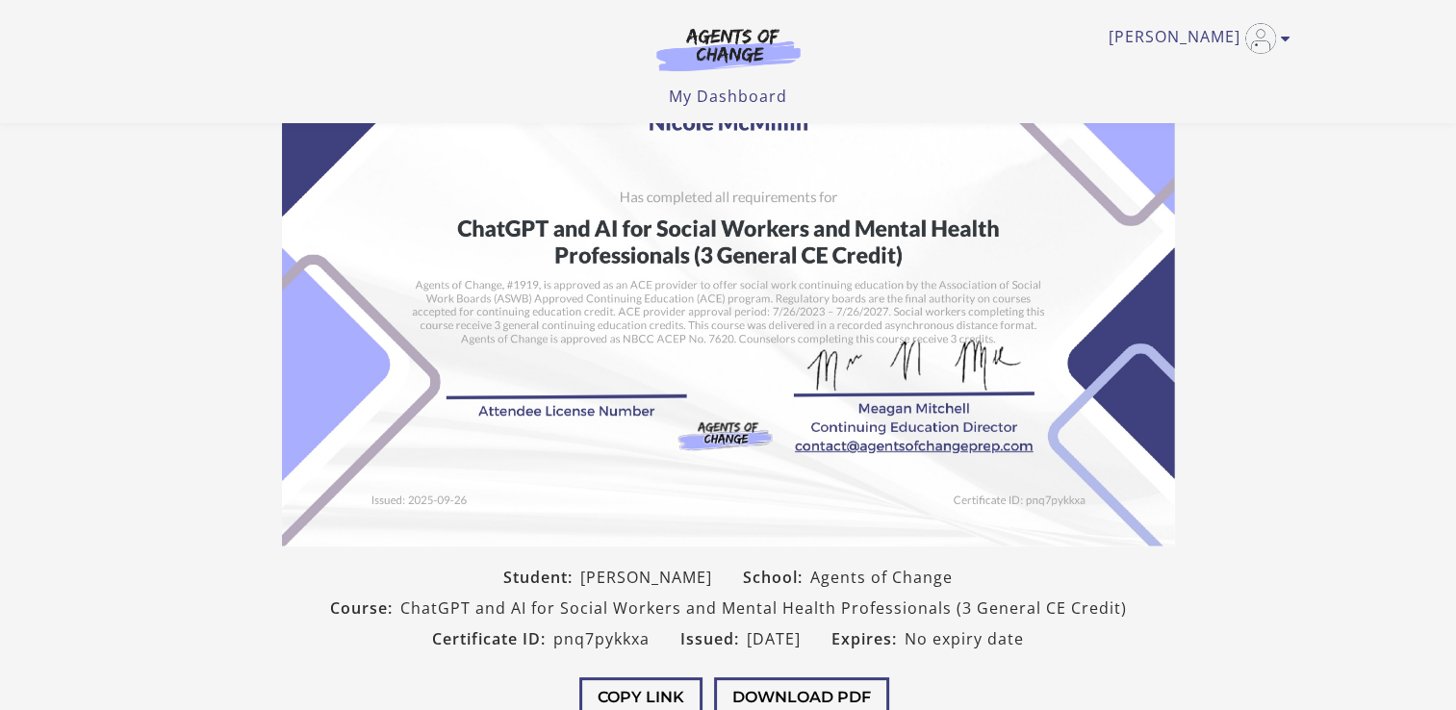
scroll to position [96, 0]
